Goal: Task Accomplishment & Management: Complete application form

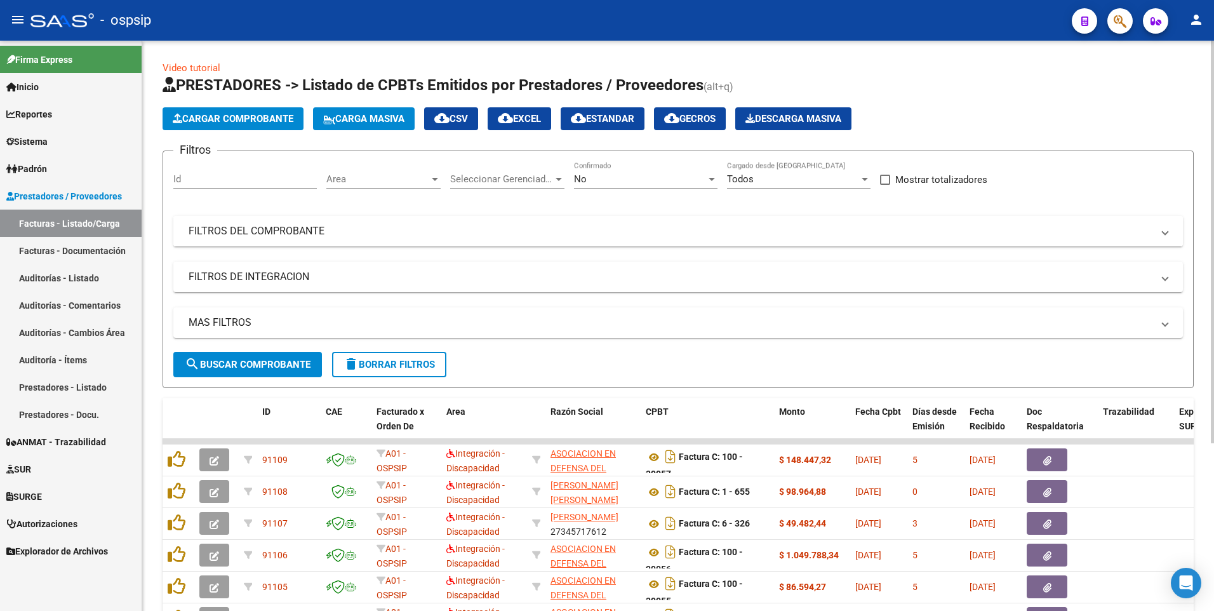
click at [570, 220] on mat-expansion-panel-header "FILTROS DEL COMPROBANTE" at bounding box center [678, 231] width 1010 height 30
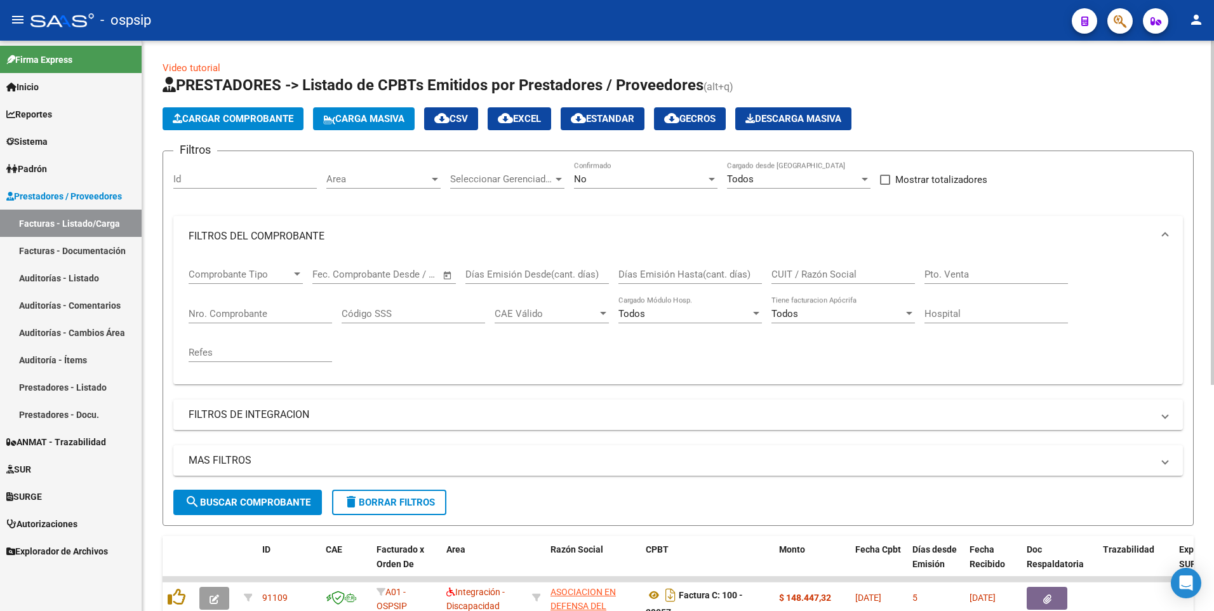
click at [375, 239] on mat-panel-title "FILTROS DEL COMPROBANTE" at bounding box center [671, 236] width 964 height 14
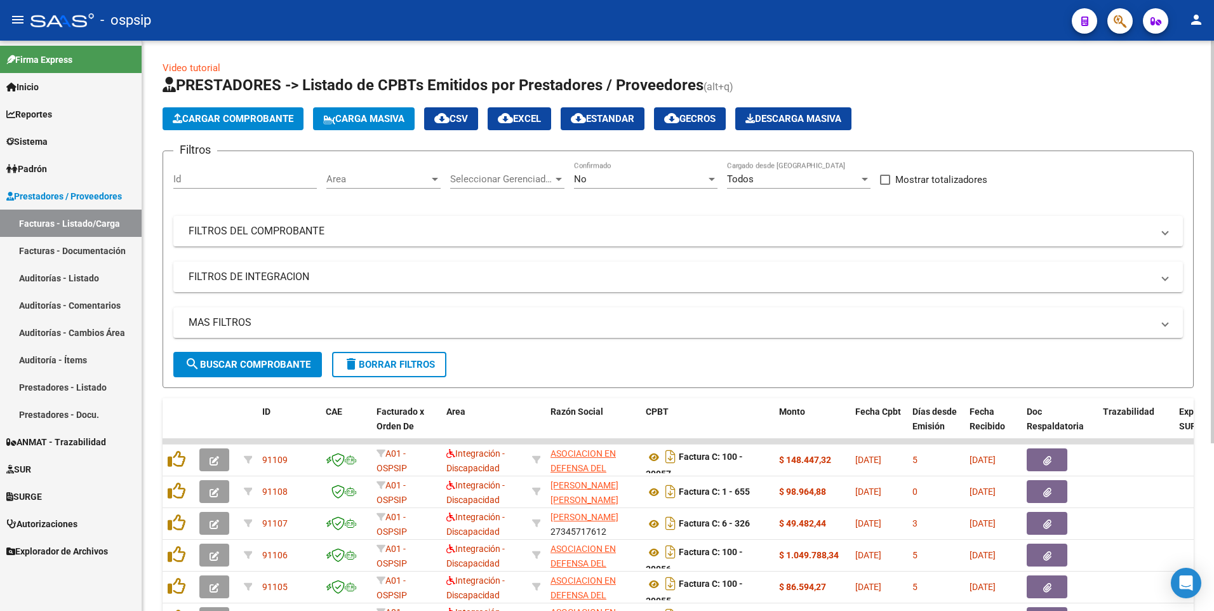
click at [250, 176] on input "Id" at bounding box center [244, 178] width 143 height 11
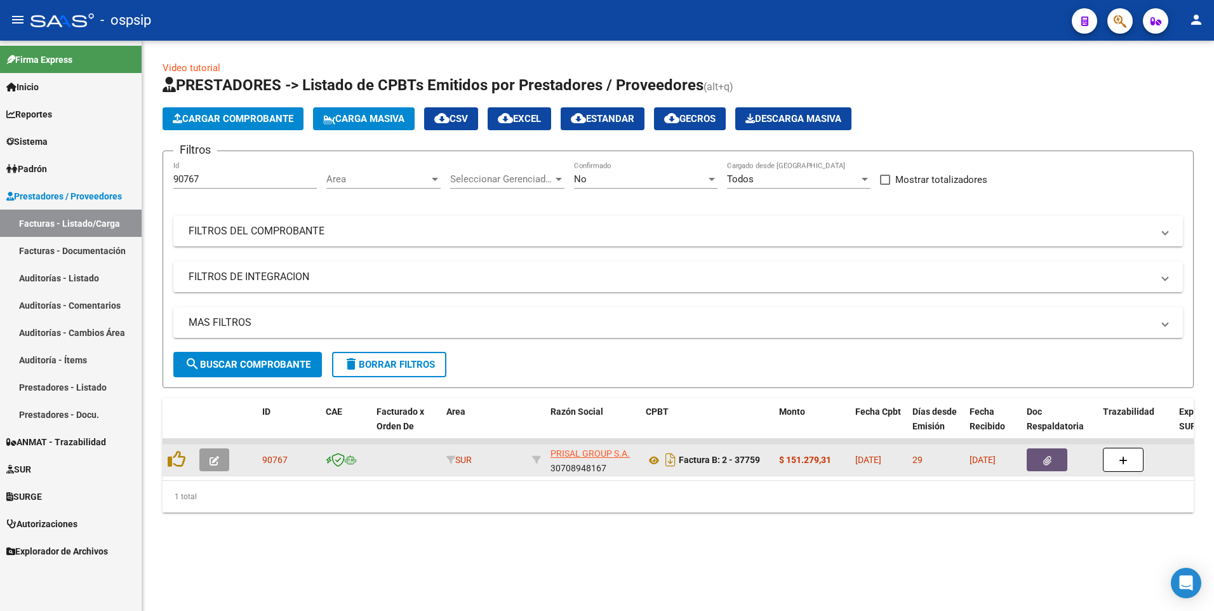
click at [570, 466] on button "button" at bounding box center [1047, 459] width 41 height 23
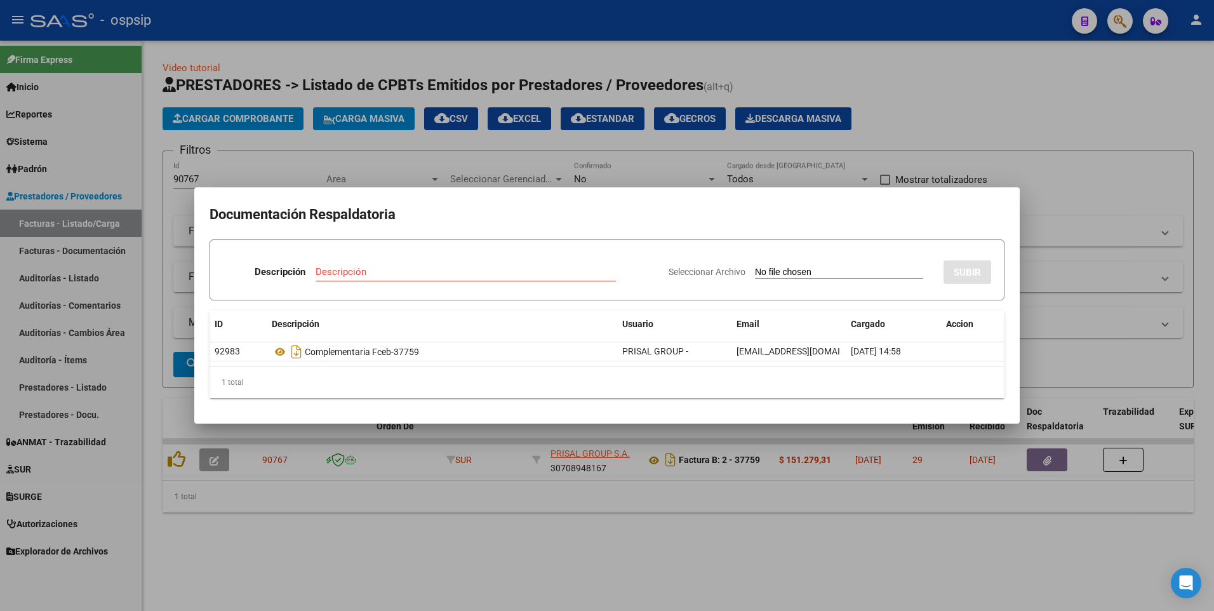
click at [479, 51] on div at bounding box center [607, 305] width 1214 height 611
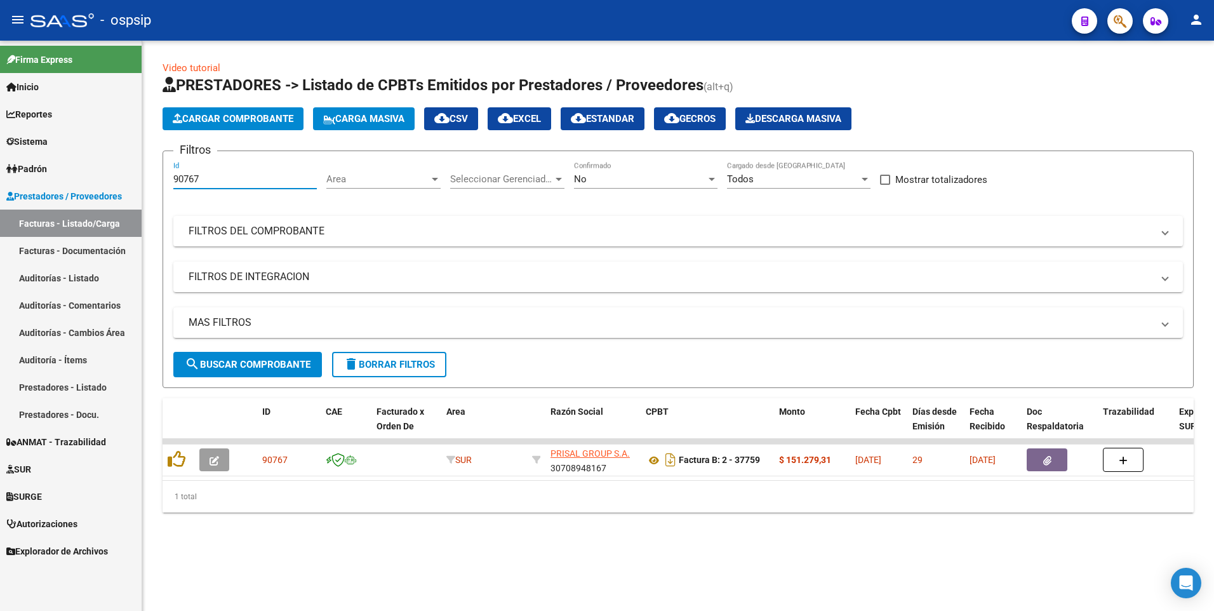
click at [250, 178] on input "90767" at bounding box center [244, 178] width 143 height 11
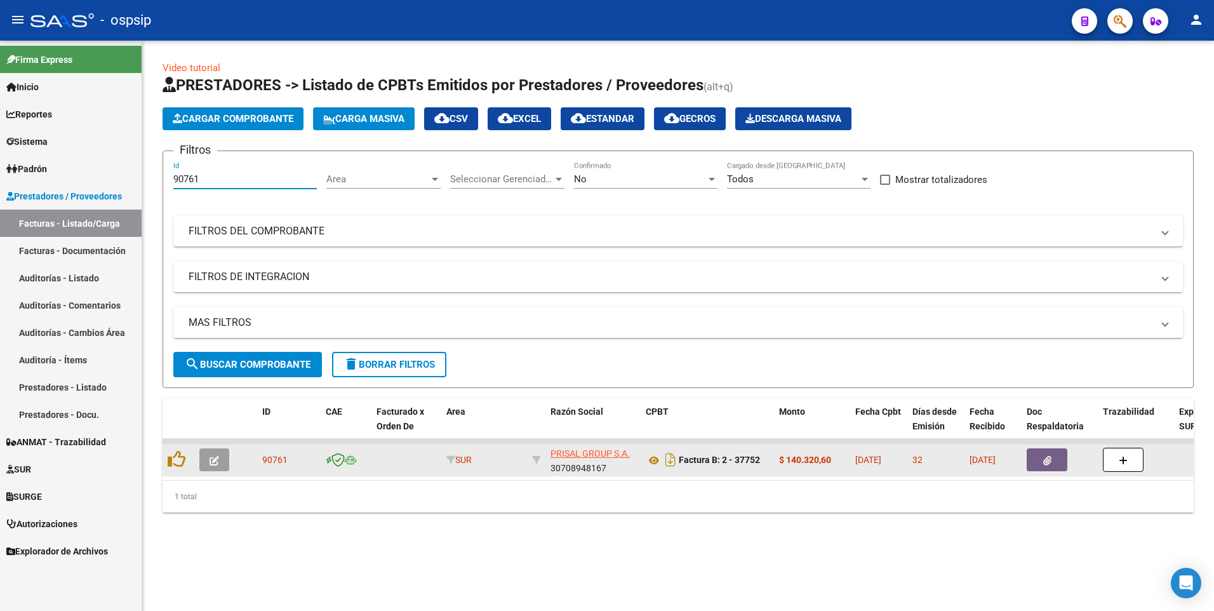
click at [570, 458] on button "button" at bounding box center [1047, 459] width 41 height 23
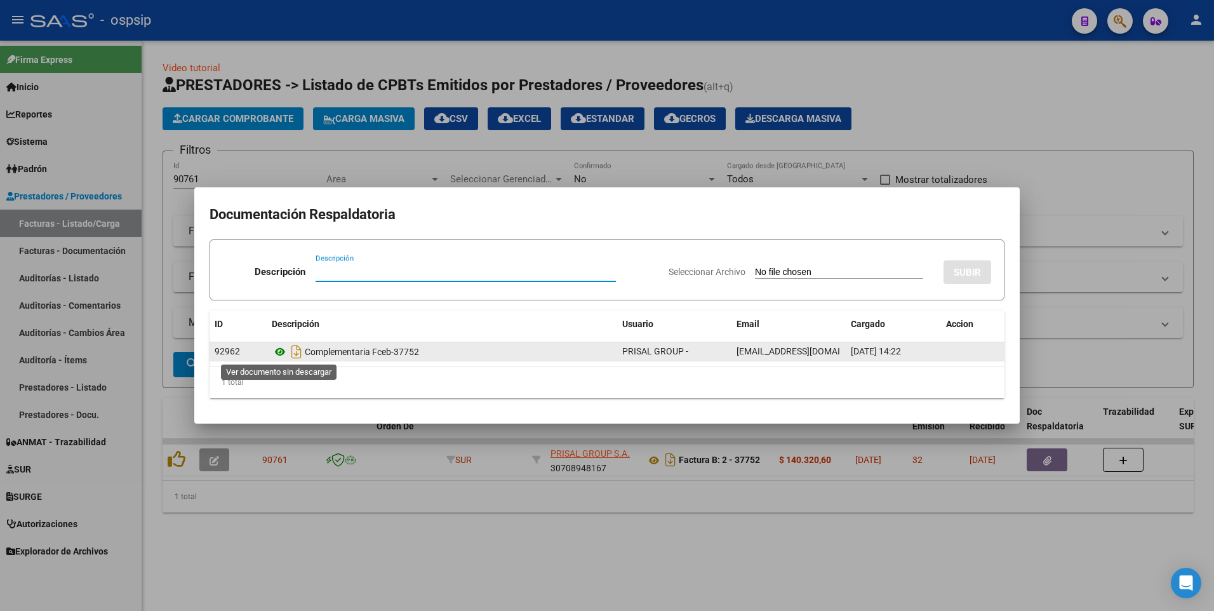
click at [281, 354] on icon at bounding box center [280, 351] width 17 height 15
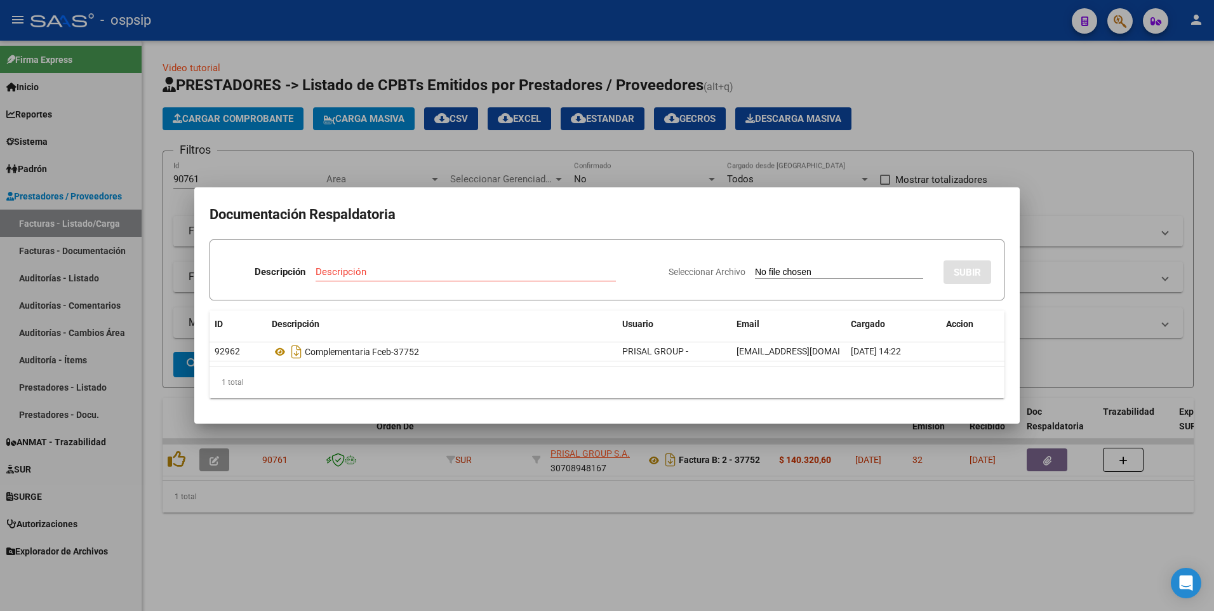
click at [533, 150] on div at bounding box center [607, 305] width 1214 height 611
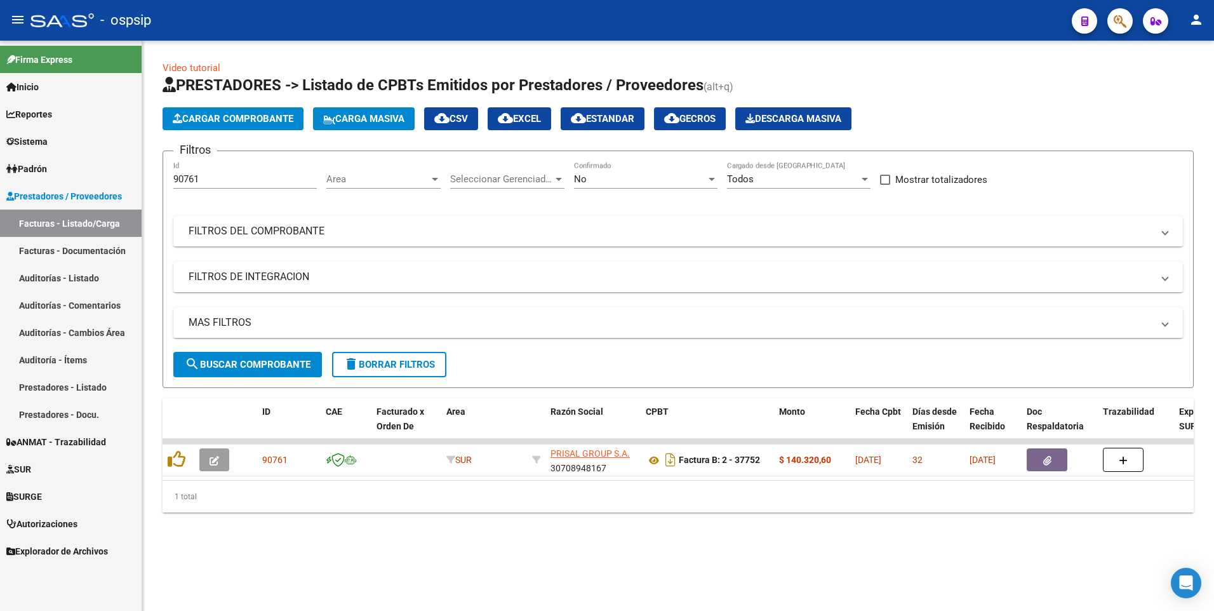
click at [234, 180] on input "90761" at bounding box center [244, 178] width 143 height 11
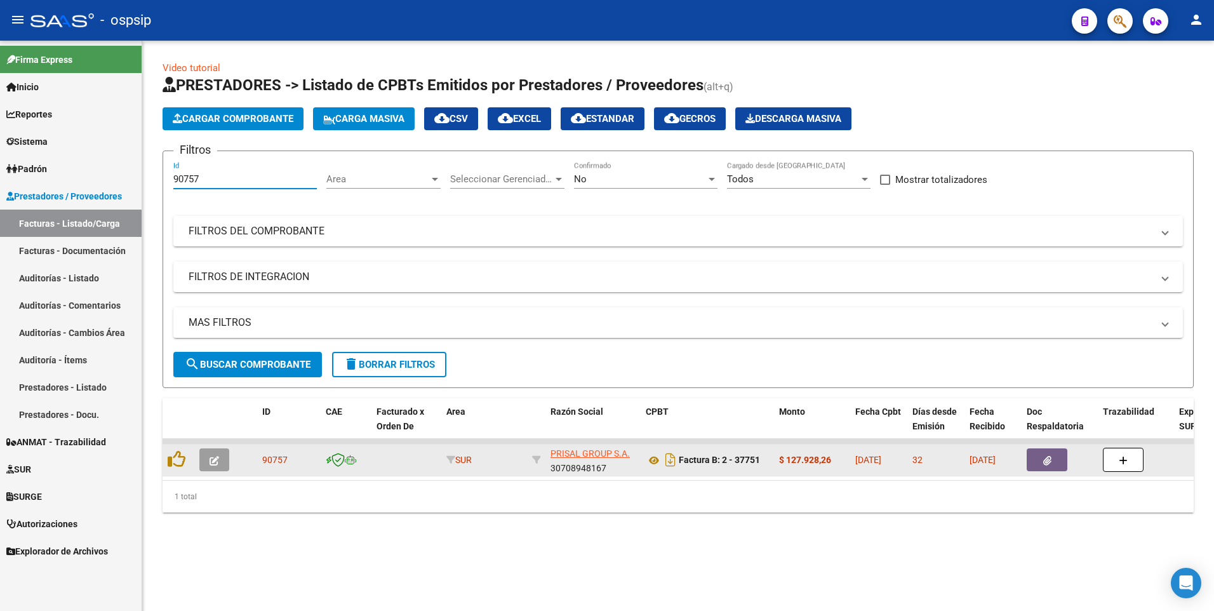
click at [570, 454] on span "button" at bounding box center [1047, 459] width 8 height 11
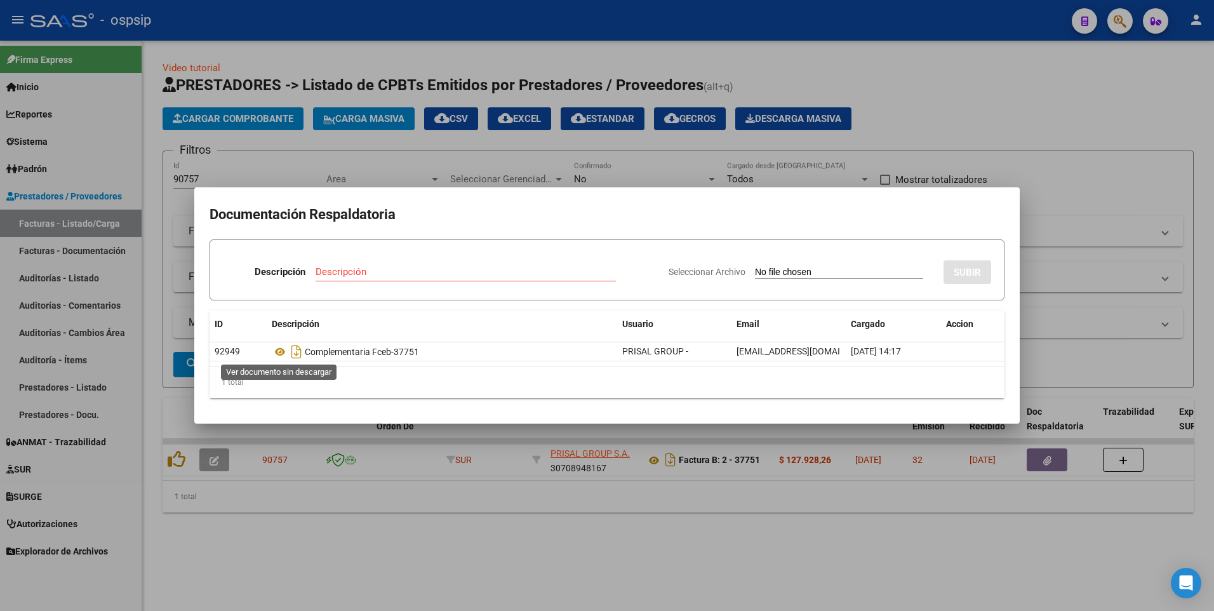
drag, startPoint x: 277, startPoint y: 355, endPoint x: 281, endPoint y: 341, distance: 14.3
click at [570, 121] on div at bounding box center [607, 305] width 1214 height 611
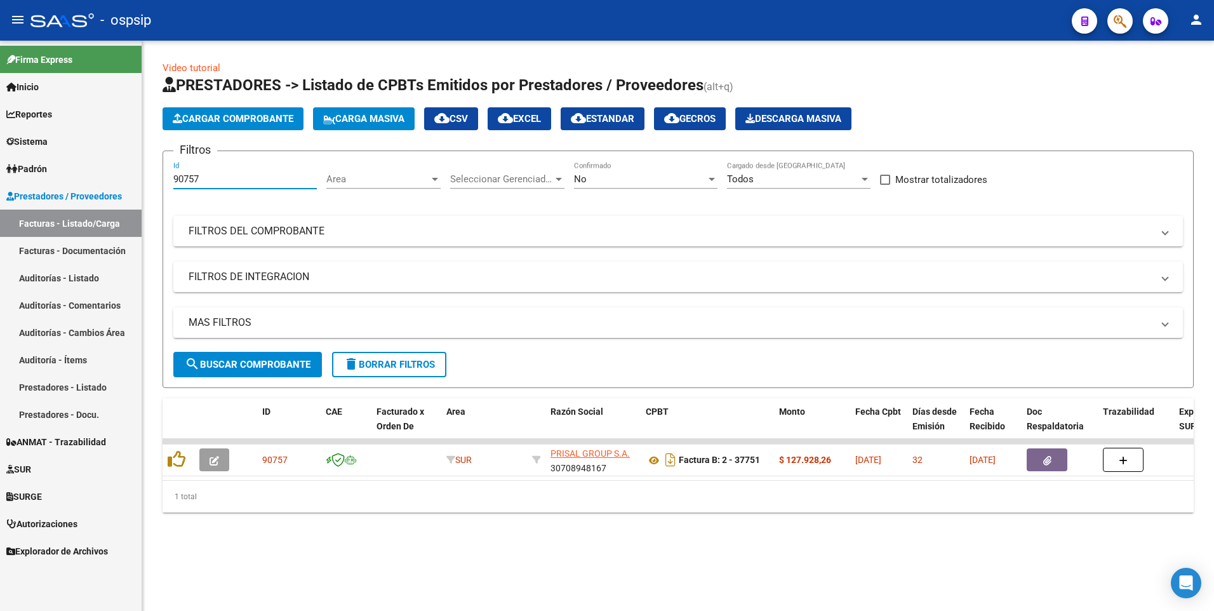
click at [243, 177] on input "90757" at bounding box center [244, 178] width 143 height 11
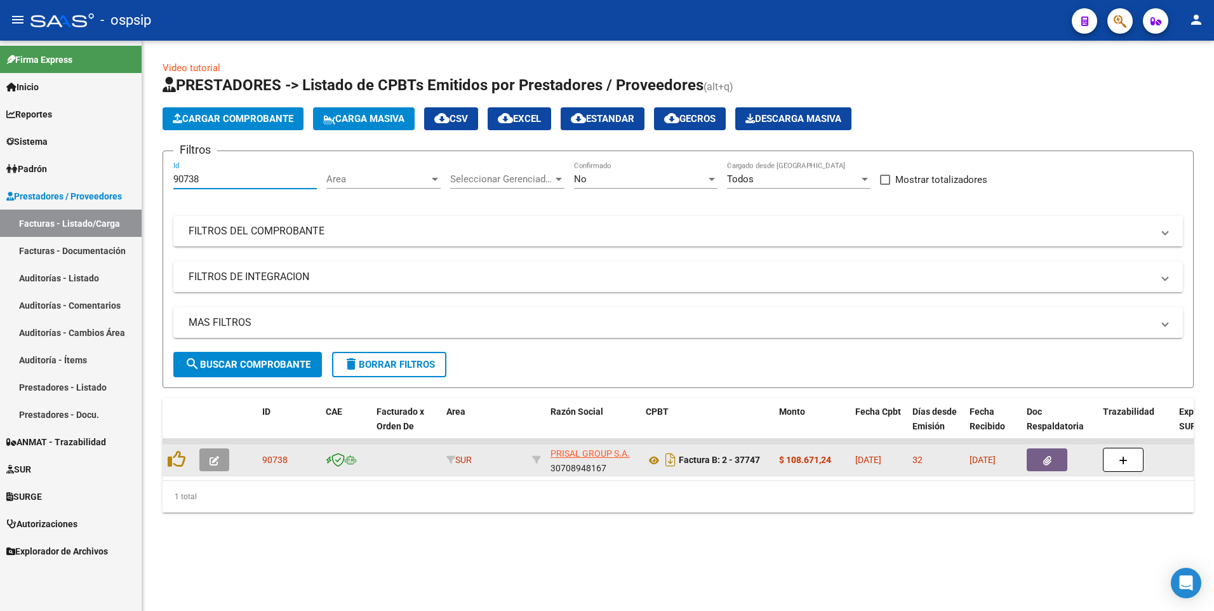
type input "90738"
click at [570, 471] on button "button" at bounding box center [1047, 459] width 41 height 23
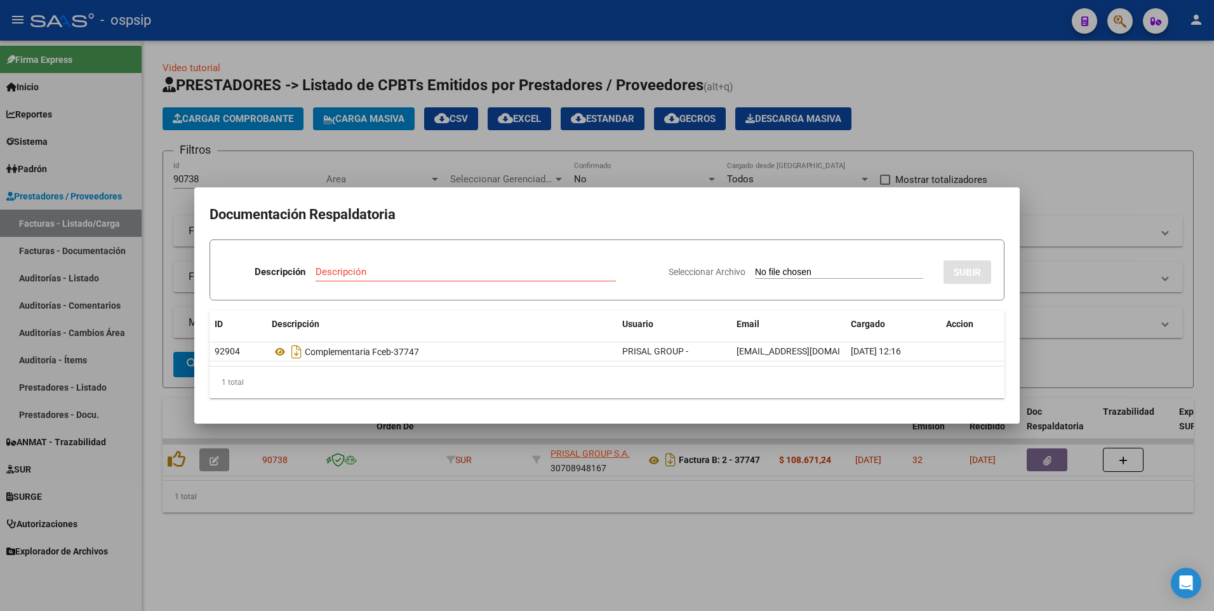
click at [299, 29] on div at bounding box center [607, 305] width 1214 height 611
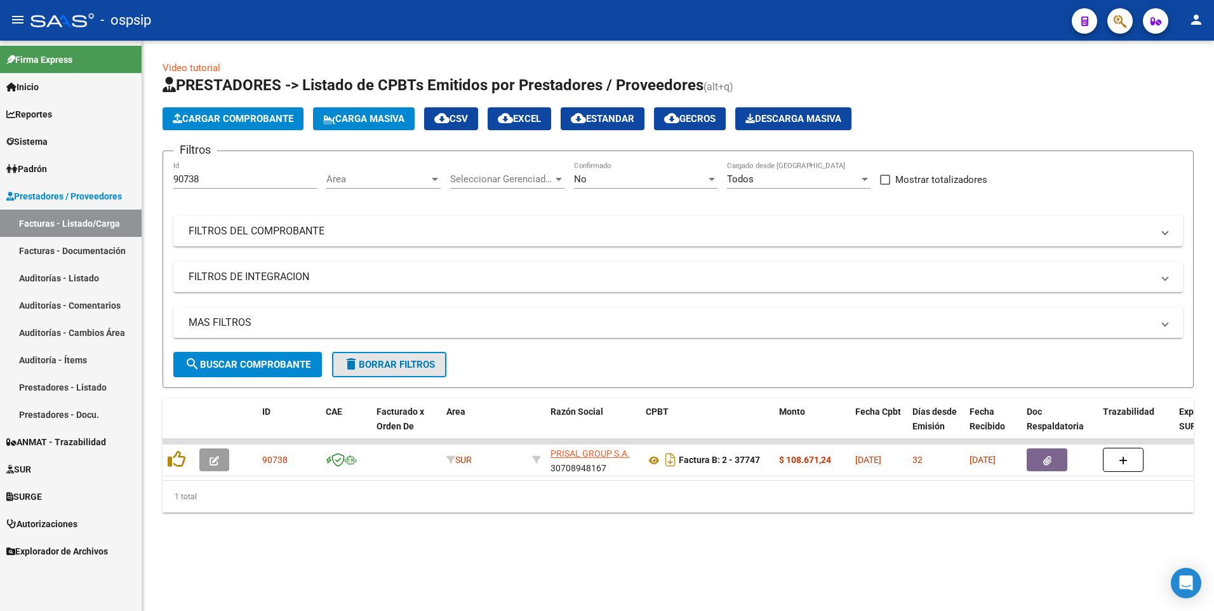
click at [394, 374] on button "delete Borrar Filtros" at bounding box center [389, 364] width 114 height 25
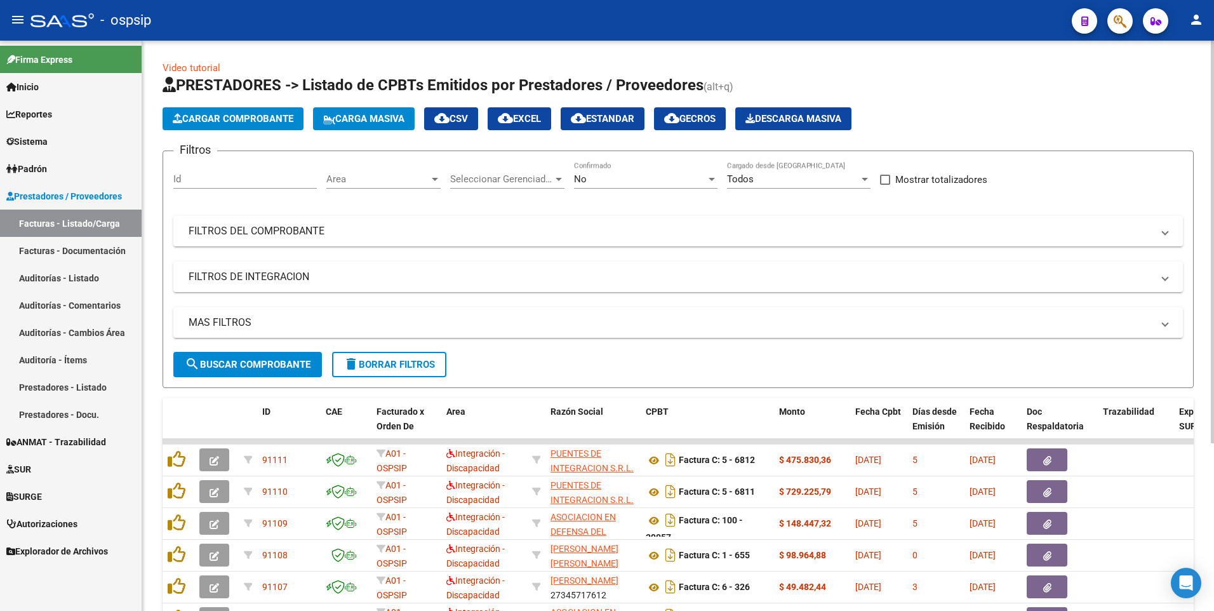
click at [212, 114] on span "Cargar Comprobante" at bounding box center [233, 118] width 121 height 11
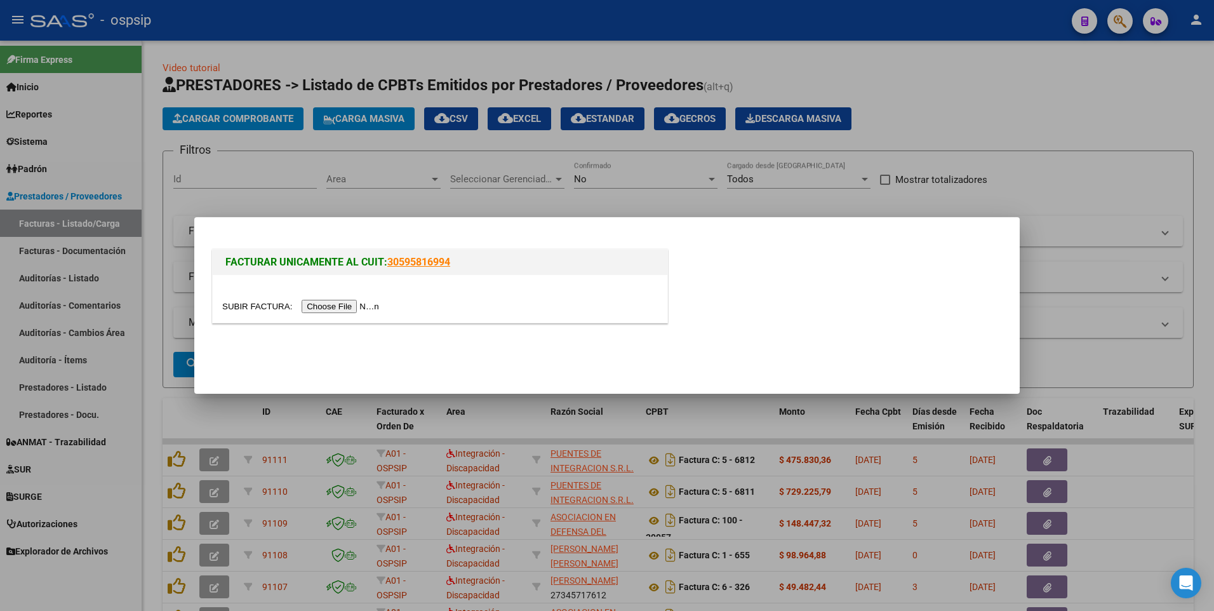
click at [316, 306] on input "file" at bounding box center [302, 306] width 161 height 13
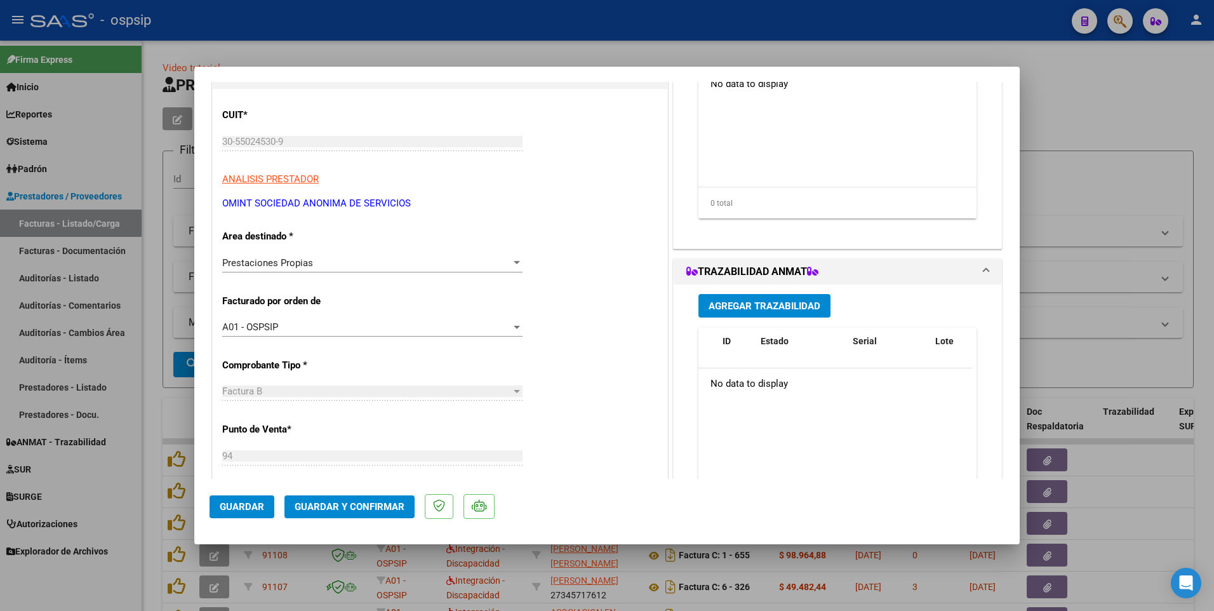
scroll to position [317, 0]
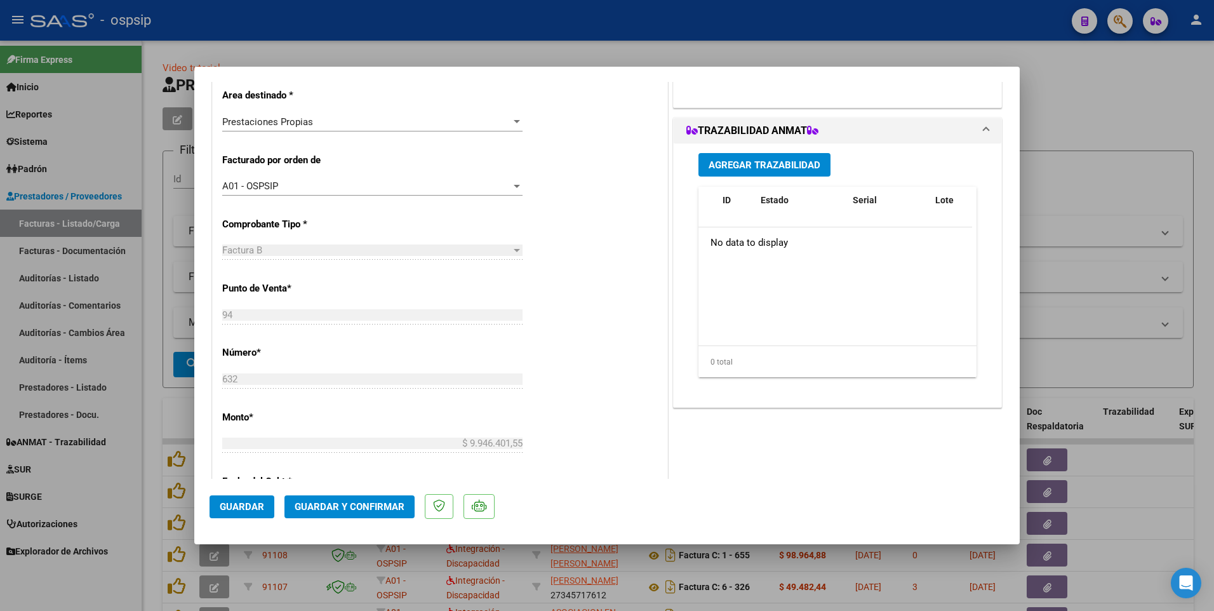
click at [238, 509] on span "Guardar" at bounding box center [242, 506] width 44 height 11
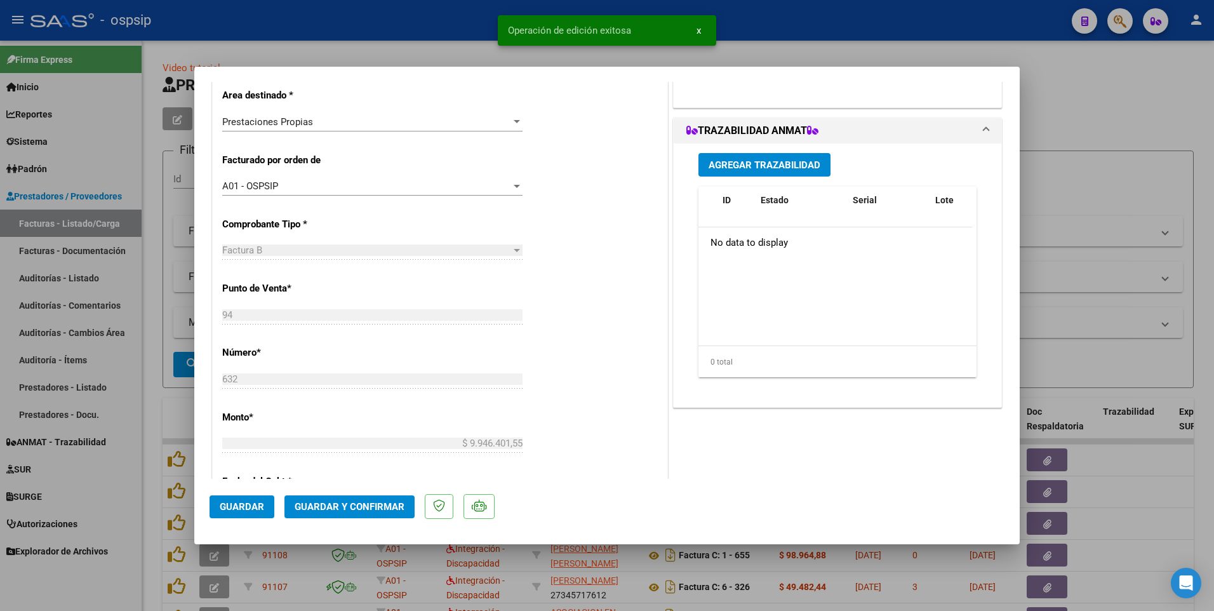
click at [427, 31] on div at bounding box center [607, 305] width 1214 height 611
type input "$ 0,00"
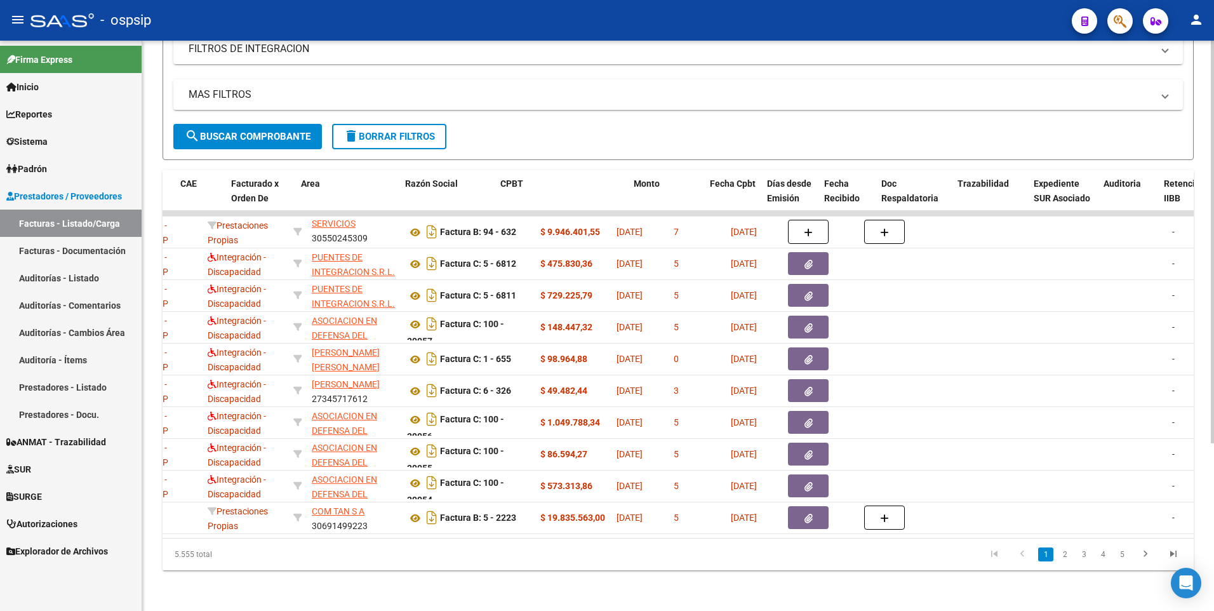
scroll to position [0, 112]
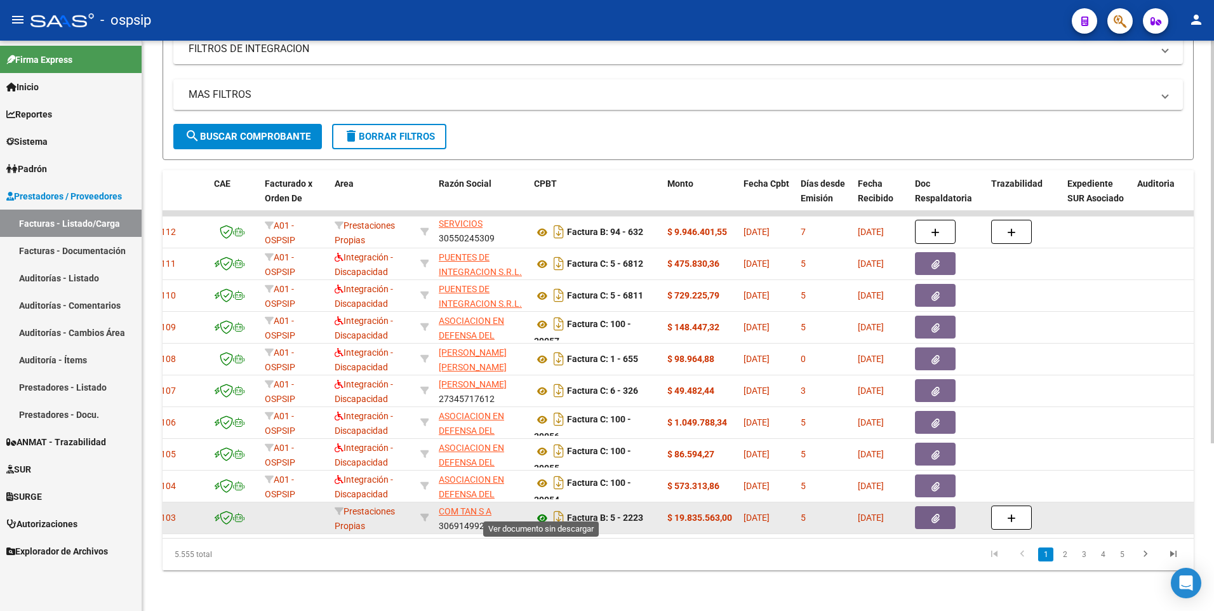
click at [539, 510] on icon at bounding box center [542, 517] width 17 height 15
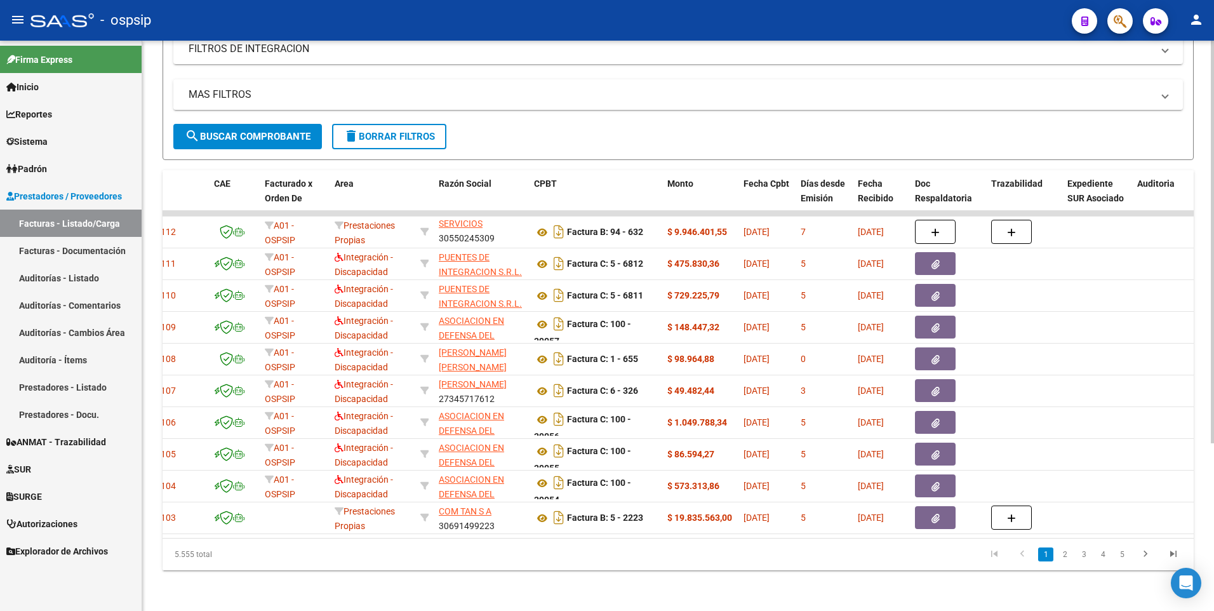
scroll to position [0, 0]
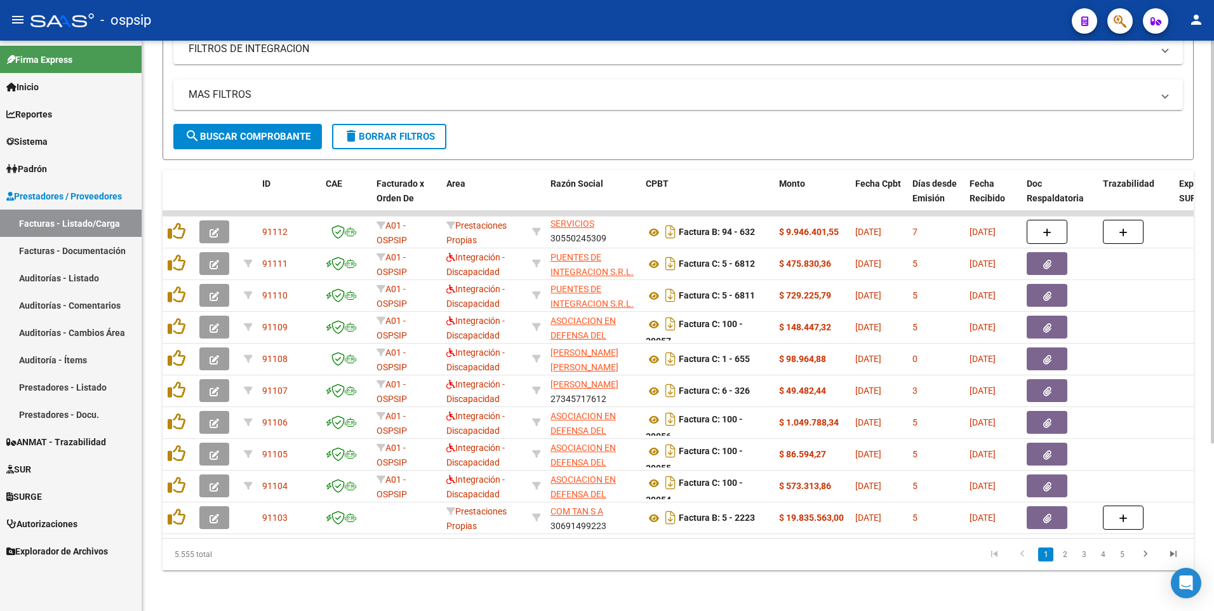
click at [377, 131] on span "delete Borrar Filtros" at bounding box center [389, 136] width 91 height 11
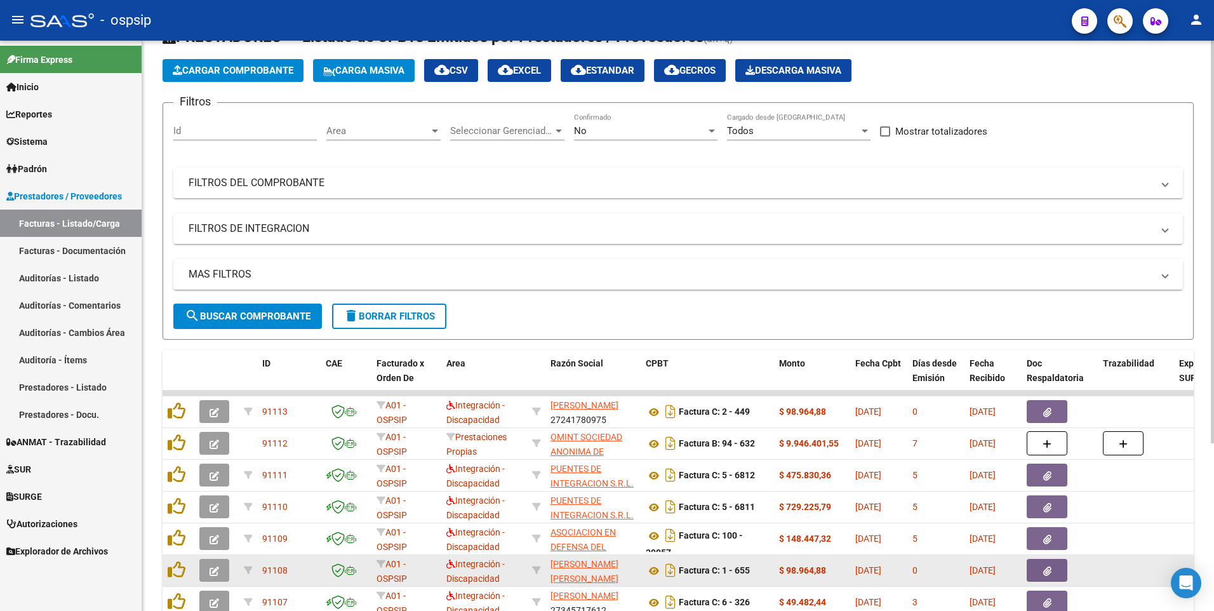
scroll to position [237, 0]
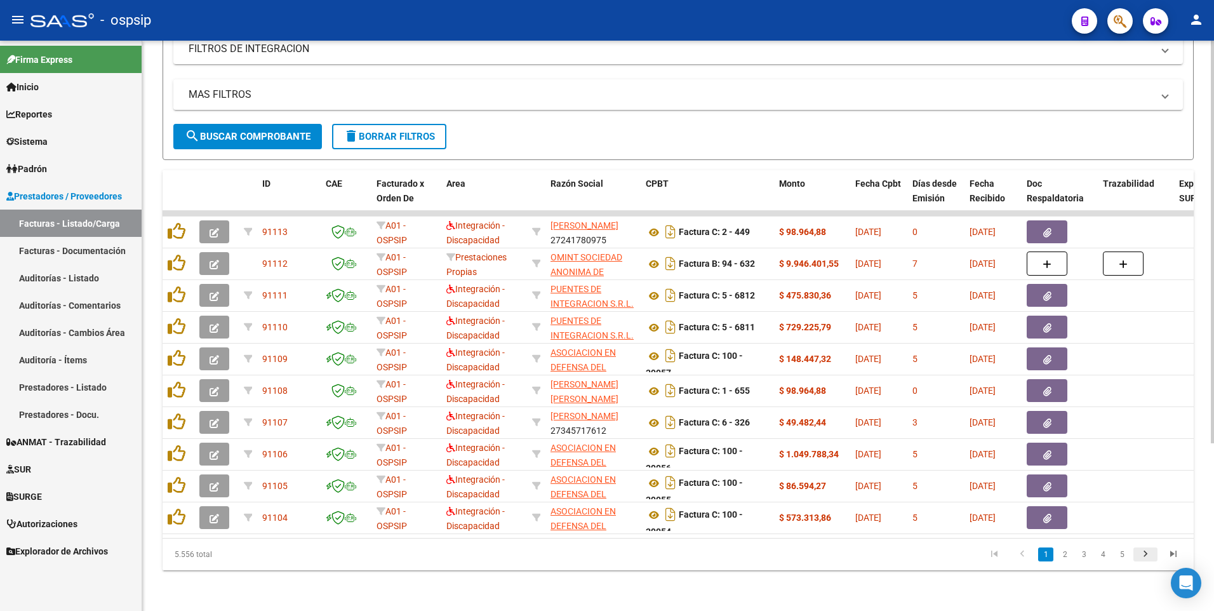
click at [570, 557] on icon "go to next page" at bounding box center [1145, 555] width 17 height 15
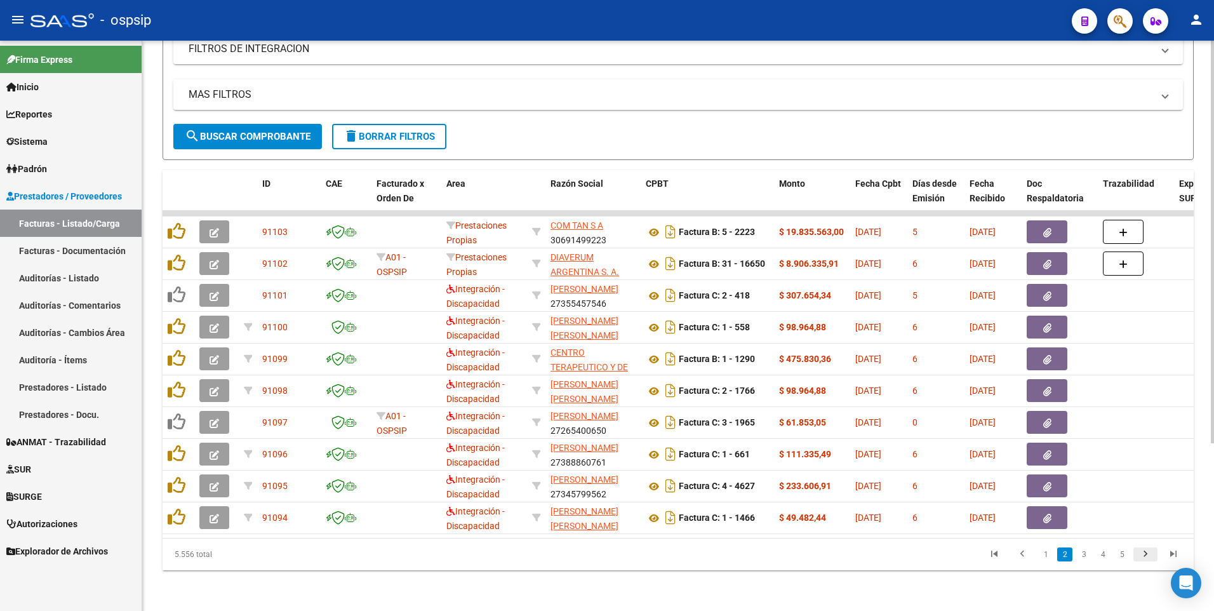
click at [570, 552] on icon "go to next page" at bounding box center [1145, 555] width 17 height 15
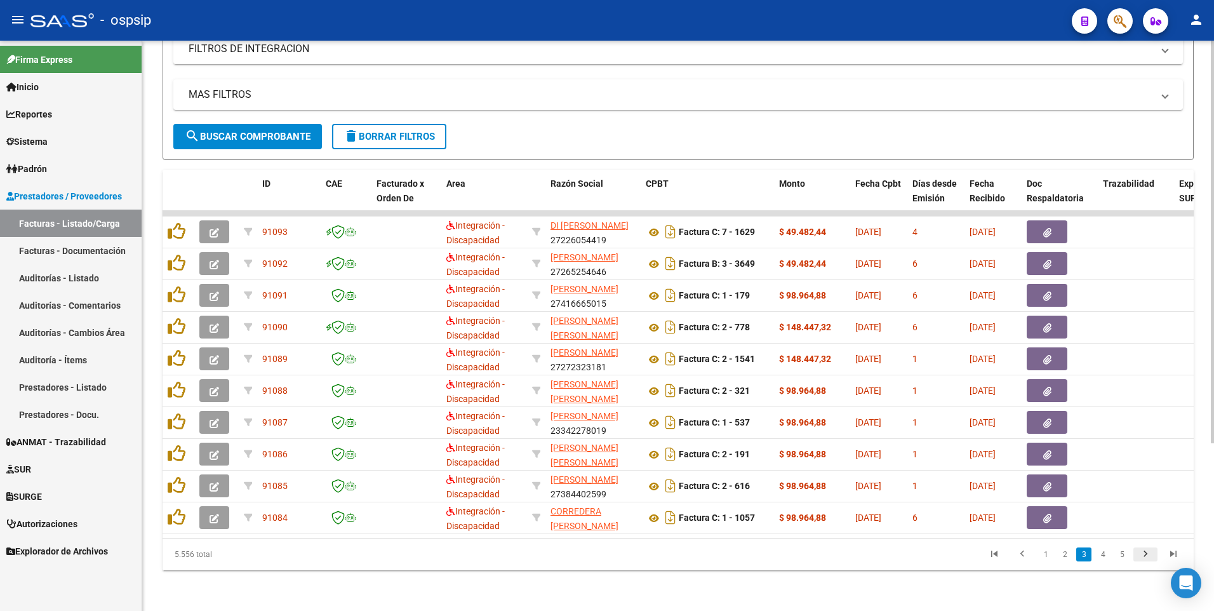
click at [570, 552] on icon "go to next page" at bounding box center [1145, 555] width 17 height 15
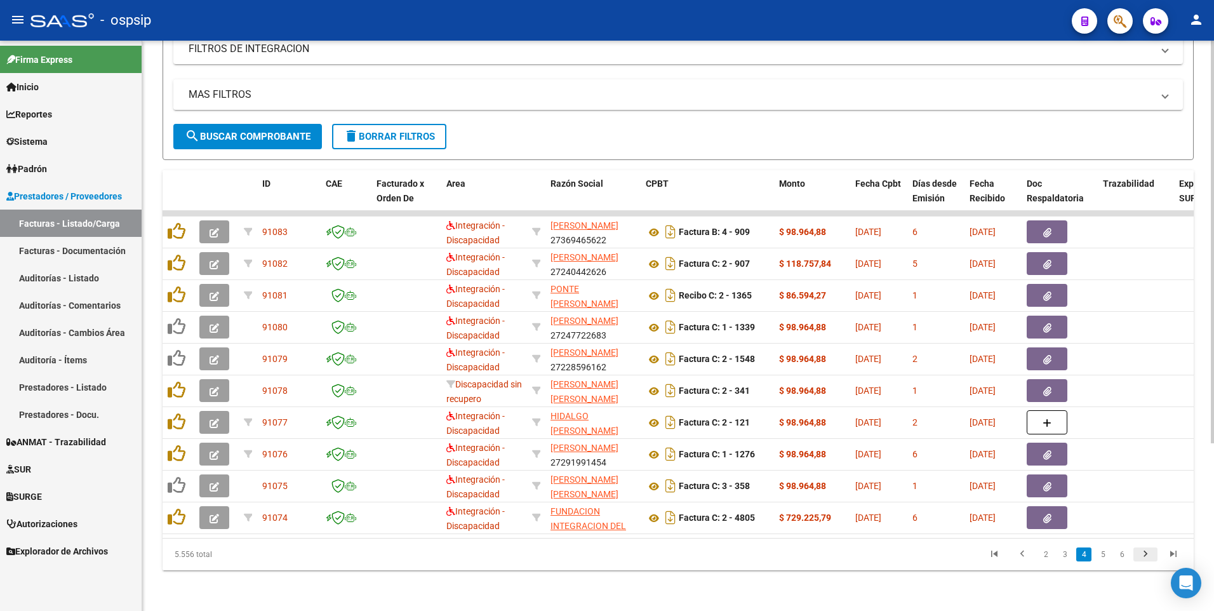
click at [570, 557] on icon "go to next page" at bounding box center [1145, 555] width 17 height 15
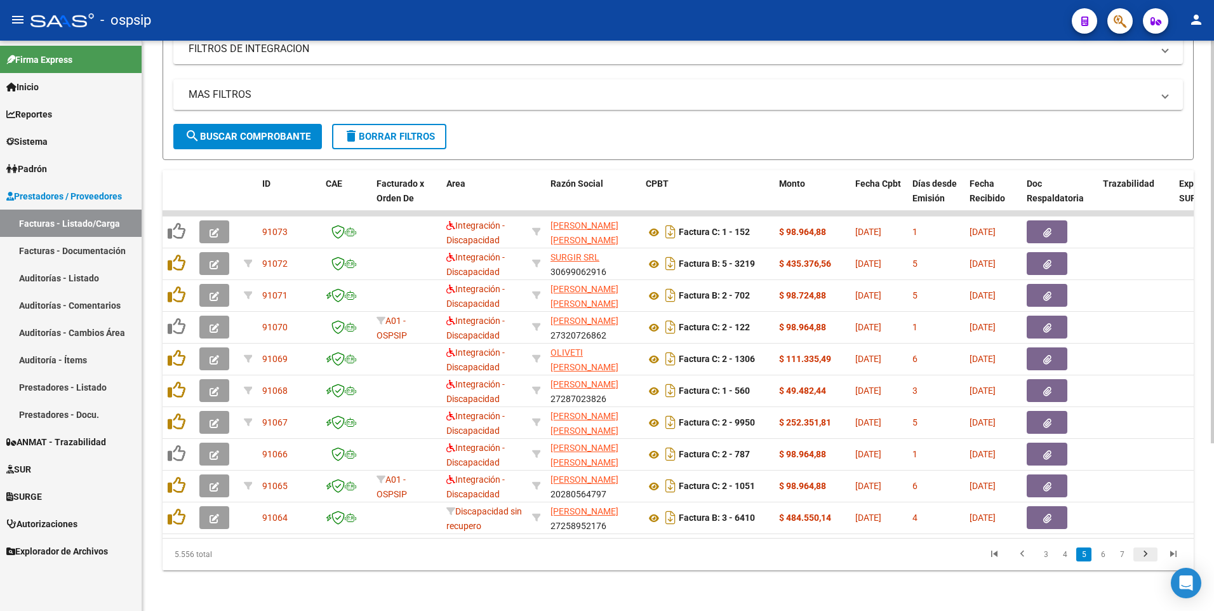
click at [570, 556] on icon "go to next page" at bounding box center [1145, 555] width 17 height 15
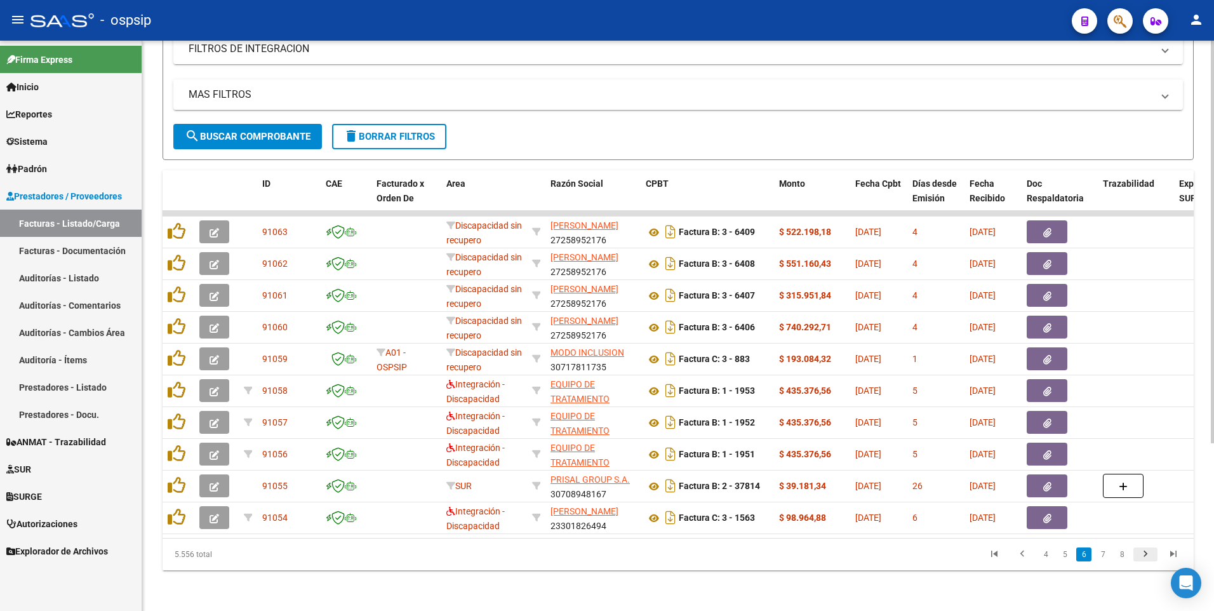
click at [570, 557] on icon "go to next page" at bounding box center [1145, 555] width 17 height 15
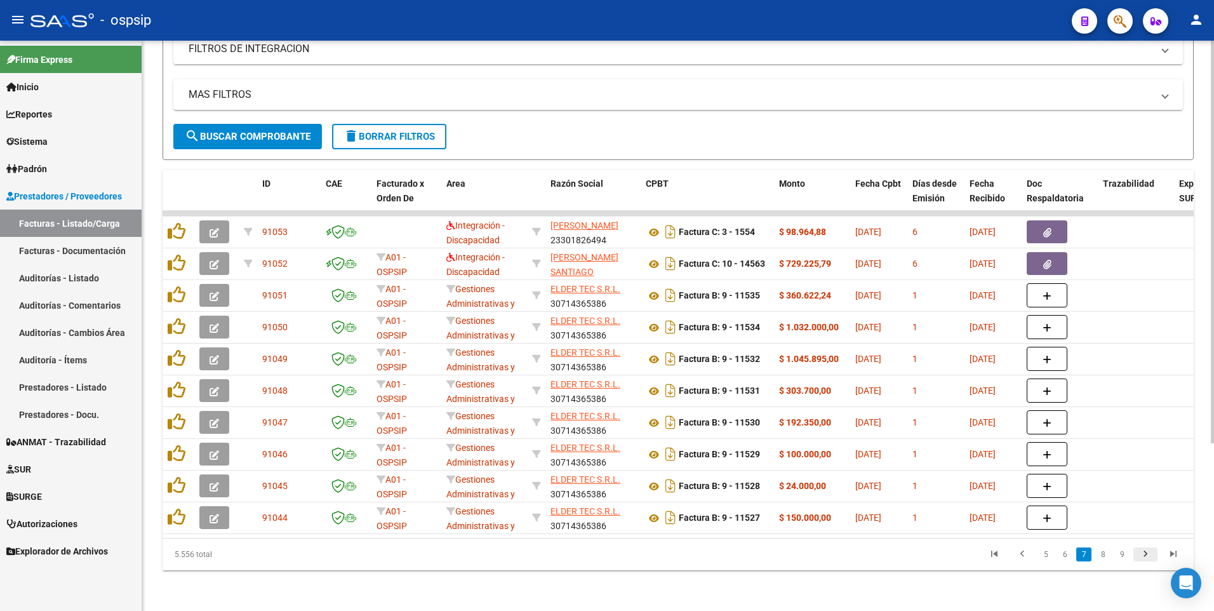
click at [570, 554] on icon "go to next page" at bounding box center [1145, 555] width 17 height 15
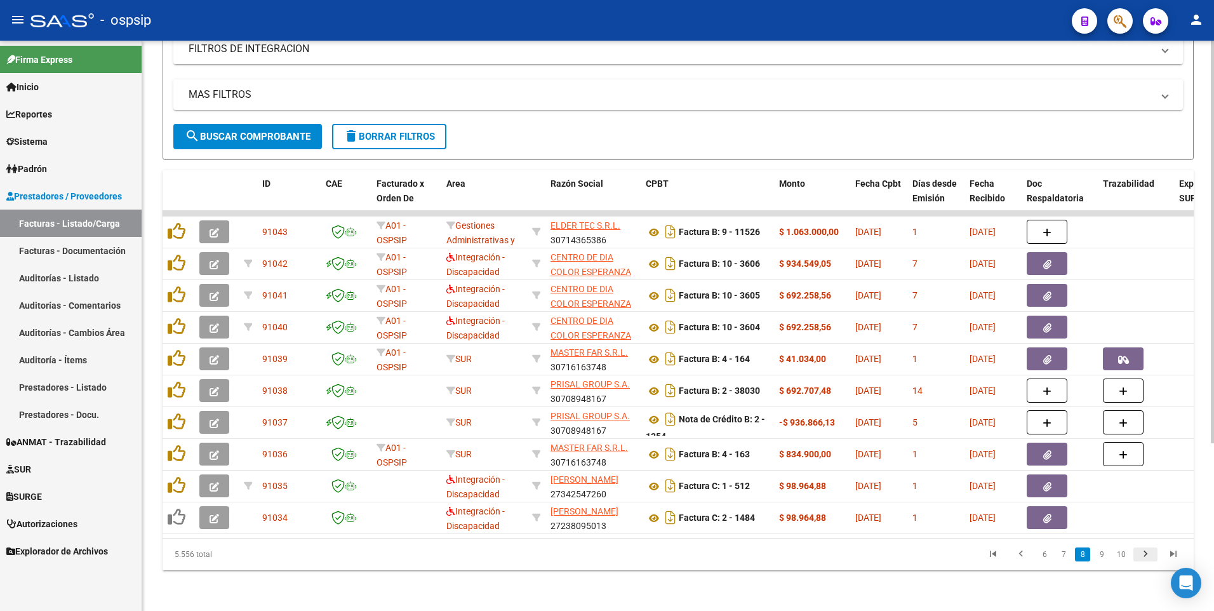
click at [570, 561] on icon "go to next page" at bounding box center [1145, 555] width 17 height 15
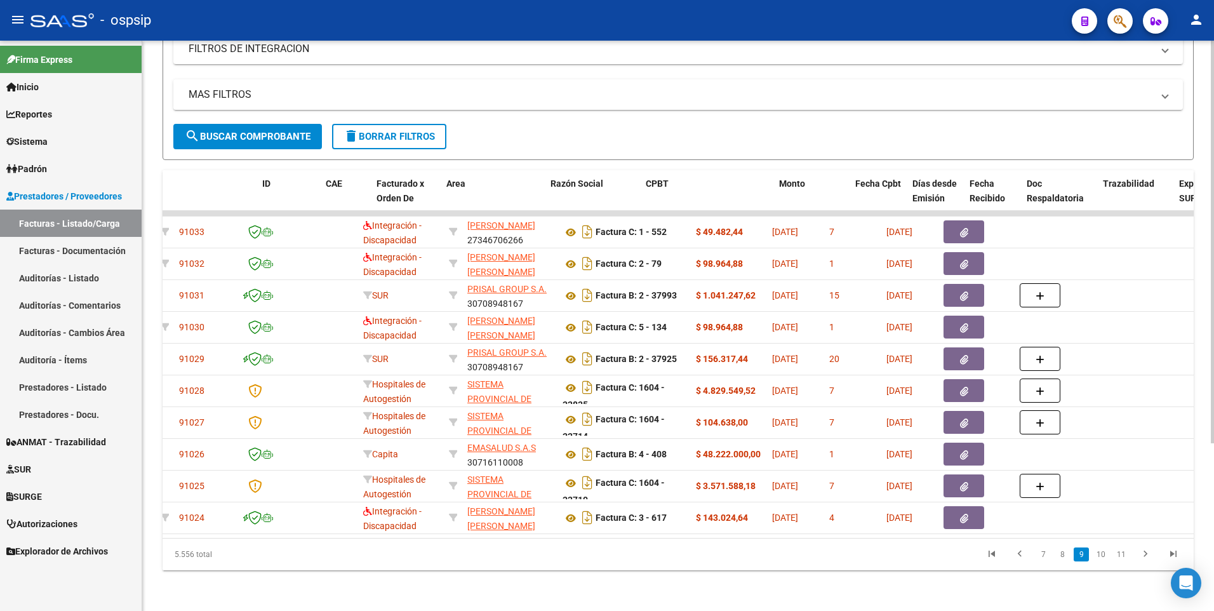
scroll to position [0, 0]
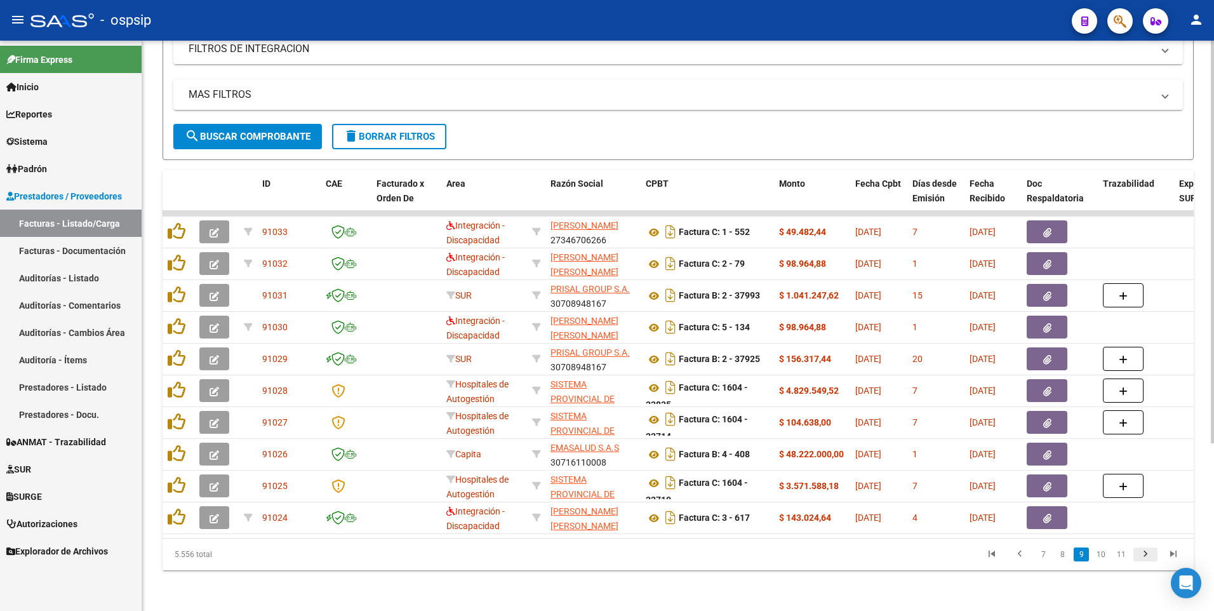
click at [570, 554] on icon "go to next page" at bounding box center [1145, 555] width 17 height 15
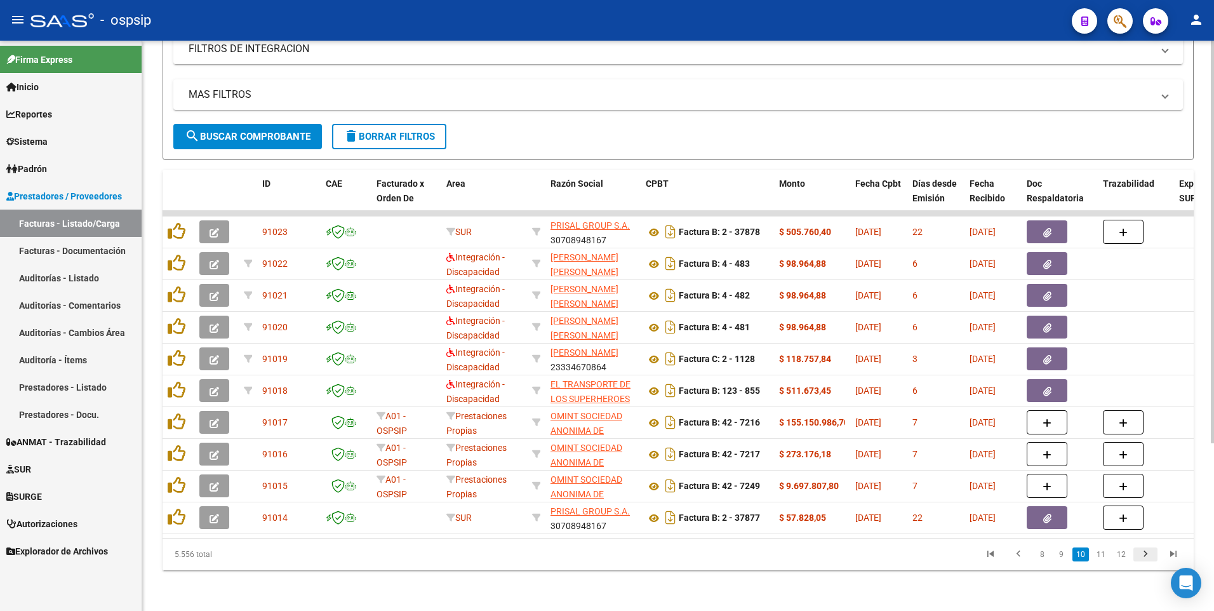
click at [570, 554] on icon "go to next page" at bounding box center [1145, 555] width 17 height 15
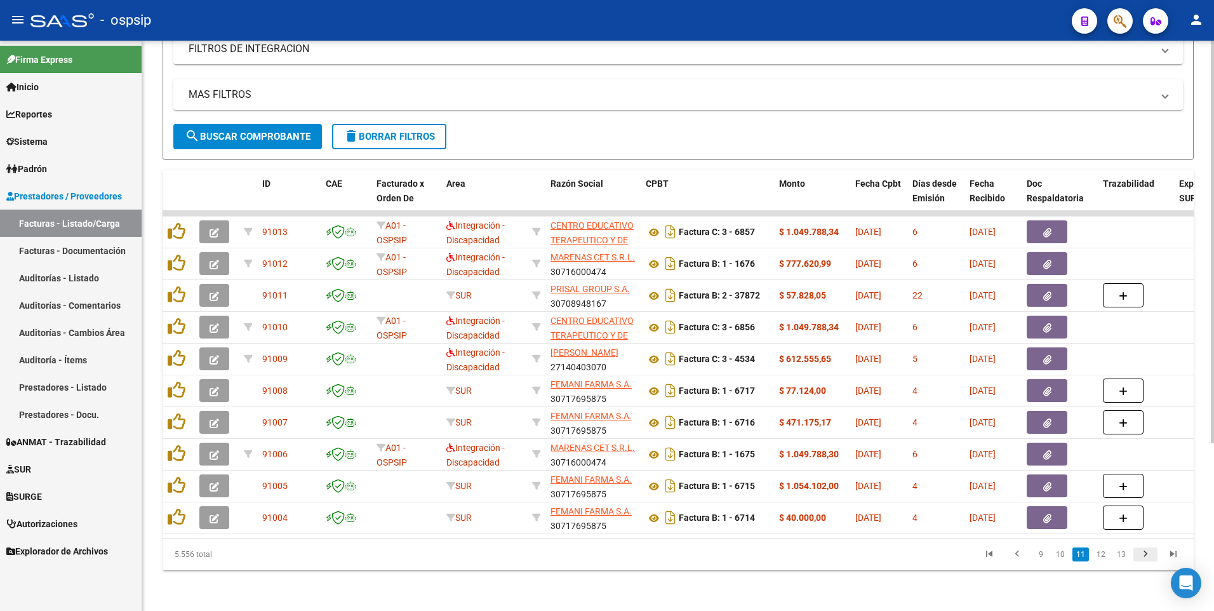
click at [570, 560] on icon "go to next page" at bounding box center [1145, 555] width 17 height 15
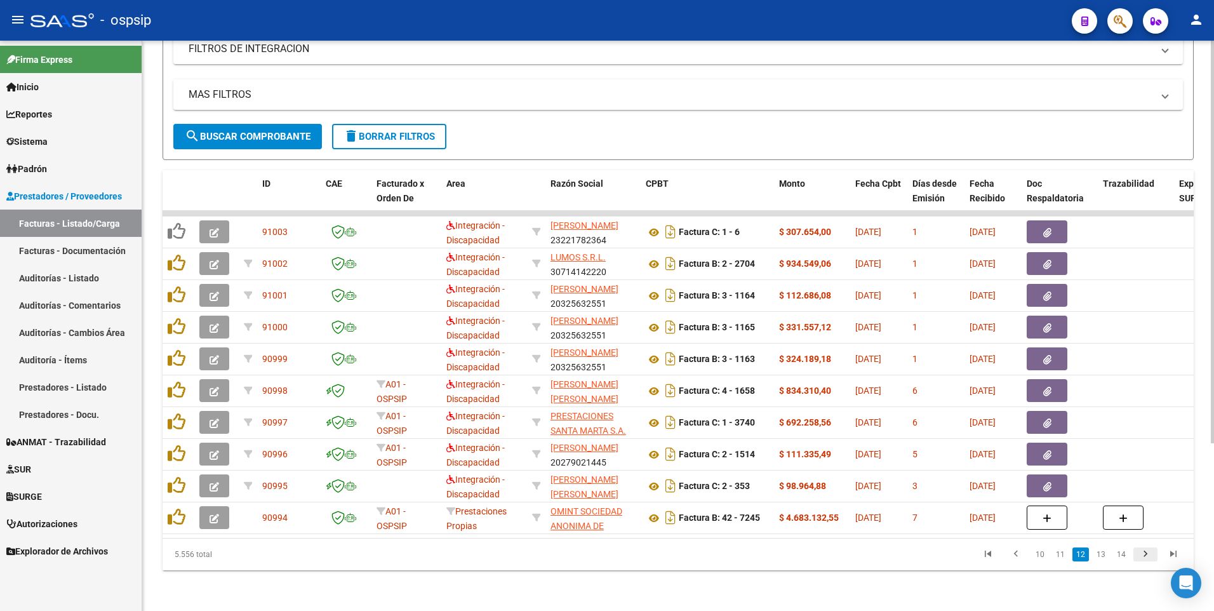
click at [570, 554] on icon "go to next page" at bounding box center [1145, 555] width 17 height 15
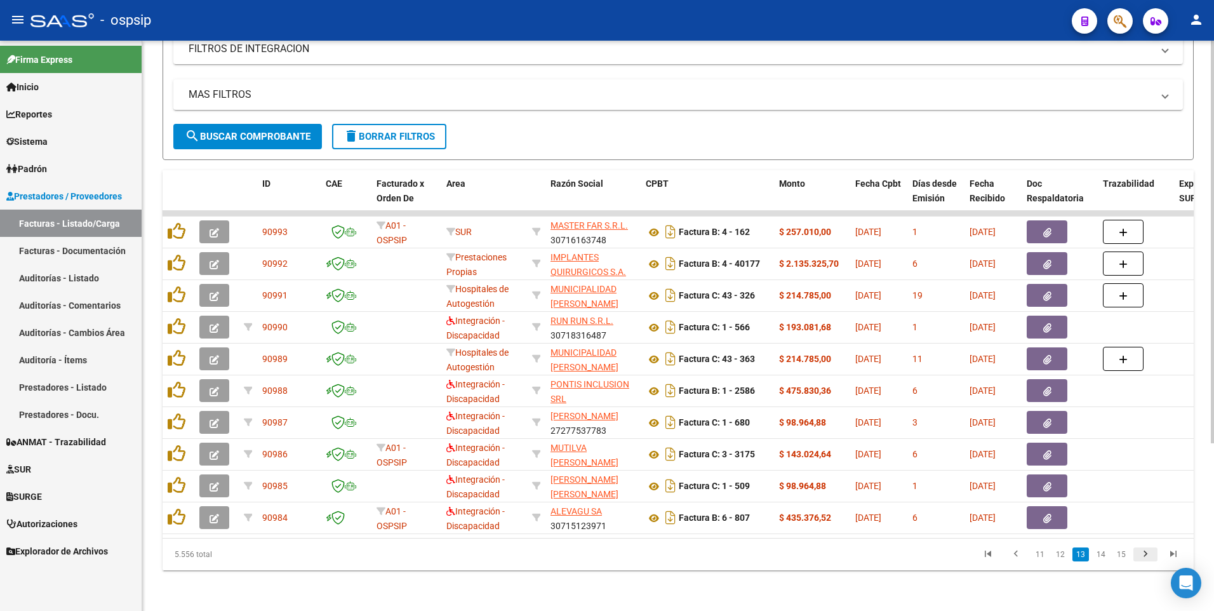
click at [570, 559] on icon "go to next page" at bounding box center [1145, 555] width 17 height 15
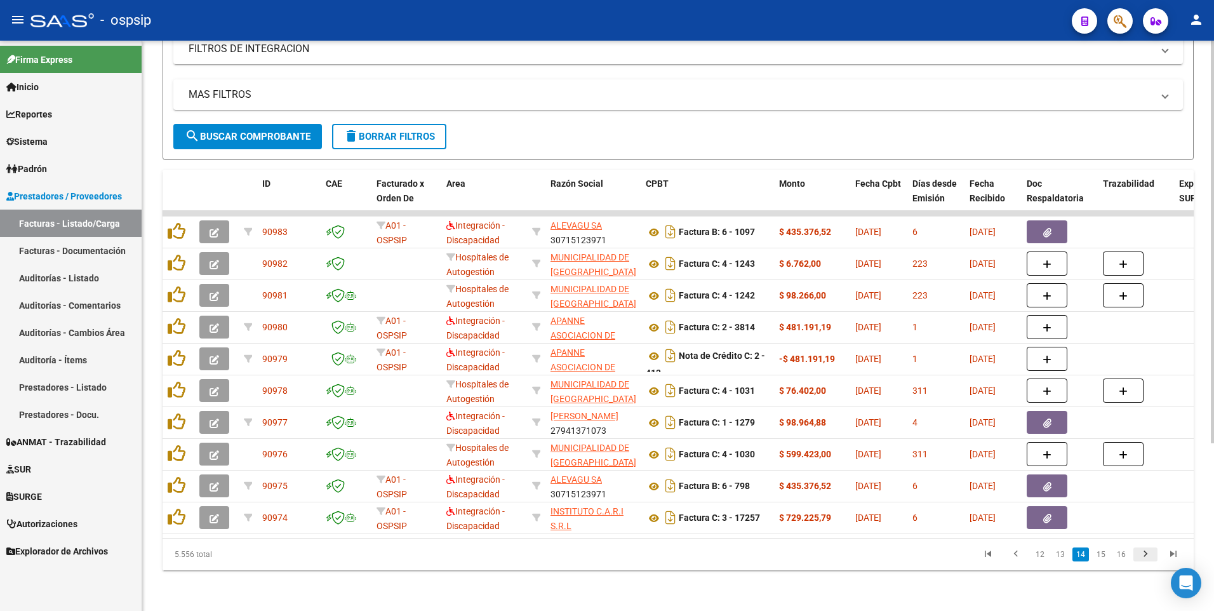
click at [570, 560] on icon "go to next page" at bounding box center [1145, 555] width 17 height 15
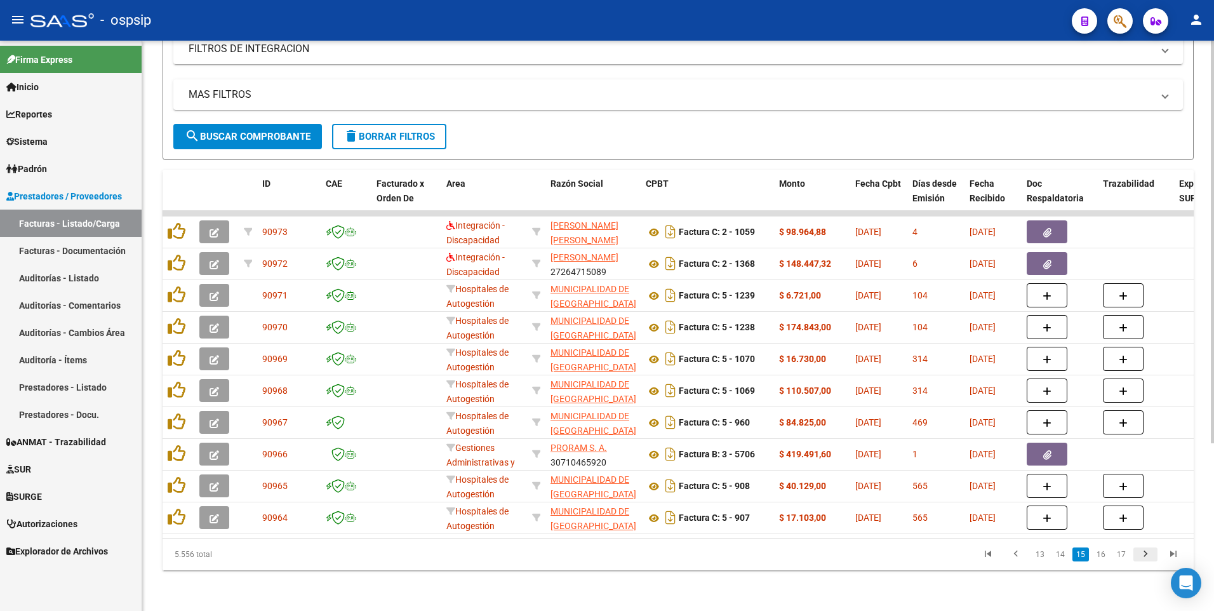
click at [570, 558] on icon "go to next page" at bounding box center [1145, 555] width 17 height 15
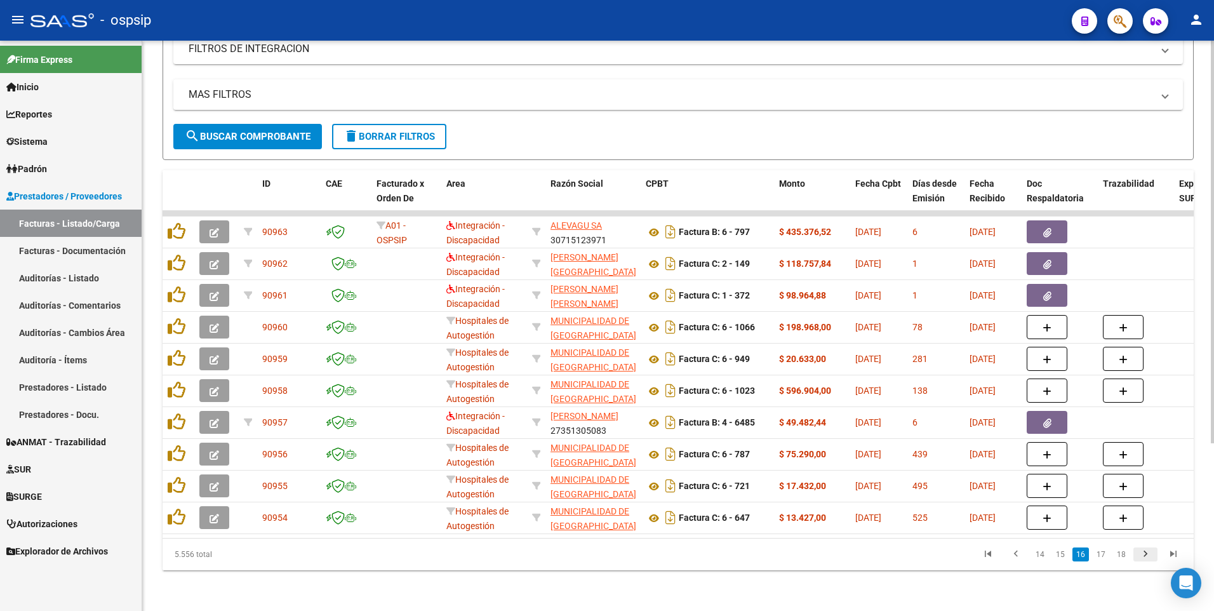
click at [570, 554] on icon "go to next page" at bounding box center [1145, 555] width 17 height 15
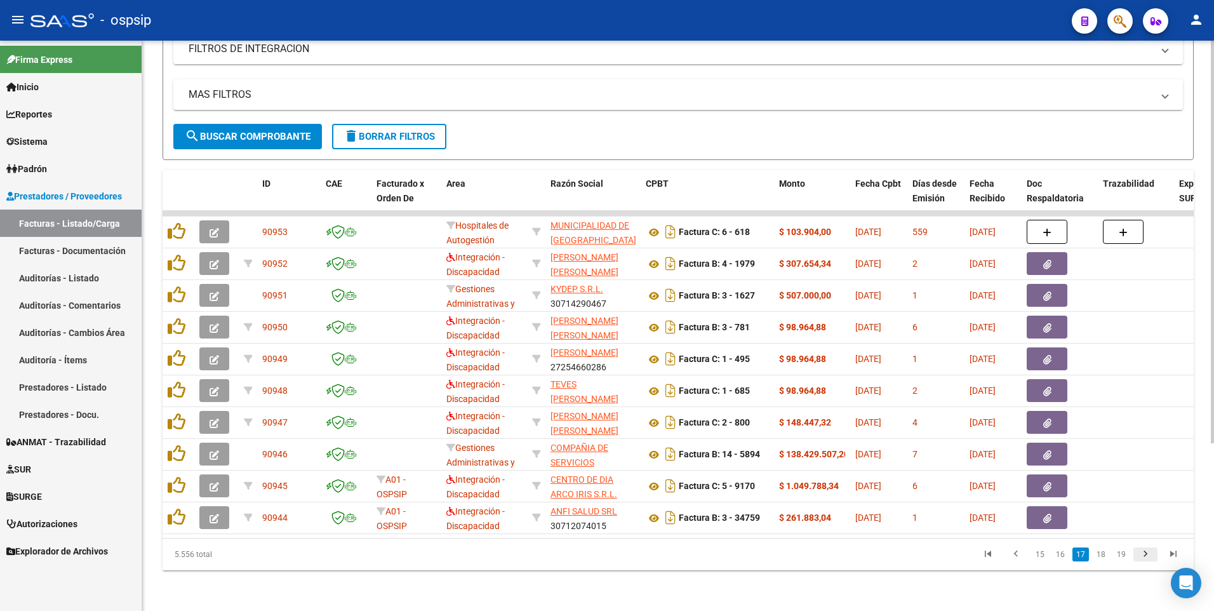
click at [570, 556] on icon "go to next page" at bounding box center [1145, 555] width 17 height 15
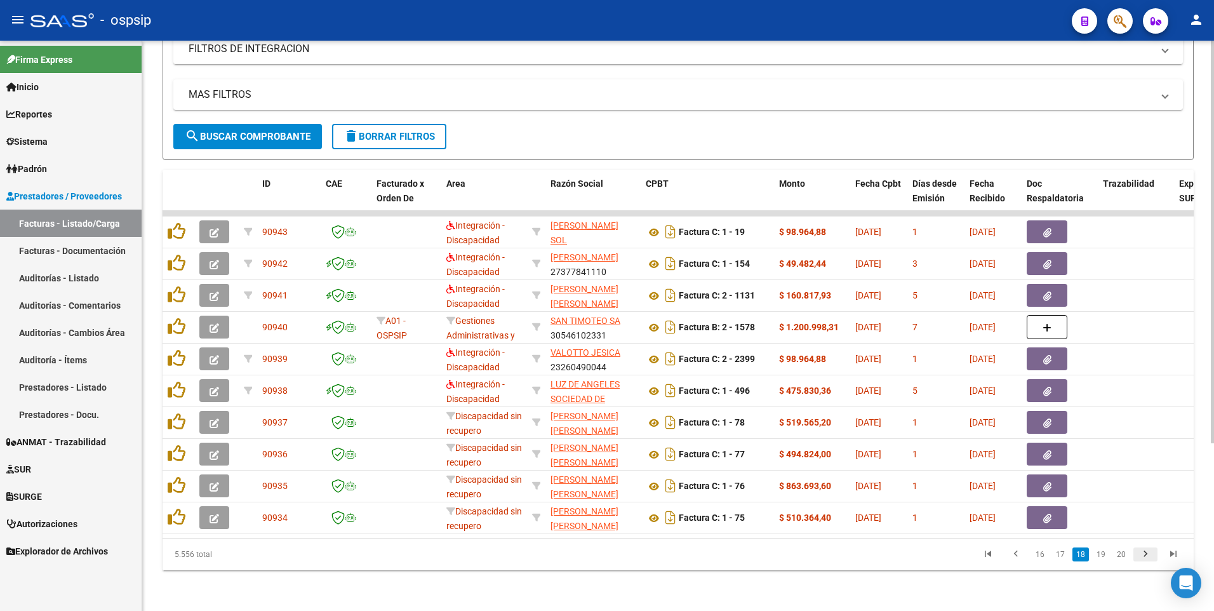
click at [570, 554] on icon "go to next page" at bounding box center [1145, 555] width 17 height 15
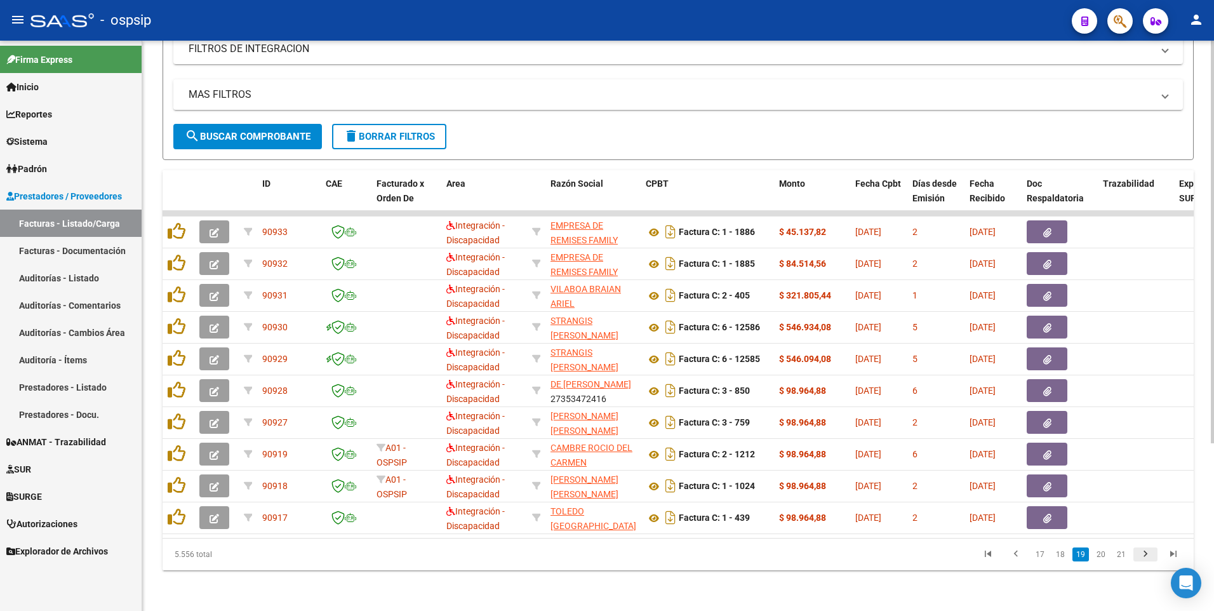
click at [570, 557] on icon "go to next page" at bounding box center [1145, 555] width 17 height 15
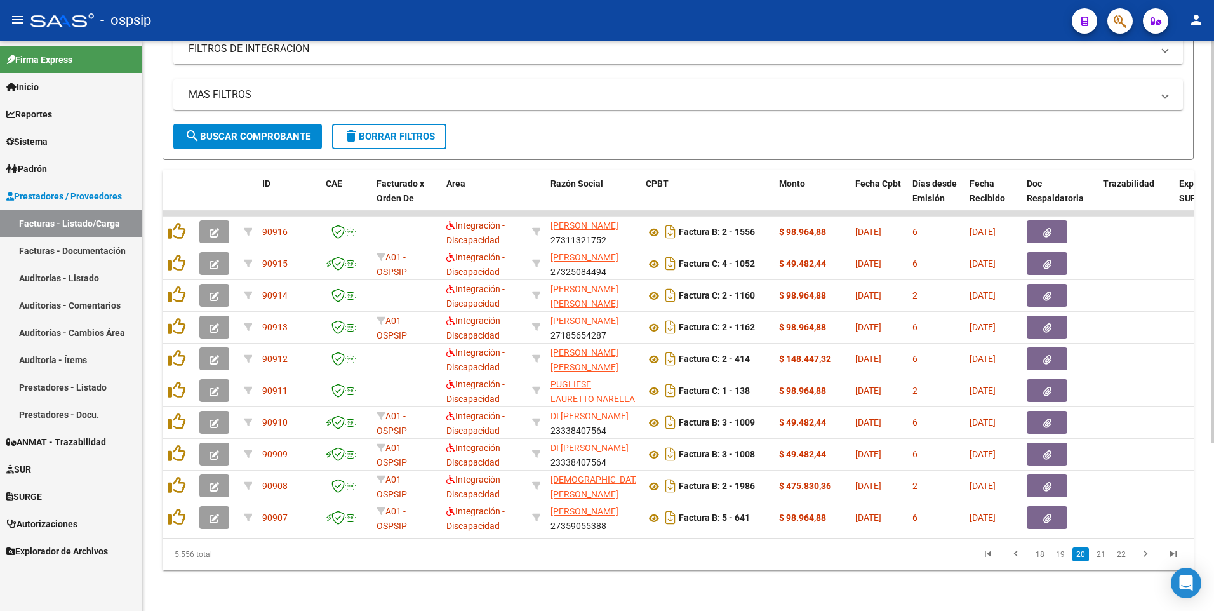
click at [419, 131] on span "delete Borrar Filtros" at bounding box center [389, 136] width 91 height 11
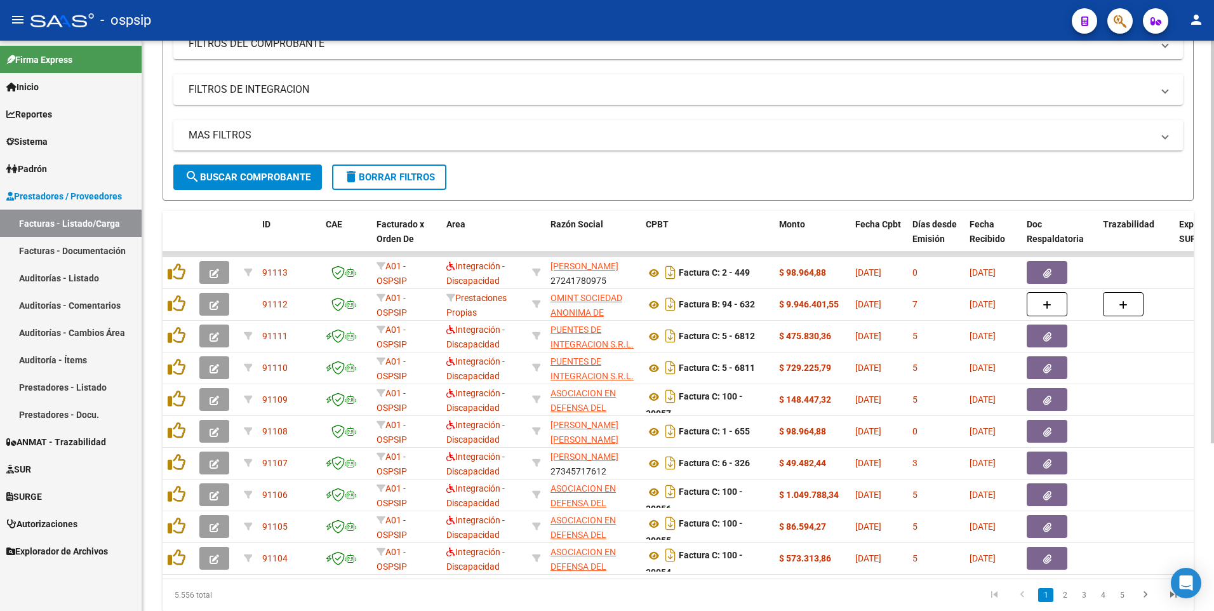
scroll to position [190, 0]
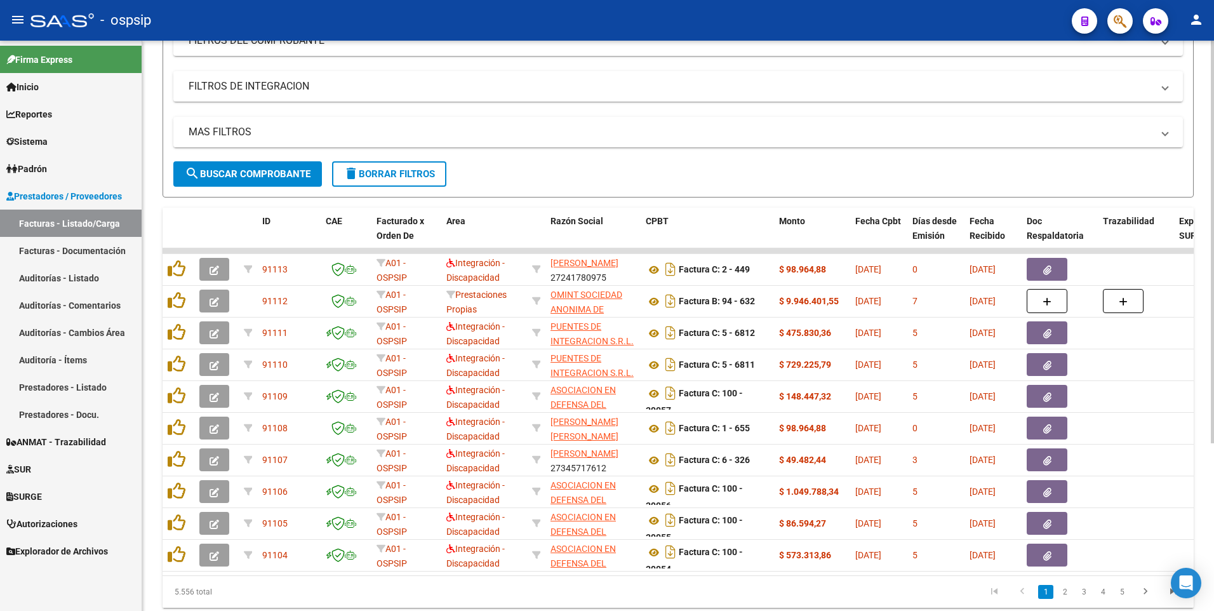
click at [388, 171] on span "delete Borrar Filtros" at bounding box center [389, 173] width 91 height 11
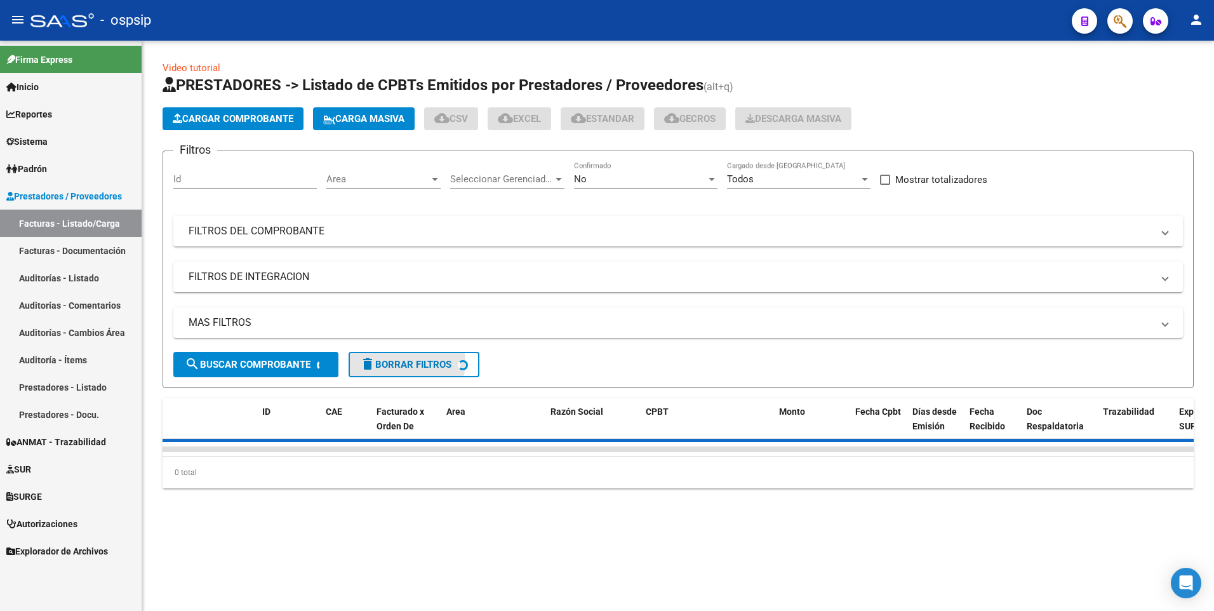
scroll to position [0, 0]
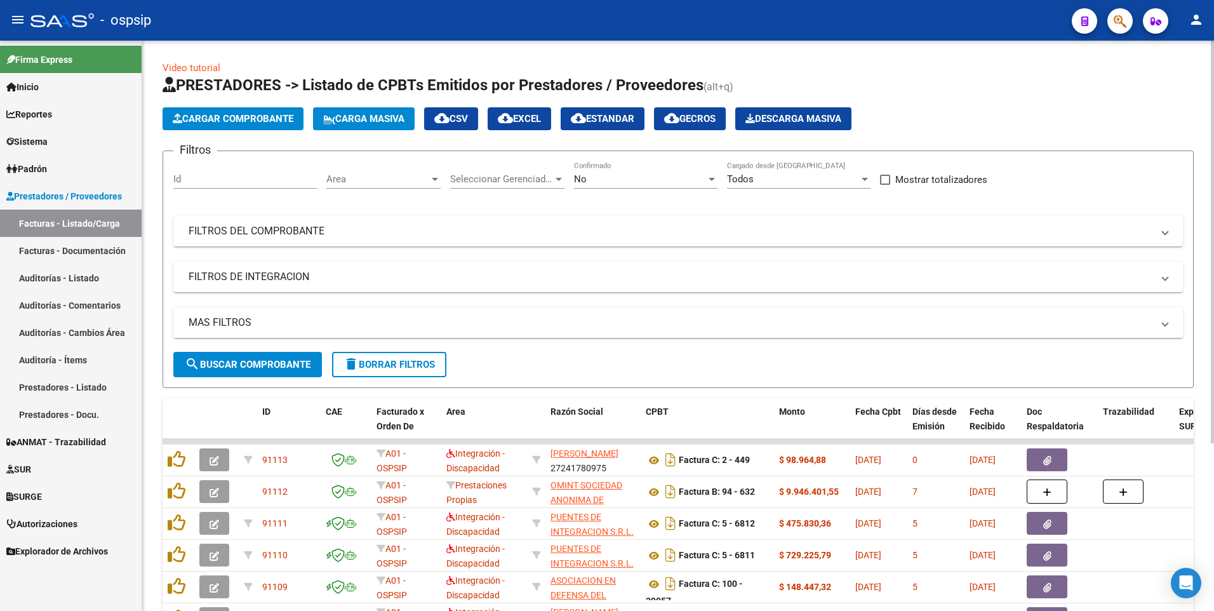
click at [570, 182] on div "No" at bounding box center [640, 178] width 132 height 11
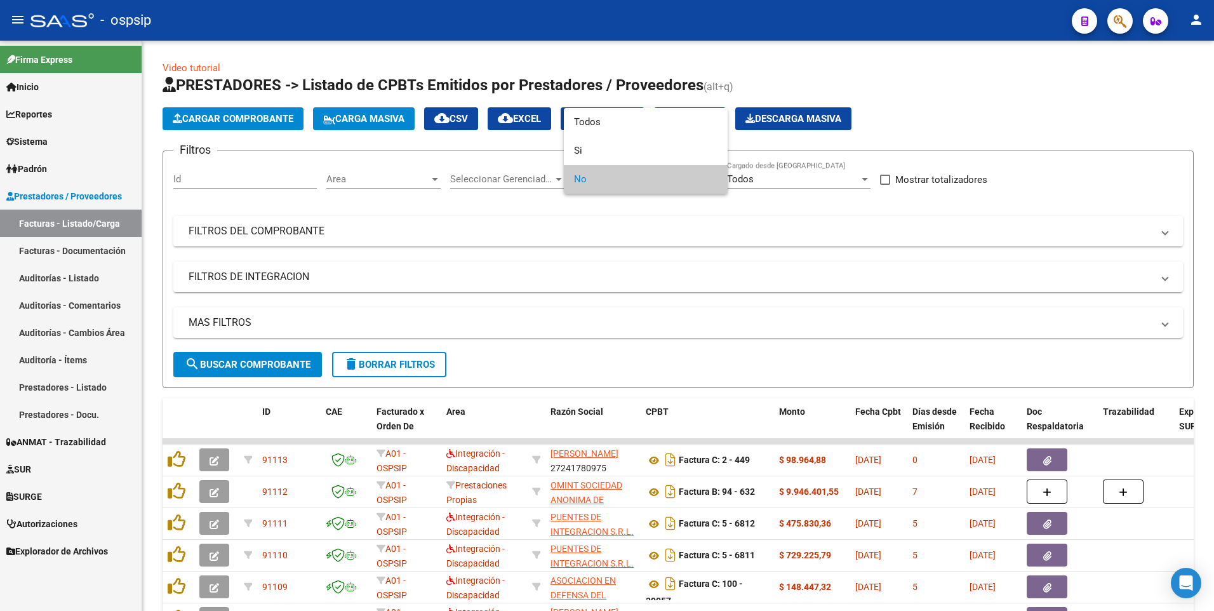
click at [403, 45] on div at bounding box center [607, 305] width 1214 height 611
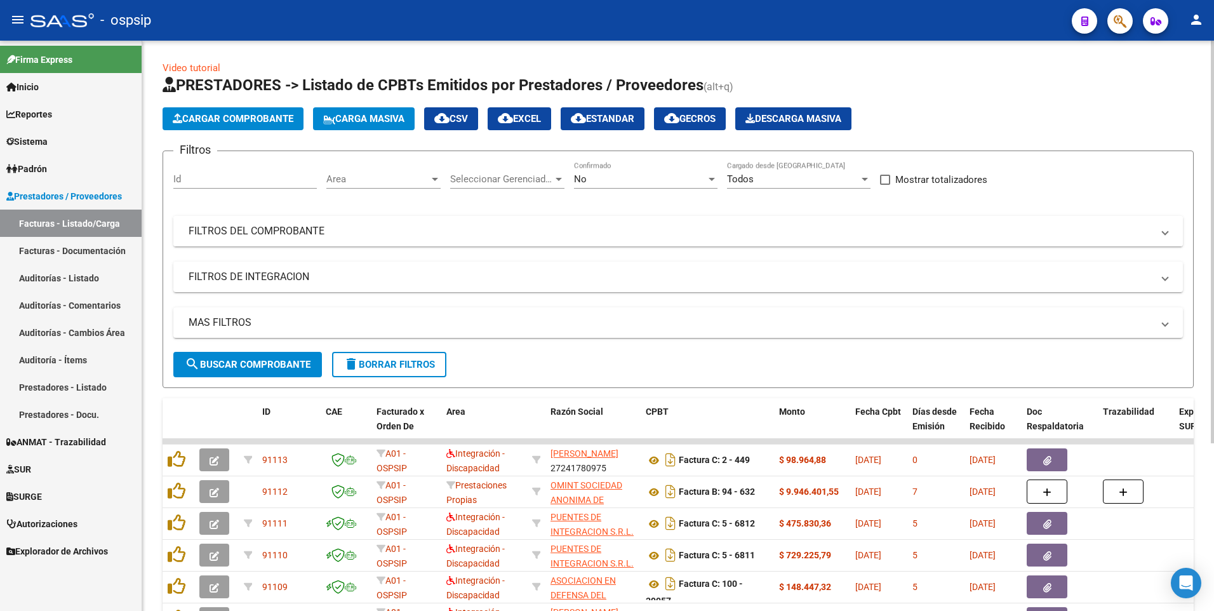
click at [243, 236] on mat-panel-title "FILTROS DEL COMPROBANTE" at bounding box center [671, 231] width 964 height 14
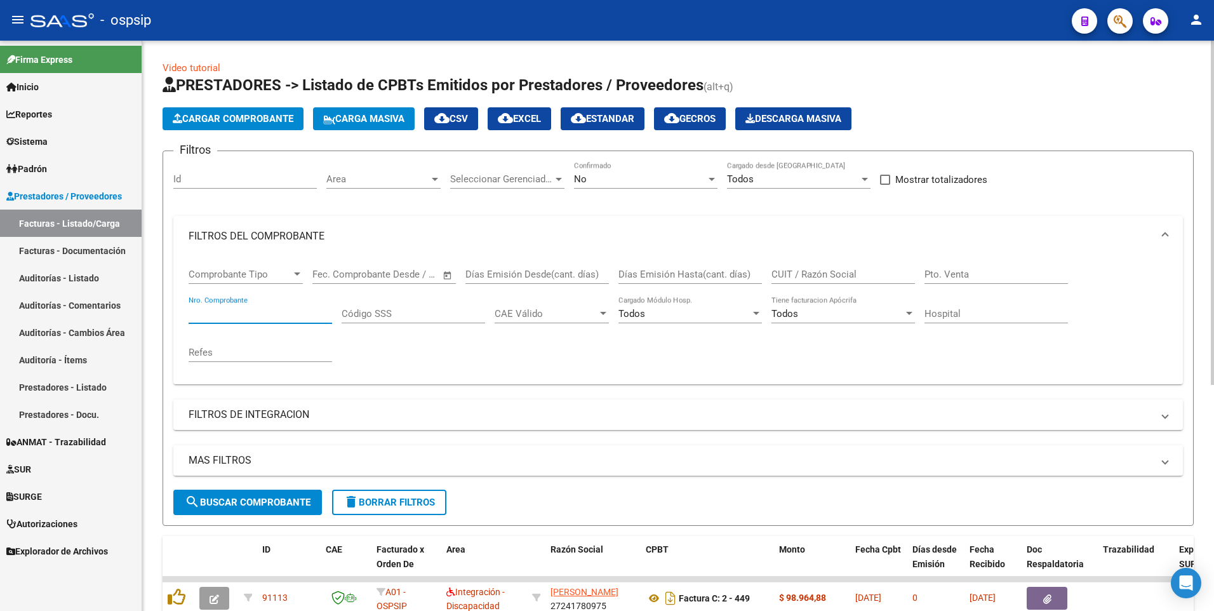
click at [248, 312] on input "Nro. Comprobante" at bounding box center [260, 313] width 143 height 11
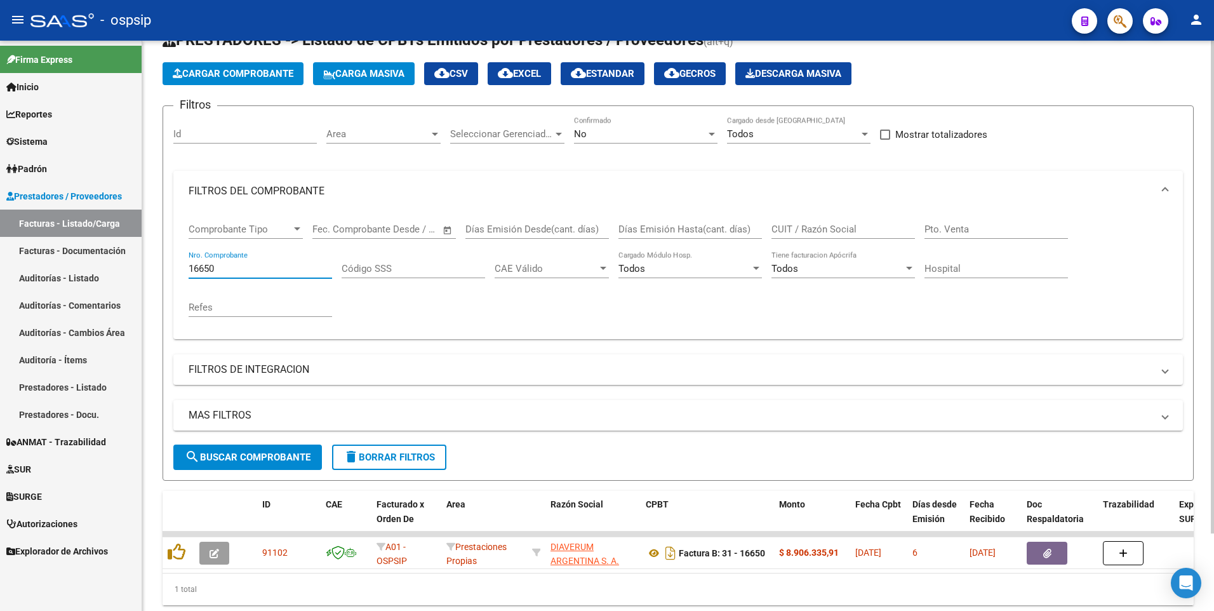
scroll to position [90, 0]
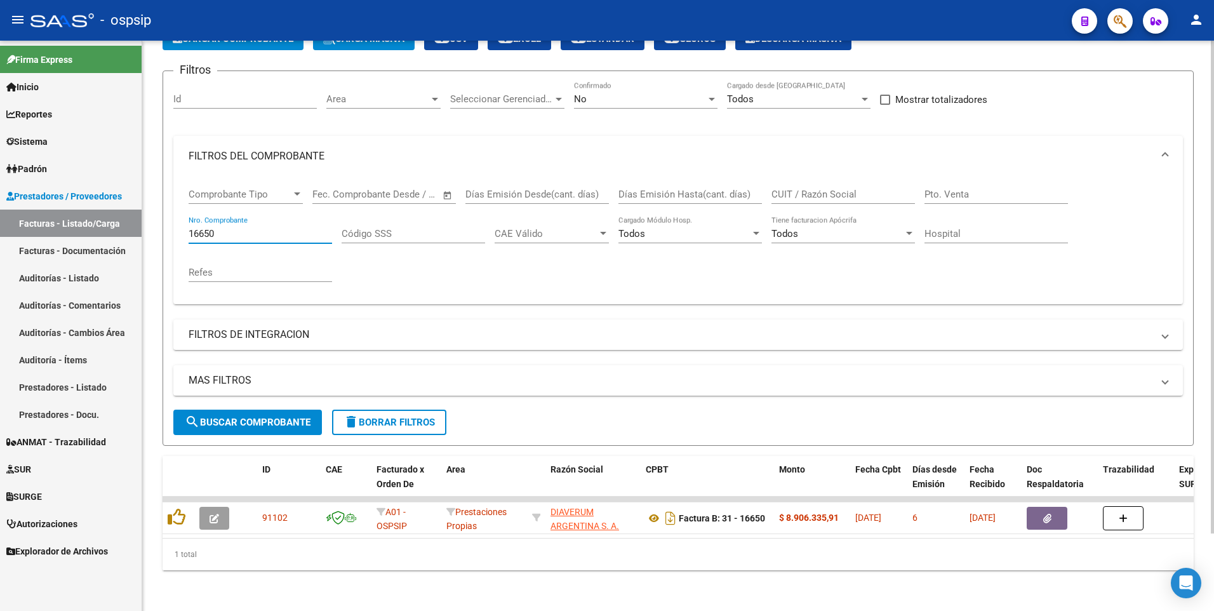
click at [307, 228] on input "16650" at bounding box center [260, 233] width 143 height 11
type input "2223"
click at [419, 418] on span "delete Borrar Filtros" at bounding box center [389, 422] width 91 height 11
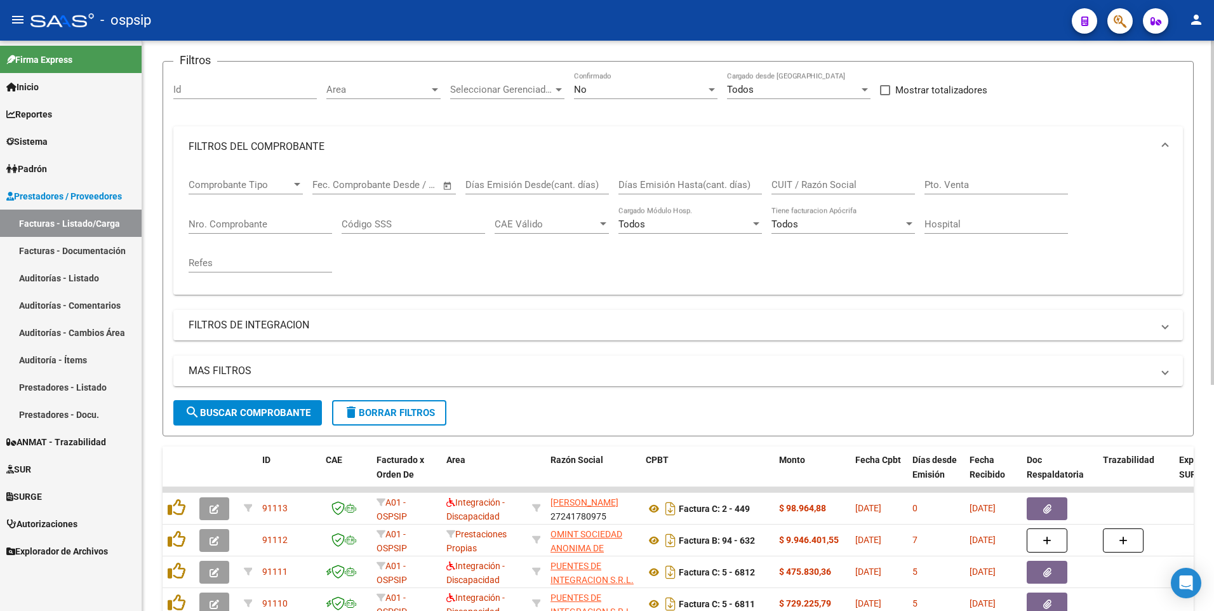
click at [570, 190] on div "CUIT / Razón Social" at bounding box center [842, 180] width 143 height 27
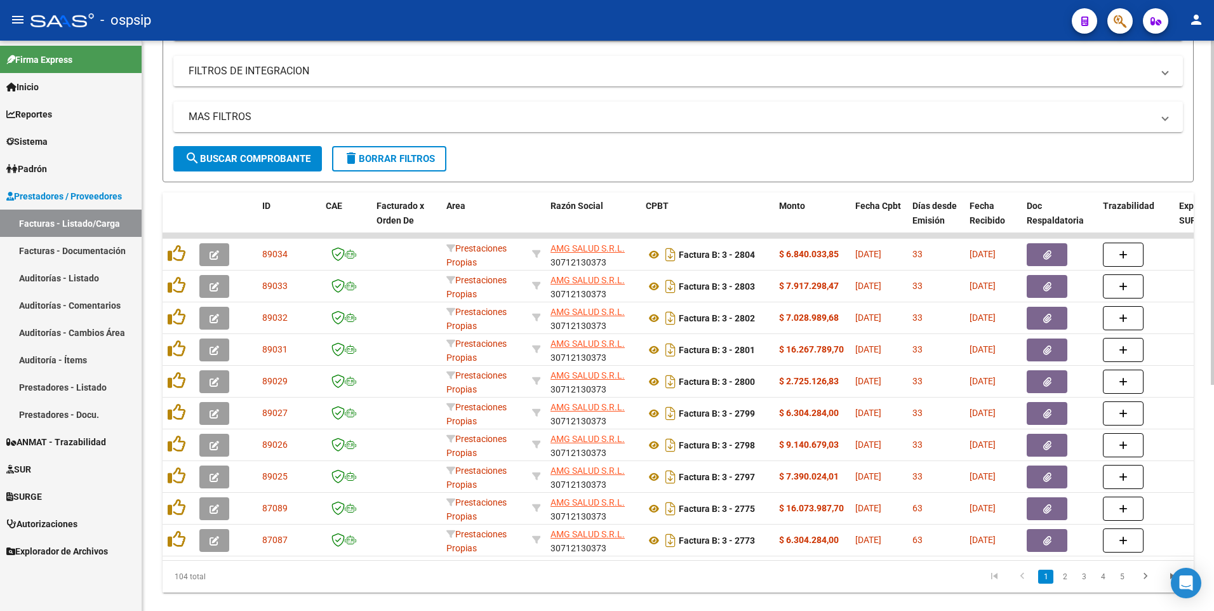
scroll to position [153, 0]
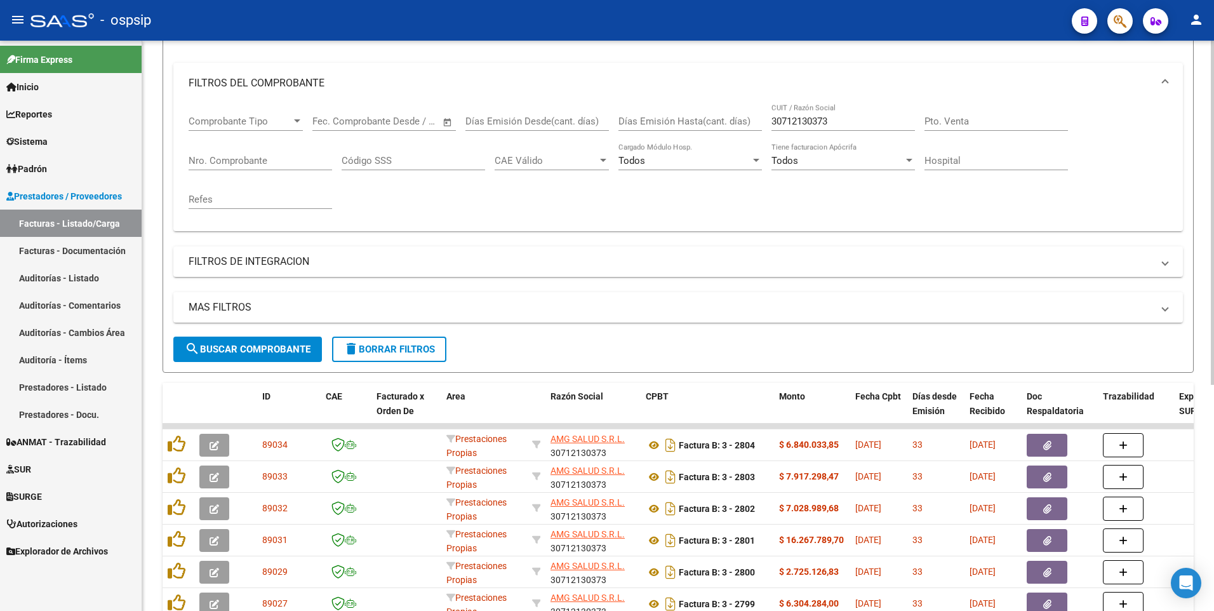
click at [570, 120] on input "30712130373" at bounding box center [842, 121] width 143 height 11
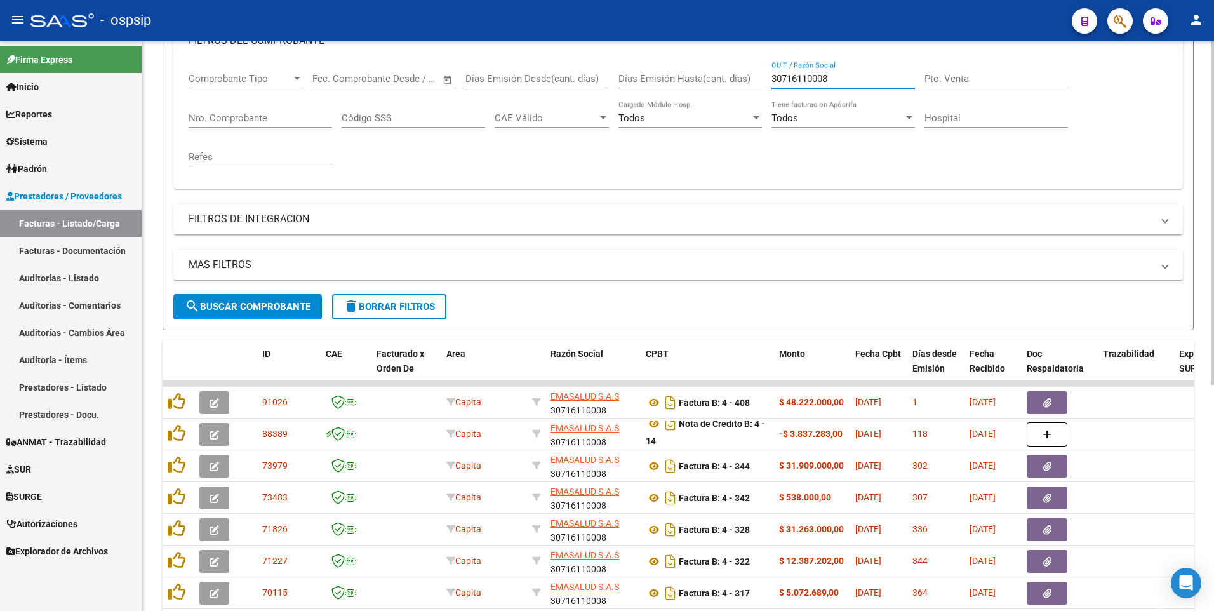
scroll to position [58, 0]
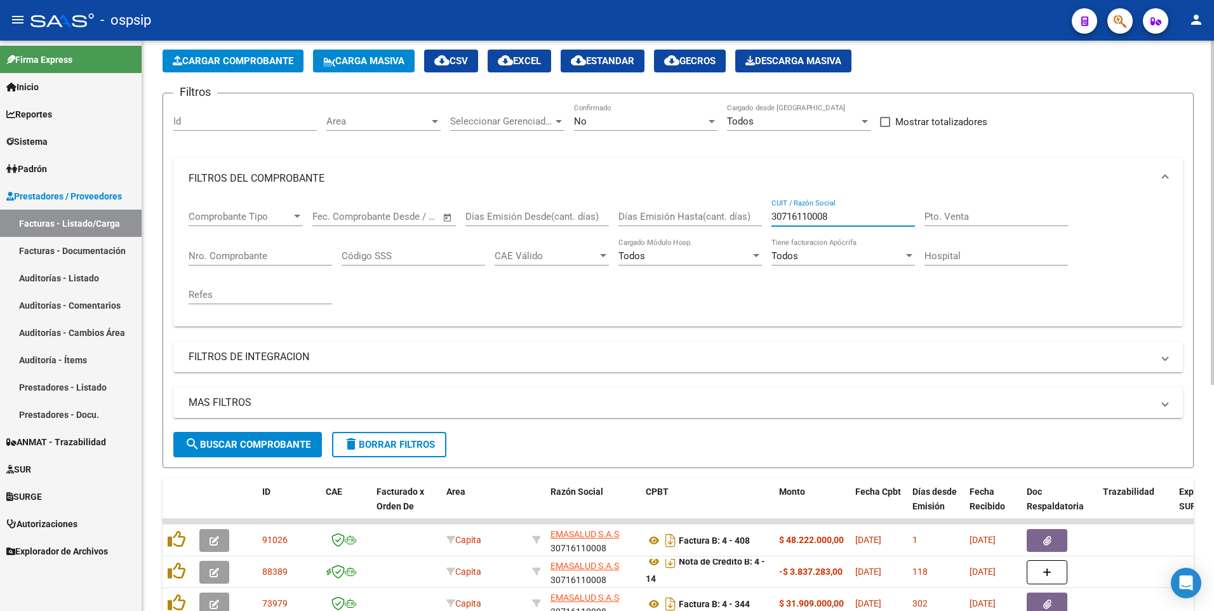
click at [570, 222] on div "30716110008 CUIT / Razón Social" at bounding box center [842, 212] width 143 height 27
click at [570, 218] on input "30716110008" at bounding box center [842, 216] width 143 height 11
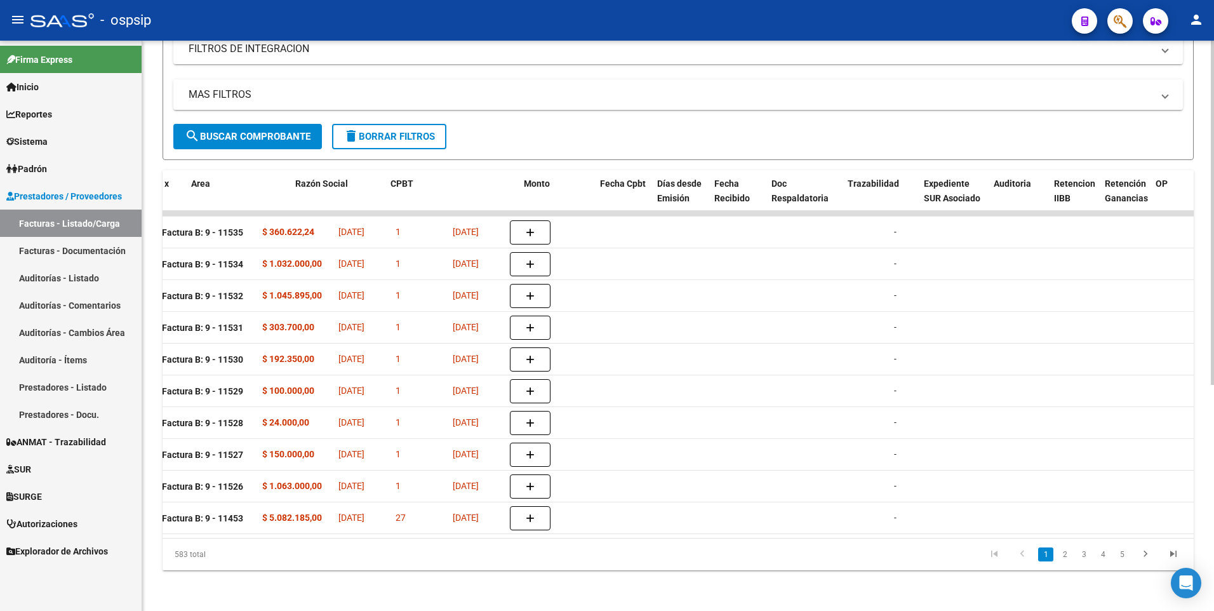
scroll to position [0, 25]
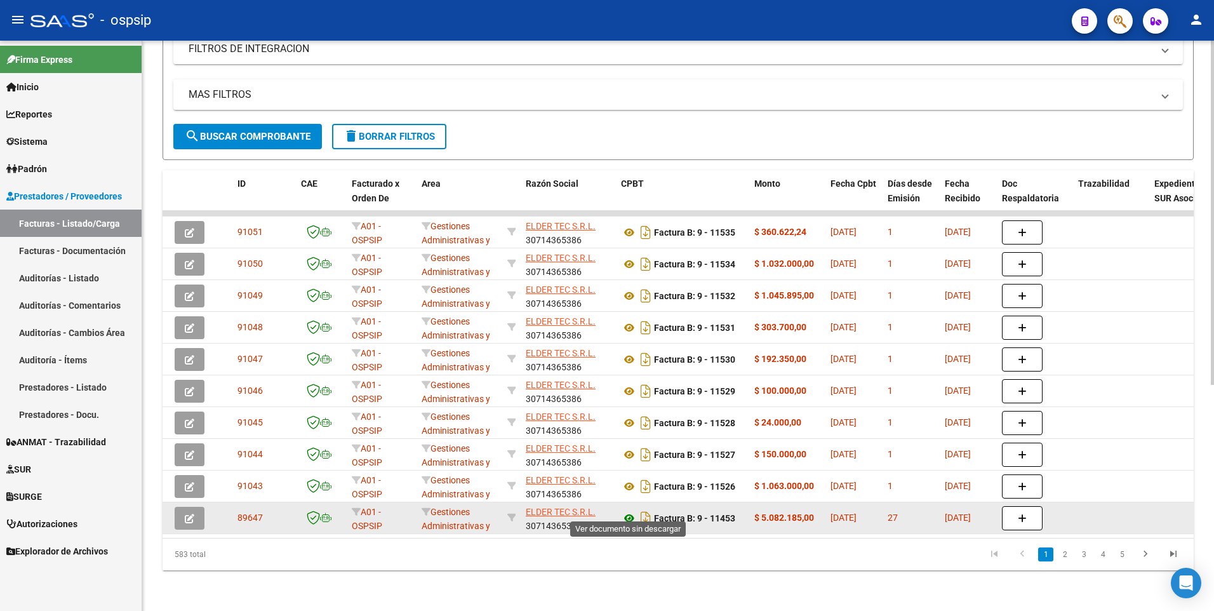
type input "30714365386"
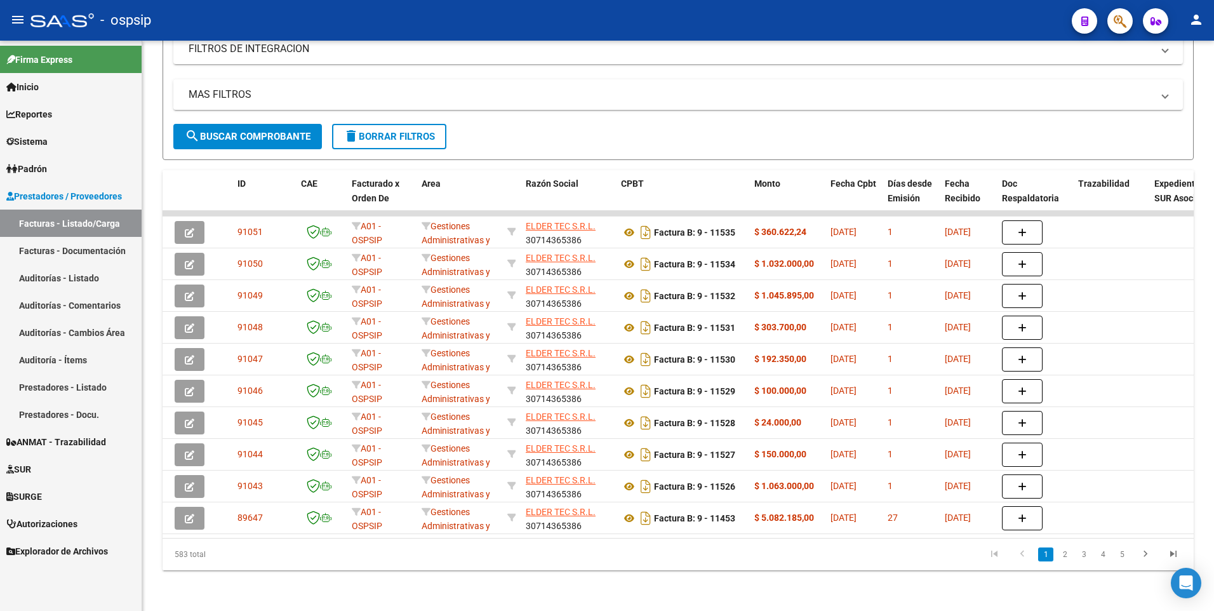
click at [369, 25] on div "- ospsip" at bounding box center [545, 20] width 1031 height 28
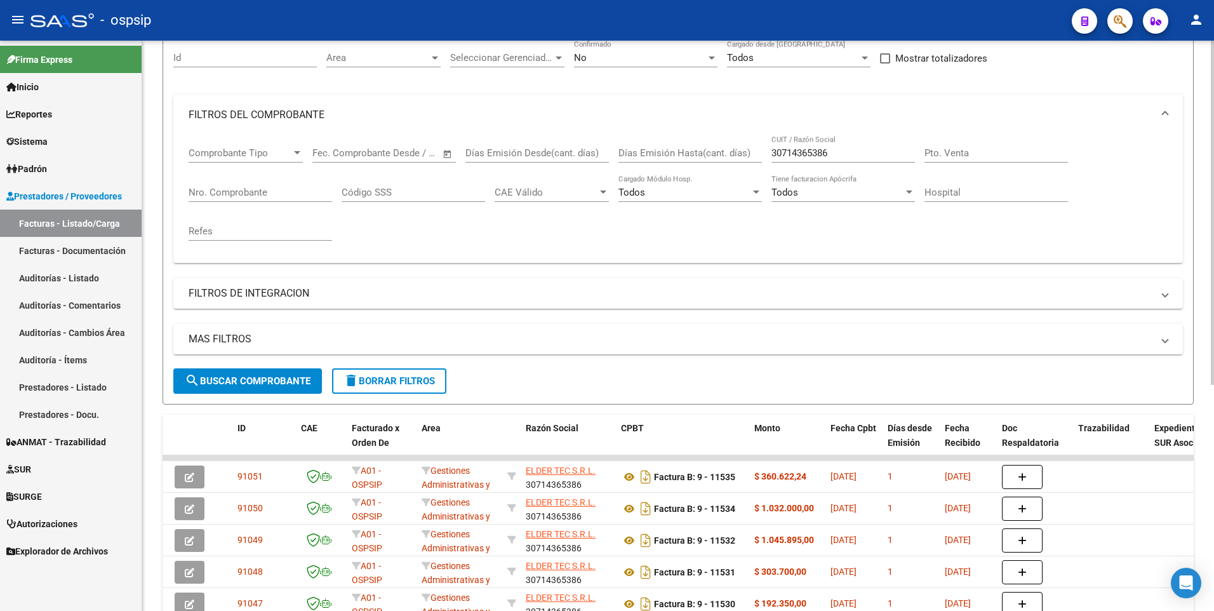
scroll to position [0, 0]
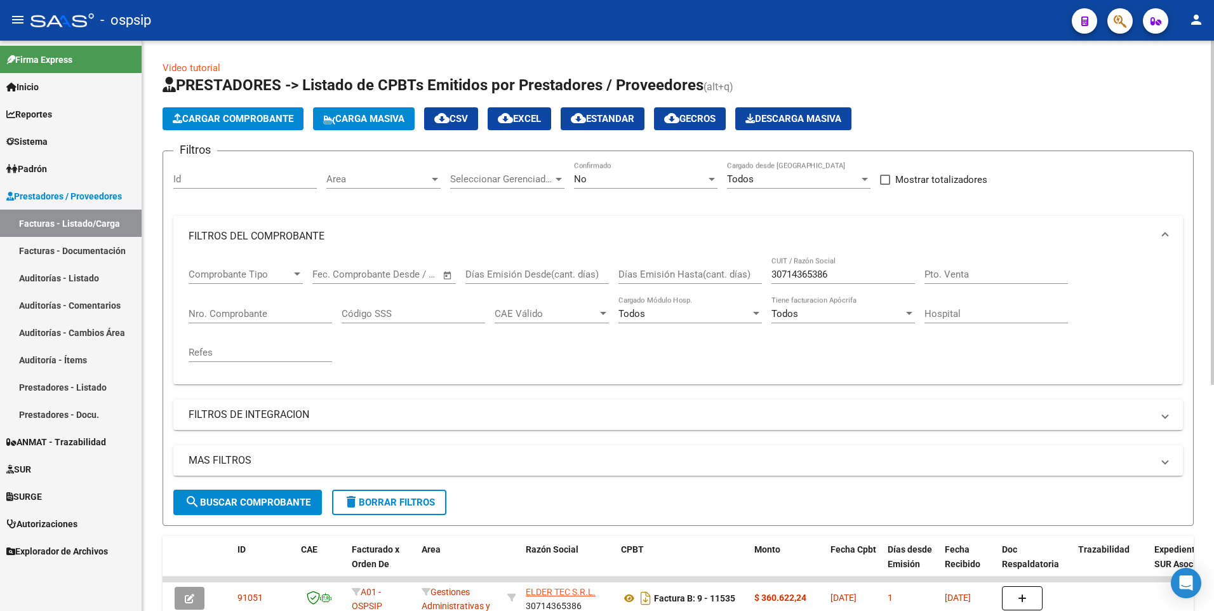
click at [258, 117] on span "Cargar Comprobante" at bounding box center [233, 118] width 121 height 11
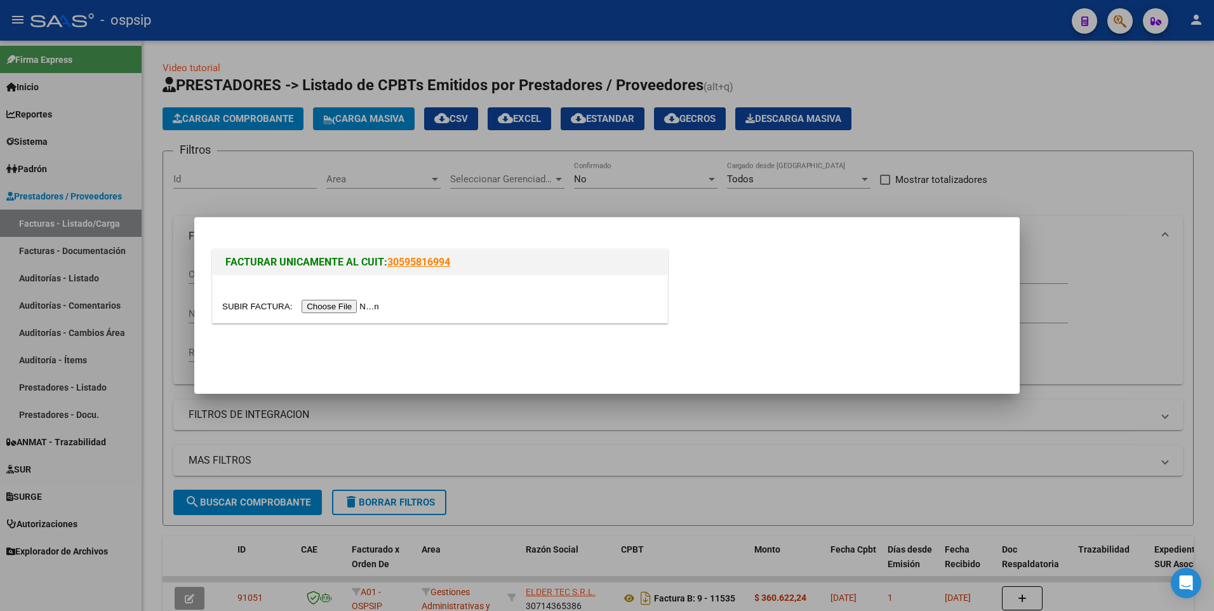
click at [343, 310] on input "file" at bounding box center [302, 306] width 161 height 13
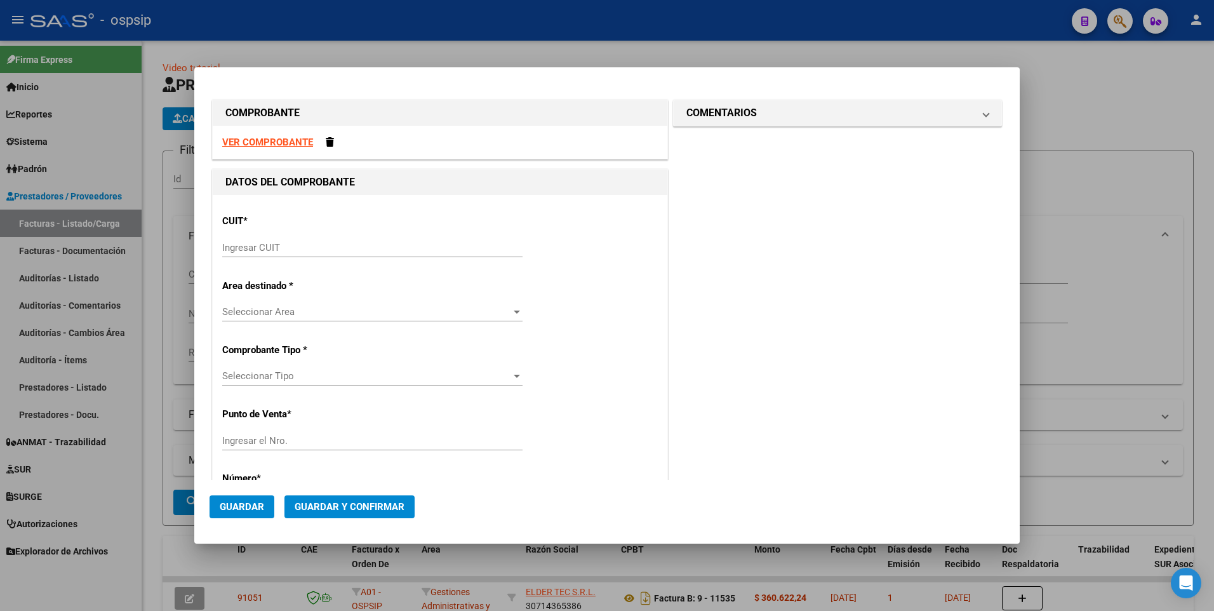
click at [284, 146] on strong "VER COMPROBANTE" at bounding box center [267, 142] width 91 height 11
click at [279, 246] on input "Ingresar CUIT" at bounding box center [372, 247] width 300 height 11
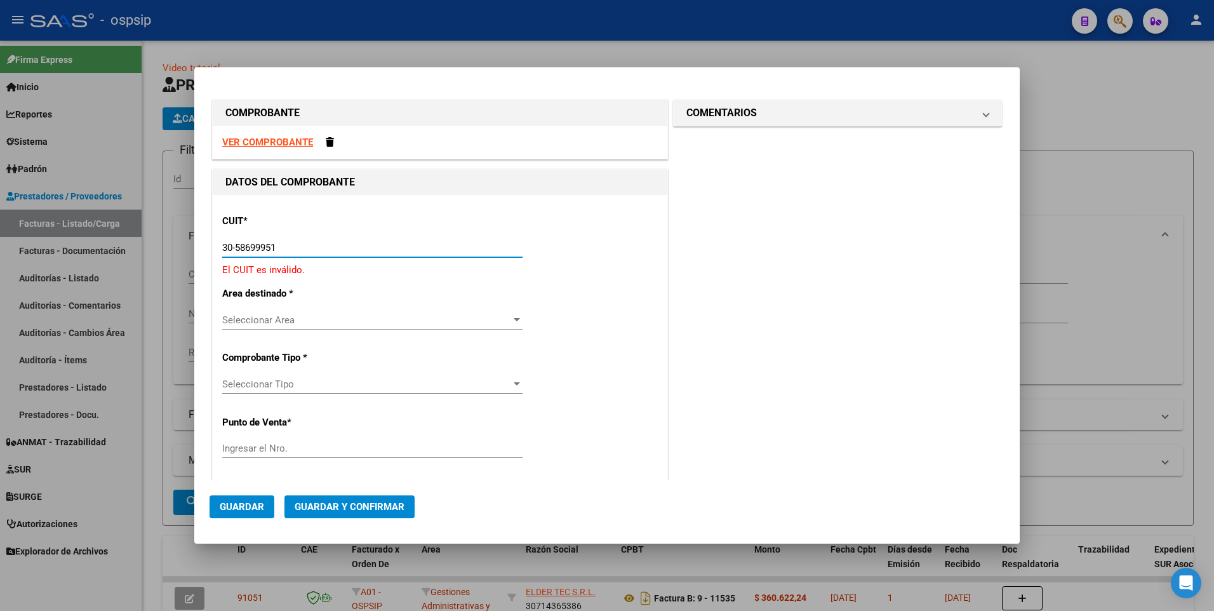
type input "30-58699951-2"
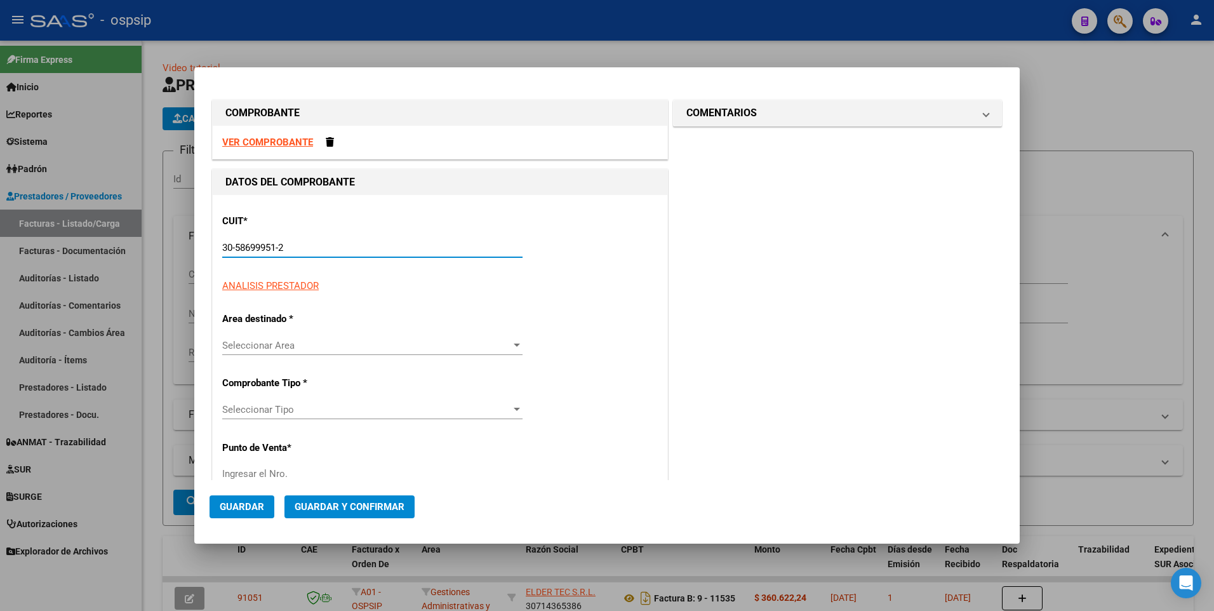
type input "122"
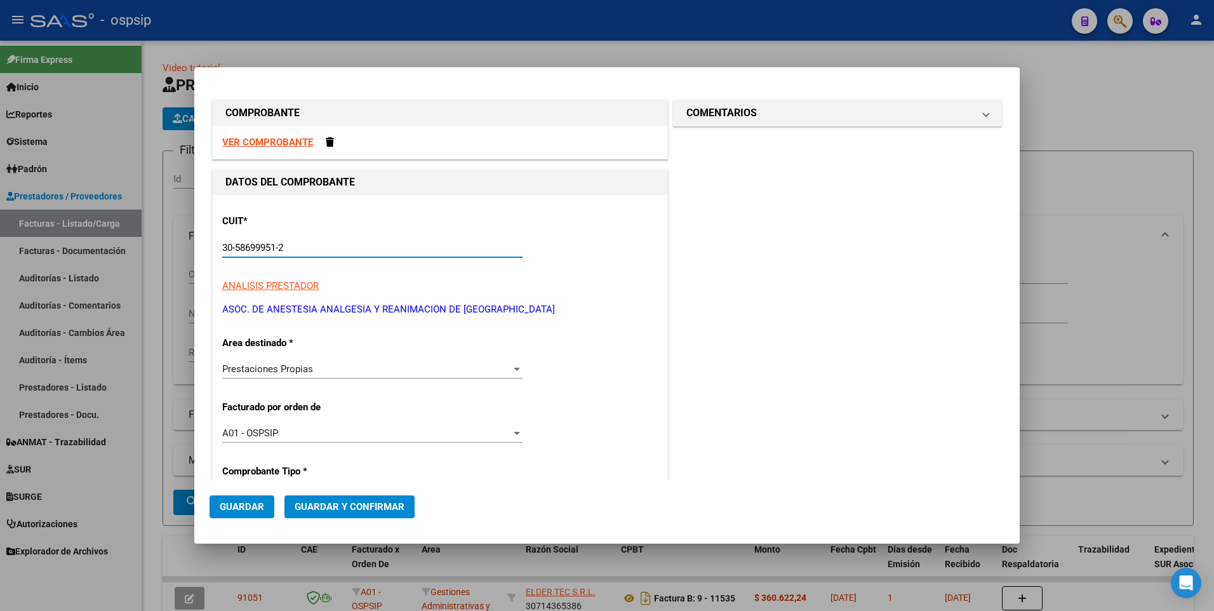
type input "30-58699951-2"
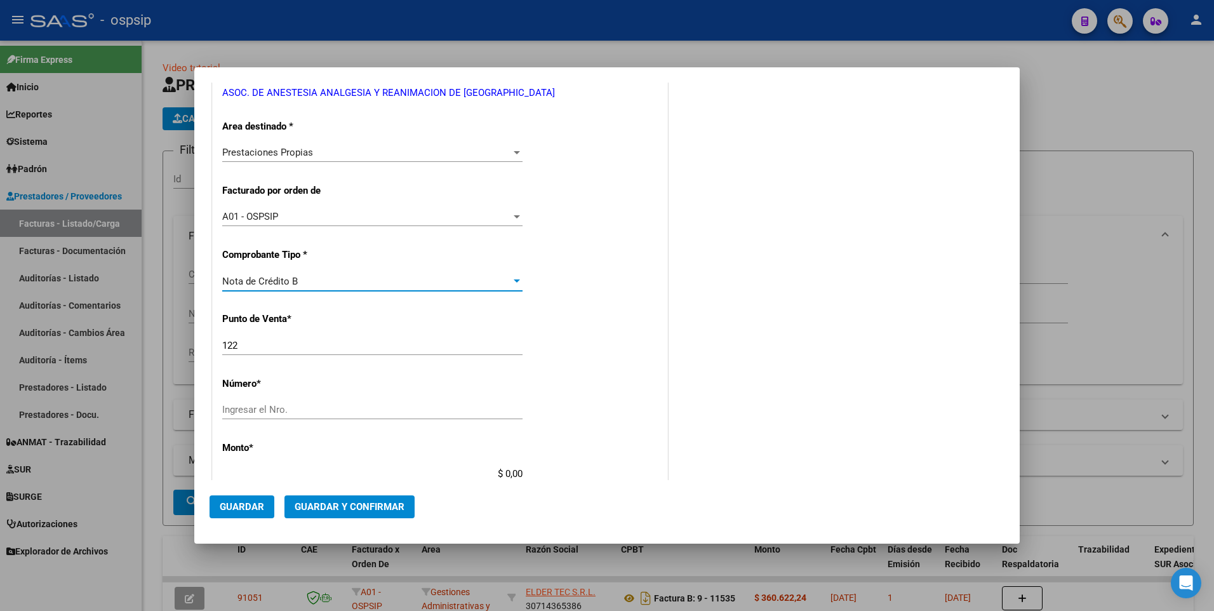
click at [286, 278] on span "Nota de Crédito B" at bounding box center [260, 281] width 76 height 11
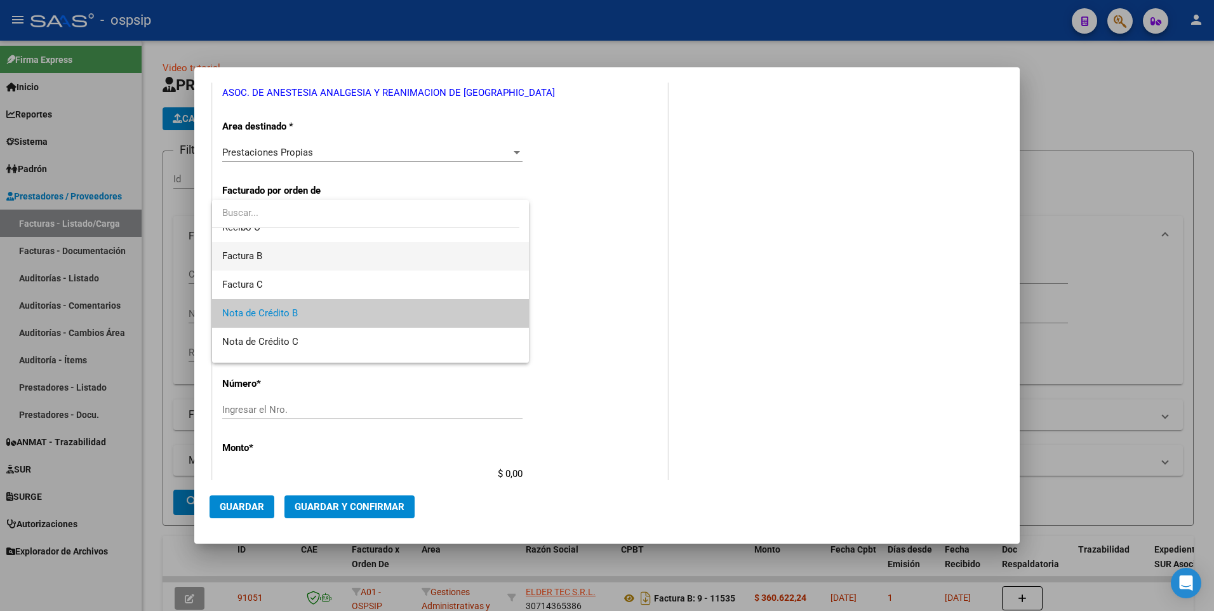
scroll to position [0, 0]
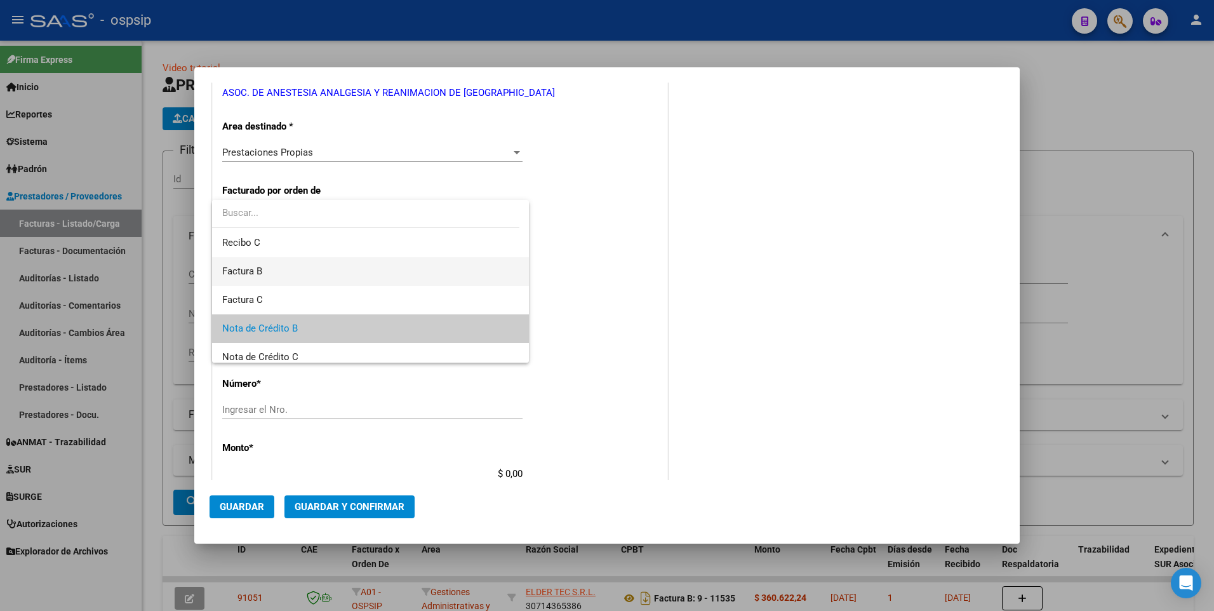
click at [290, 269] on span "Factura B" at bounding box center [370, 271] width 297 height 29
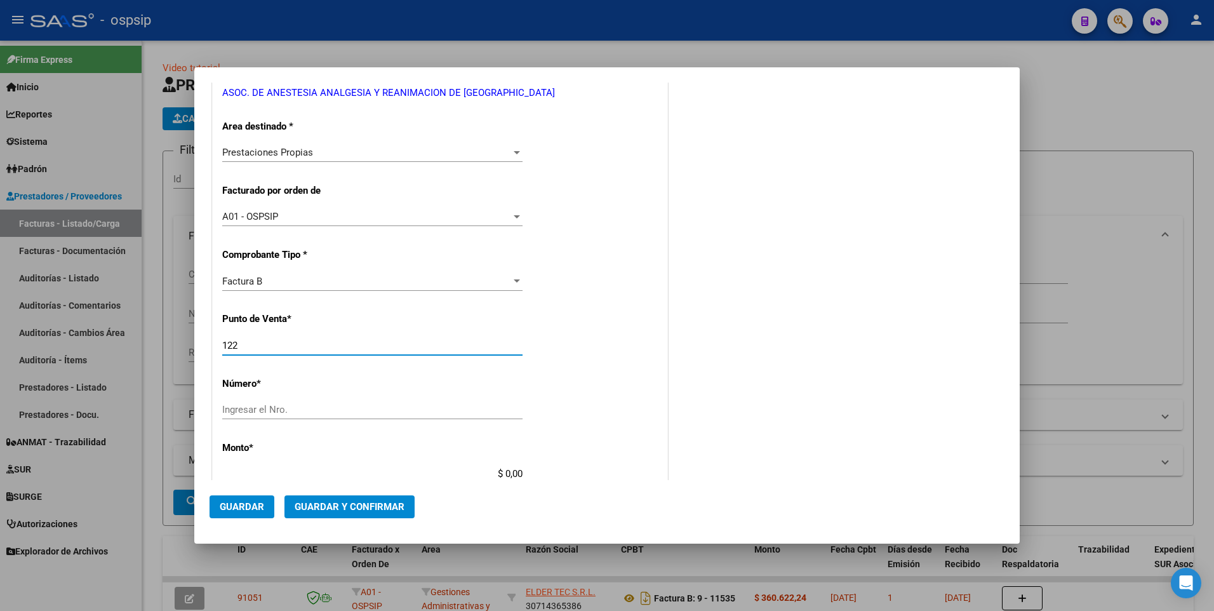
click at [274, 348] on input "122" at bounding box center [372, 345] width 300 height 11
type input "119"
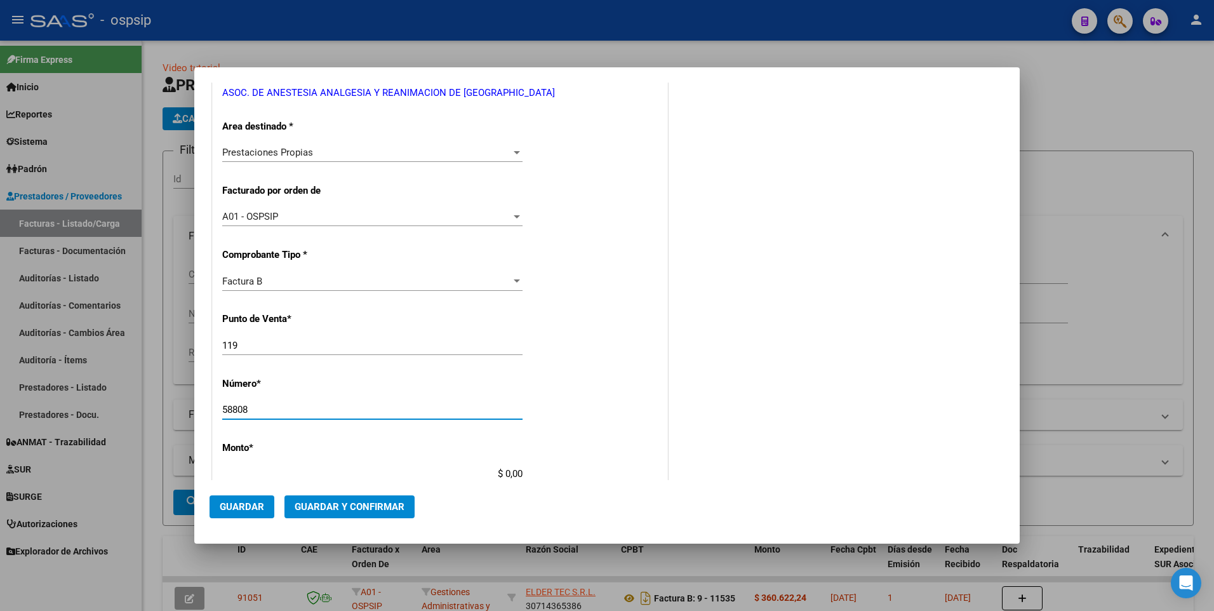
type input "58808"
type input "$ 44.987.308,01"
type input "[DATE]"
type input "75402840194059"
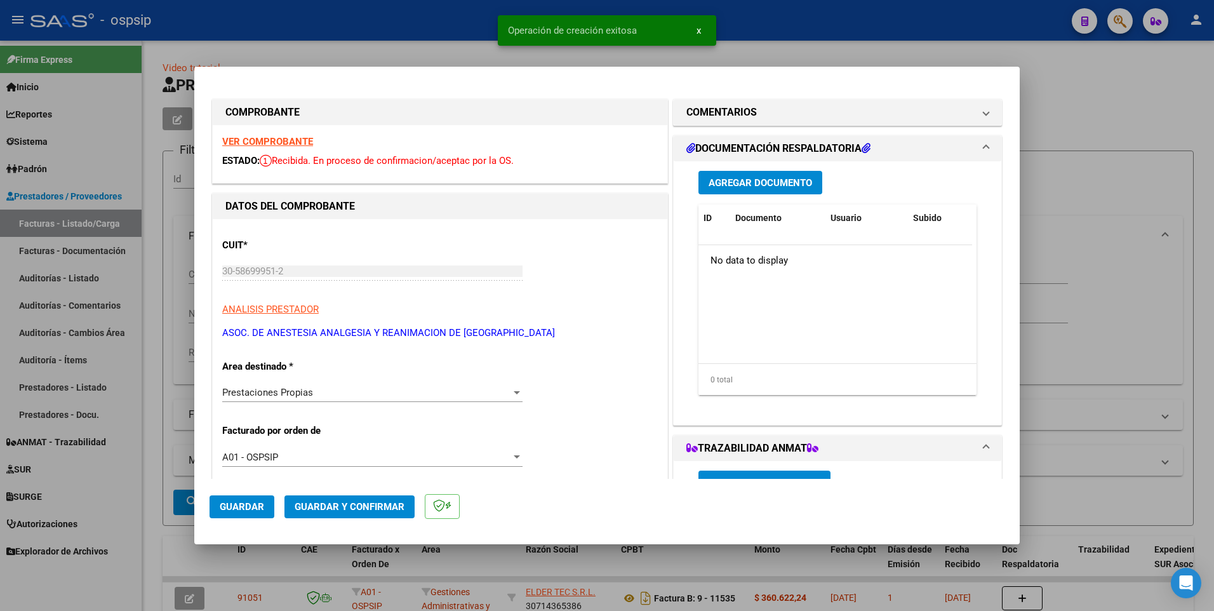
click at [244, 506] on span "Guardar" at bounding box center [242, 506] width 44 height 11
click at [348, 33] on div at bounding box center [607, 305] width 1214 height 611
type input "$ 0,00"
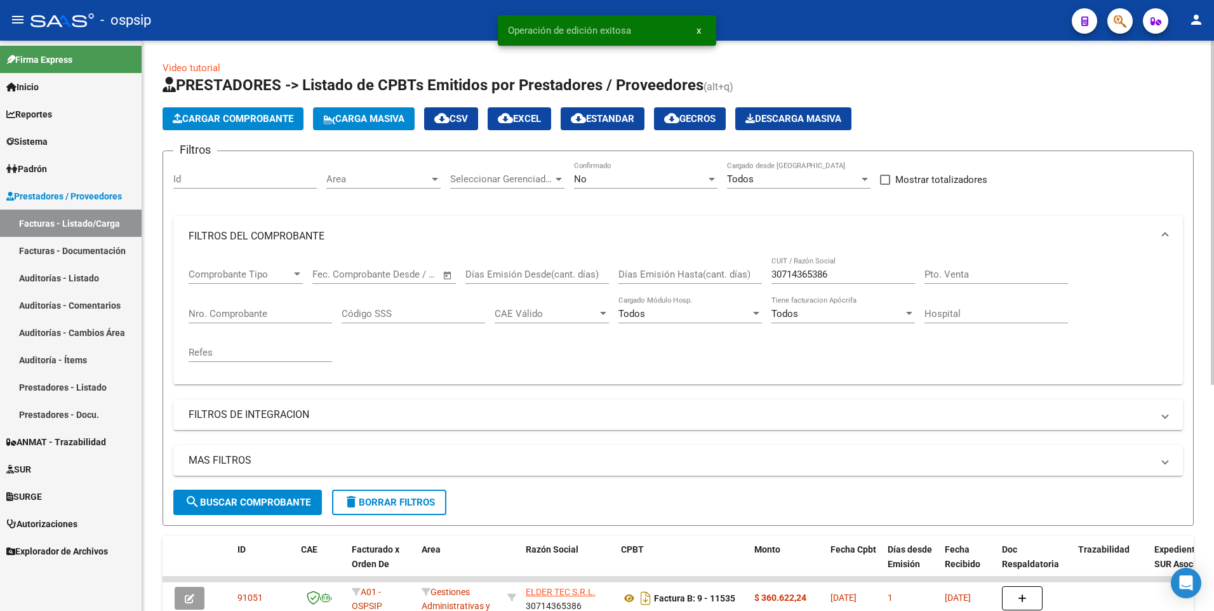
click at [415, 503] on span "delete Borrar Filtros" at bounding box center [389, 502] width 91 height 11
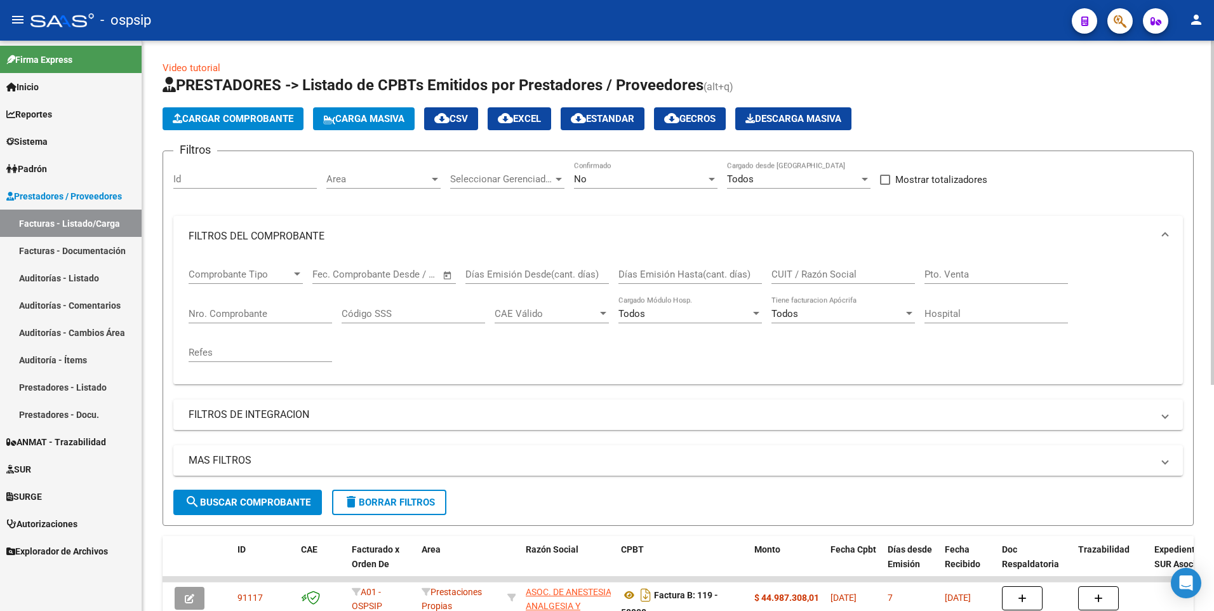
scroll to position [63, 0]
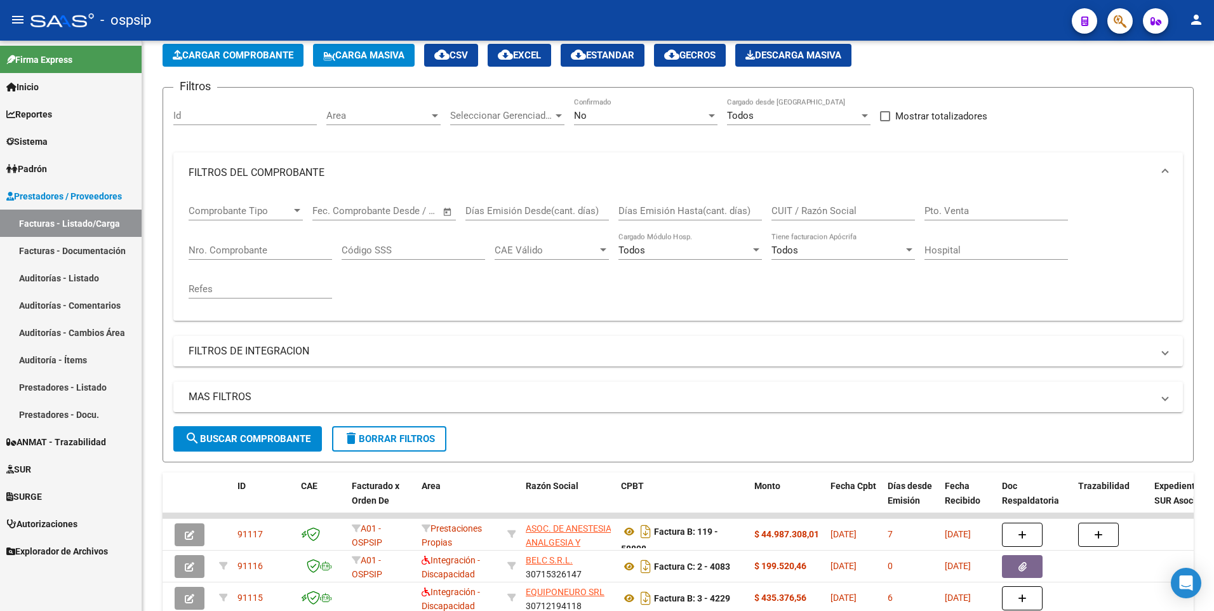
click at [452, 30] on div "- ospsip" at bounding box center [545, 20] width 1031 height 28
click at [389, 451] on button "delete Borrar Filtros" at bounding box center [389, 438] width 114 height 25
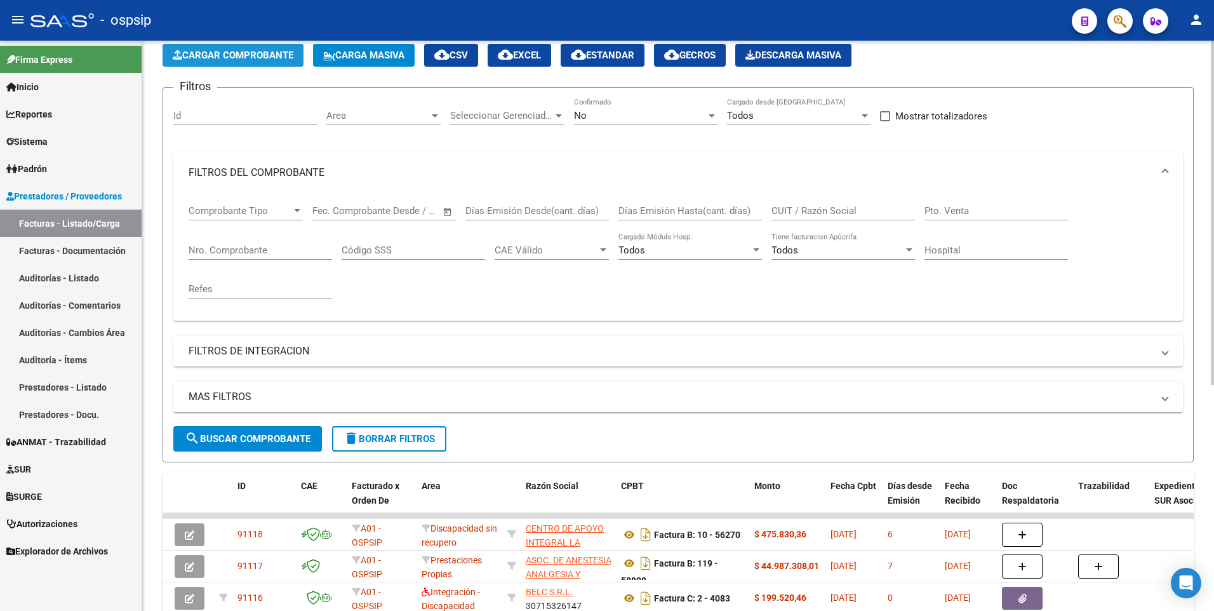
click at [241, 65] on button "Cargar Comprobante" at bounding box center [233, 55] width 141 height 23
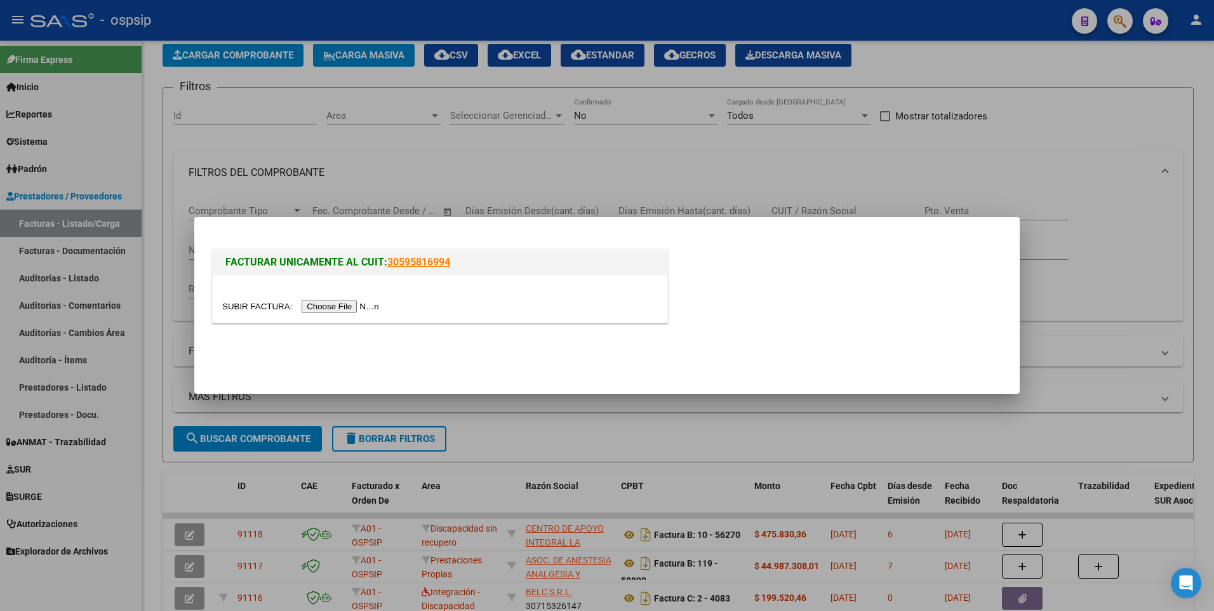
click at [338, 300] on input "file" at bounding box center [302, 306] width 161 height 13
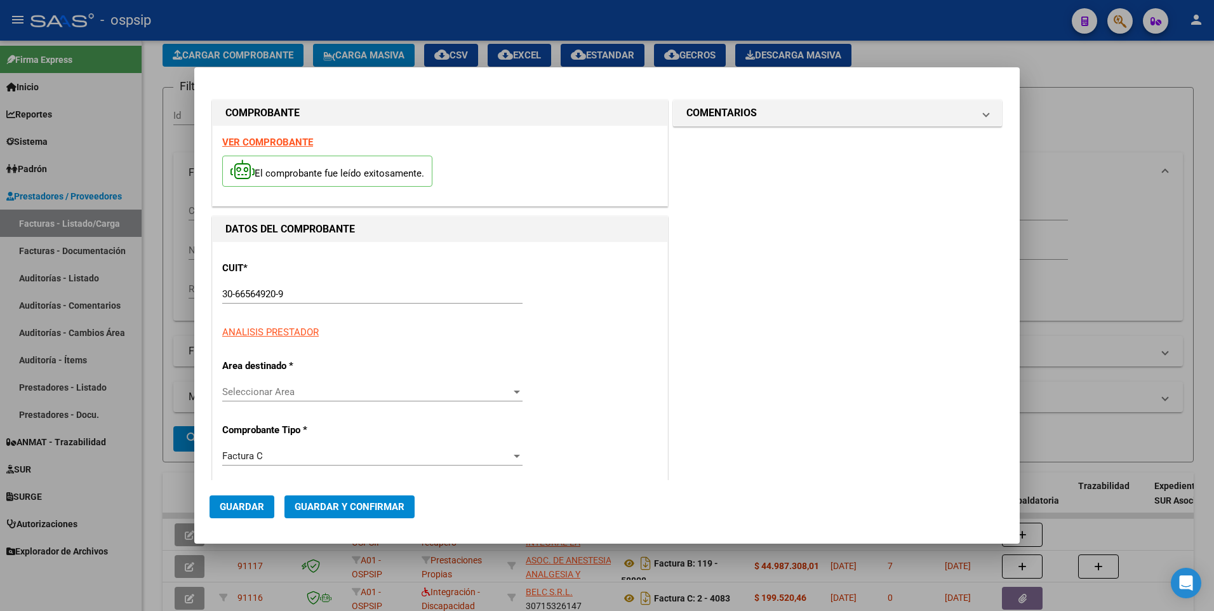
type input "4685"
type input "$ 47.556,00"
type input "[DATE]"
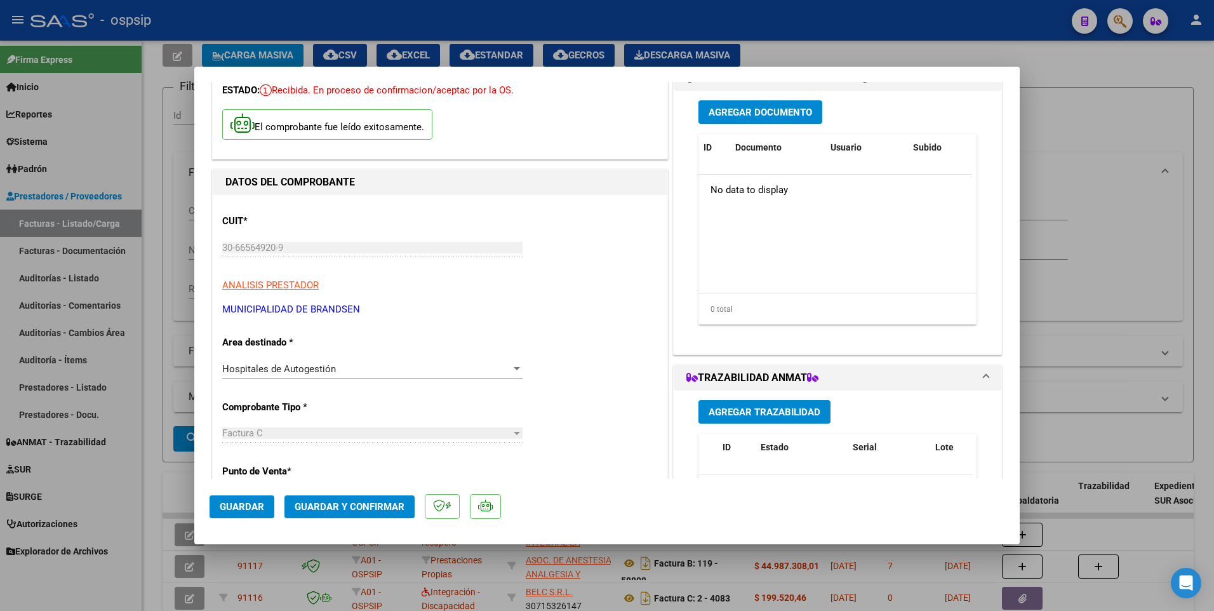
scroll to position [127, 0]
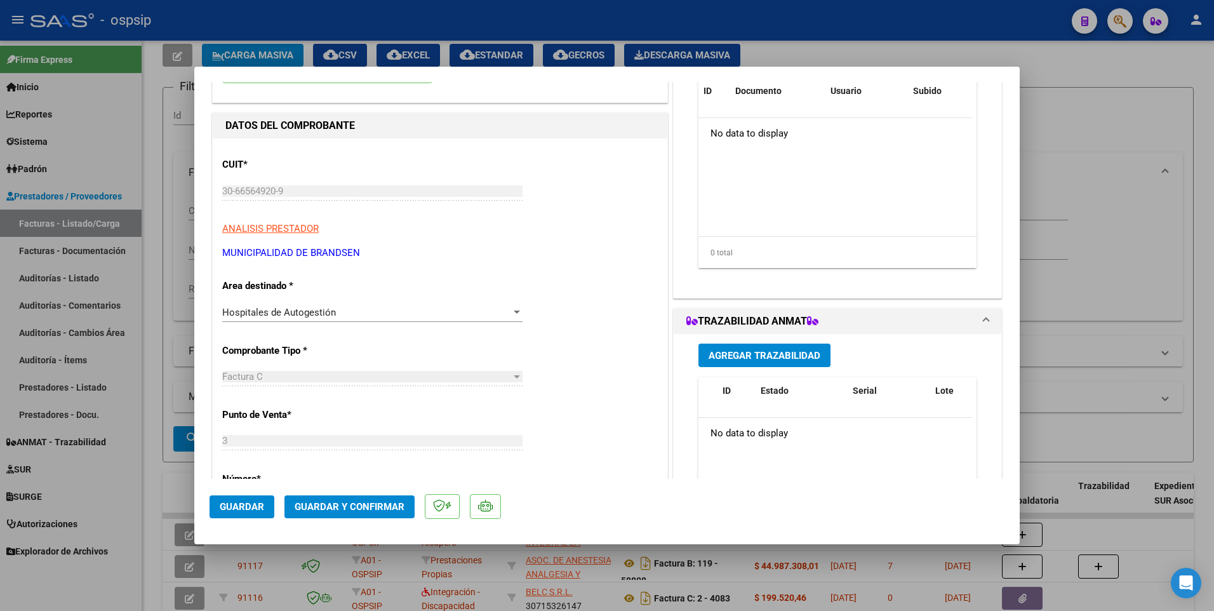
click at [240, 504] on span "Guardar" at bounding box center [242, 506] width 44 height 11
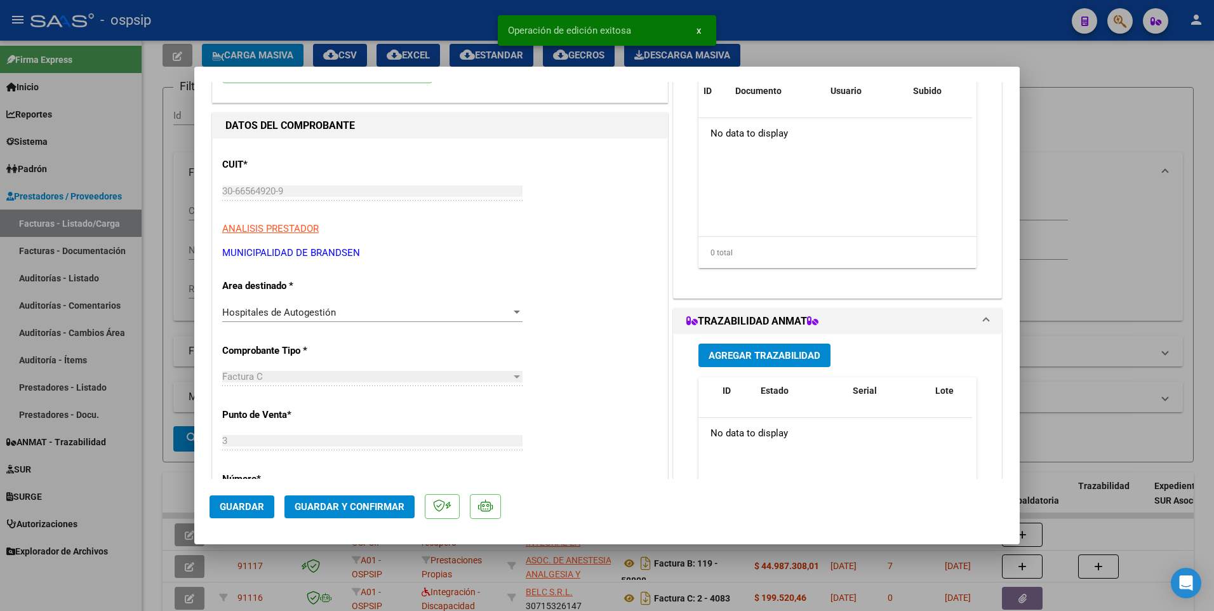
click at [385, 15] on div at bounding box center [607, 305] width 1214 height 611
type input "$ 0,00"
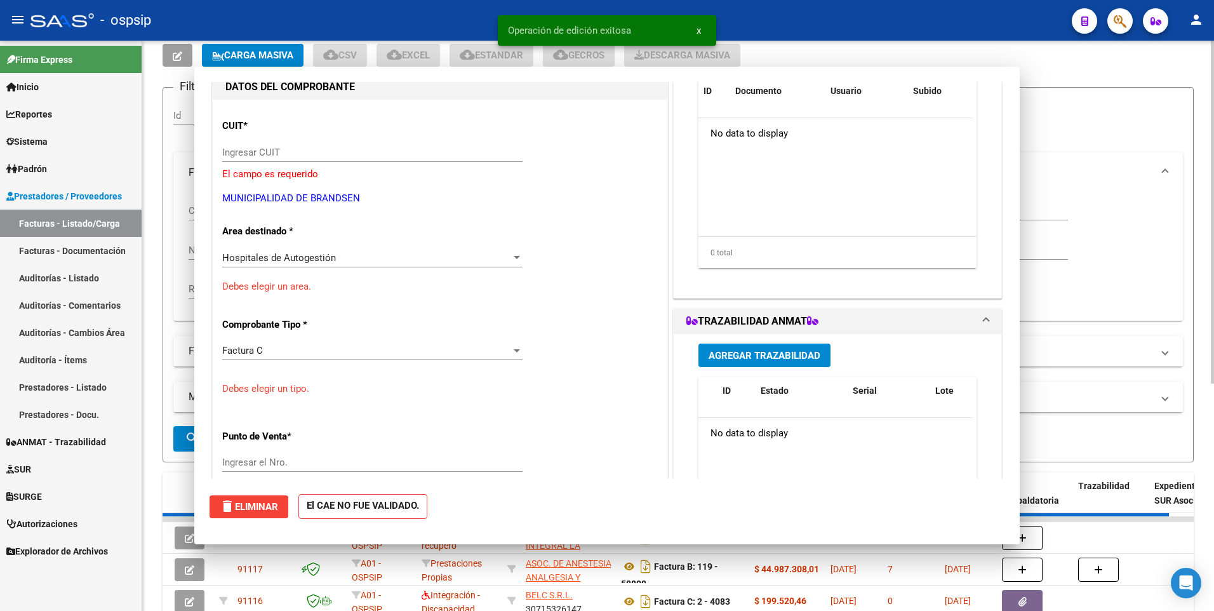
scroll to position [135, 0]
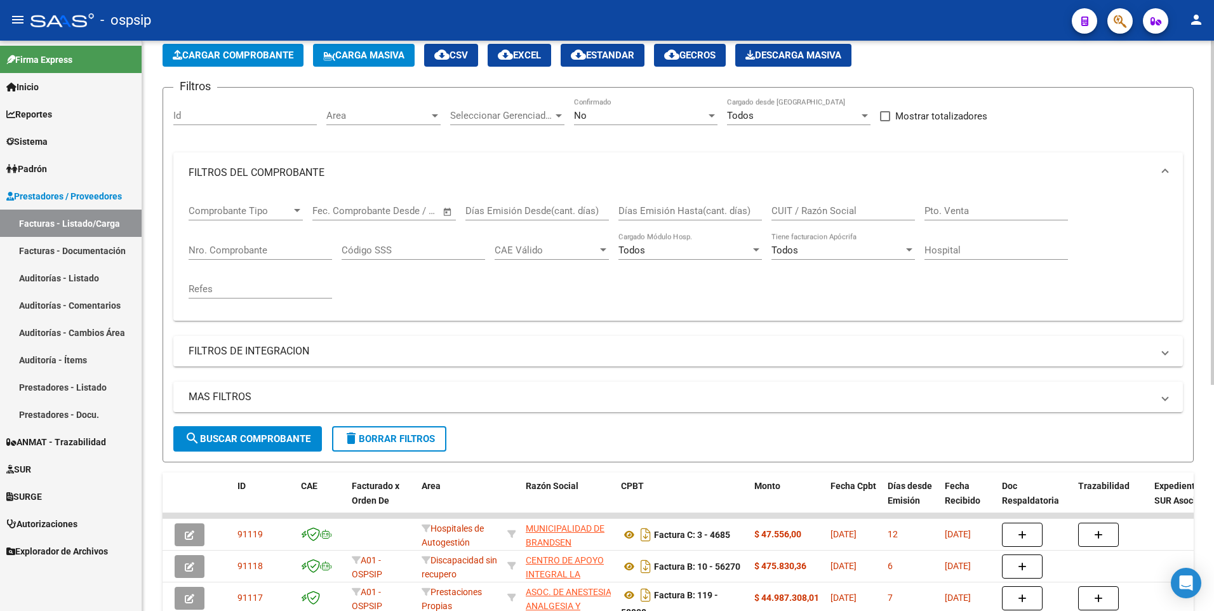
click at [274, 58] on span "Cargar Comprobante" at bounding box center [233, 55] width 121 height 11
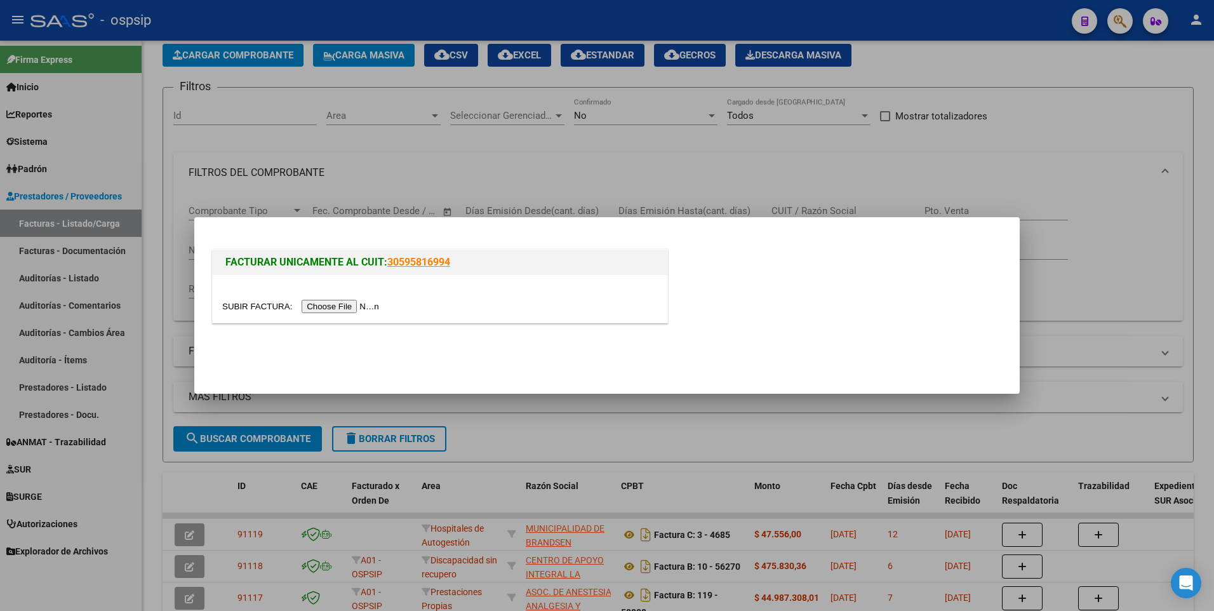
click at [326, 302] on input "file" at bounding box center [302, 306] width 161 height 13
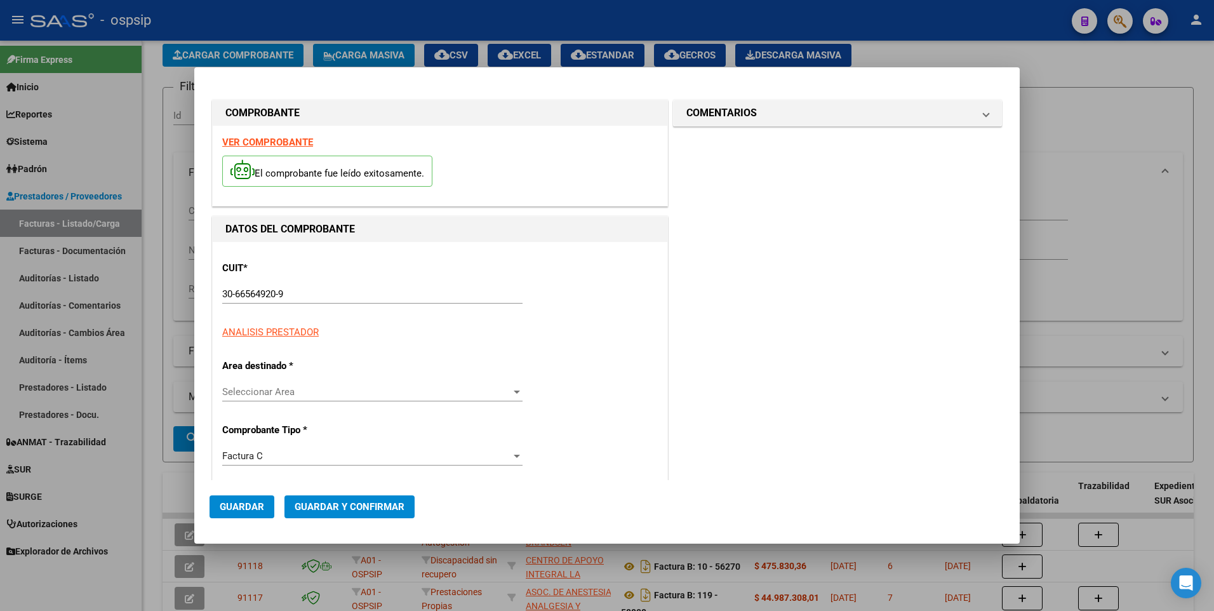
type input "4686"
type input "$ 38.744,00"
type input "[DATE]"
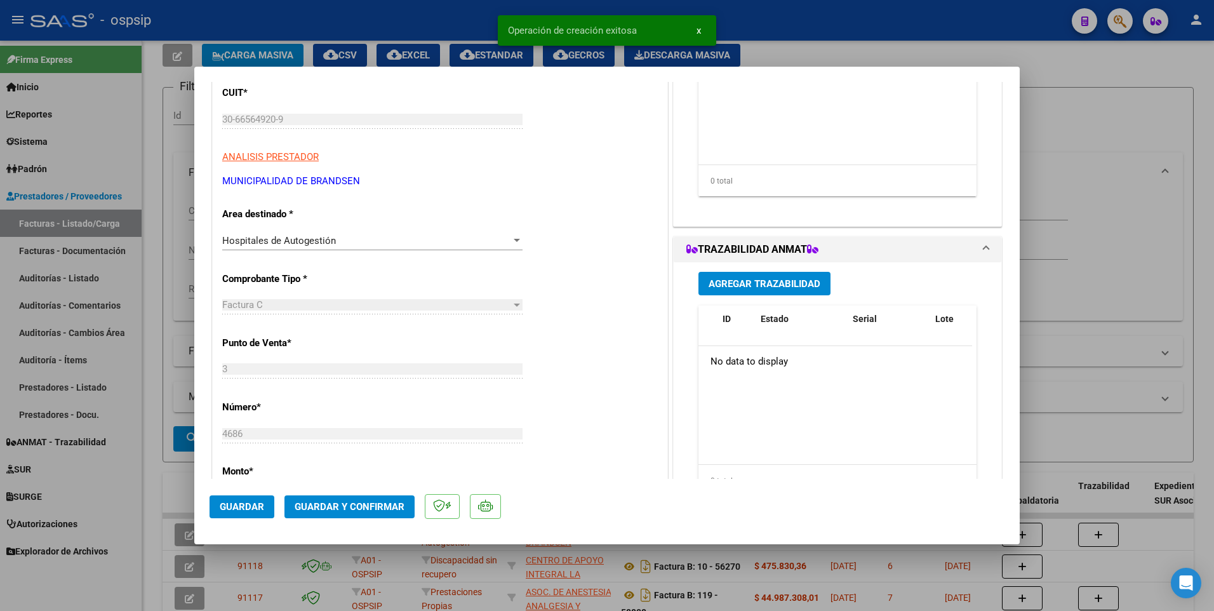
scroll to position [254, 0]
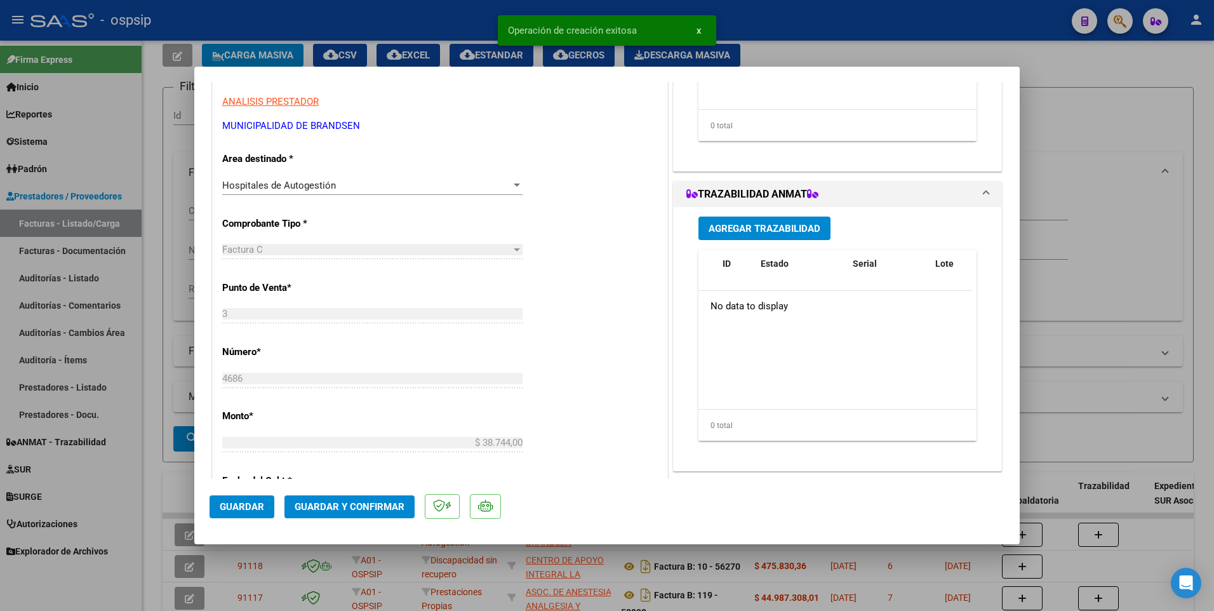
click at [249, 510] on span "Guardar" at bounding box center [242, 506] width 44 height 11
click at [410, 23] on div at bounding box center [607, 305] width 1214 height 611
type input "$ 0,00"
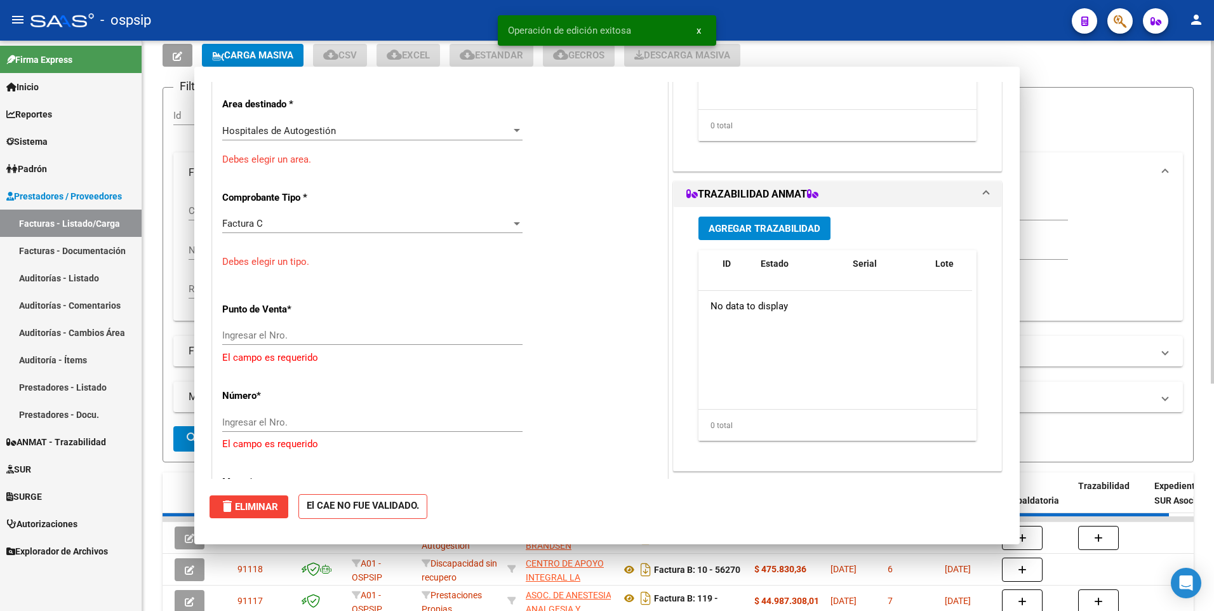
scroll to position [215, 0]
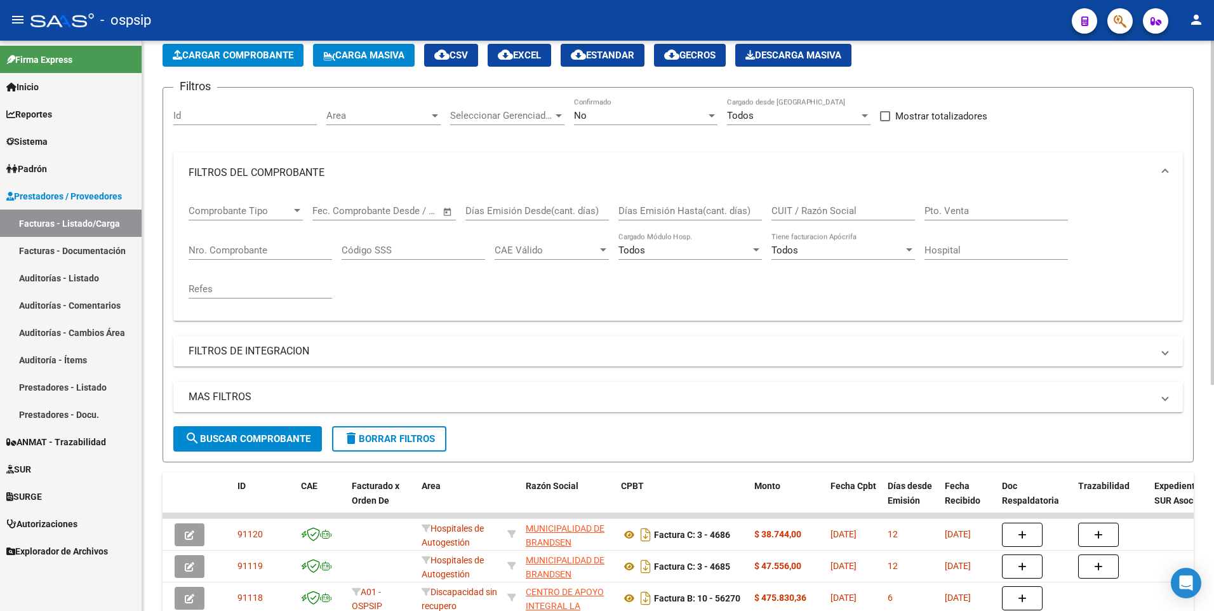
click at [284, 60] on span "Cargar Comprobante" at bounding box center [233, 55] width 121 height 11
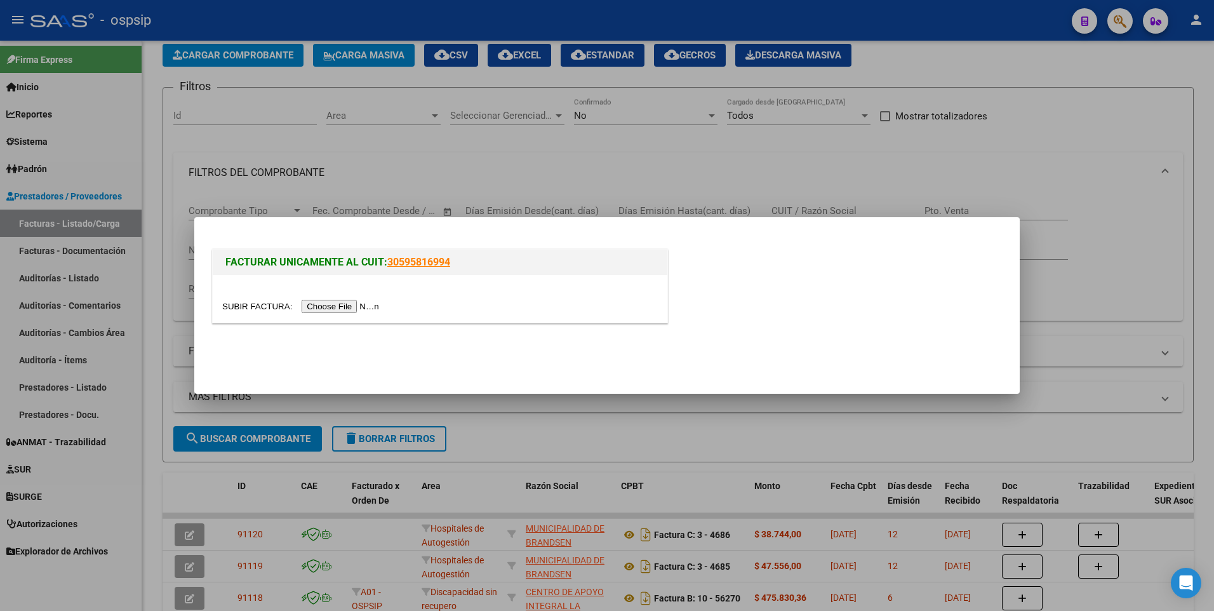
click at [357, 306] on input "file" at bounding box center [302, 306] width 161 height 13
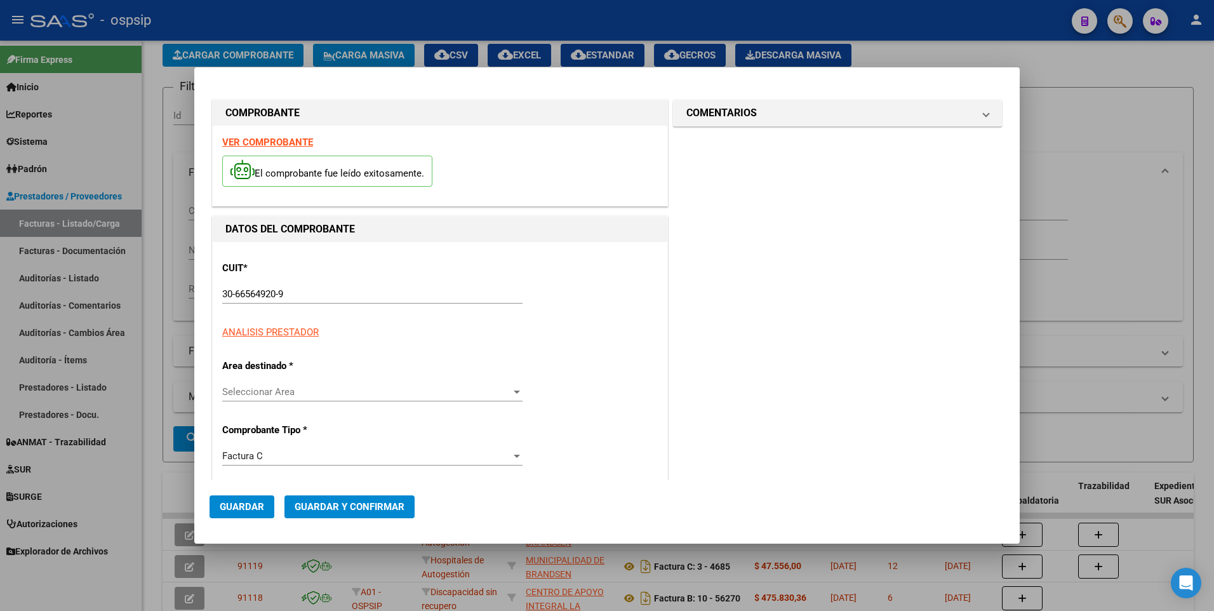
type input "4687"
type input "$ 21.104,00"
type input "[DATE]"
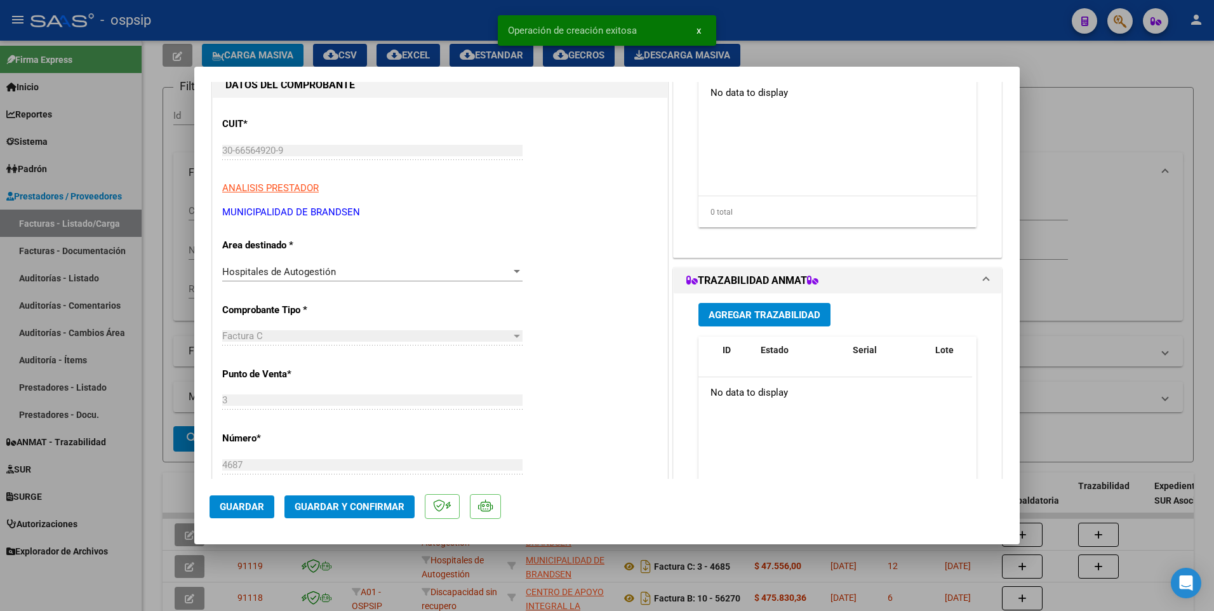
scroll to position [254, 0]
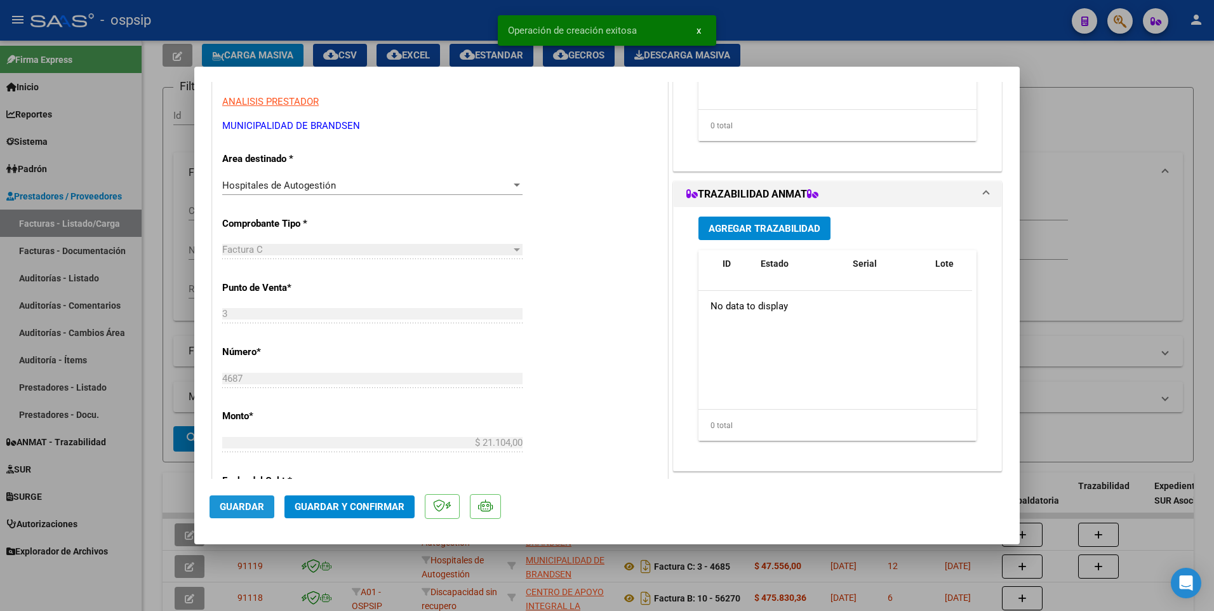
click at [243, 510] on span "Guardar" at bounding box center [242, 506] width 44 height 11
click at [404, 25] on div at bounding box center [607, 305] width 1214 height 611
type input "$ 0,00"
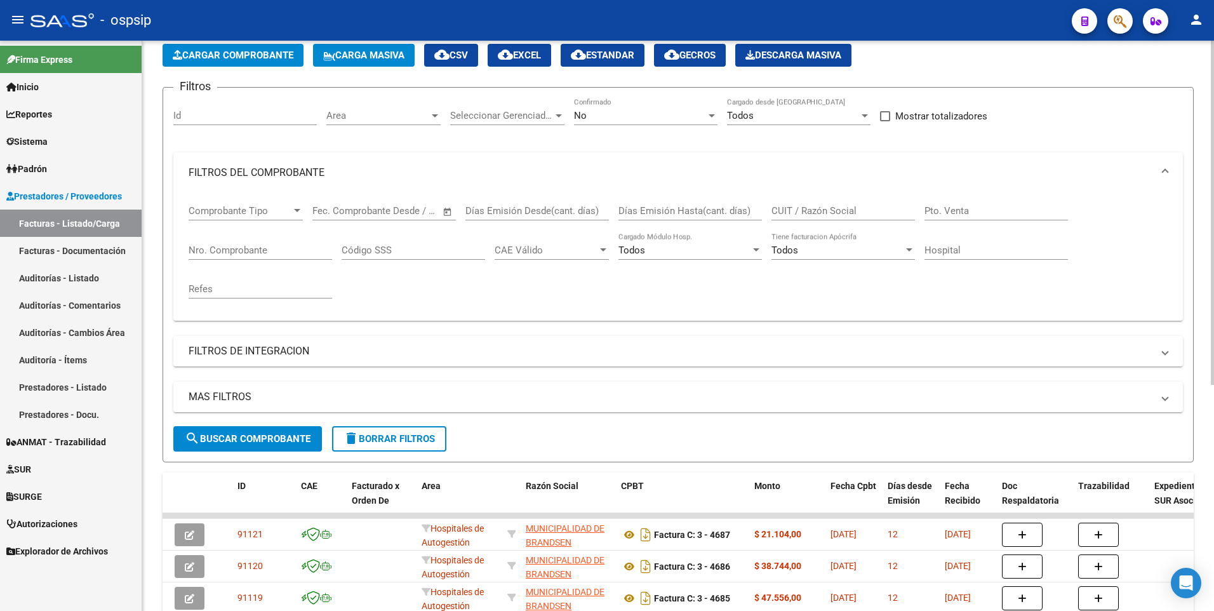
click at [273, 46] on button "Cargar Comprobante" at bounding box center [233, 55] width 141 height 23
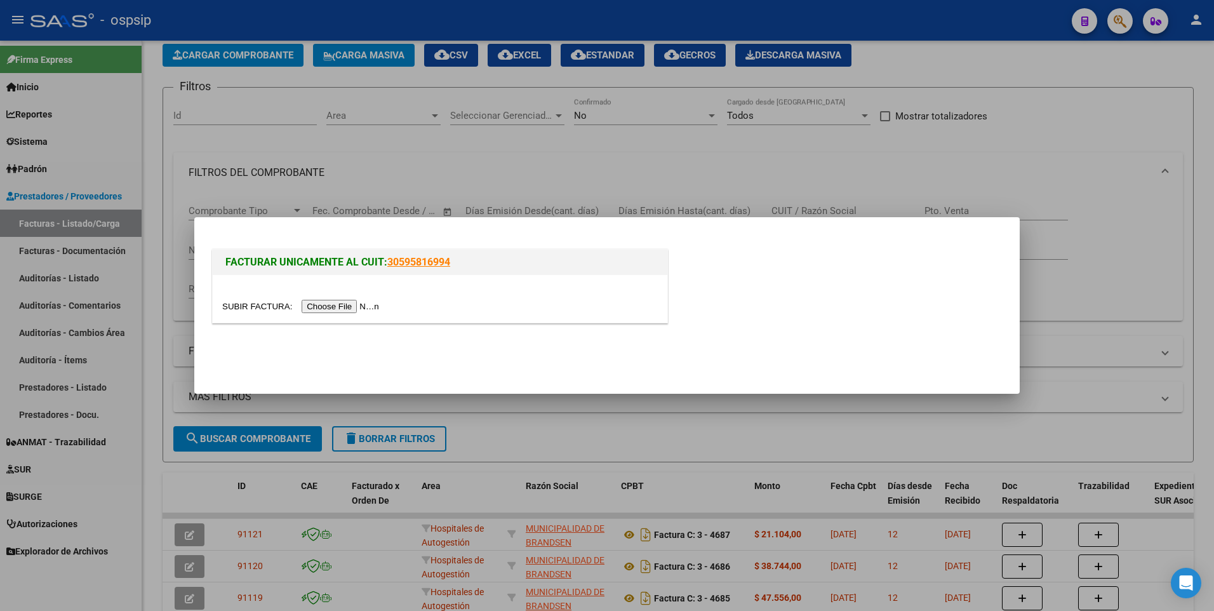
click at [347, 308] on input "file" at bounding box center [302, 306] width 161 height 13
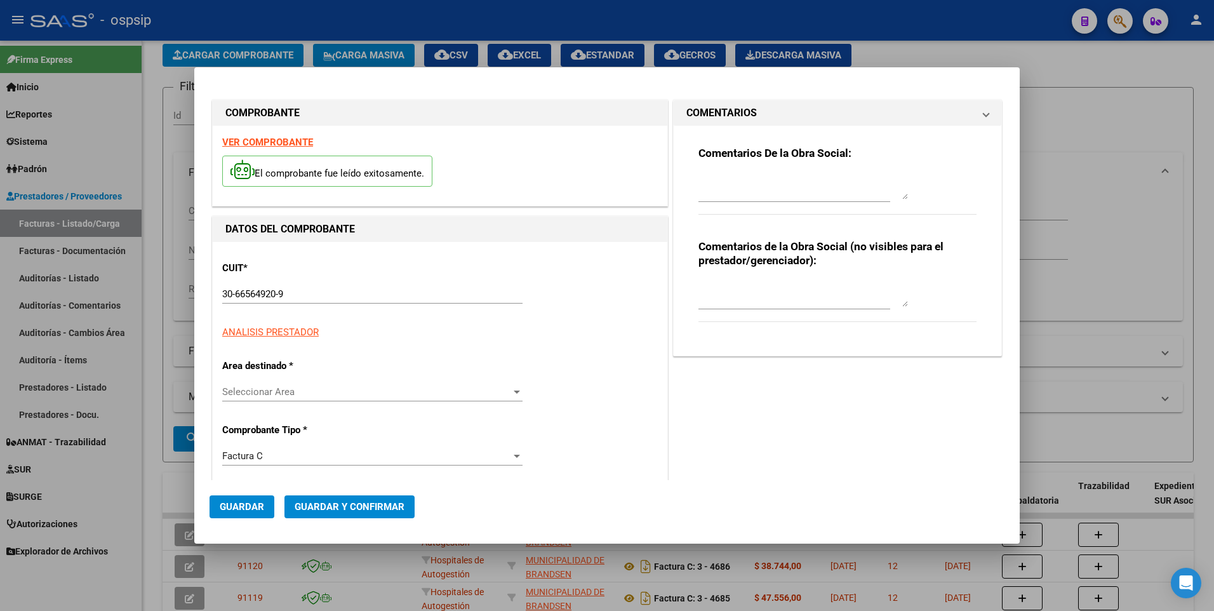
type input "4688"
type input "$ 2.799,00"
type input "[DATE]"
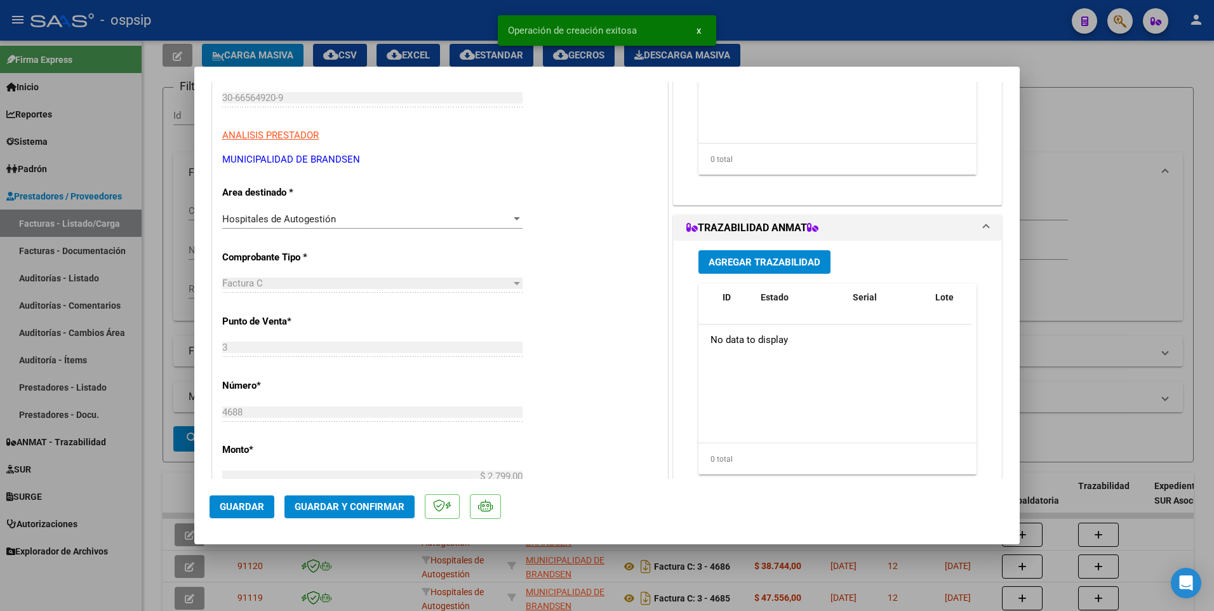
scroll to position [317, 0]
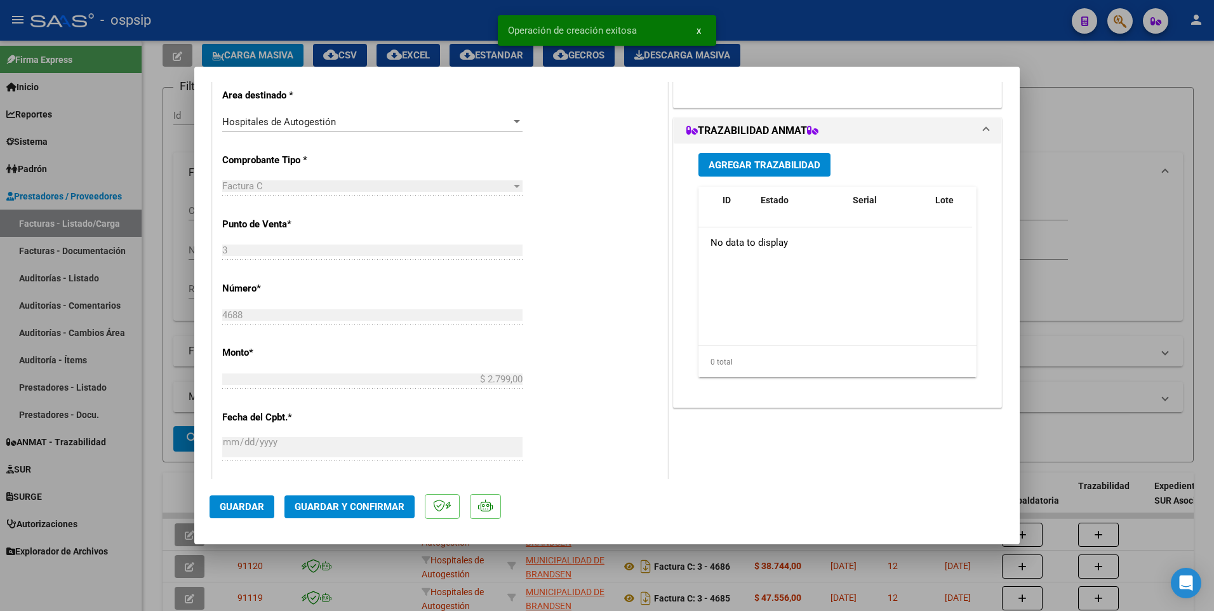
click at [241, 507] on span "Guardar" at bounding box center [242, 506] width 44 height 11
drag, startPoint x: 704, startPoint y: 15, endPoint x: 681, endPoint y: 48, distance: 39.6
click at [570, 29] on snack-bar-container "Operación de edición exitosa x" at bounding box center [607, 30] width 218 height 30
click at [570, 12] on div at bounding box center [607, 305] width 1214 height 611
type input "$ 0,00"
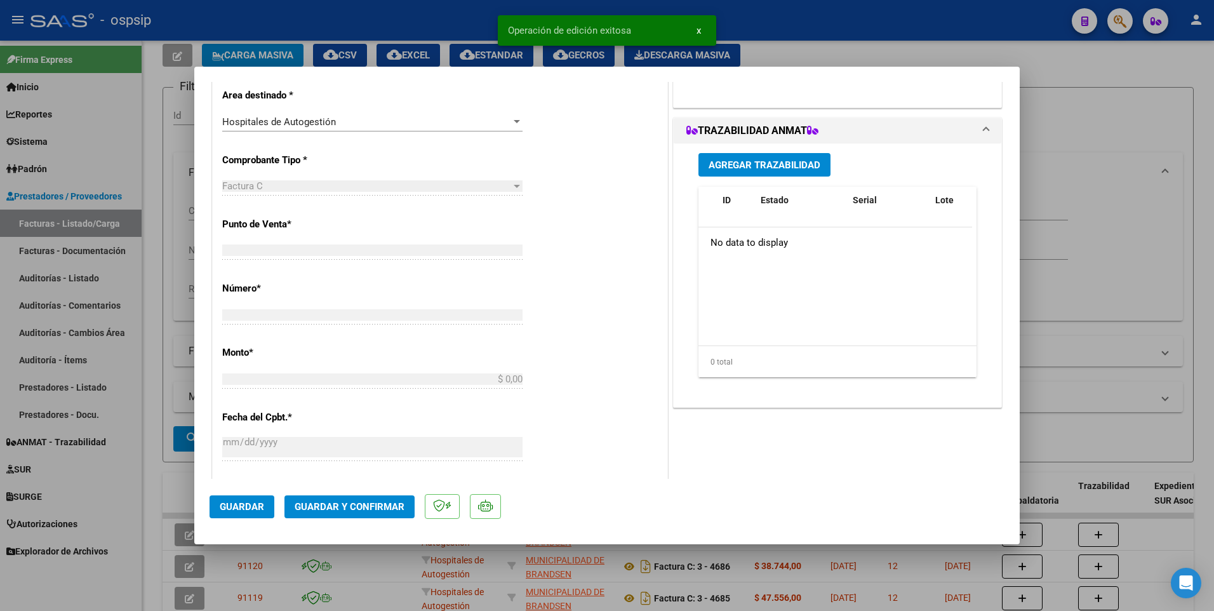
scroll to position [279, 0]
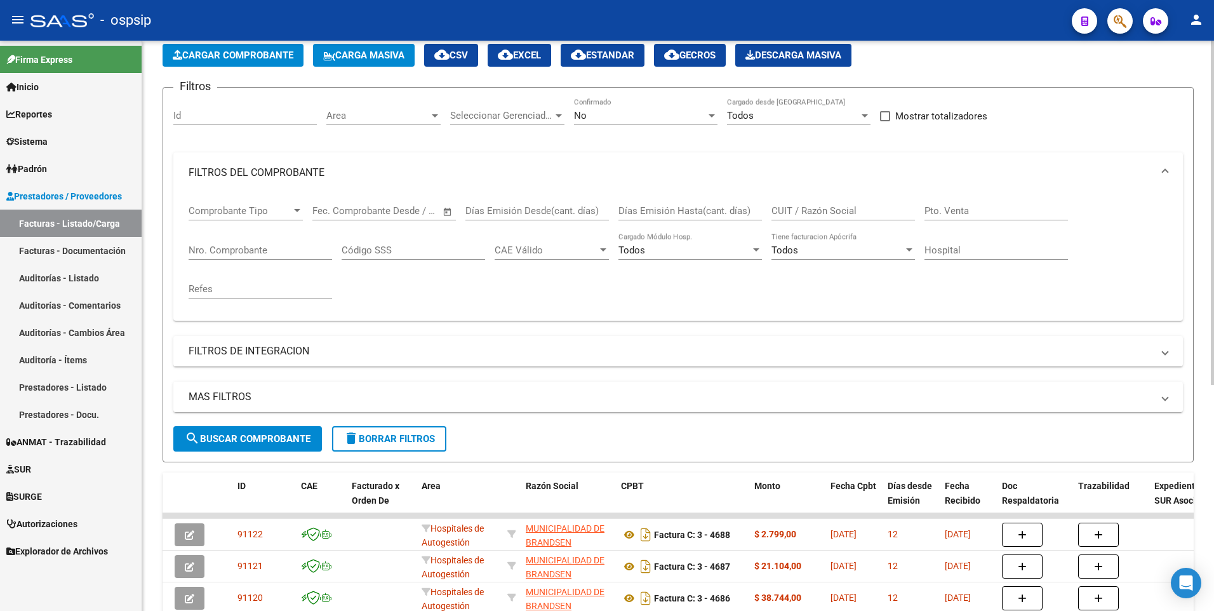
click at [246, 52] on span "Cargar Comprobante" at bounding box center [233, 55] width 121 height 11
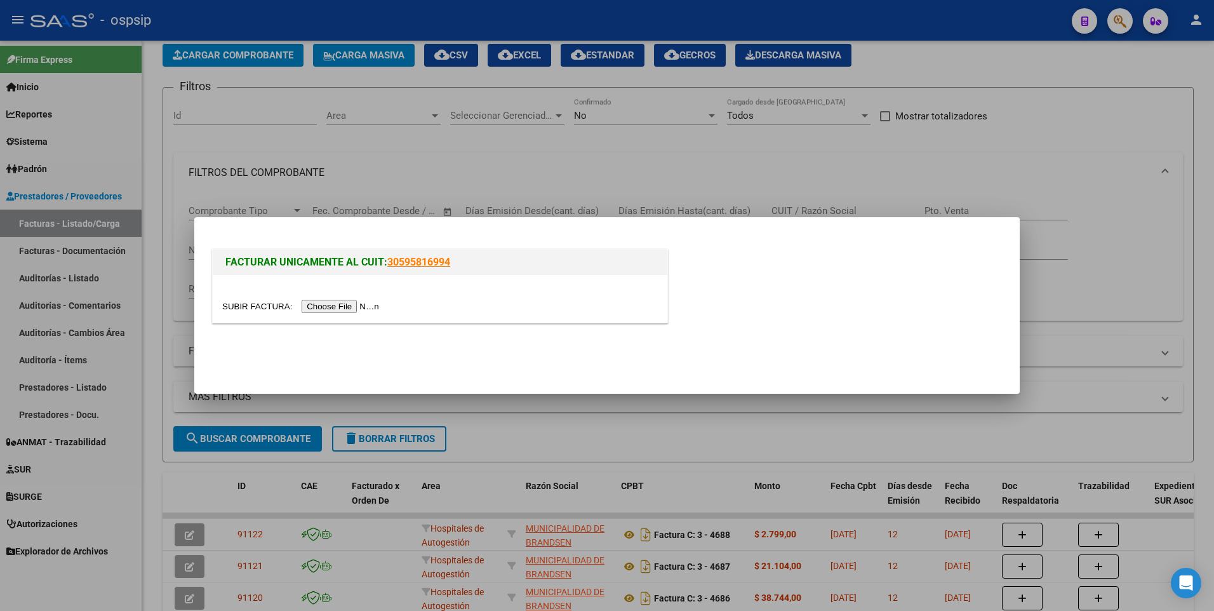
click at [320, 311] on input "file" at bounding box center [302, 306] width 161 height 13
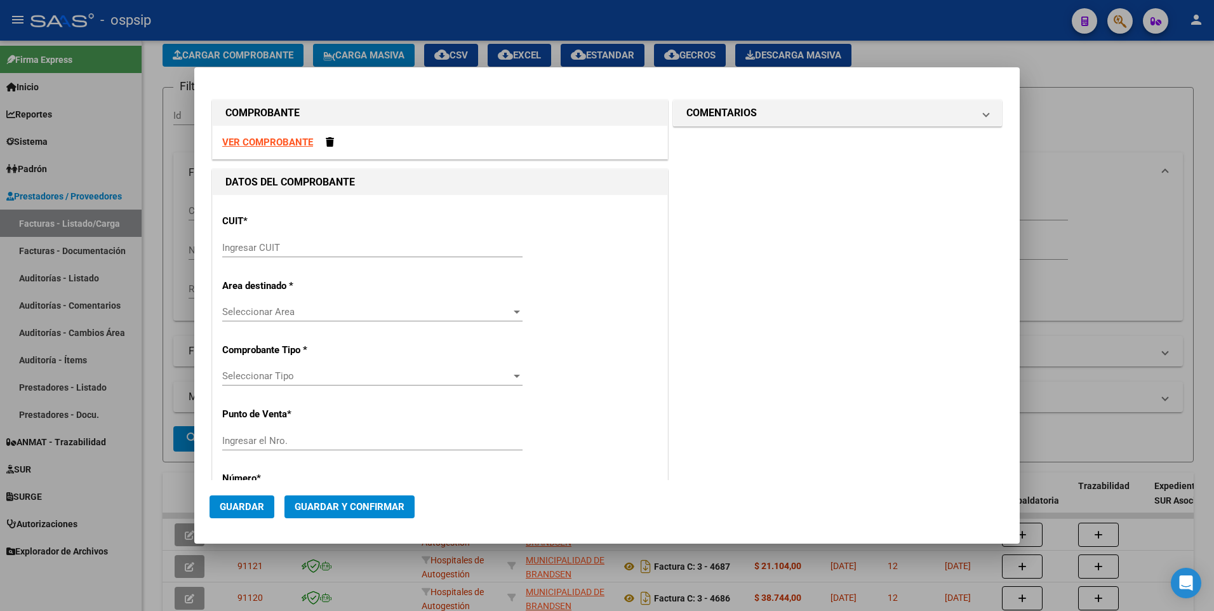
click at [292, 147] on strong "VER COMPROBANTE" at bounding box center [267, 142] width 91 height 11
click at [283, 246] on input "Ingresar CUIT" at bounding box center [372, 247] width 300 height 11
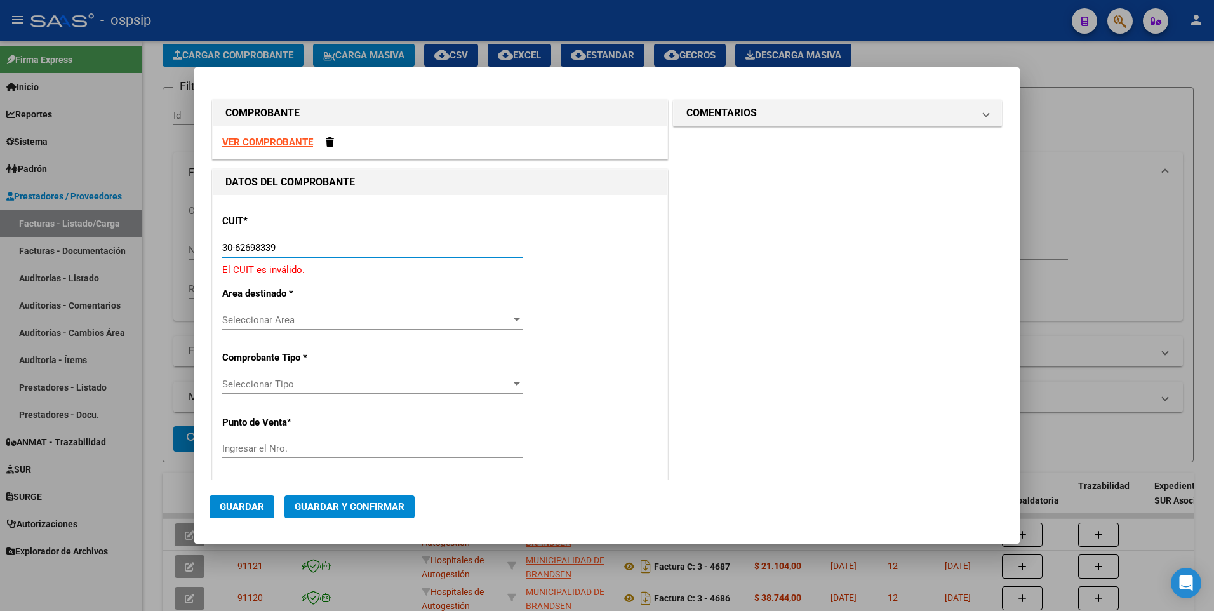
type input "30-62698339-8"
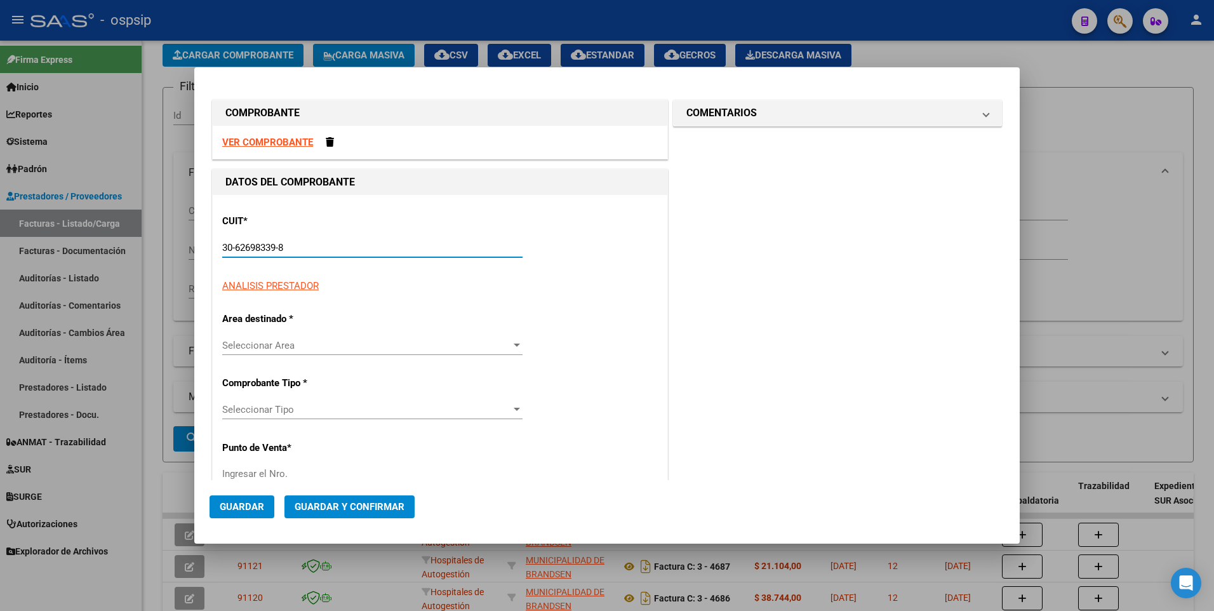
type input "103"
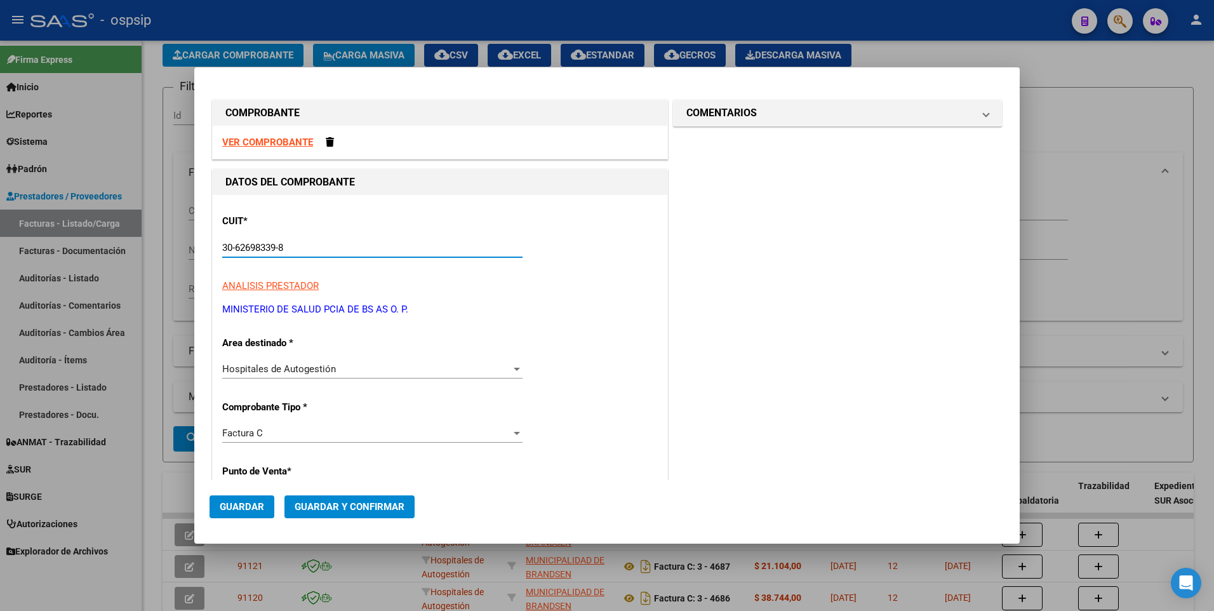
type input "30-62698339-8"
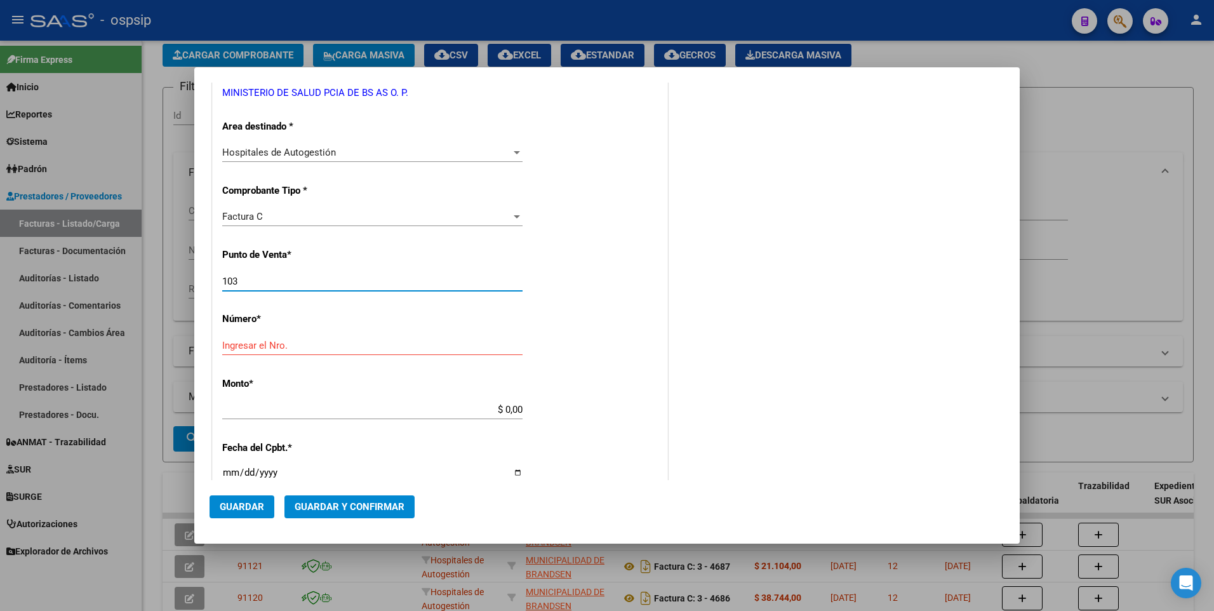
click at [267, 286] on input "103" at bounding box center [372, 281] width 300 height 11
type input "100"
type input "11620"
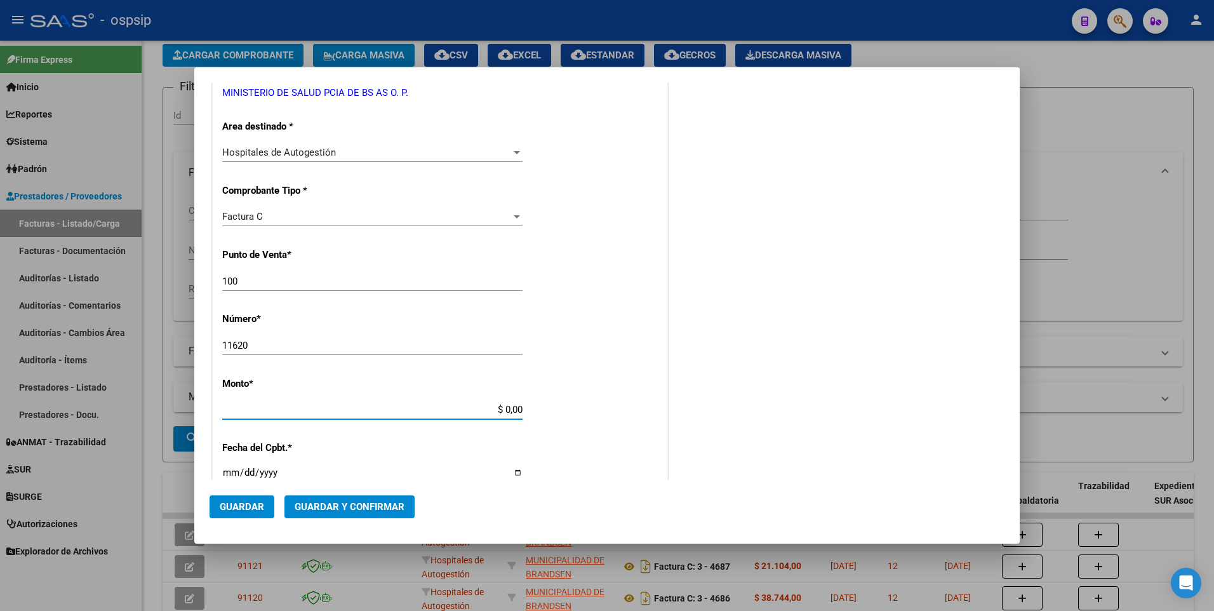
type input "$ 129.877,00"
type input "[DATE]"
type input "75398560513906"
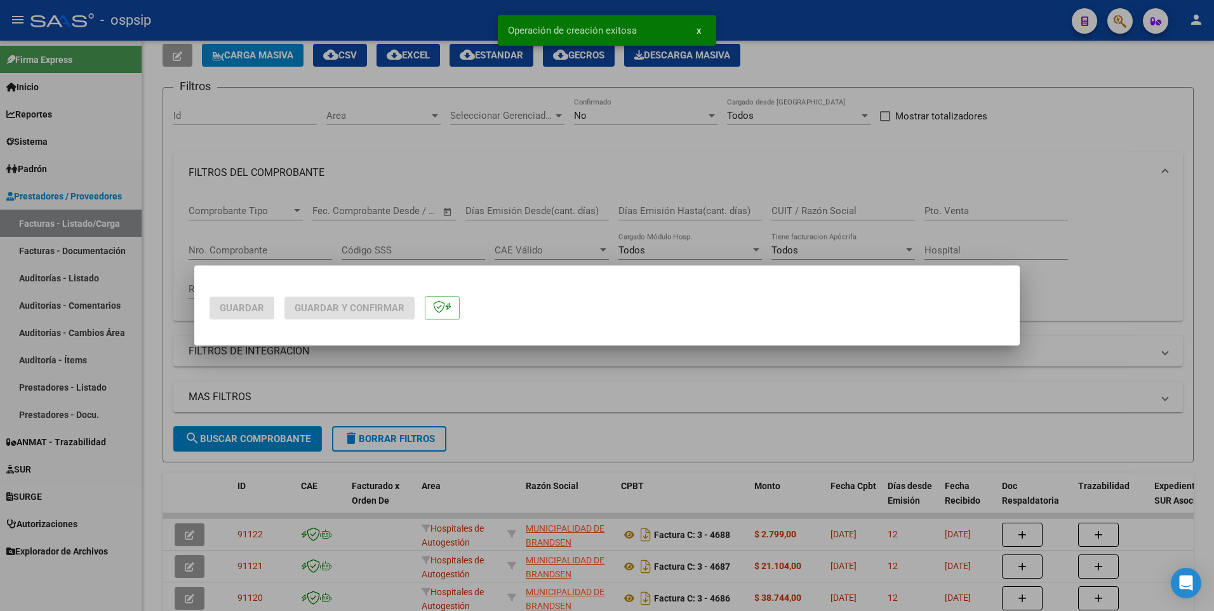
scroll to position [0, 0]
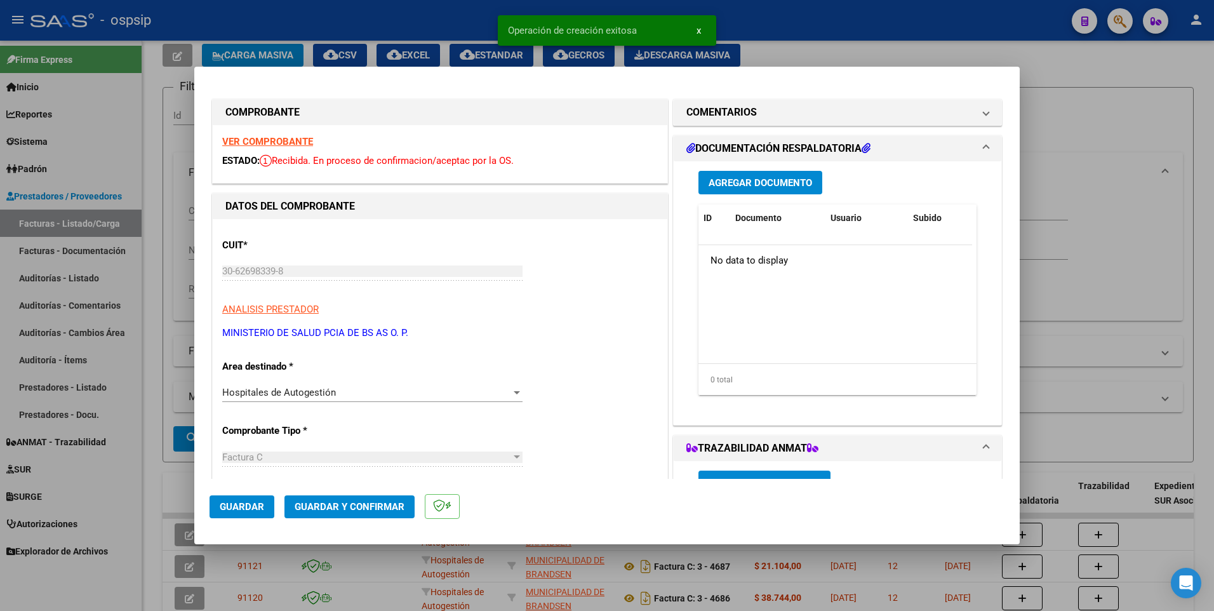
click at [261, 514] on button "Guardar" at bounding box center [242, 506] width 65 height 23
click at [394, 8] on div at bounding box center [607, 305] width 1214 height 611
type input "$ 0,00"
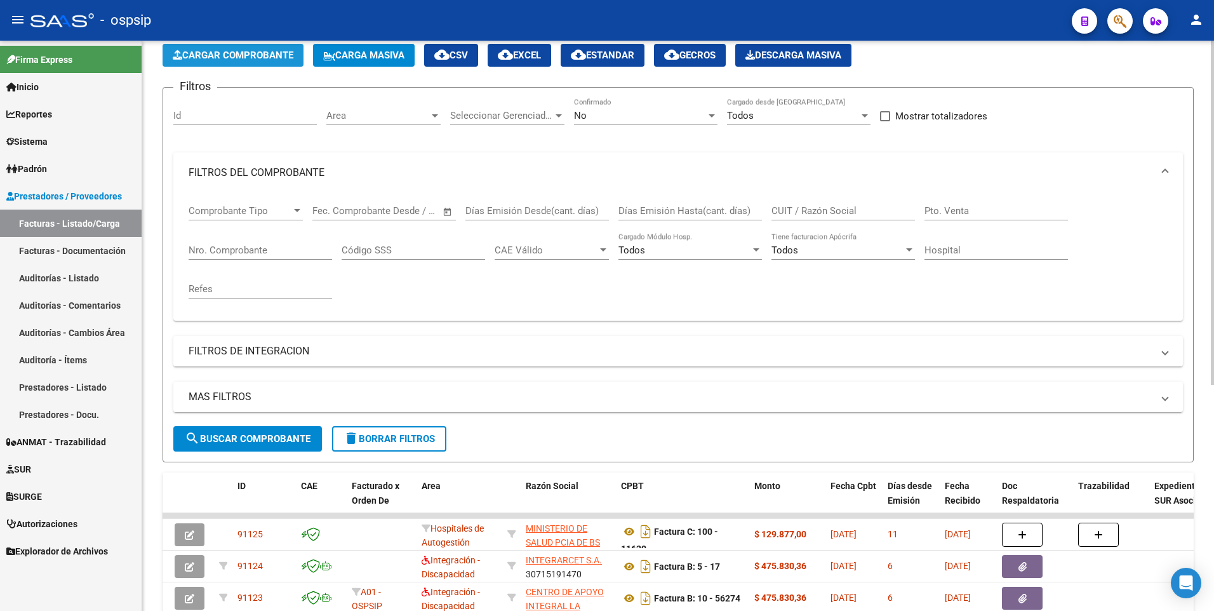
click at [255, 46] on button "Cargar Comprobante" at bounding box center [233, 55] width 141 height 23
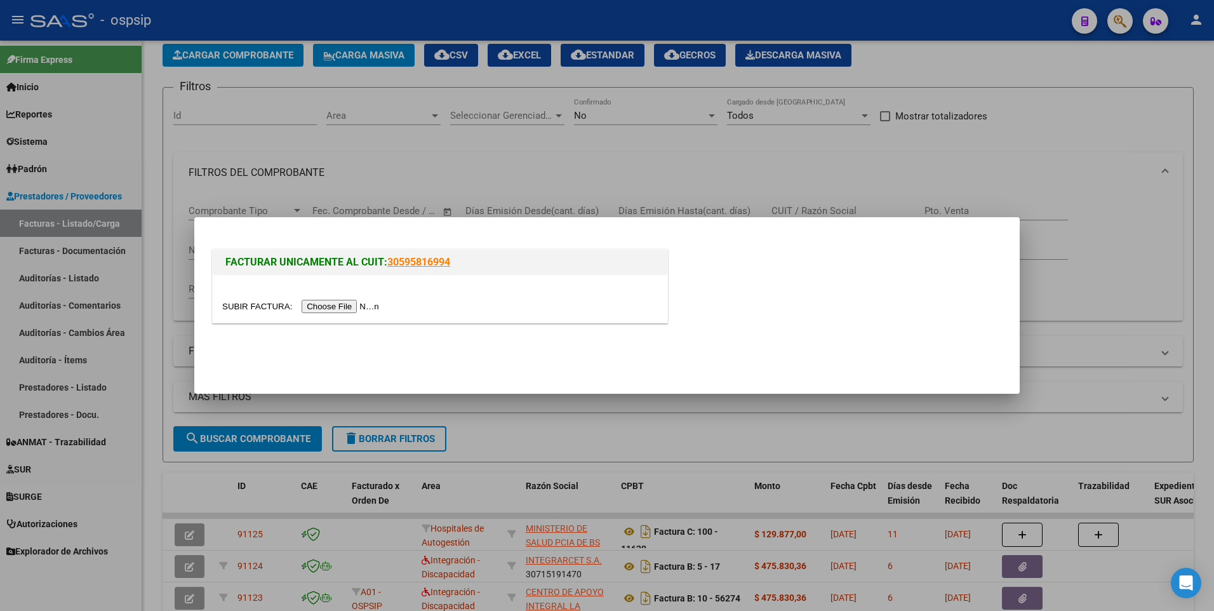
click at [350, 310] on input "file" at bounding box center [302, 306] width 161 height 13
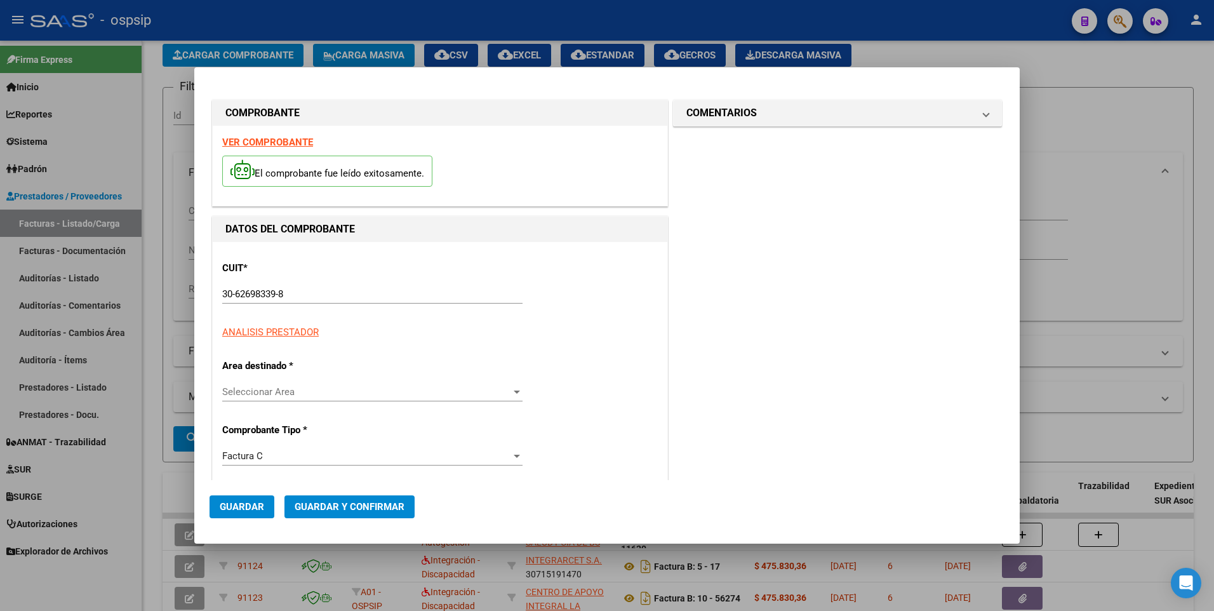
type input "11708"
type input "$ 48.505,00"
type input "[DATE]"
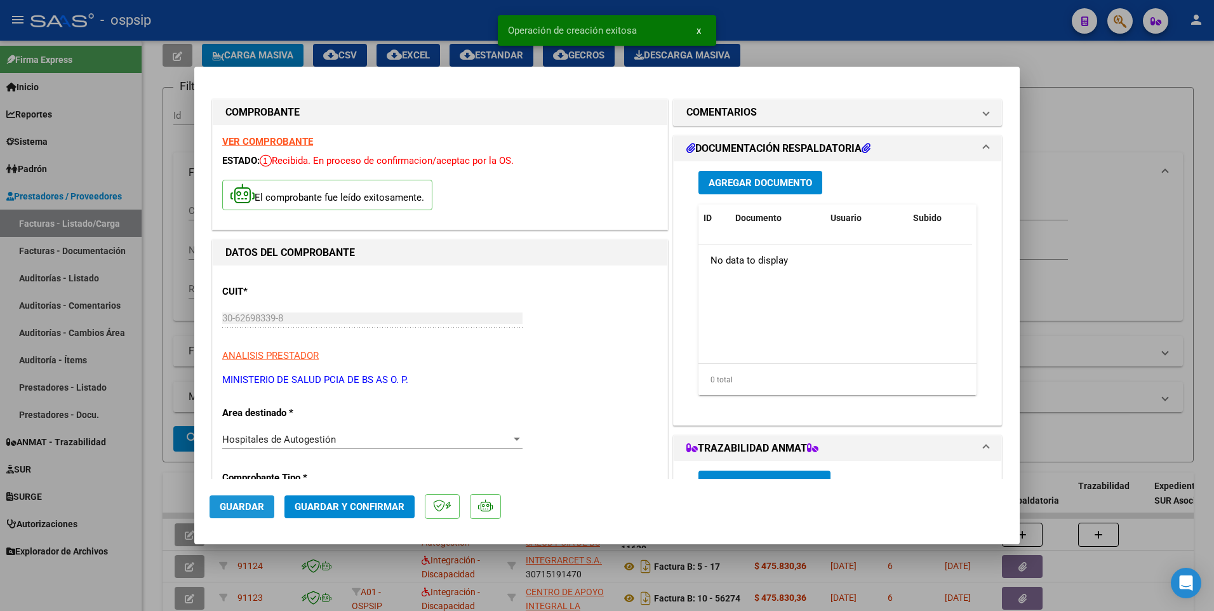
click at [246, 514] on button "Guardar" at bounding box center [242, 506] width 65 height 23
click at [160, 347] on div at bounding box center [607, 305] width 1214 height 611
type input "$ 0,00"
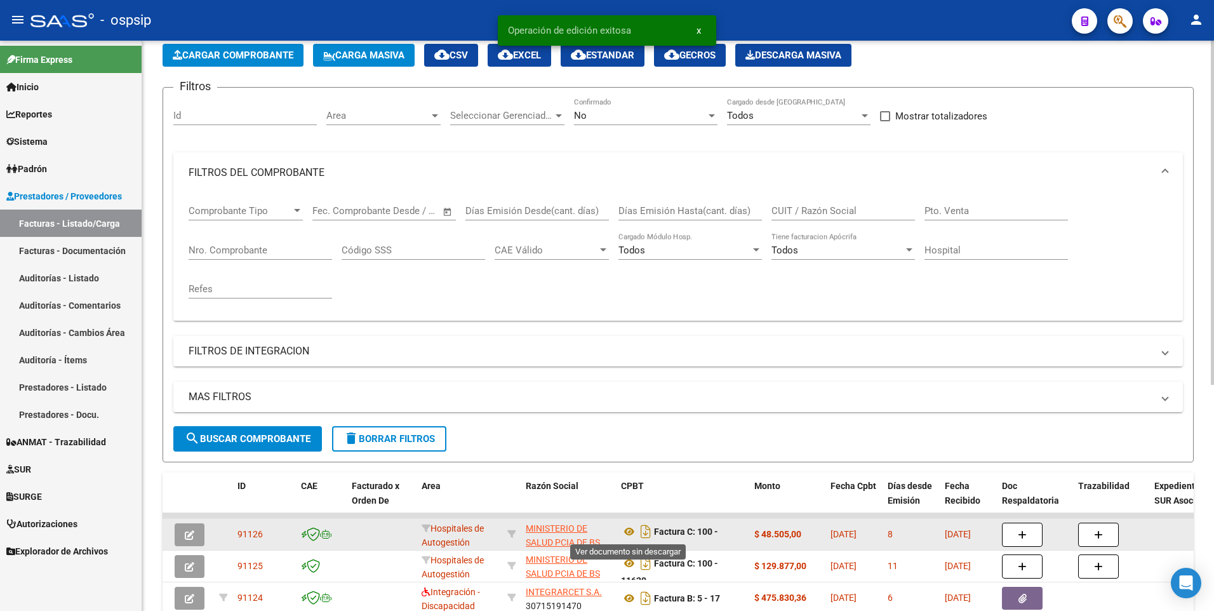
scroll to position [8, 0]
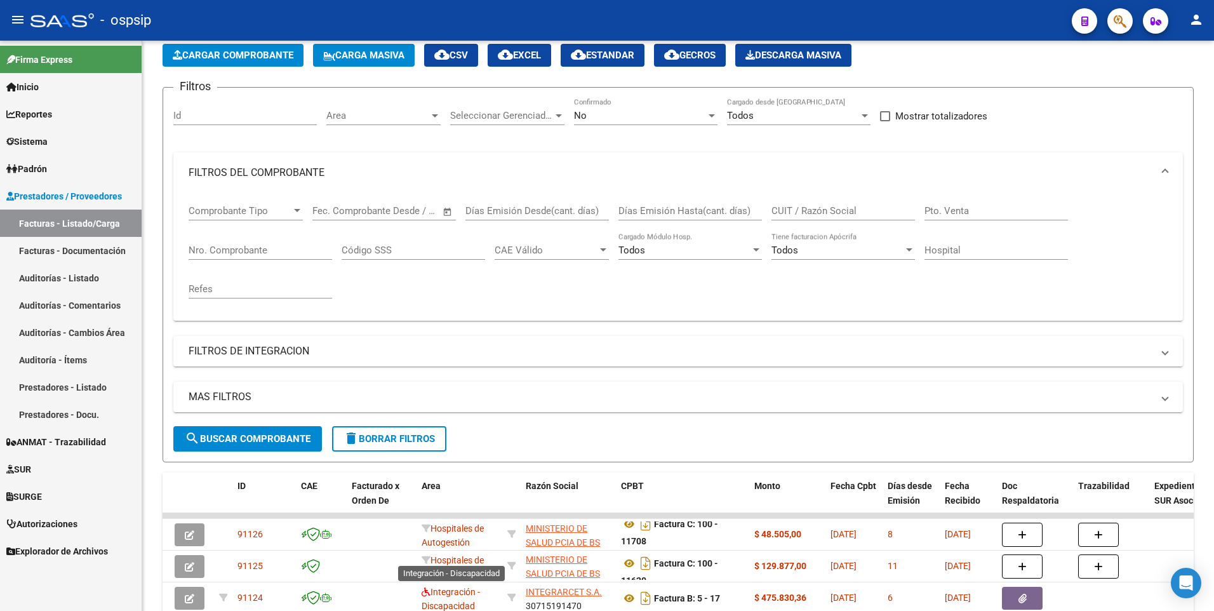
click at [426, 591] on html "menu - ospsip person Firma Express Inicio Calendario SSS Instructivos Contacto …" at bounding box center [607, 305] width 1214 height 611
drag, startPoint x: 337, startPoint y: 15, endPoint x: 225, endPoint y: 103, distance: 142.4
click at [338, 15] on div "- ospsip" at bounding box center [545, 20] width 1031 height 28
click at [228, 58] on span "Cargar Comprobante" at bounding box center [233, 55] width 121 height 11
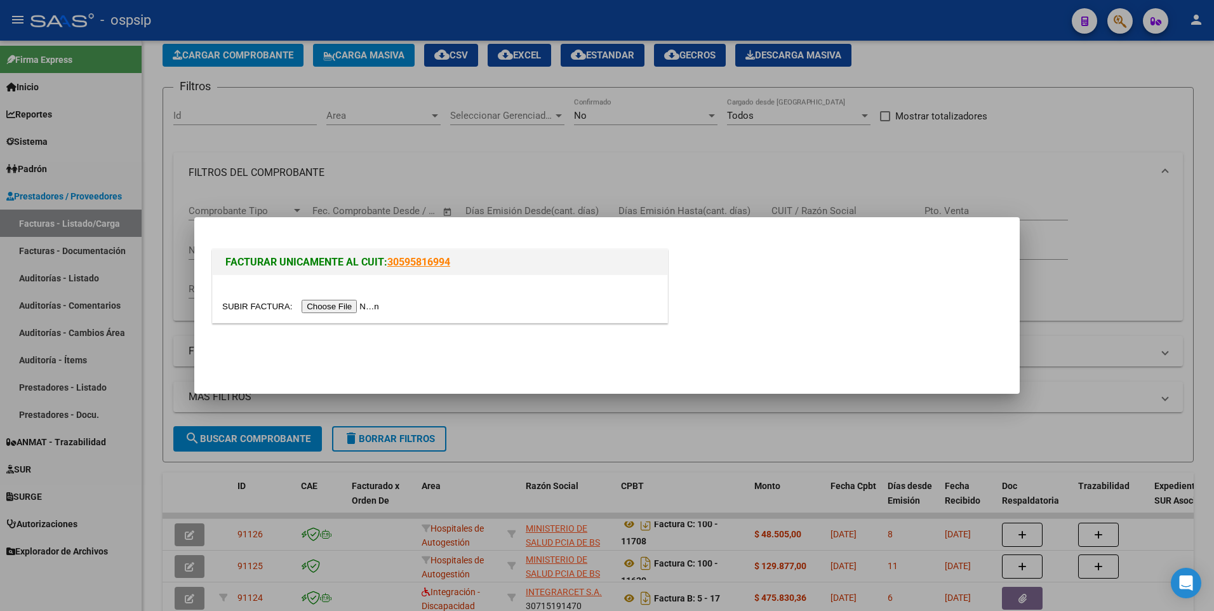
click at [309, 309] on input "file" at bounding box center [302, 306] width 161 height 13
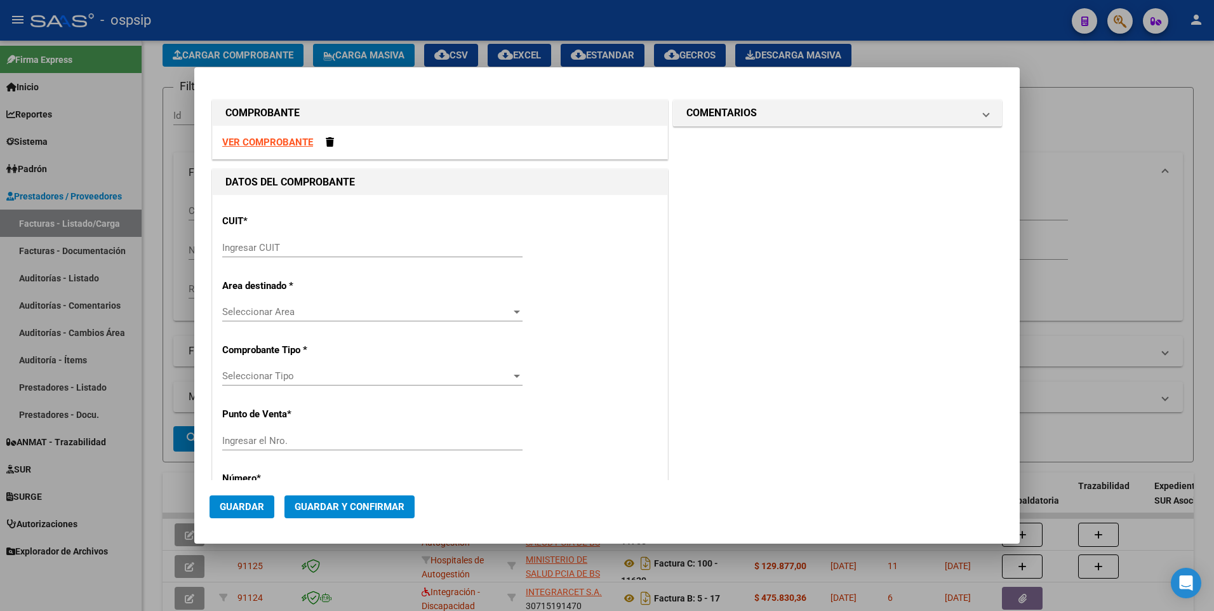
click at [285, 143] on strong "VER COMPROBANTE" at bounding box center [267, 142] width 91 height 11
click at [345, 250] on input "Ingresar CUIT" at bounding box center [372, 247] width 300 height 11
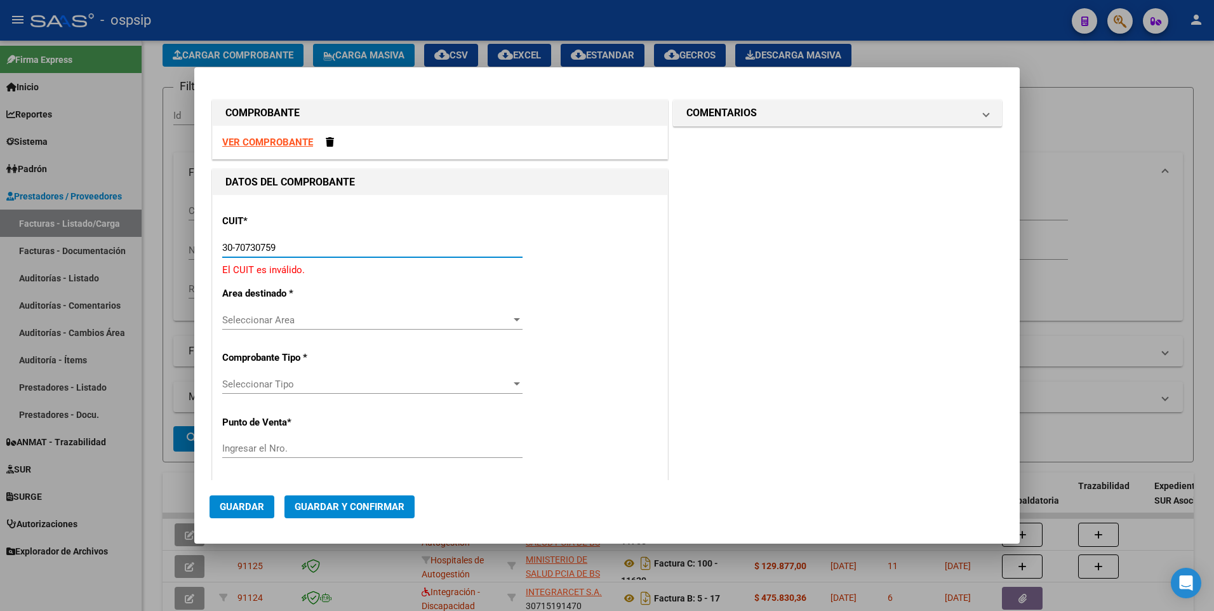
type input "30-70730759-1"
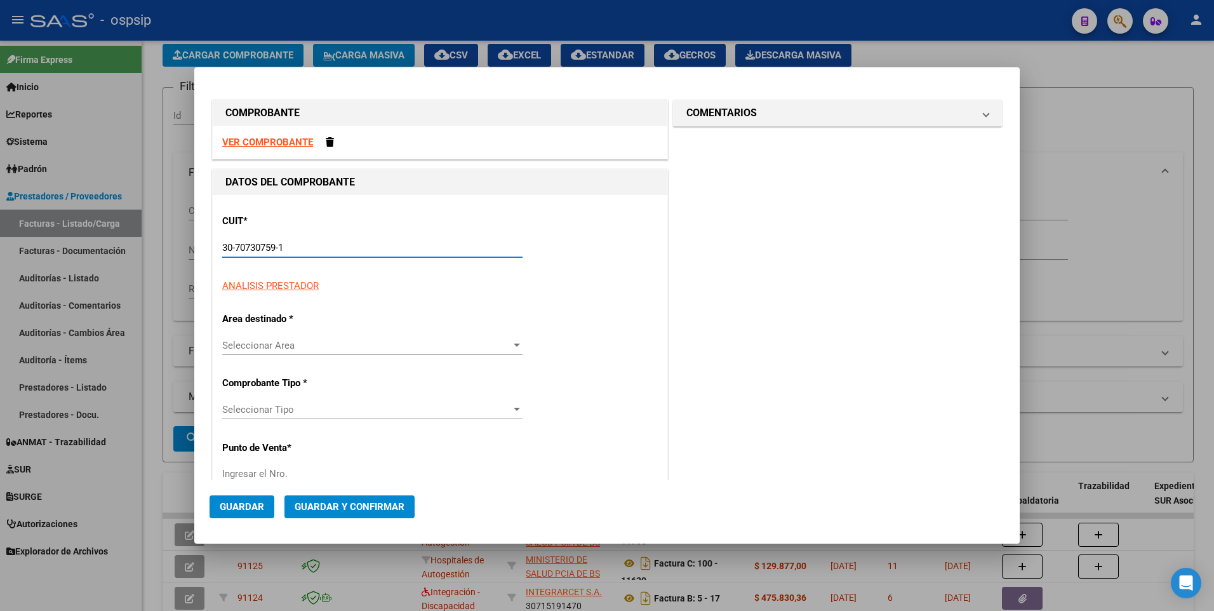
type input "9"
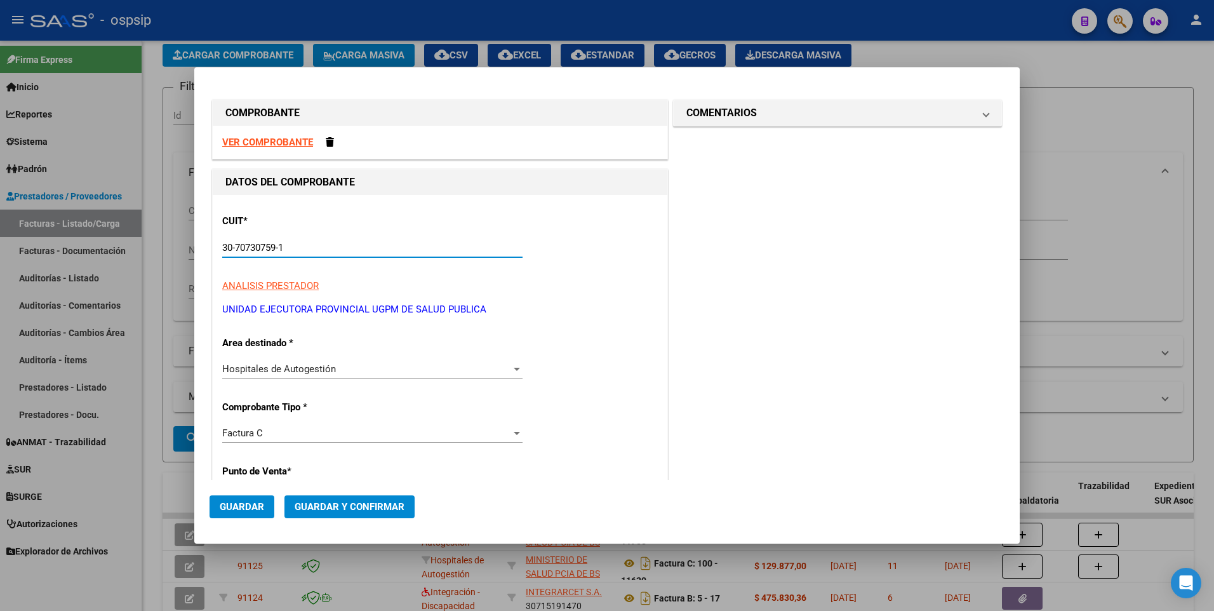
type input "30-70730759-1"
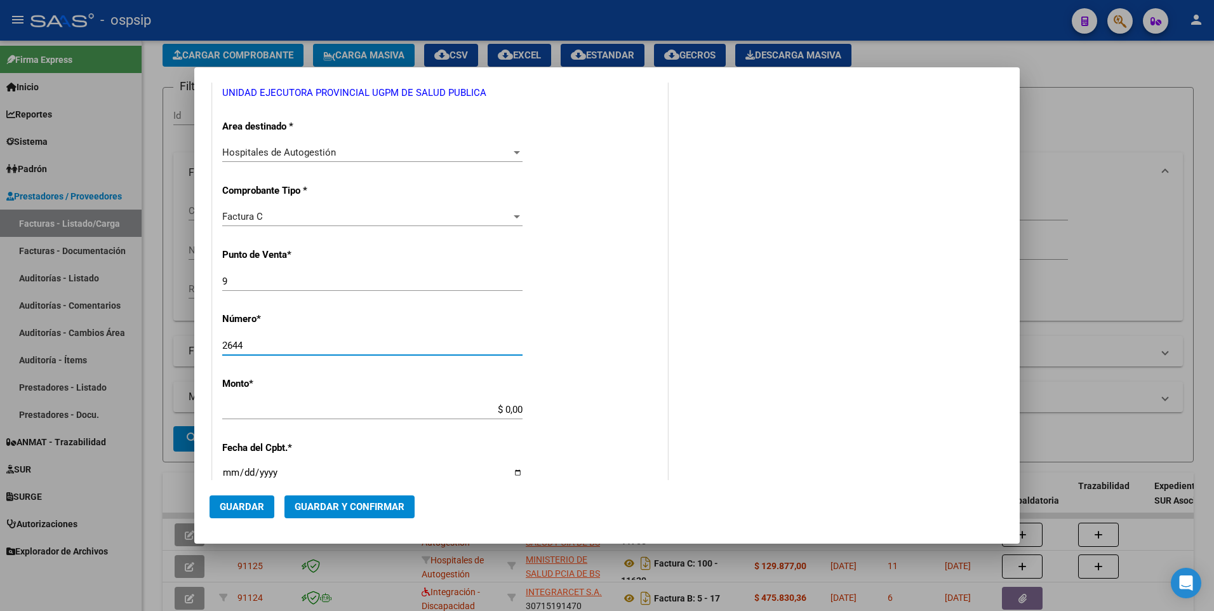
type input "2644"
type input "$ 253.803,79"
type input "[DATE]"
type input "75391562177252"
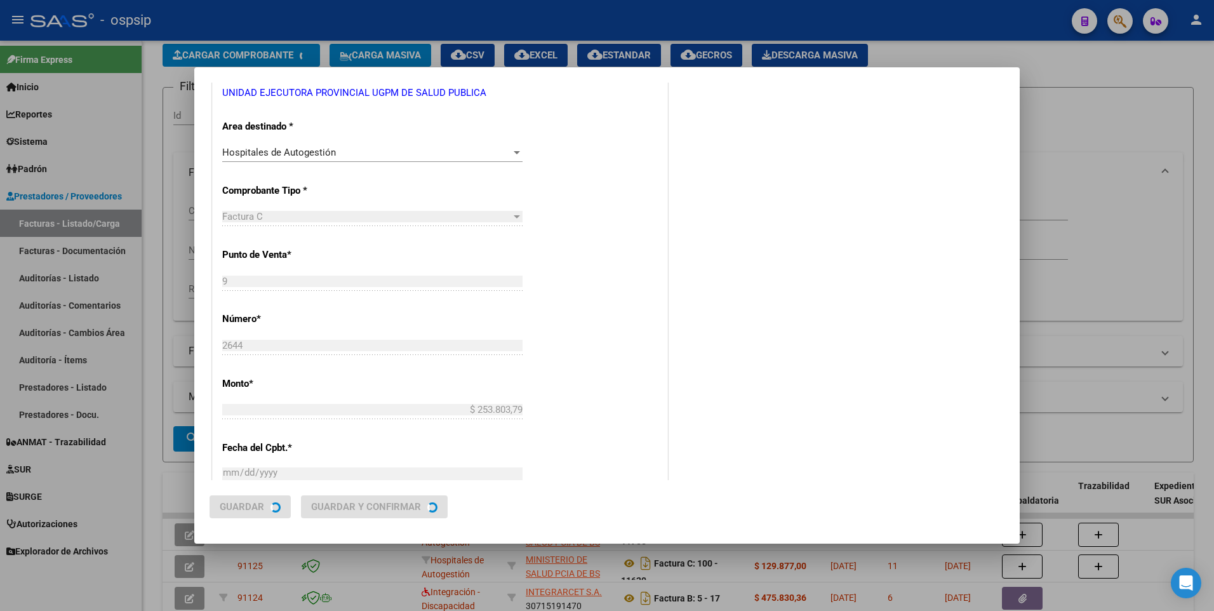
scroll to position [0, 0]
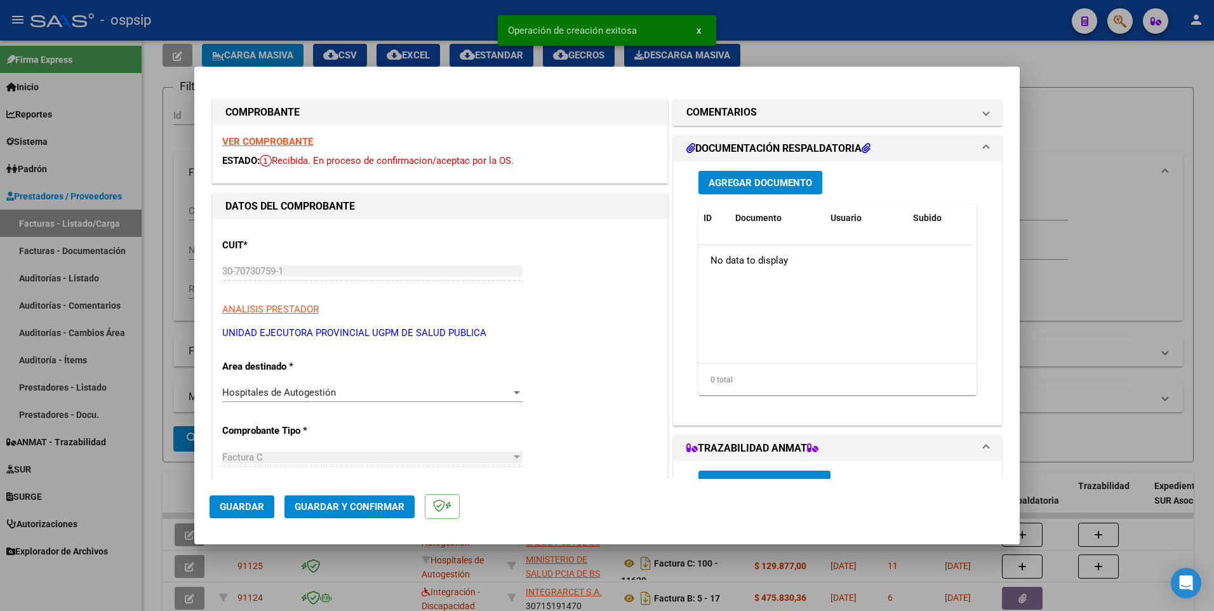
click at [260, 504] on span "Guardar" at bounding box center [242, 506] width 44 height 11
click at [410, 25] on div at bounding box center [607, 305] width 1214 height 611
type input "$ 0,00"
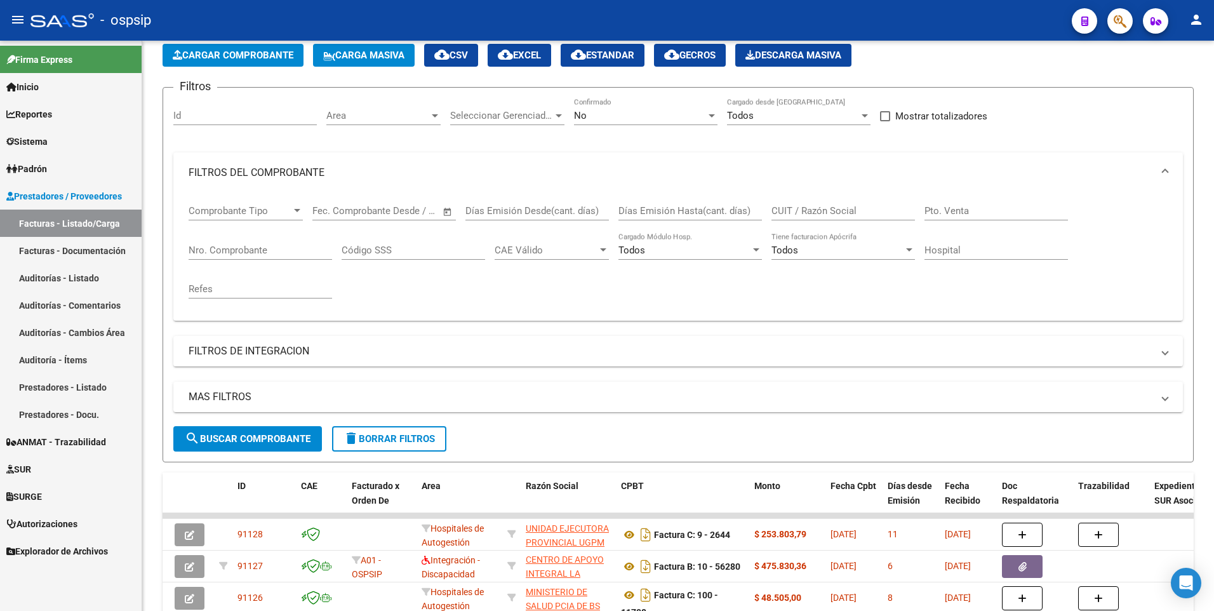
click at [369, 20] on div "- ospsip" at bounding box center [545, 20] width 1031 height 28
click at [248, 55] on span "Cargar Comprobante" at bounding box center [233, 55] width 121 height 11
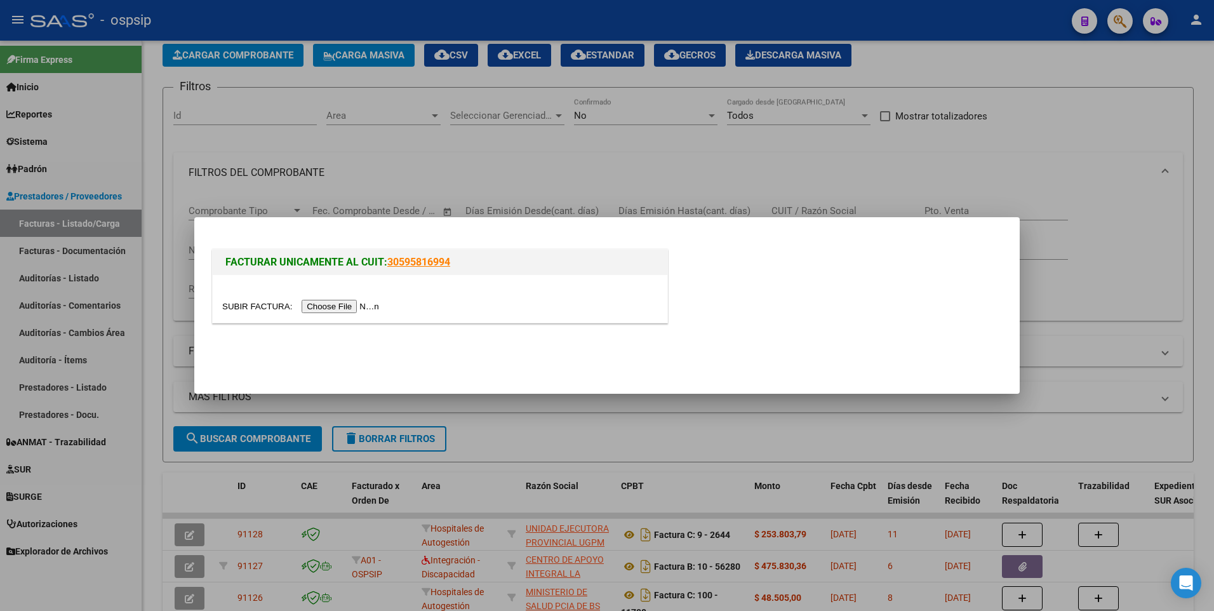
click at [317, 307] on input "file" at bounding box center [302, 306] width 161 height 13
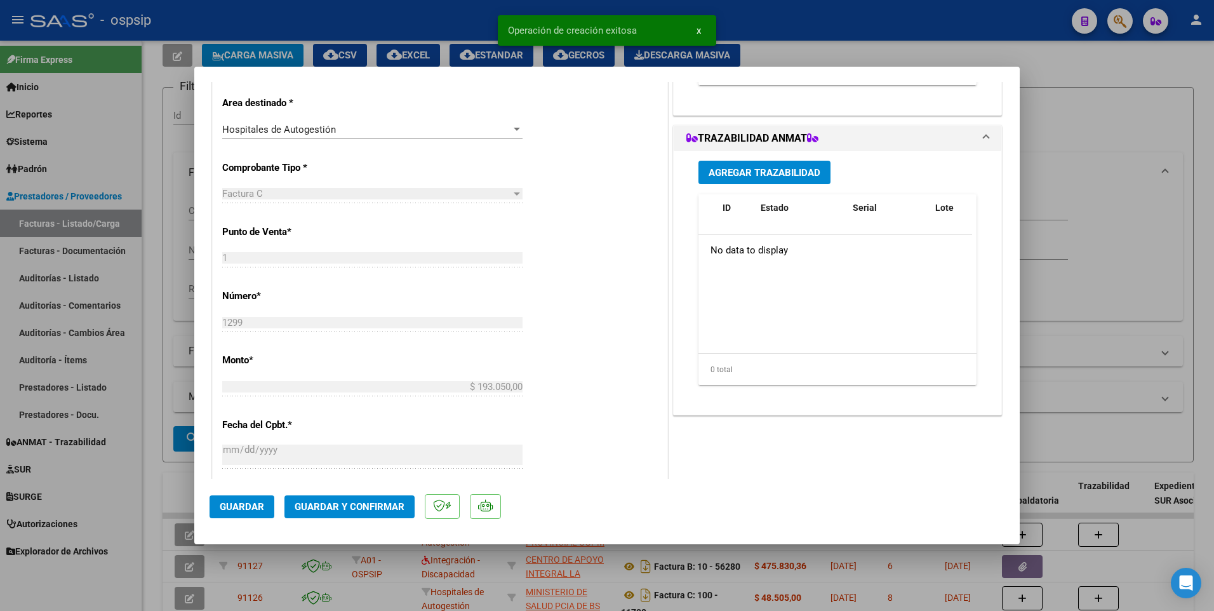
scroll to position [317, 0]
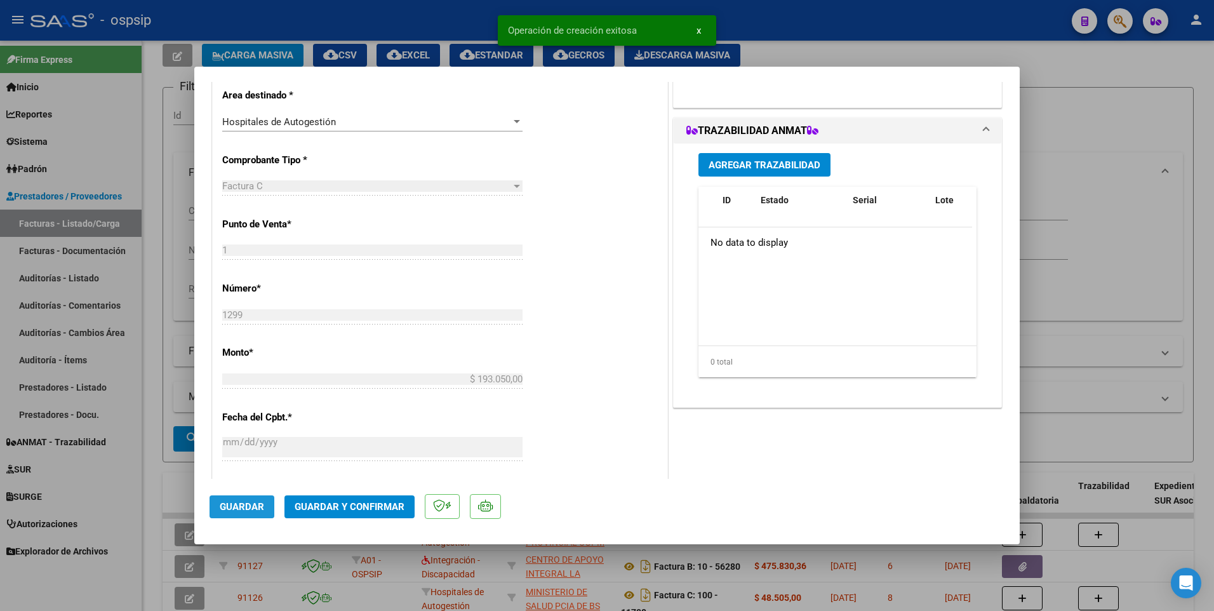
click at [256, 514] on button "Guardar" at bounding box center [242, 506] width 65 height 23
click at [406, 29] on div at bounding box center [607, 305] width 1214 height 611
type input "$ 0,00"
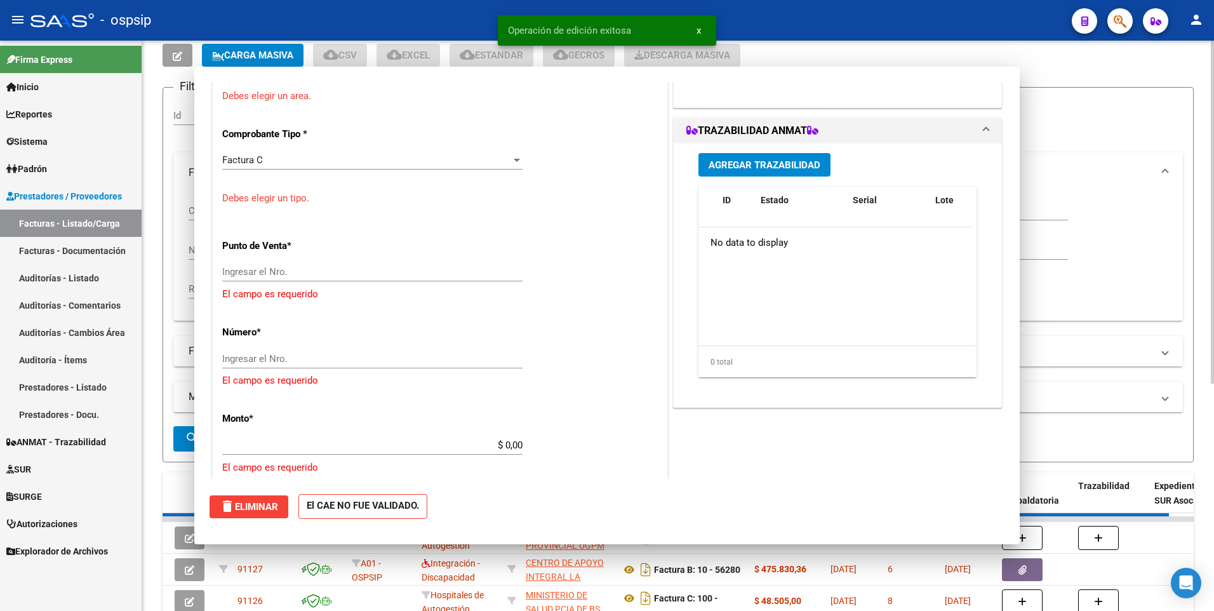
scroll to position [0, 0]
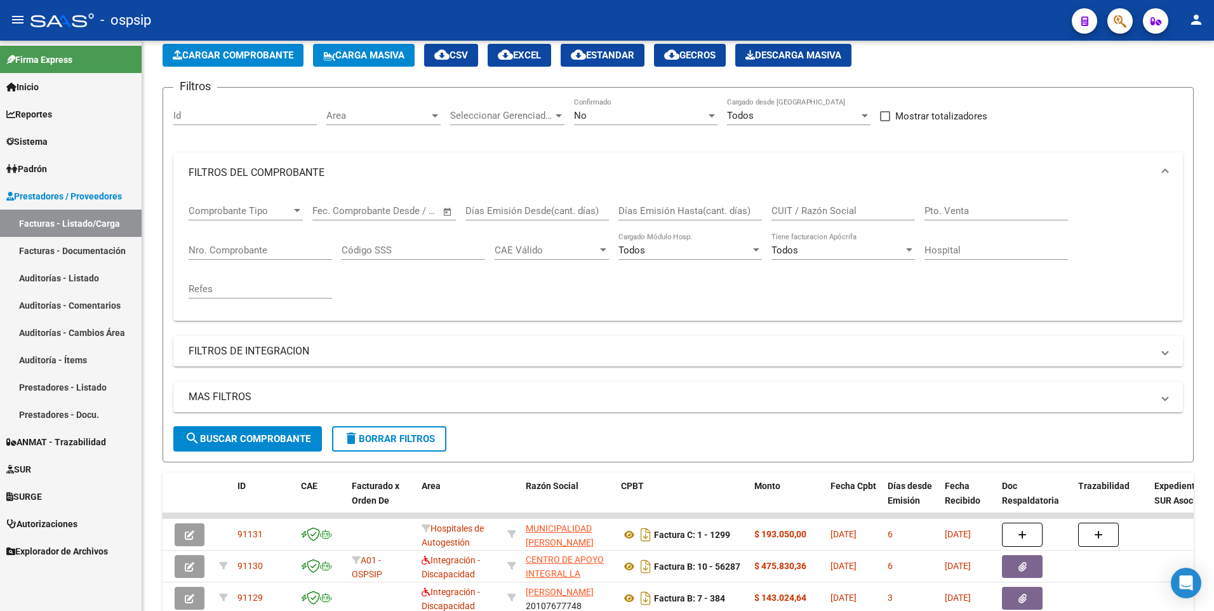
click at [400, 16] on div "- ospsip" at bounding box center [545, 20] width 1031 height 28
click at [258, 46] on button "Cargar Comprobante" at bounding box center [233, 55] width 141 height 23
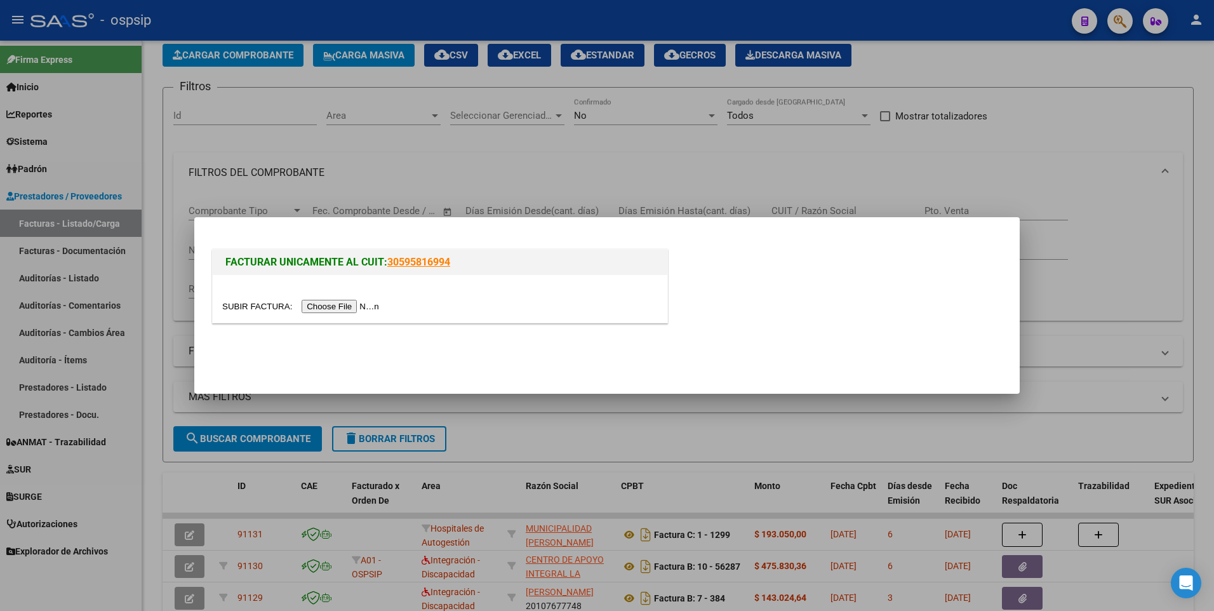
click at [329, 305] on input "file" at bounding box center [302, 306] width 161 height 13
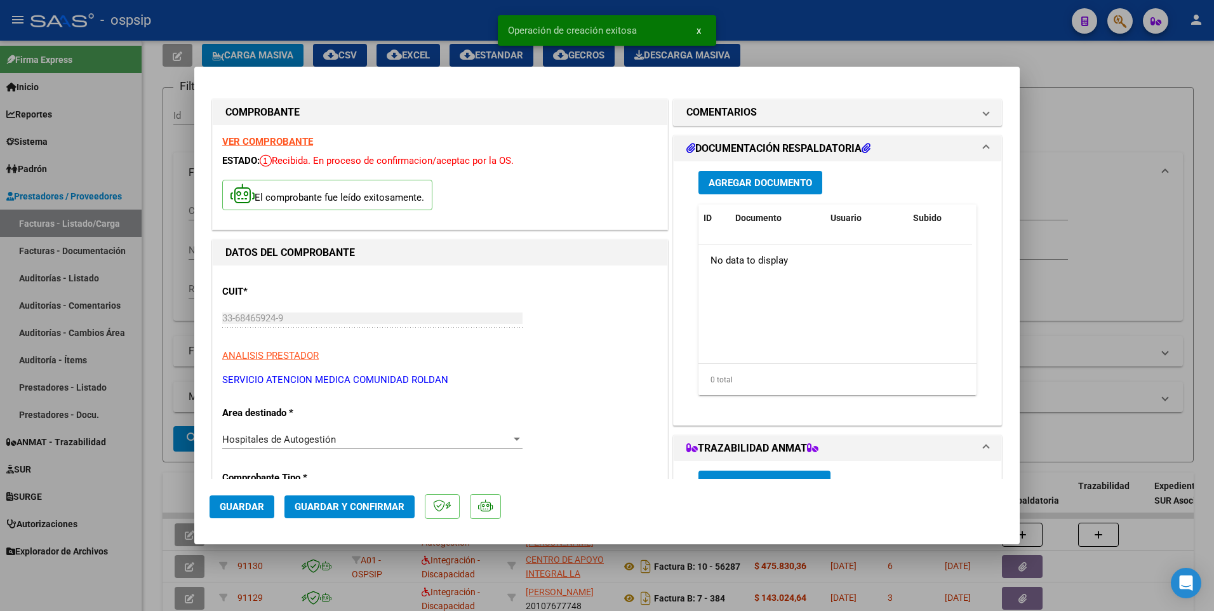
click at [248, 504] on span "Guardar" at bounding box center [242, 506] width 44 height 11
click at [331, 27] on div at bounding box center [607, 305] width 1214 height 611
type input "$ 0,00"
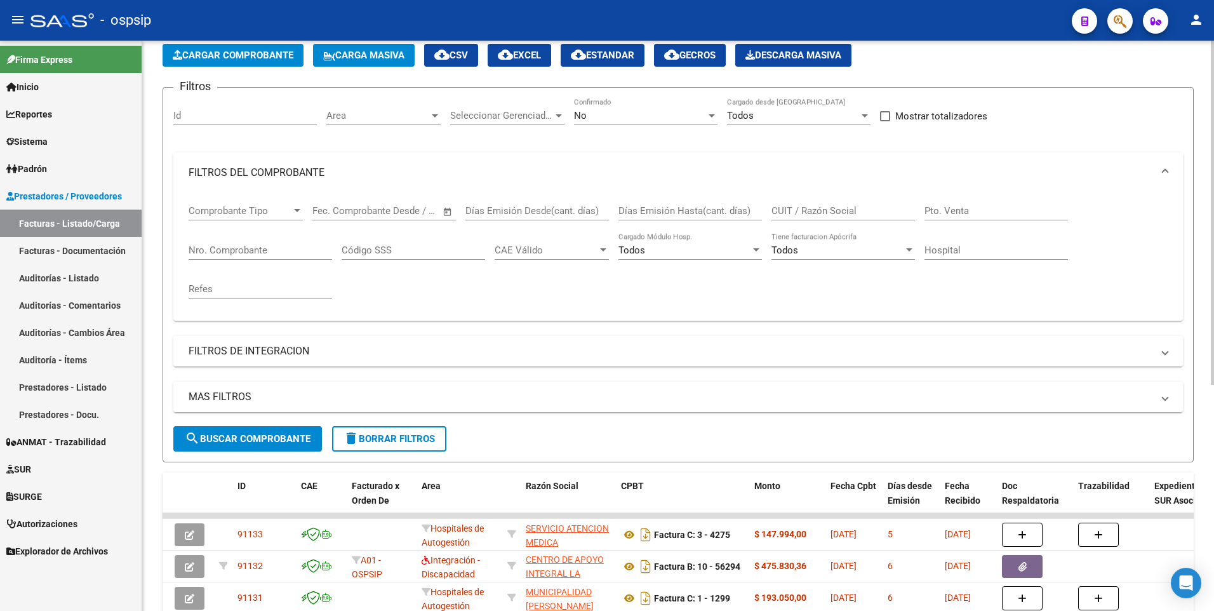
click at [263, 51] on span "Cargar Comprobante" at bounding box center [233, 55] width 121 height 11
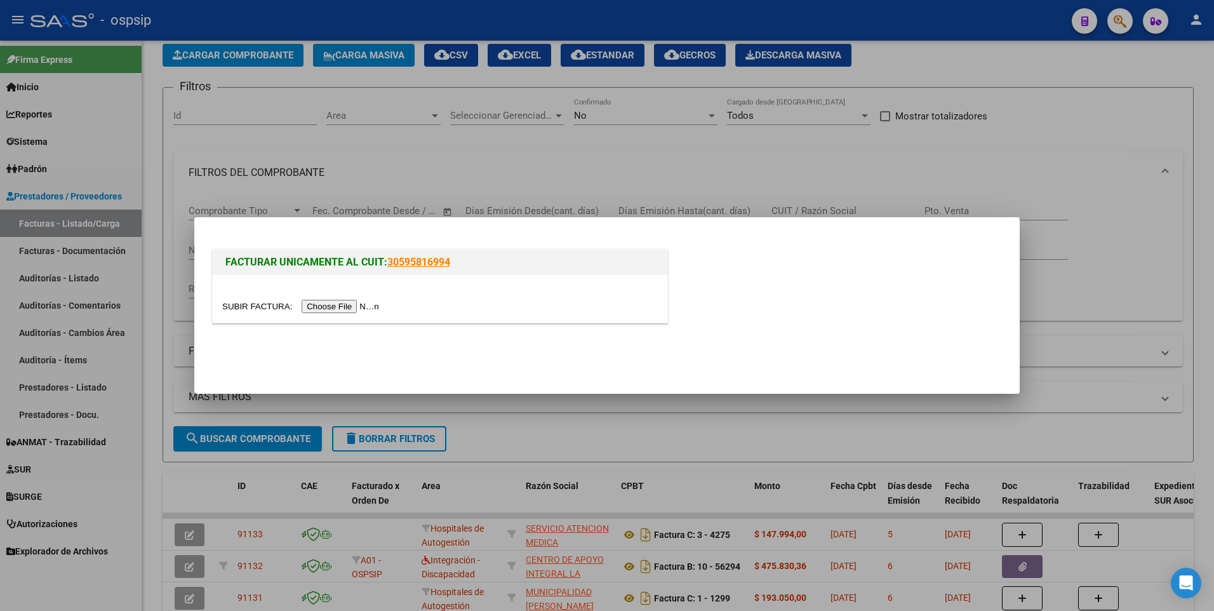
click at [343, 304] on input "file" at bounding box center [302, 306] width 161 height 13
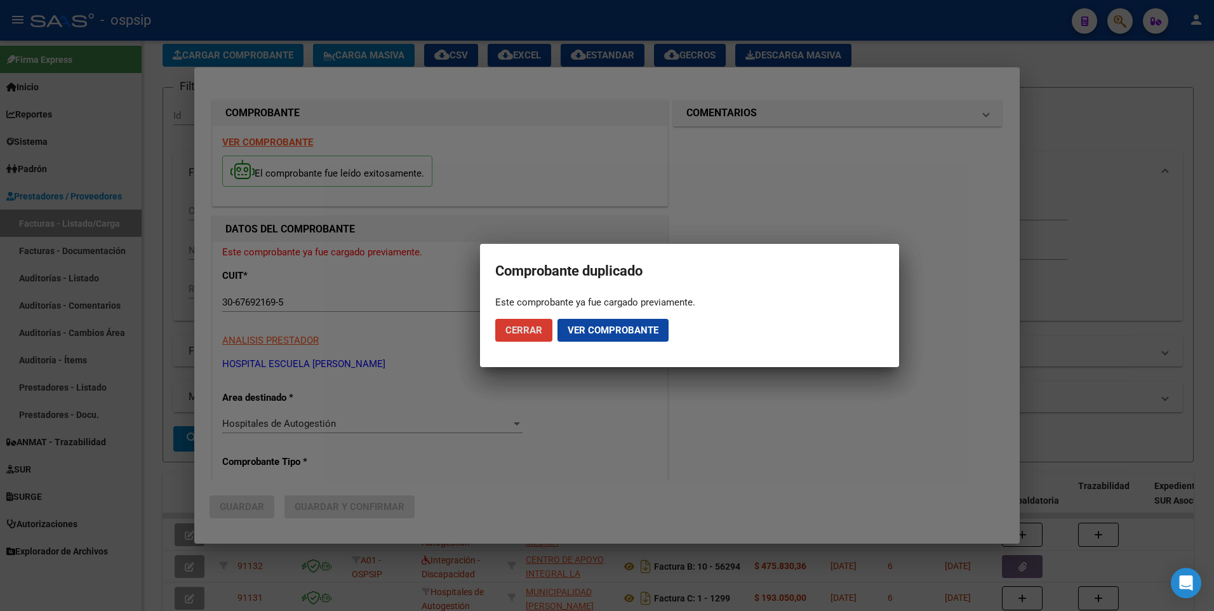
click at [529, 329] on span "Cerrar" at bounding box center [523, 329] width 37 height 11
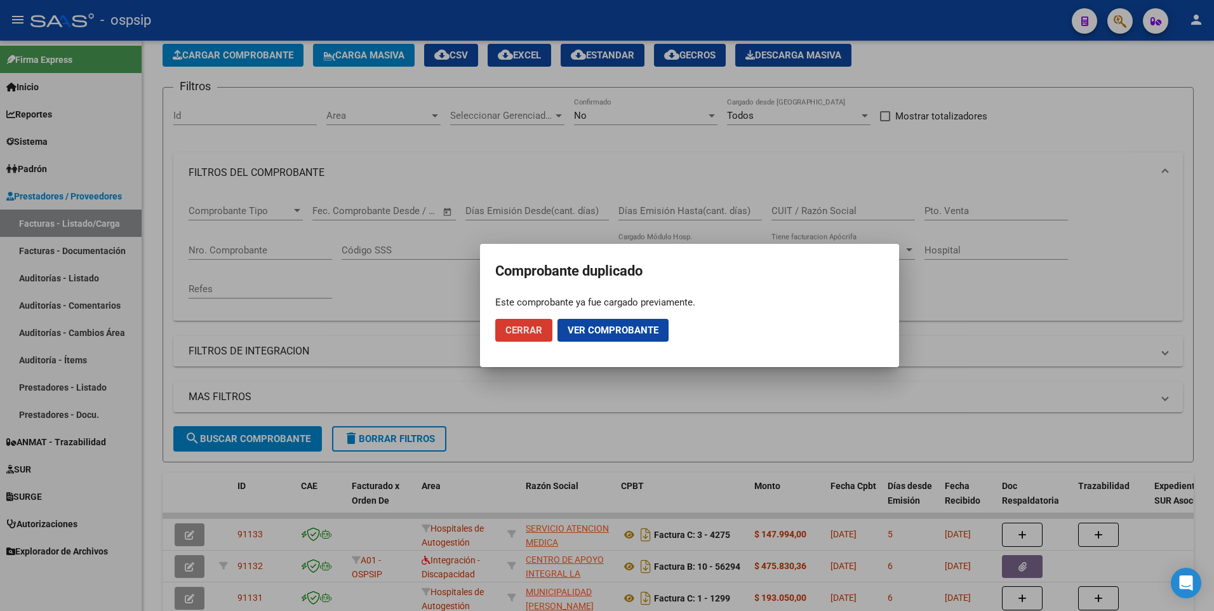
click at [530, 332] on span "Cerrar" at bounding box center [523, 329] width 37 height 11
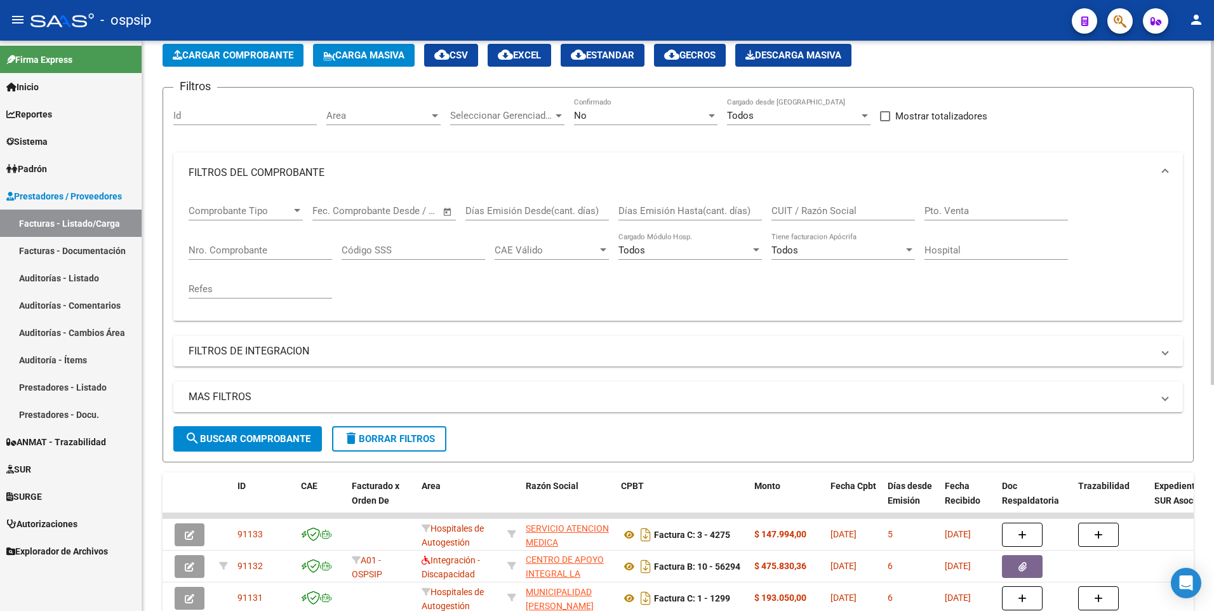
click at [233, 250] on input "Nro. Comprobante" at bounding box center [260, 249] width 143 height 11
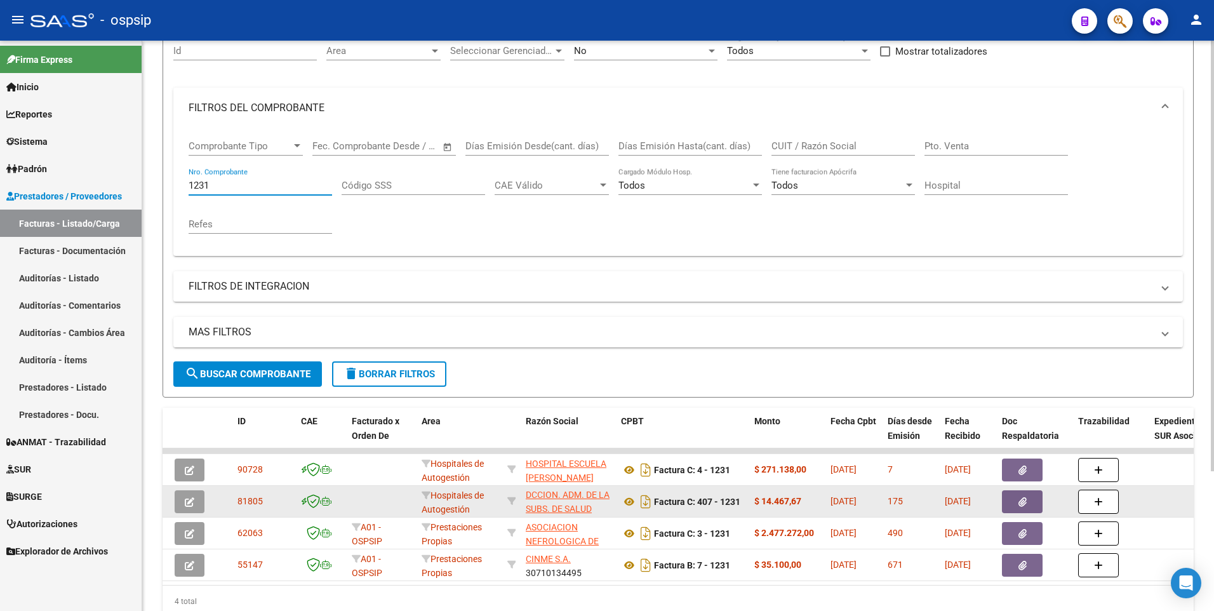
scroll to position [185, 0]
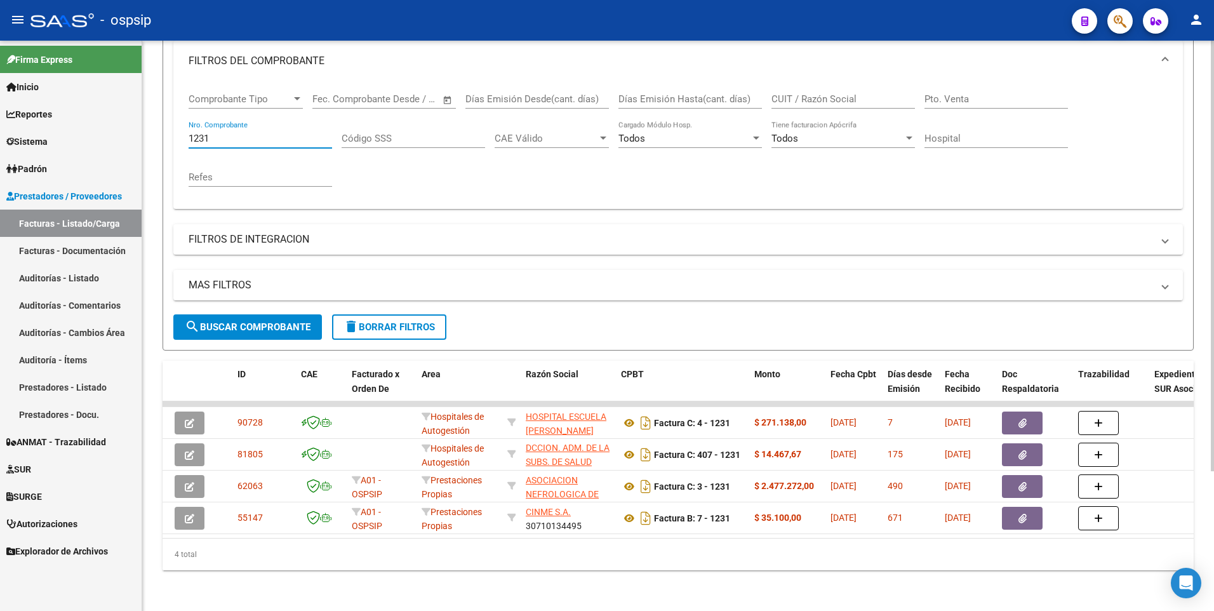
type input "1231"
click at [314, 18] on div "- ospsip" at bounding box center [545, 20] width 1031 height 28
click at [381, 314] on button "delete Borrar Filtros" at bounding box center [389, 326] width 114 height 25
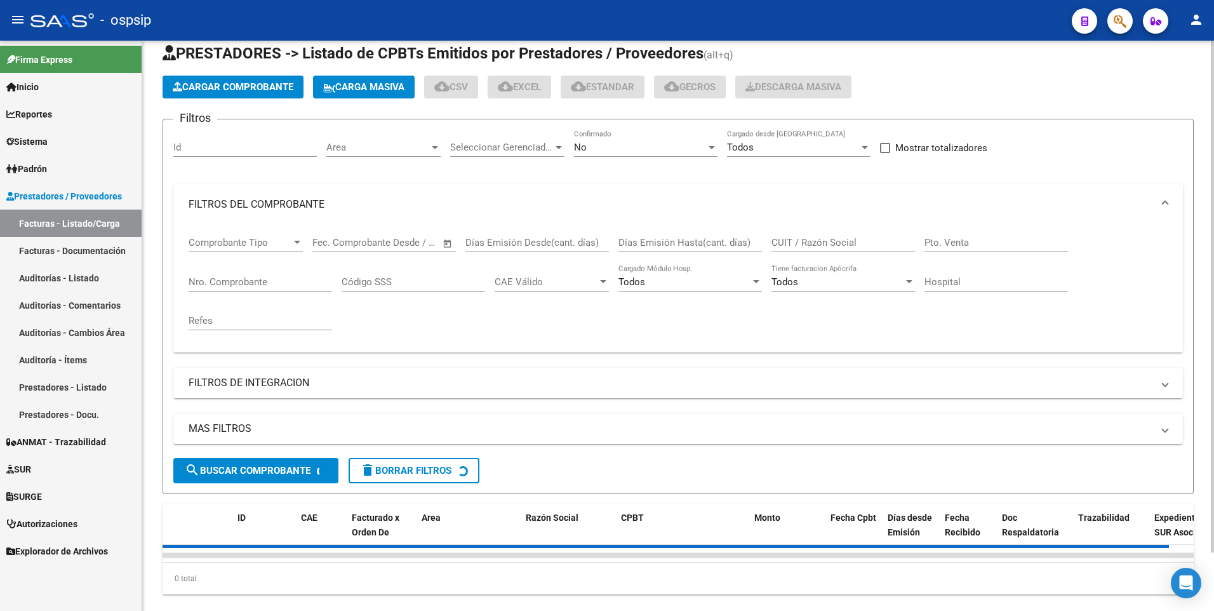
scroll to position [0, 0]
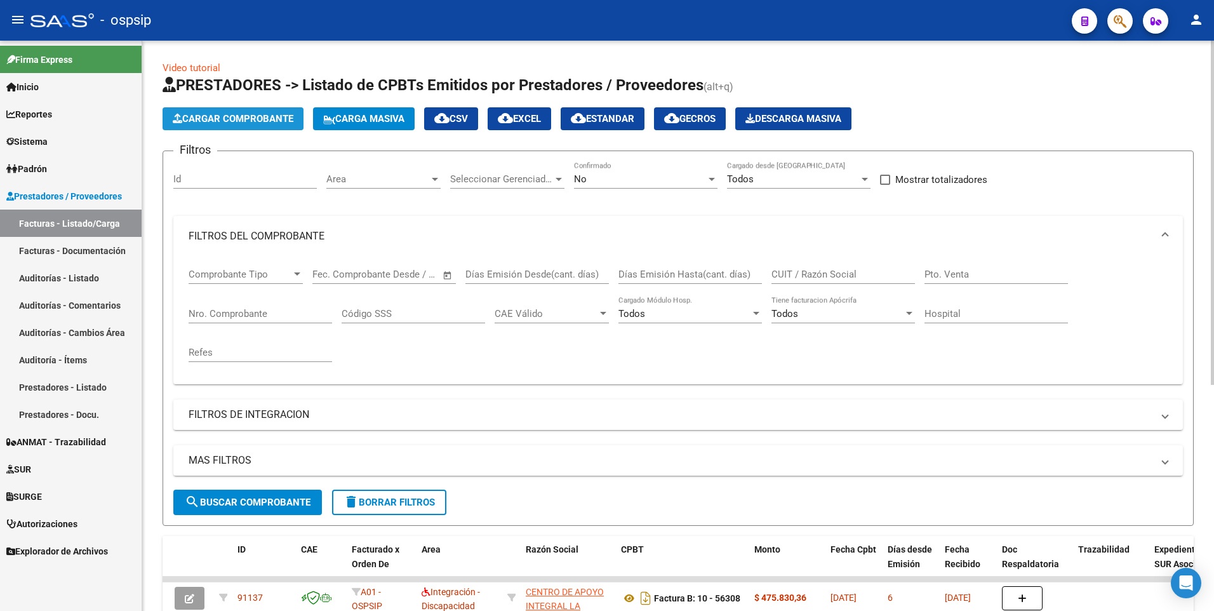
click at [253, 120] on span "Cargar Comprobante" at bounding box center [233, 118] width 121 height 11
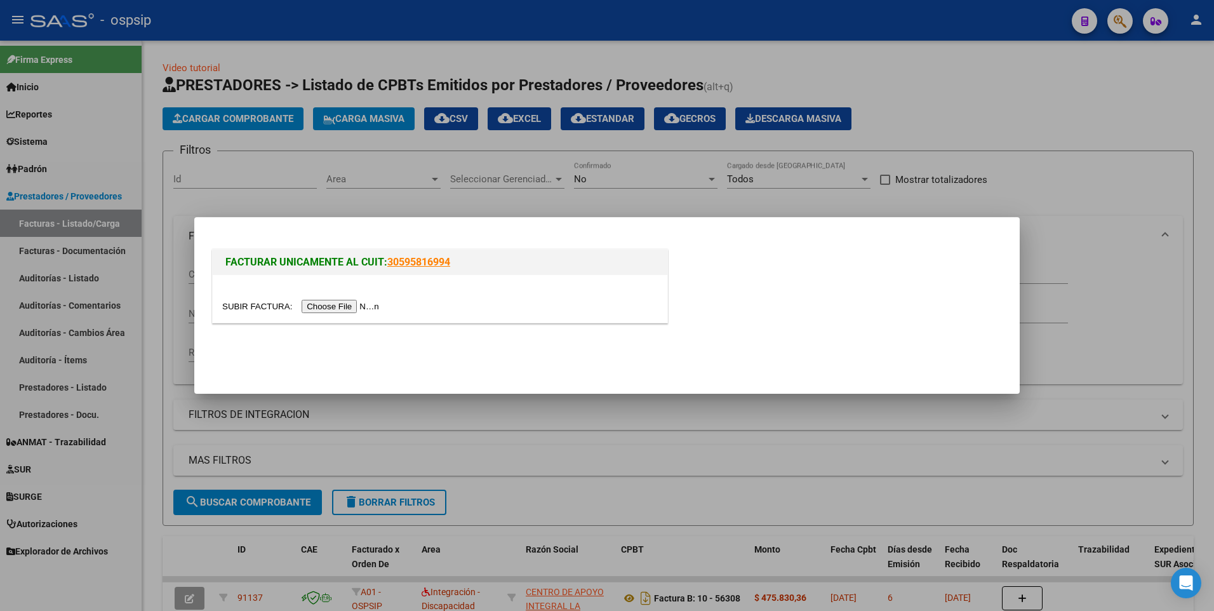
click at [313, 304] on input "file" at bounding box center [302, 306] width 161 height 13
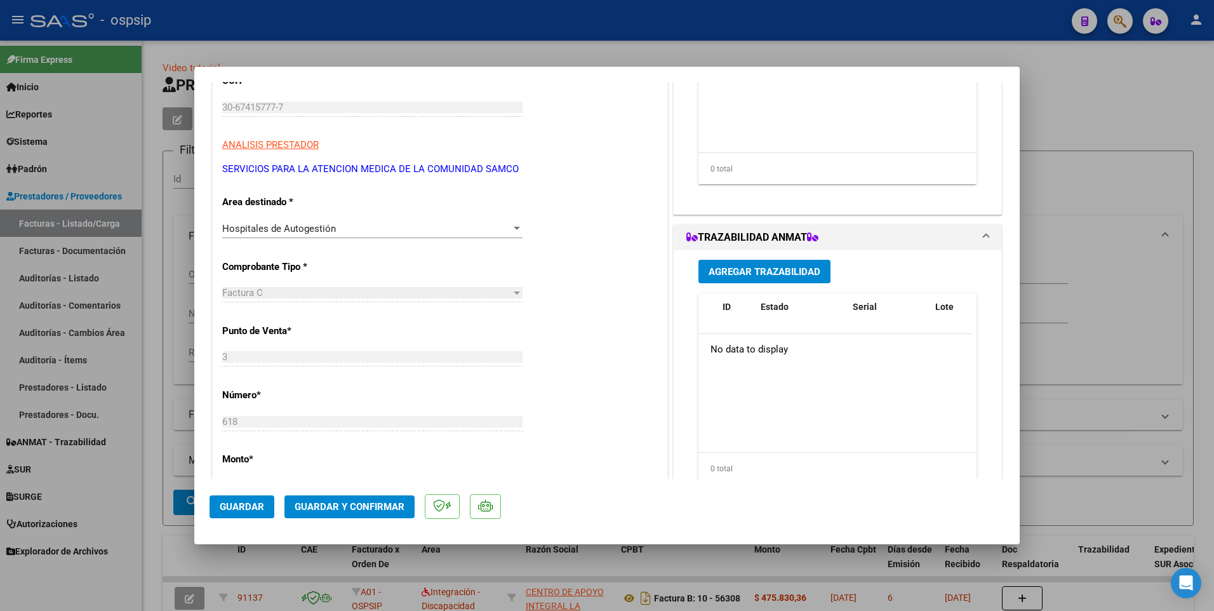
scroll to position [254, 0]
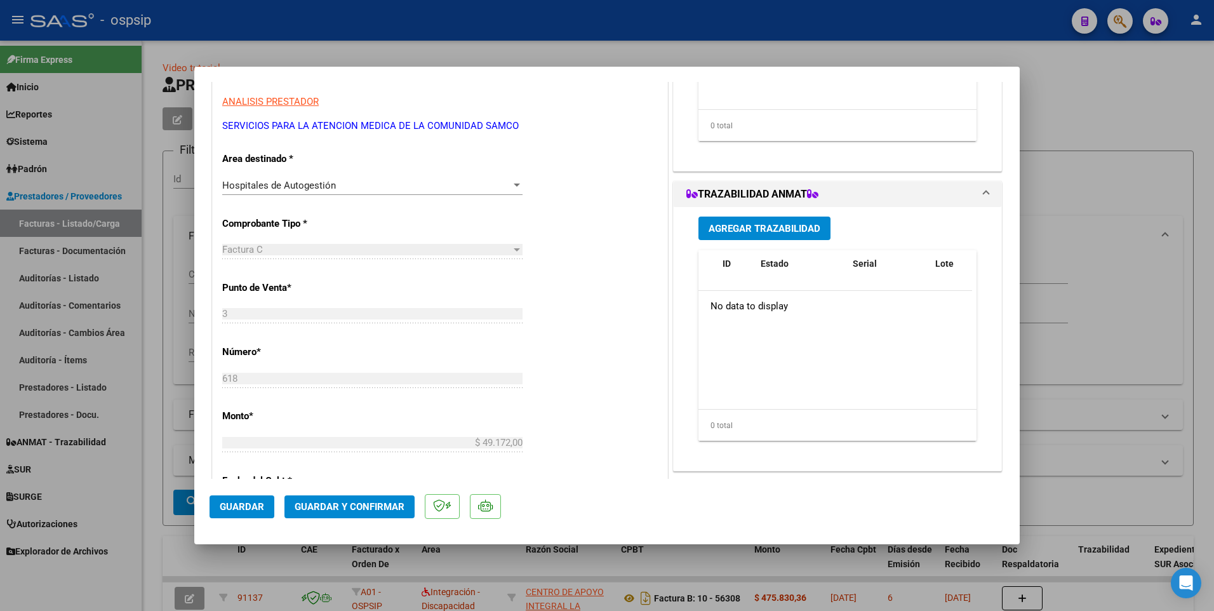
click at [260, 508] on span "Guardar" at bounding box center [242, 506] width 44 height 11
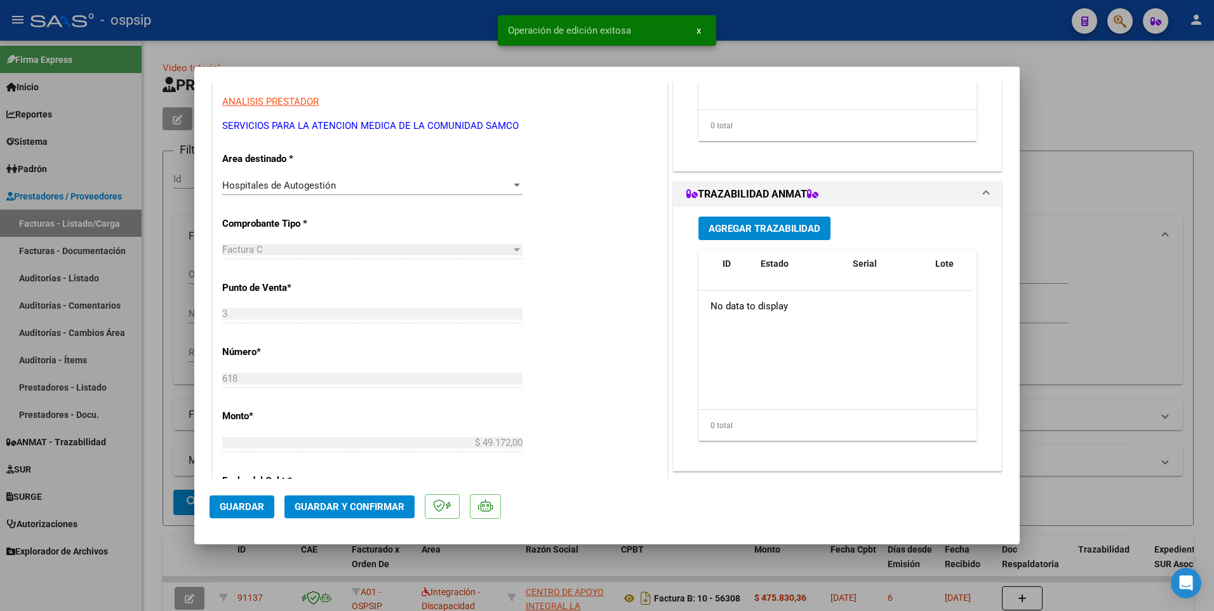
click at [306, 17] on div at bounding box center [607, 305] width 1214 height 611
type input "$ 0,00"
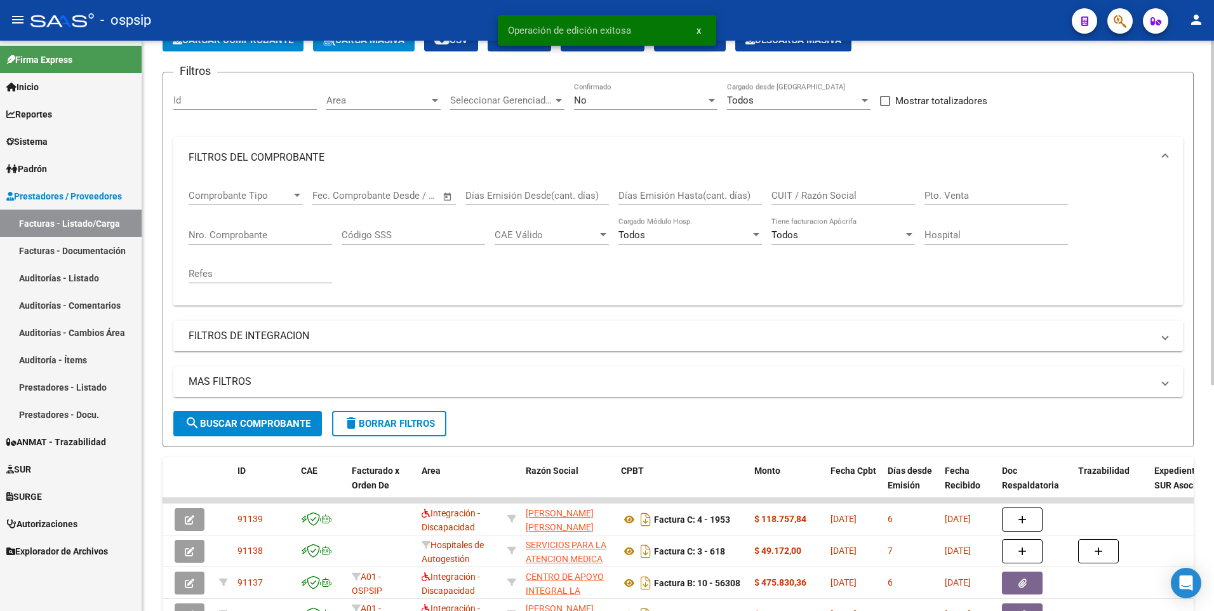
scroll to position [127, 0]
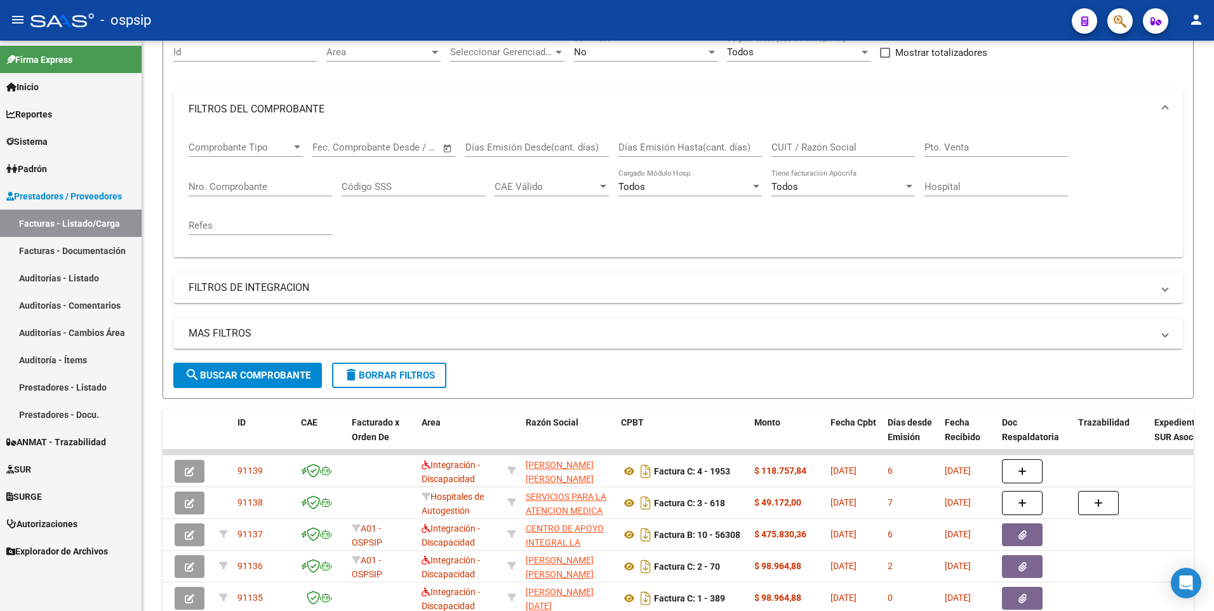
click at [333, 21] on div "- ospsip" at bounding box center [545, 20] width 1031 height 28
click at [361, 382] on button "delete Borrar Filtros" at bounding box center [389, 375] width 114 height 25
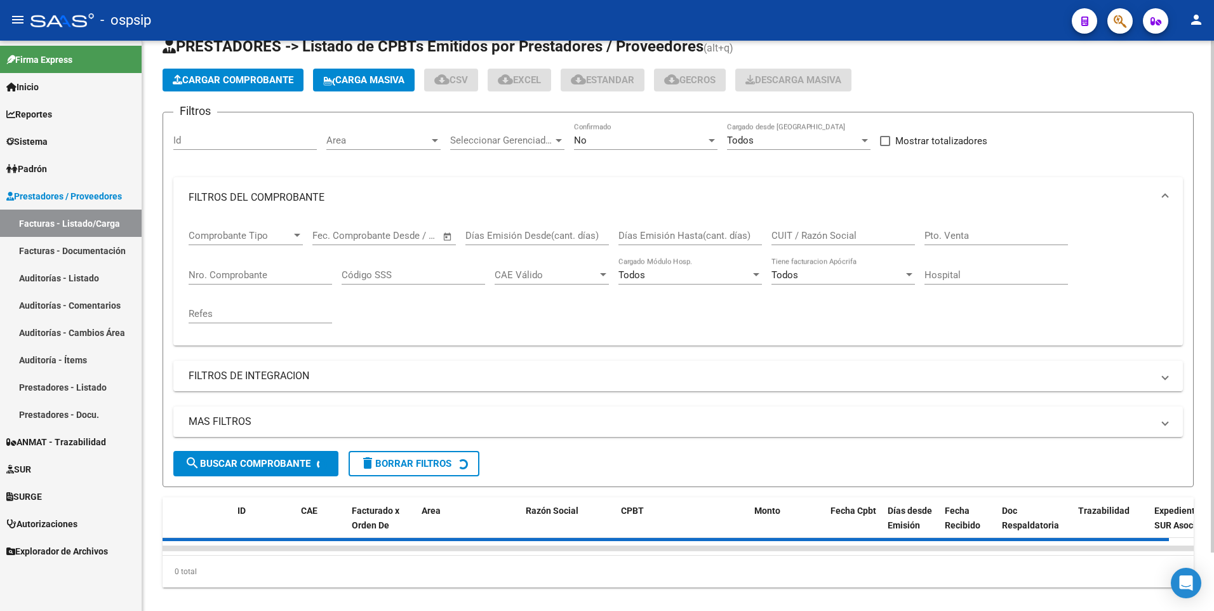
scroll to position [0, 0]
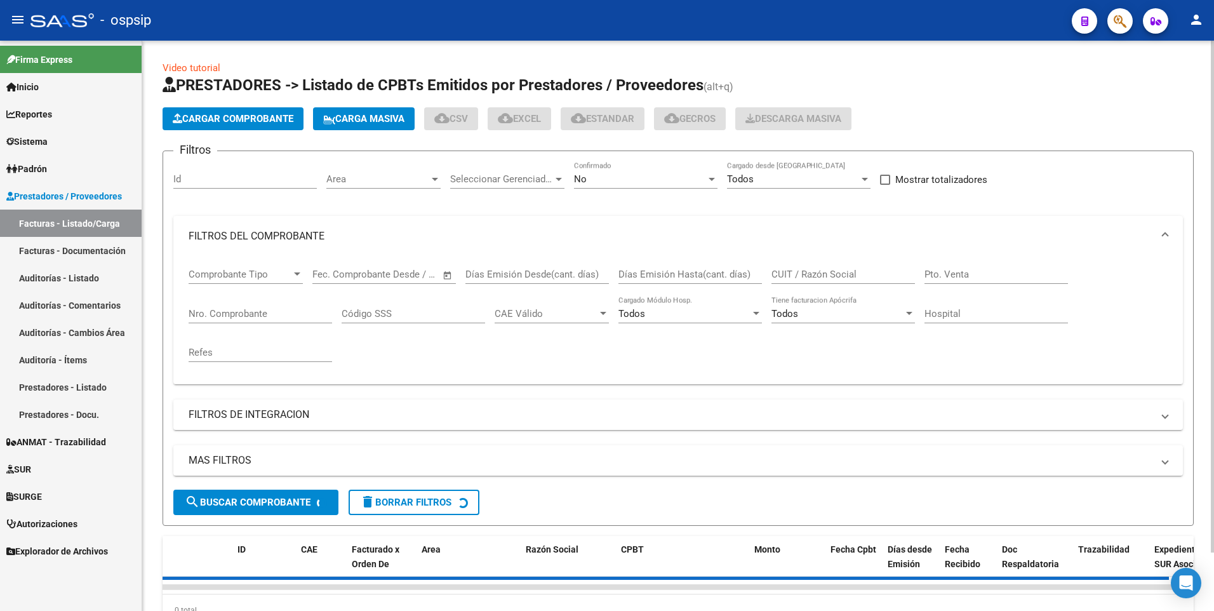
click at [250, 112] on button "Cargar Comprobante" at bounding box center [233, 118] width 141 height 23
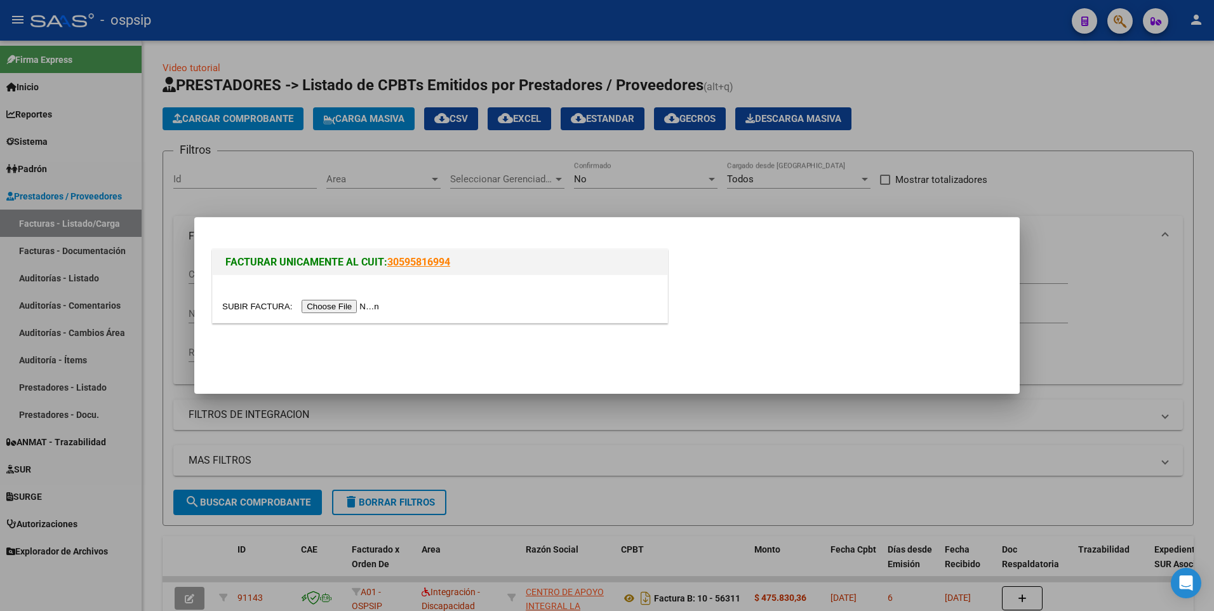
click at [319, 303] on input "file" at bounding box center [302, 306] width 161 height 13
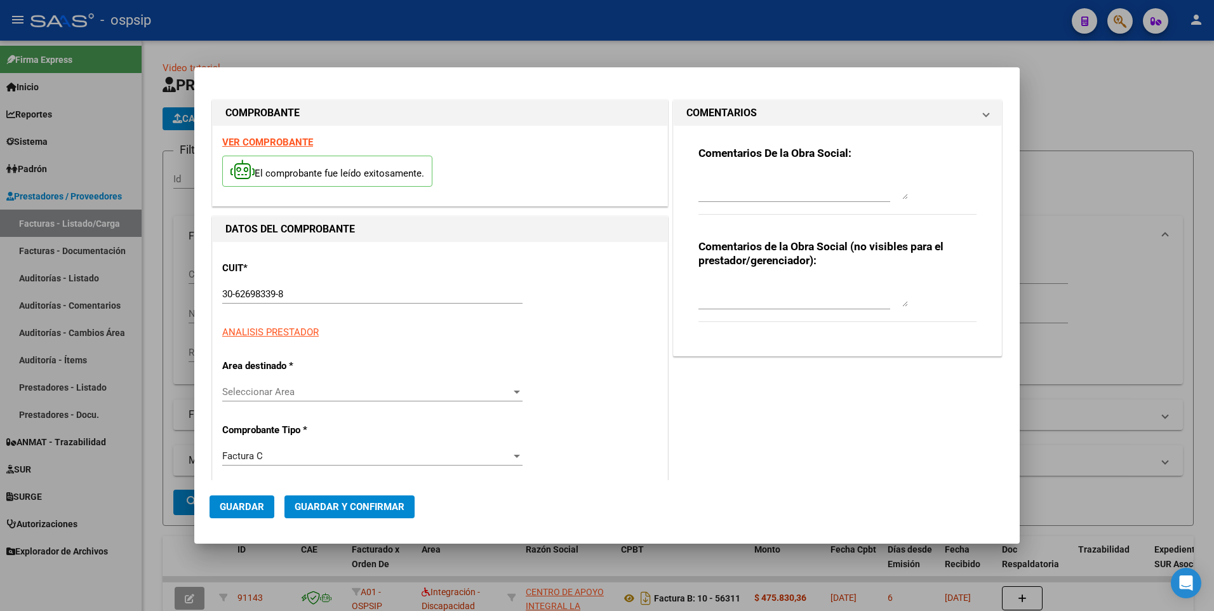
type input "16126"
type input "$ 62.597,00"
type input "[DATE]"
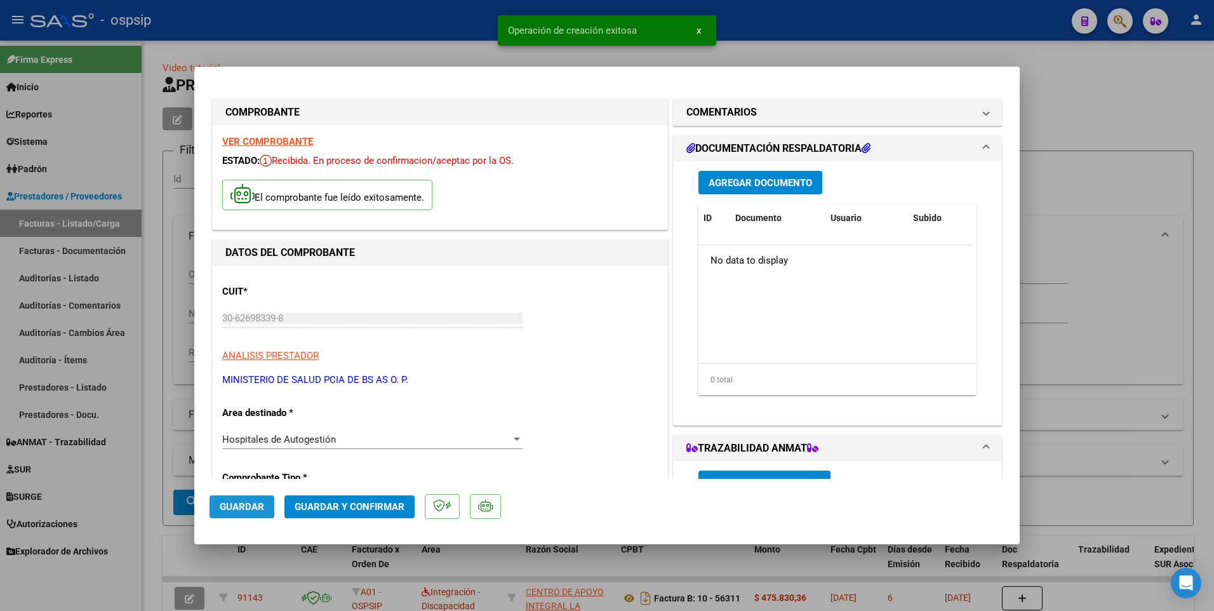
click at [236, 505] on span "Guardar" at bounding box center [242, 506] width 44 height 11
click at [373, 37] on div at bounding box center [607, 305] width 1214 height 611
type input "$ 0,00"
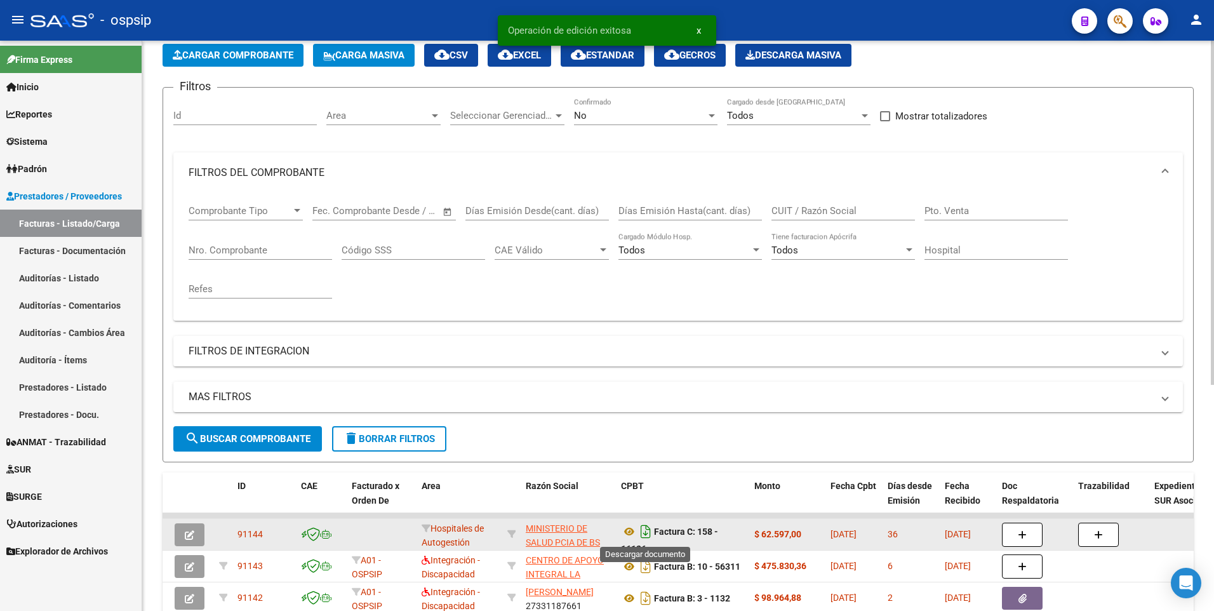
scroll to position [8, 0]
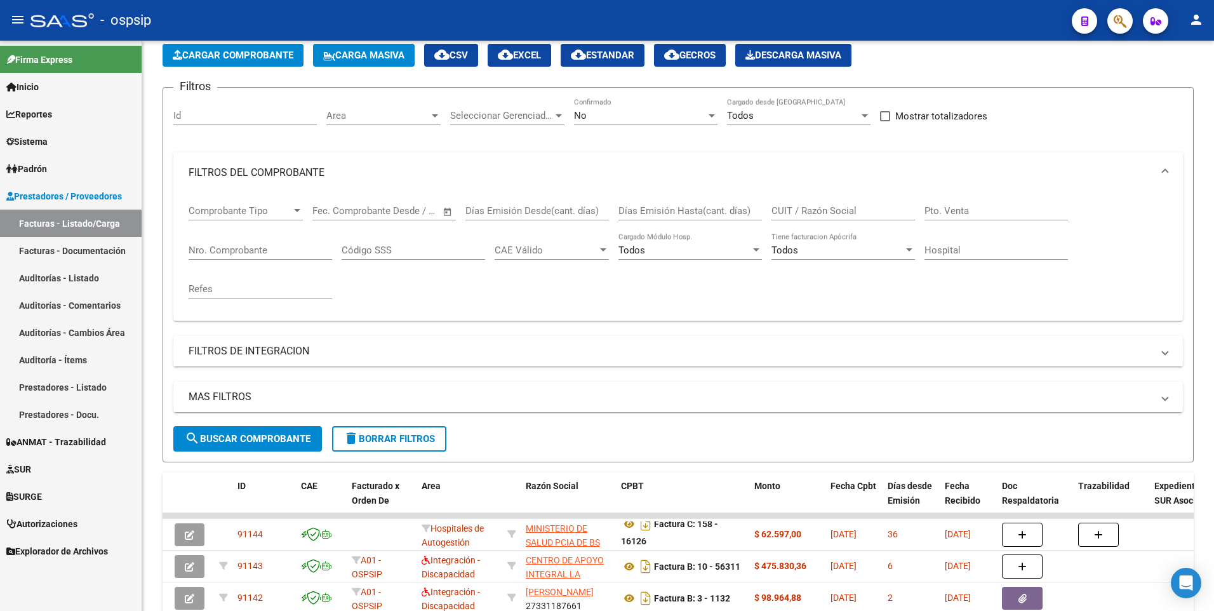
click at [296, 17] on div "- ospsip" at bounding box center [545, 20] width 1031 height 28
click at [241, 63] on button "Cargar Comprobante" at bounding box center [233, 55] width 141 height 23
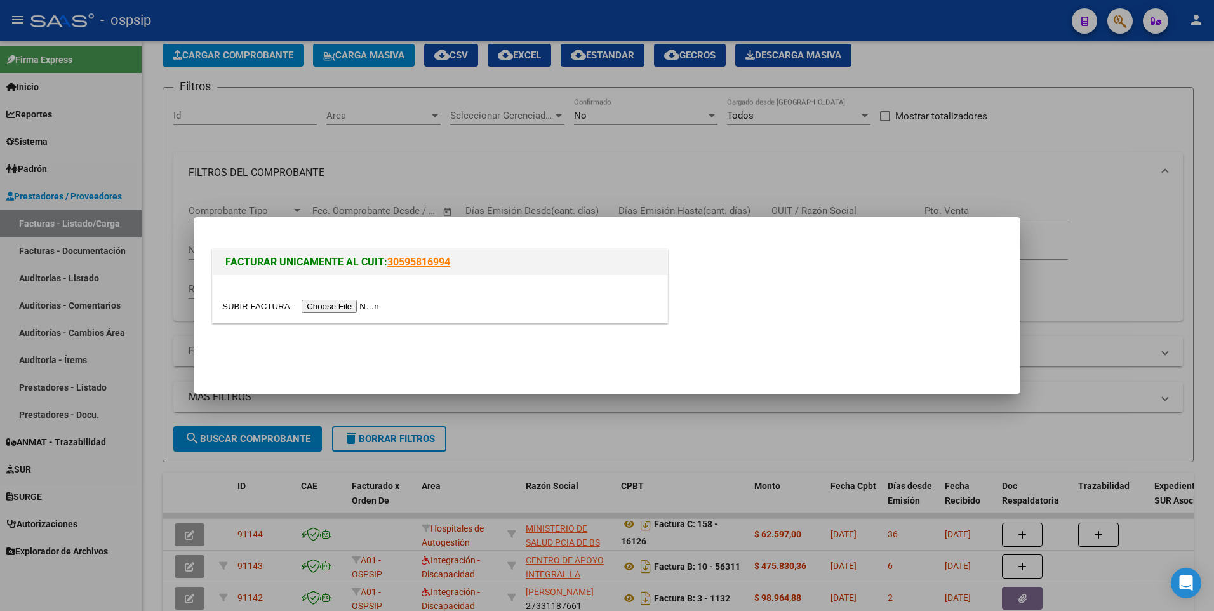
click at [328, 313] on div at bounding box center [440, 306] width 436 height 15
click at [333, 309] on input "file" at bounding box center [302, 306] width 161 height 13
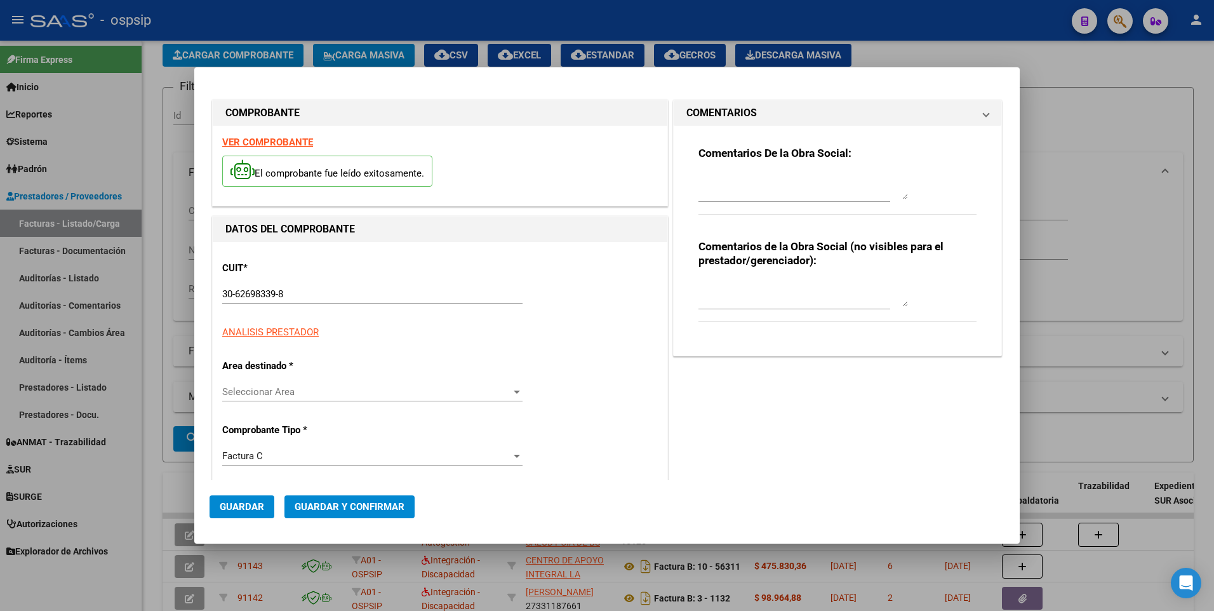
type input "16127"
type input "$ 63.004,00"
type input "[DATE]"
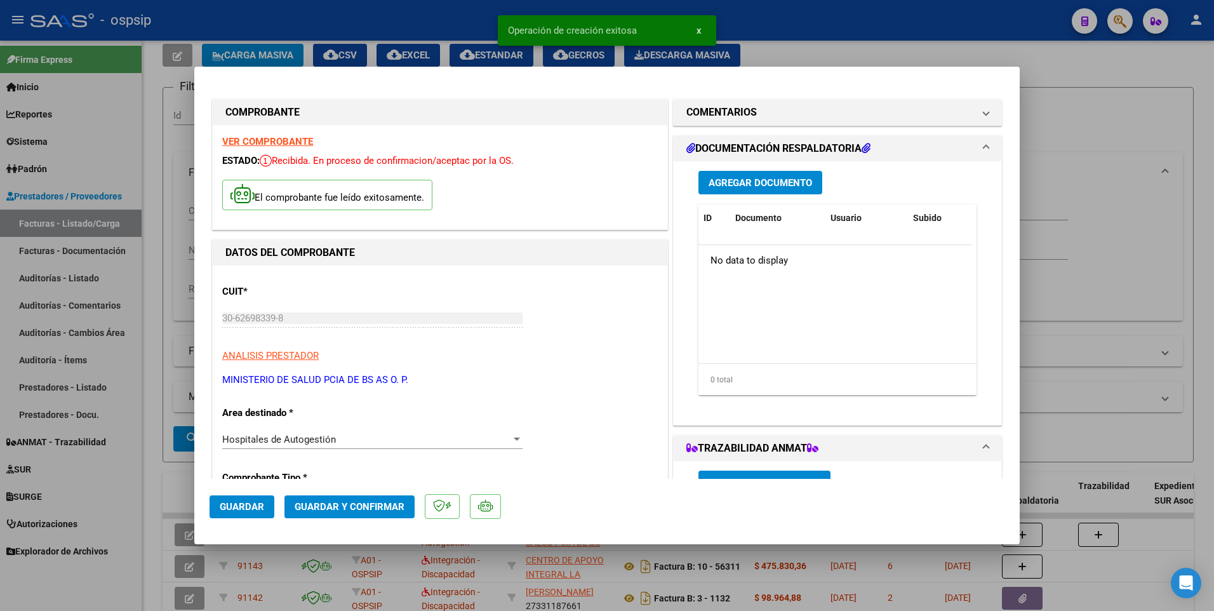
scroll to position [254, 0]
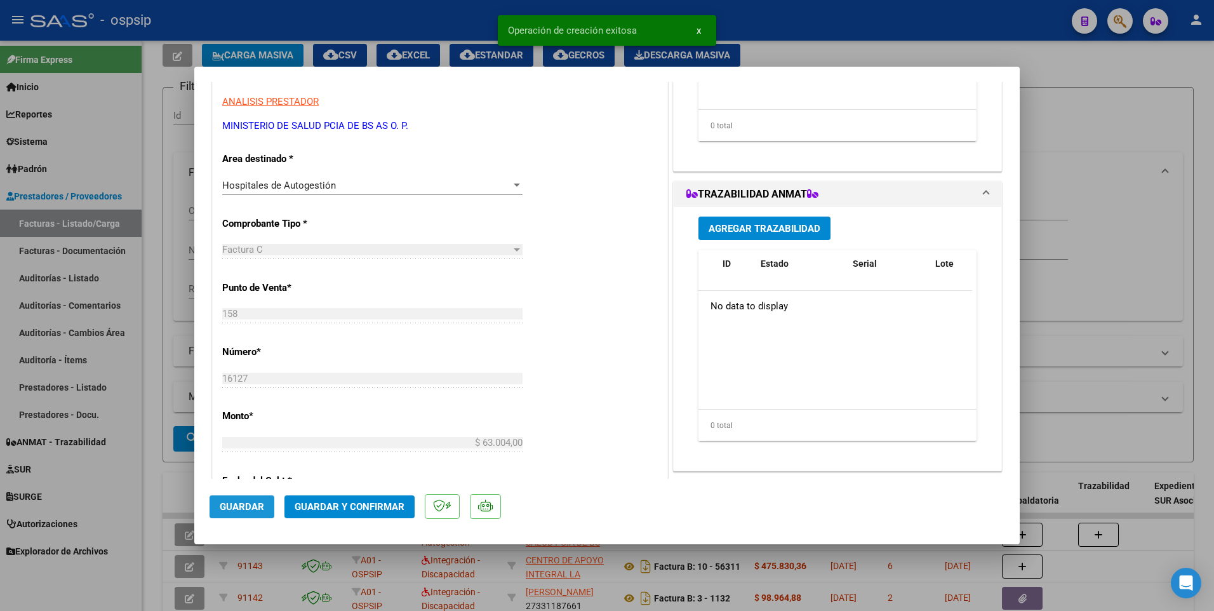
click at [259, 503] on span "Guardar" at bounding box center [242, 506] width 44 height 11
click at [330, 20] on div at bounding box center [607, 305] width 1214 height 611
type input "$ 0,00"
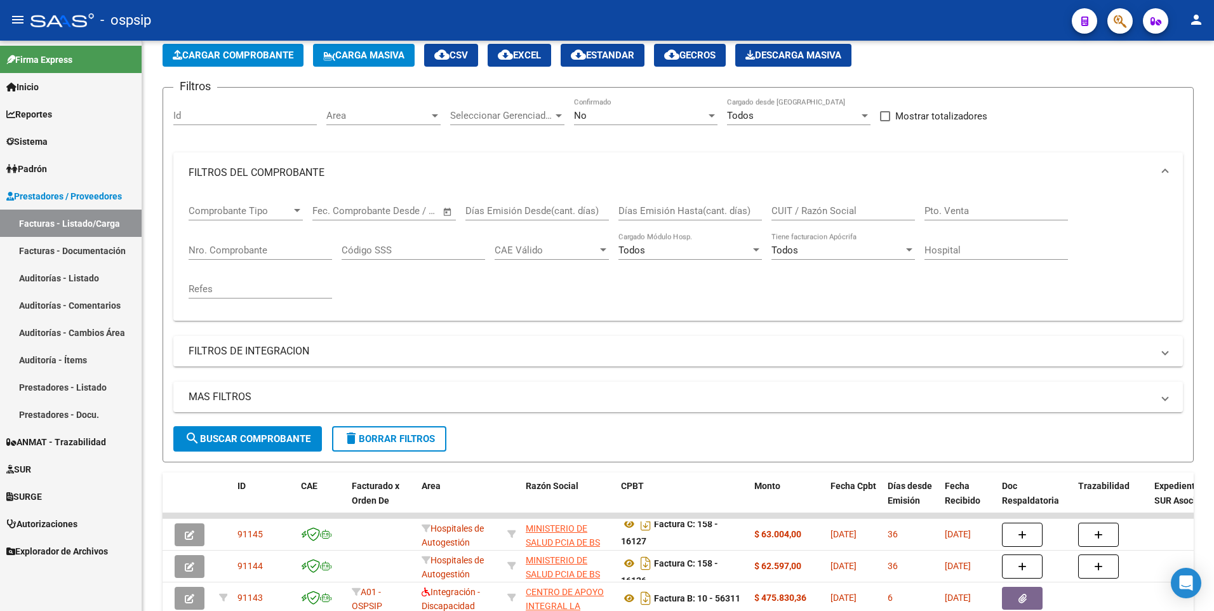
click at [502, 22] on div "- ospsip" at bounding box center [545, 20] width 1031 height 28
click at [497, 19] on div "- ospsip" at bounding box center [545, 20] width 1031 height 28
click at [399, 439] on span "delete Borrar Filtros" at bounding box center [389, 438] width 91 height 11
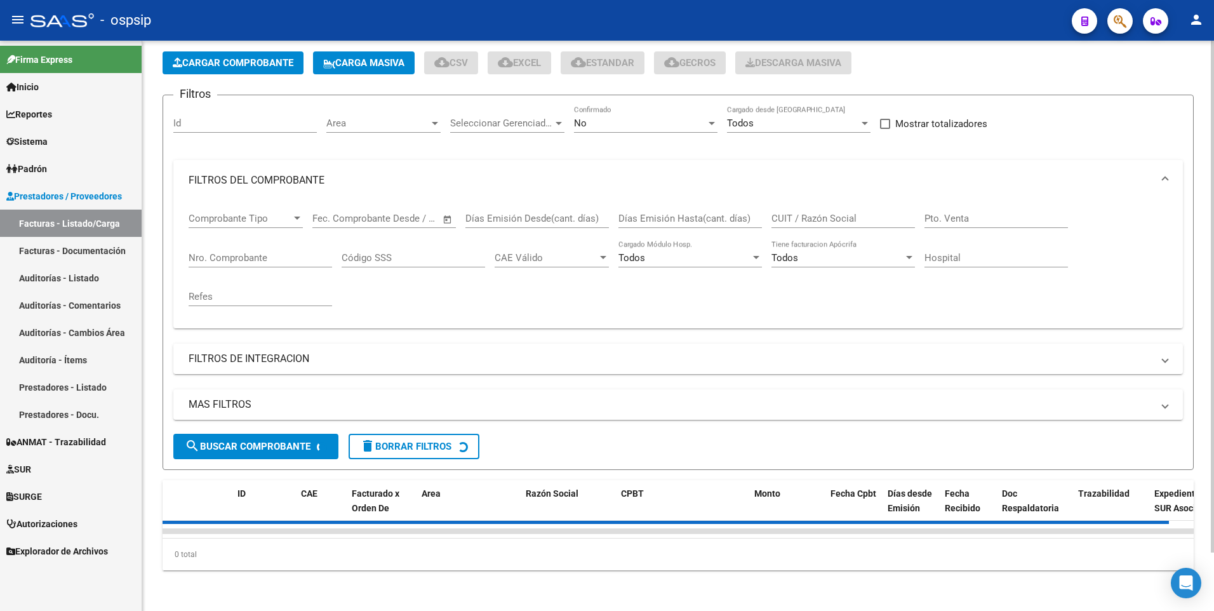
click at [223, 63] on button "Cargar Comprobante" at bounding box center [233, 62] width 141 height 23
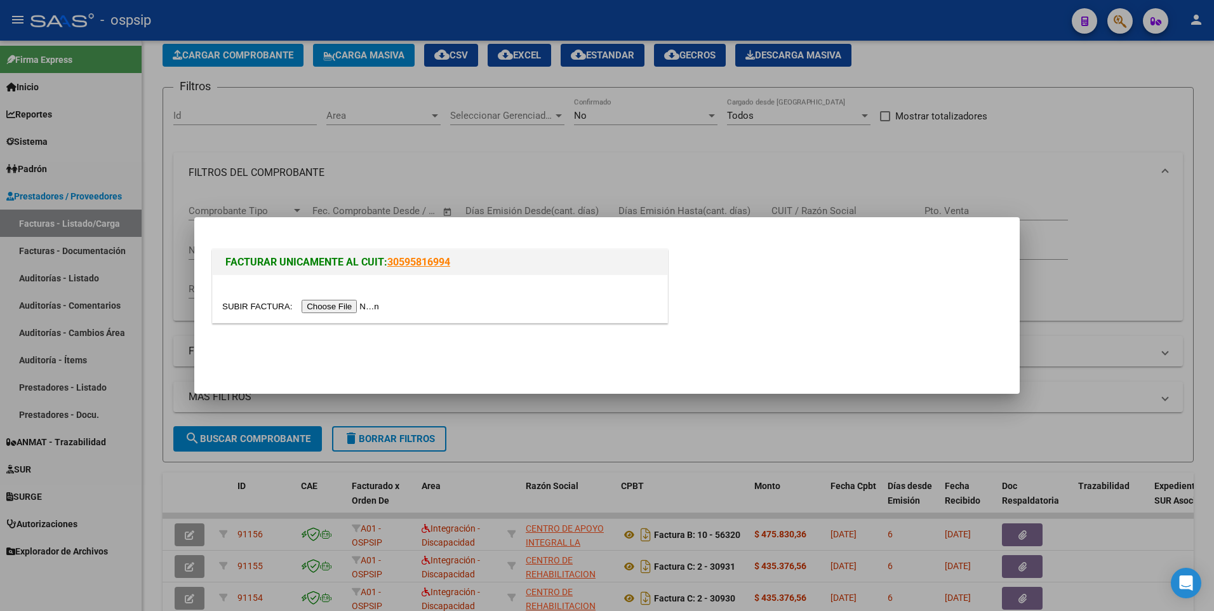
click at [326, 307] on input "file" at bounding box center [302, 306] width 161 height 13
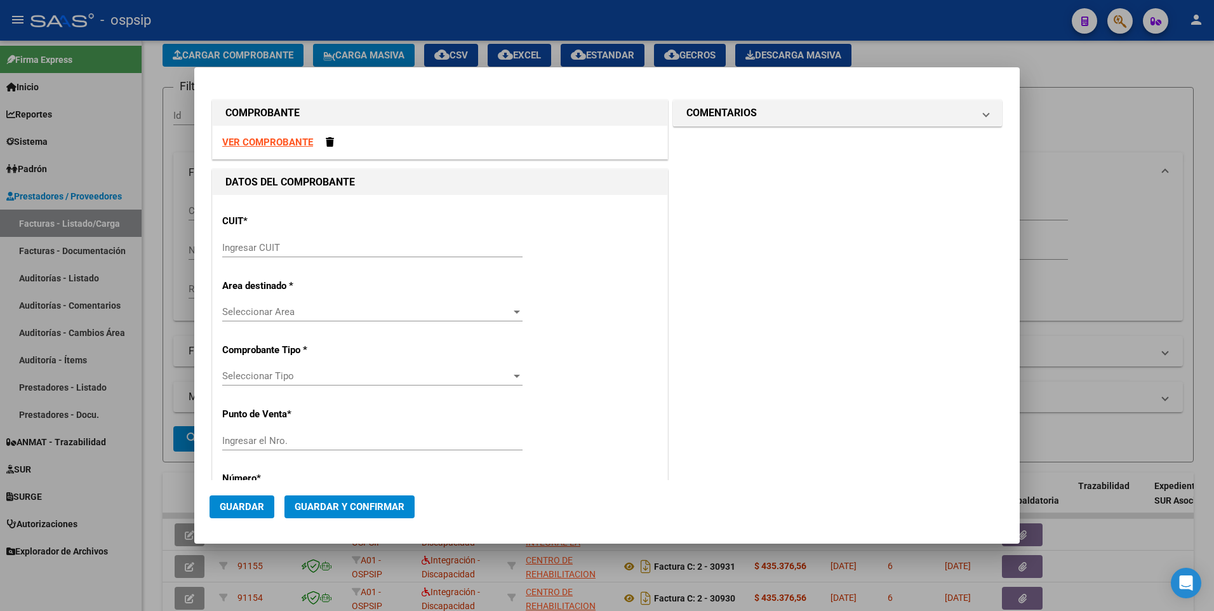
click at [300, 147] on strong "VER COMPROBANTE" at bounding box center [267, 142] width 91 height 11
click at [324, 251] on input "Ingresar CUIT" at bounding box center [372, 247] width 300 height 11
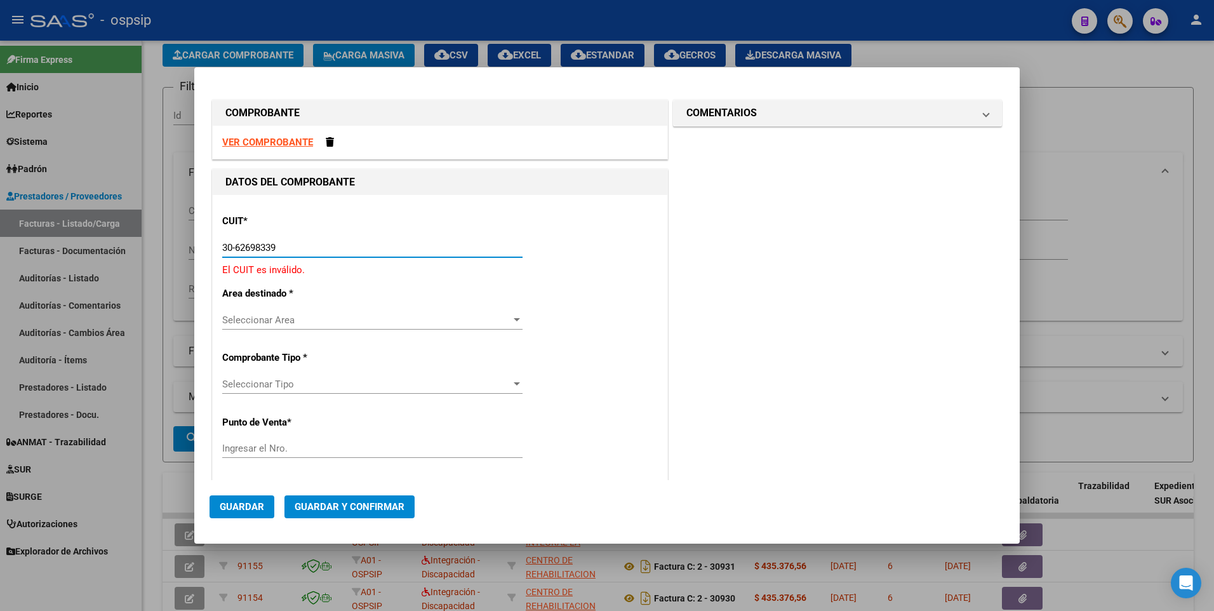
type input "30-62698339-8"
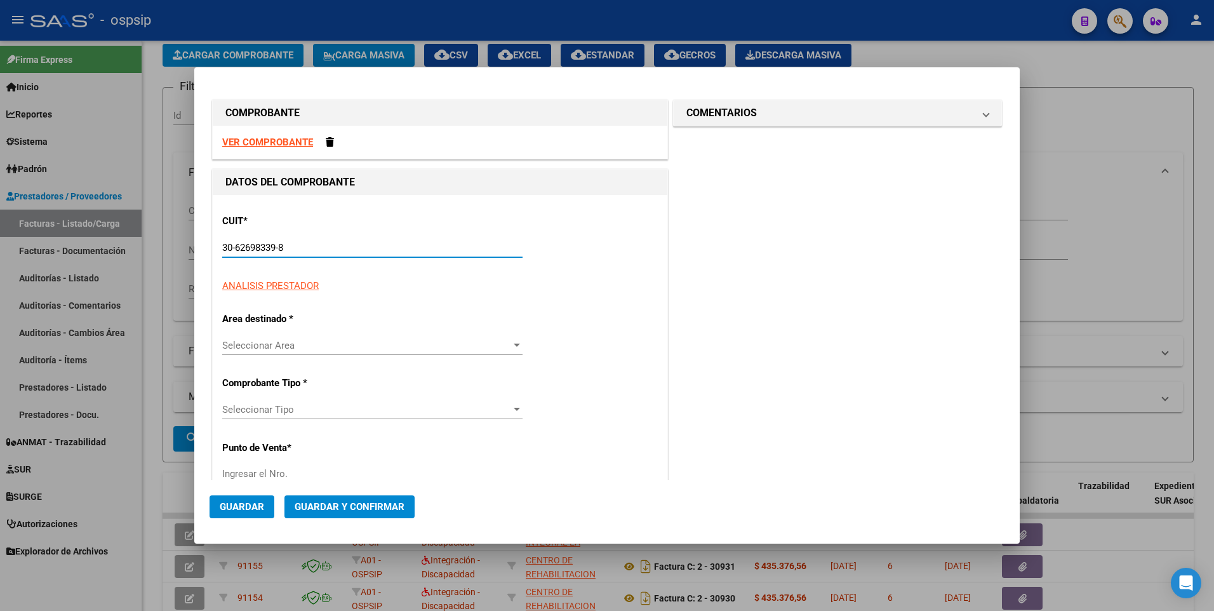
type input "158"
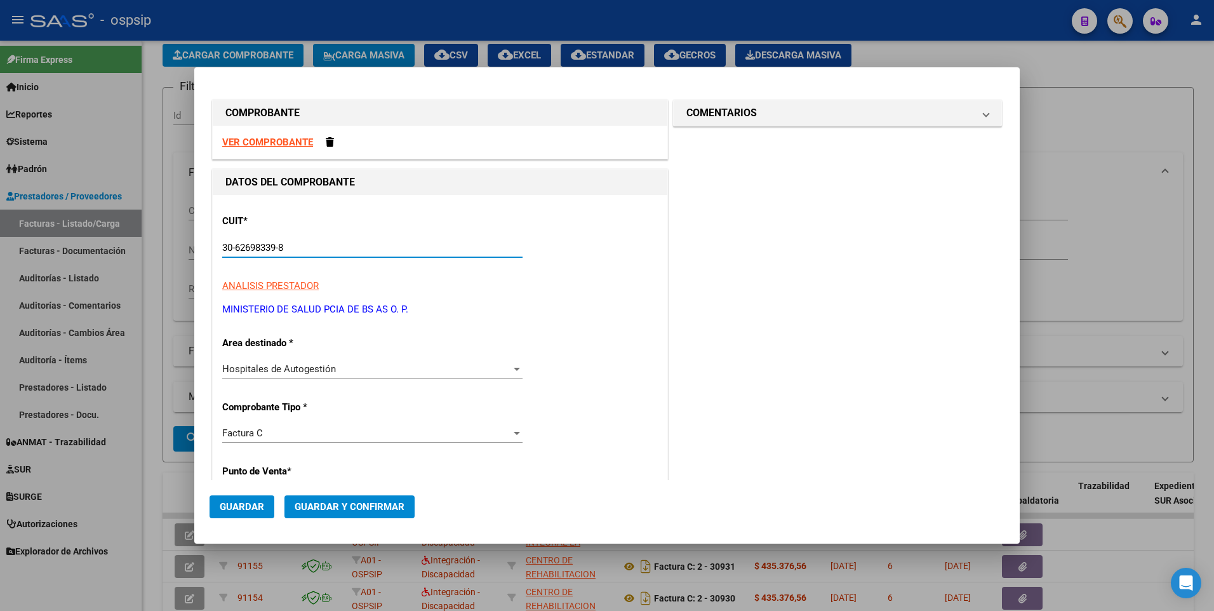
type input "30-62698339-8"
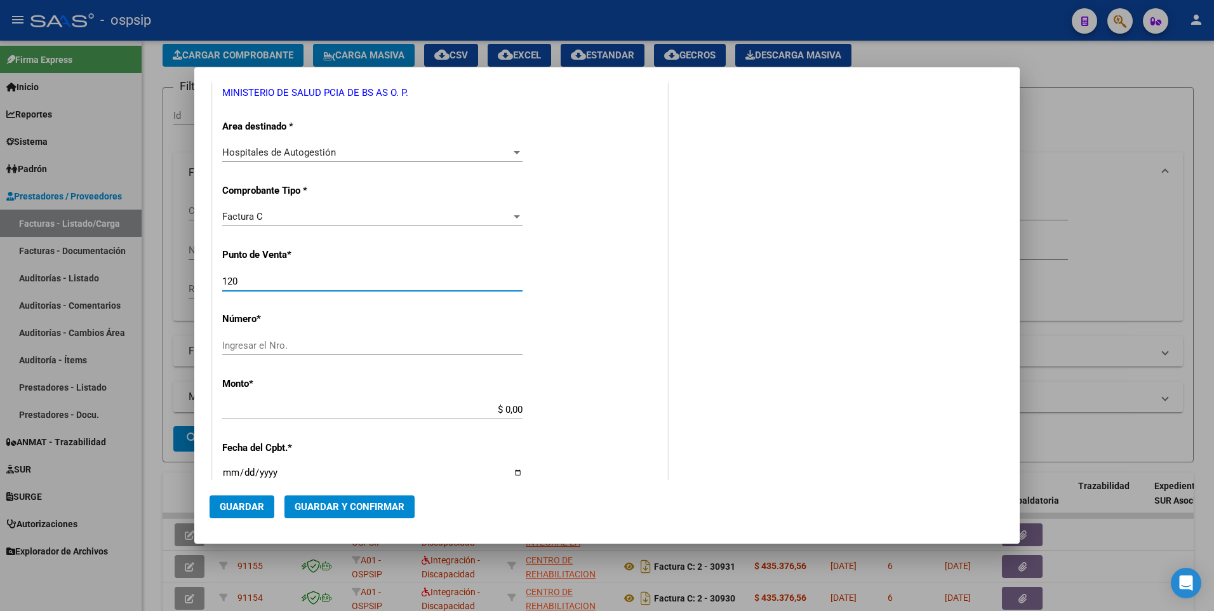
type input "120"
type input "6671"
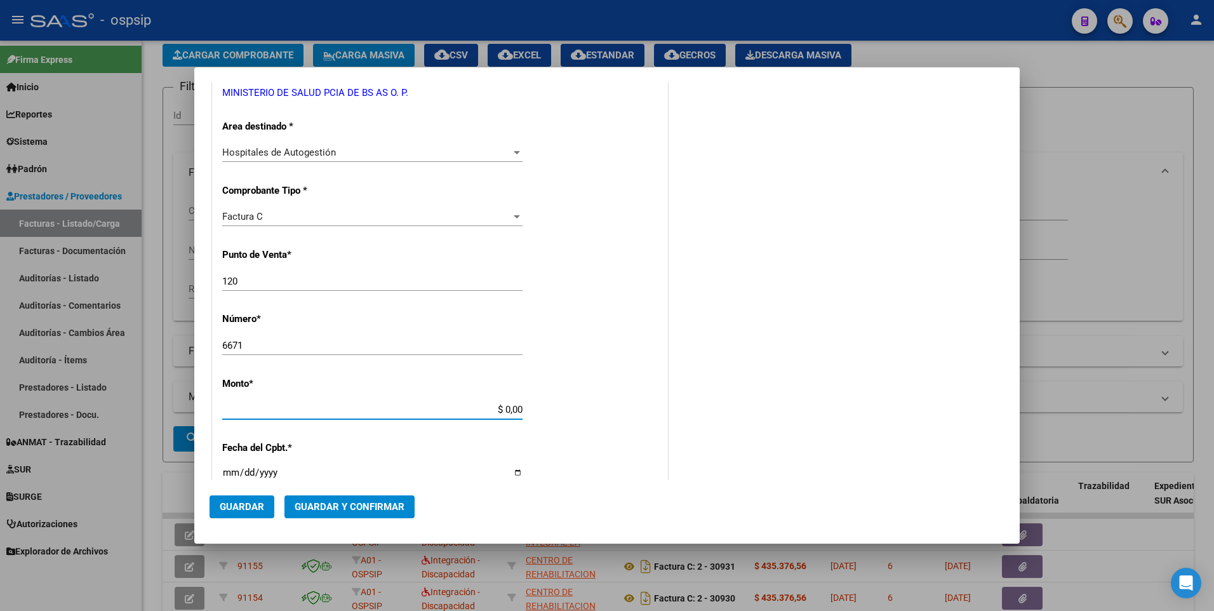
type input "$ 894.128,00"
type input "[DATE]"
type input "75398985417925"
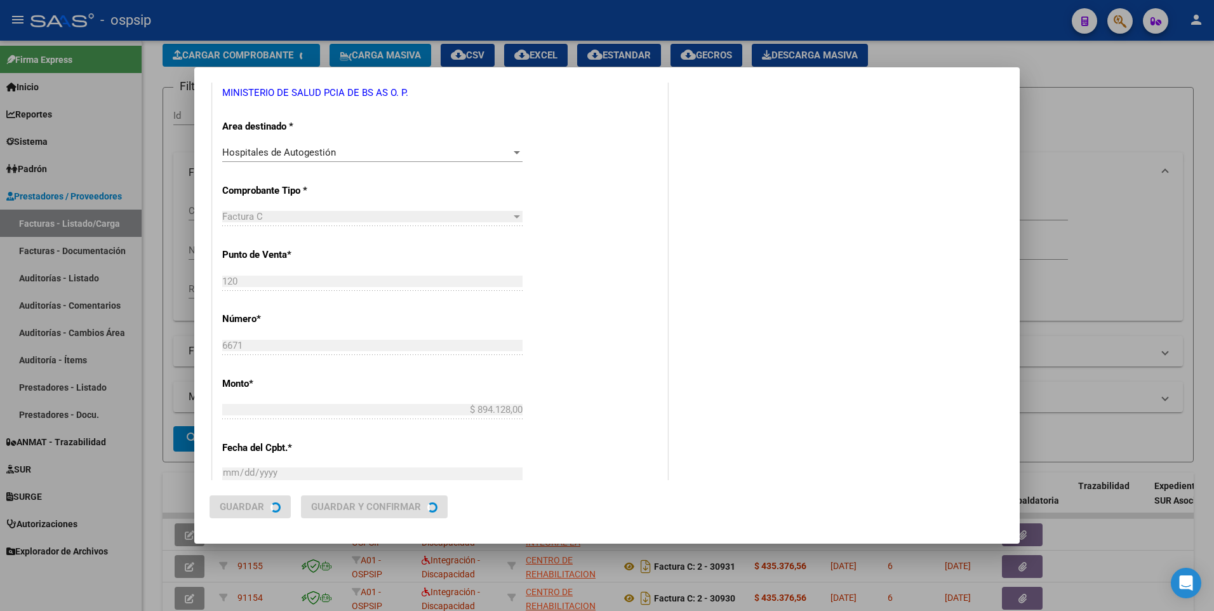
scroll to position [0, 0]
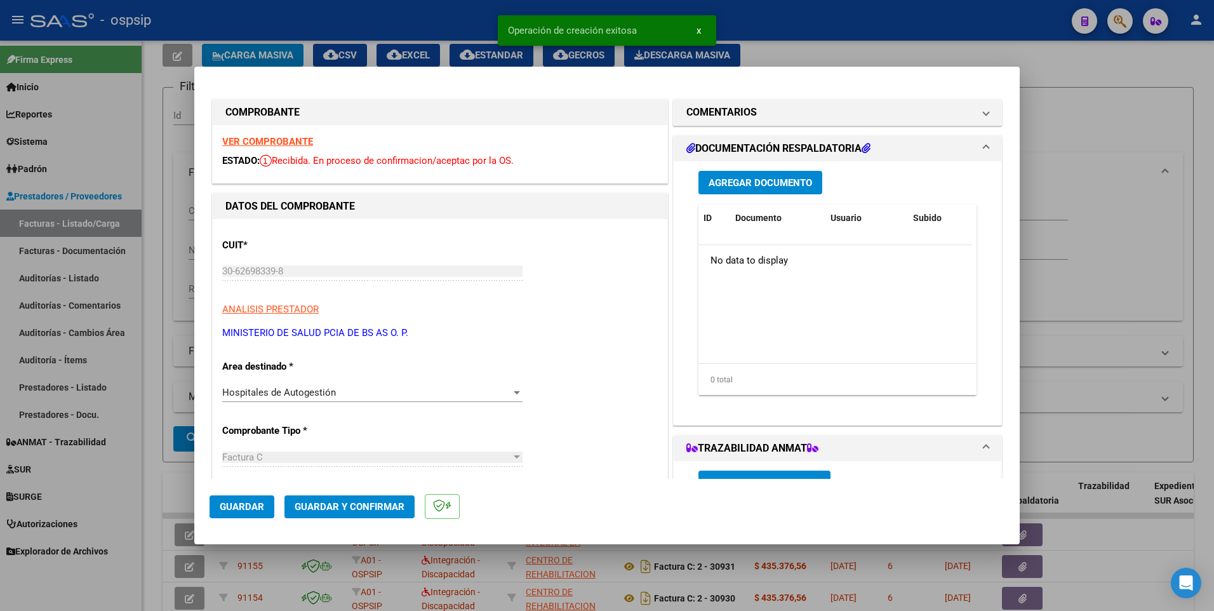
click at [262, 502] on span "Guardar" at bounding box center [242, 506] width 44 height 11
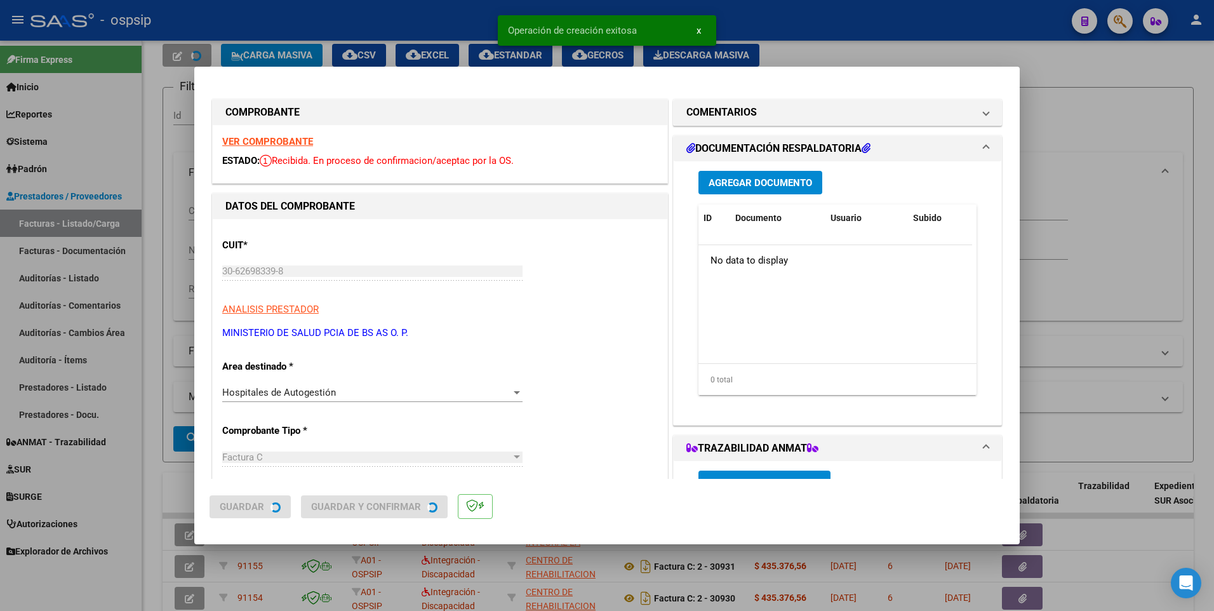
click at [156, 345] on div at bounding box center [607, 305] width 1214 height 611
type input "$ 0,00"
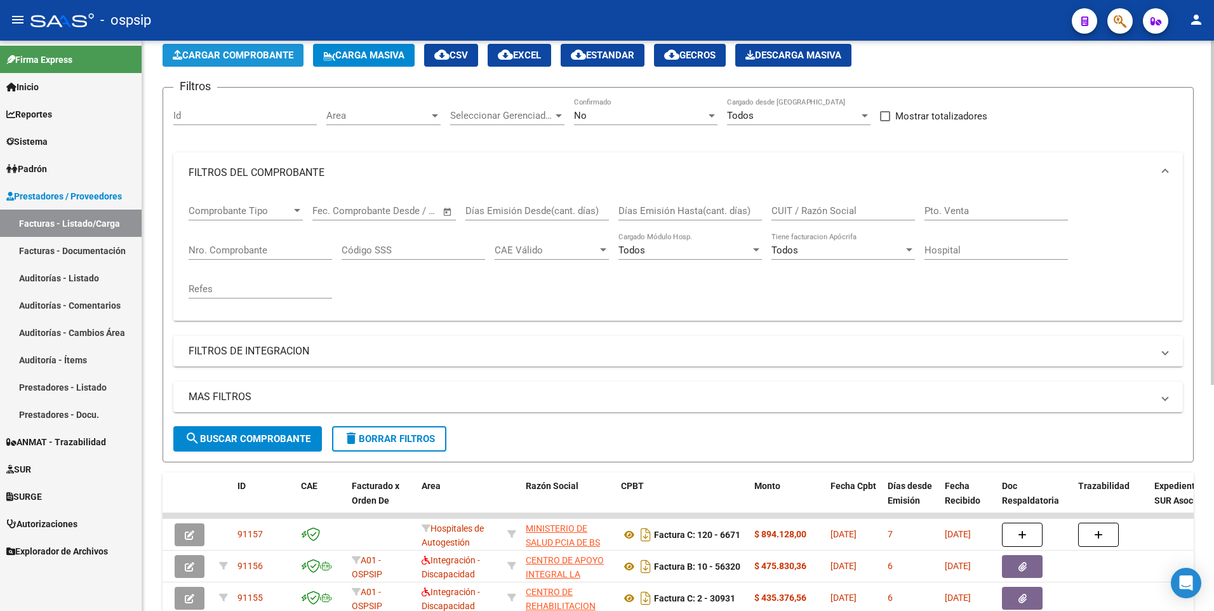
click at [232, 58] on span "Cargar Comprobante" at bounding box center [233, 55] width 121 height 11
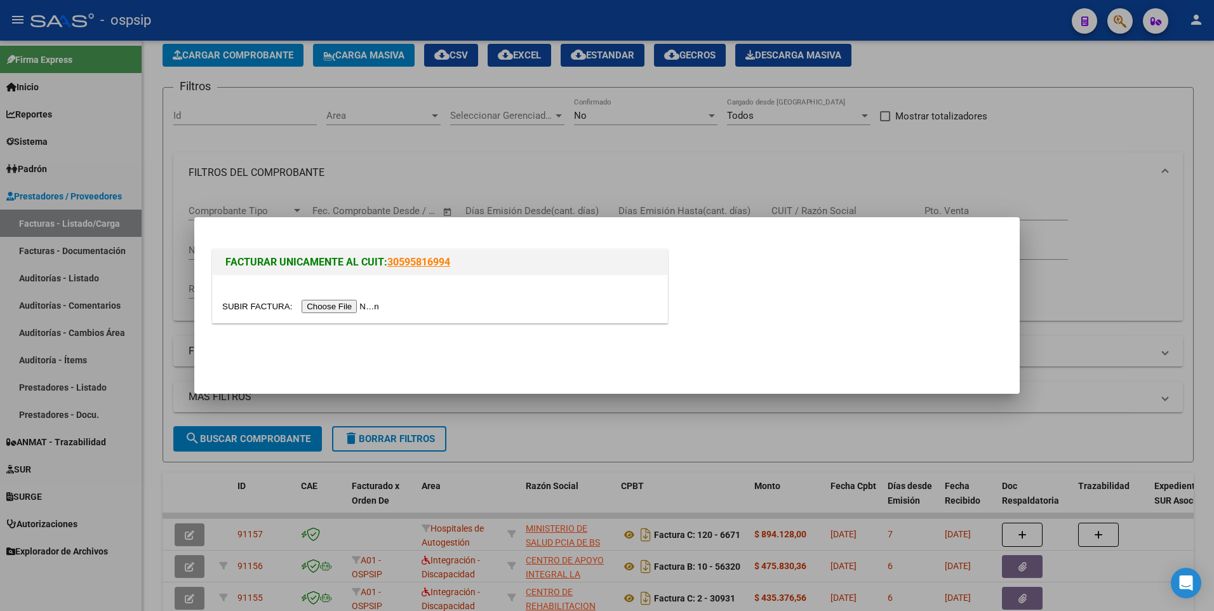
click at [337, 305] on input "file" at bounding box center [302, 306] width 161 height 13
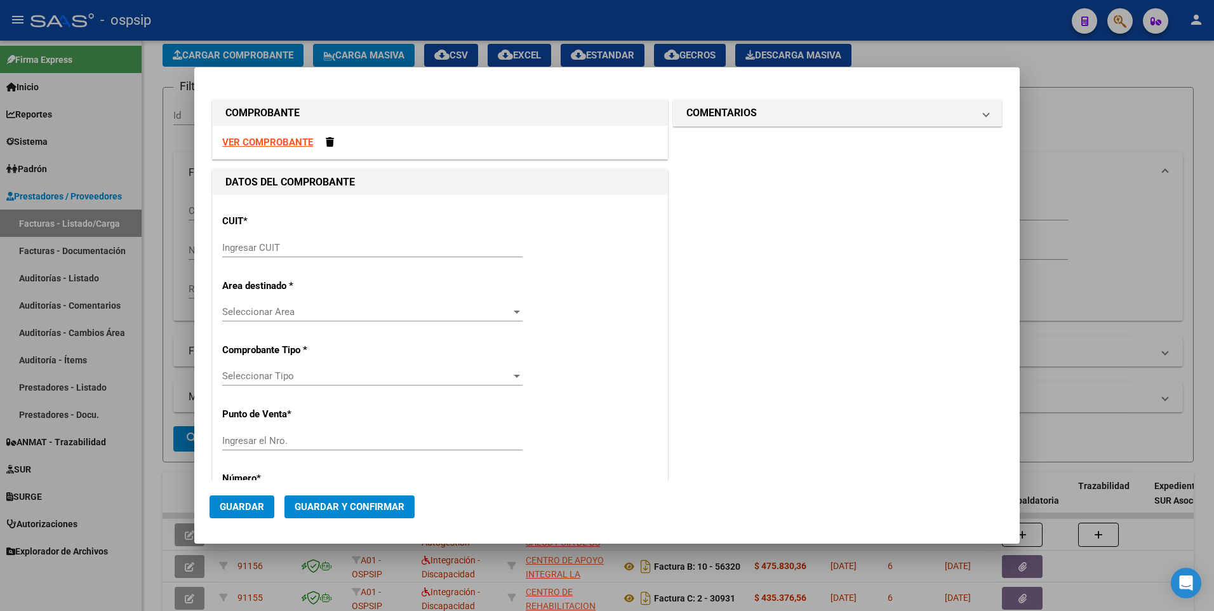
click at [285, 145] on strong "VER COMPROBANTE" at bounding box center [267, 142] width 91 height 11
click at [313, 244] on input "Ingresar CUIT" at bounding box center [372, 247] width 300 height 11
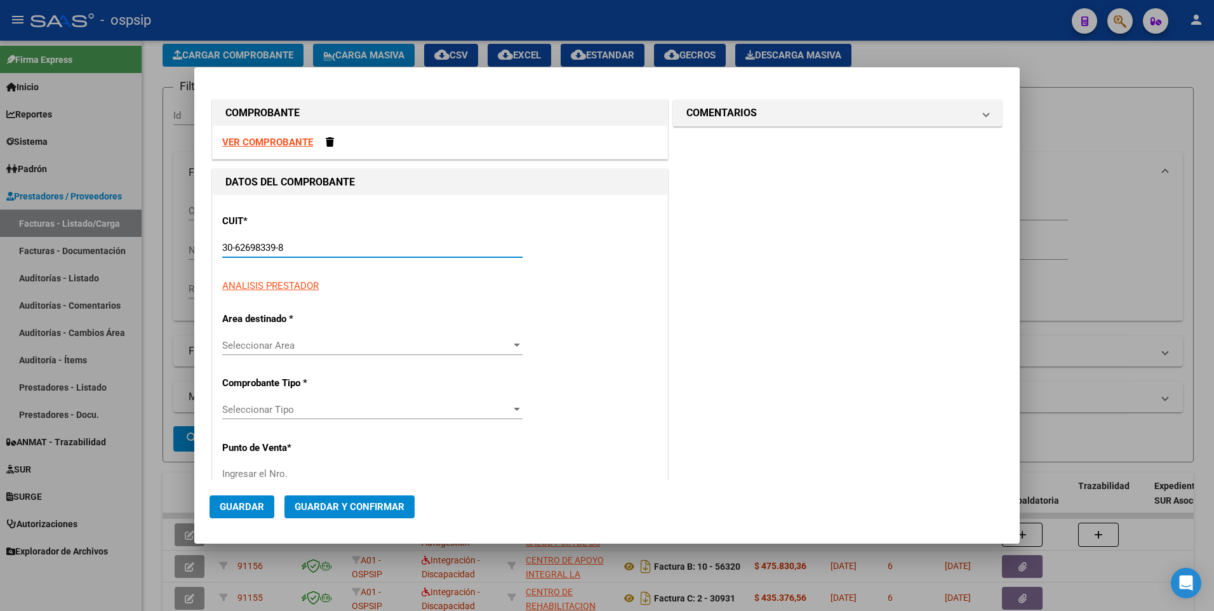
type input "30-62698339-8"
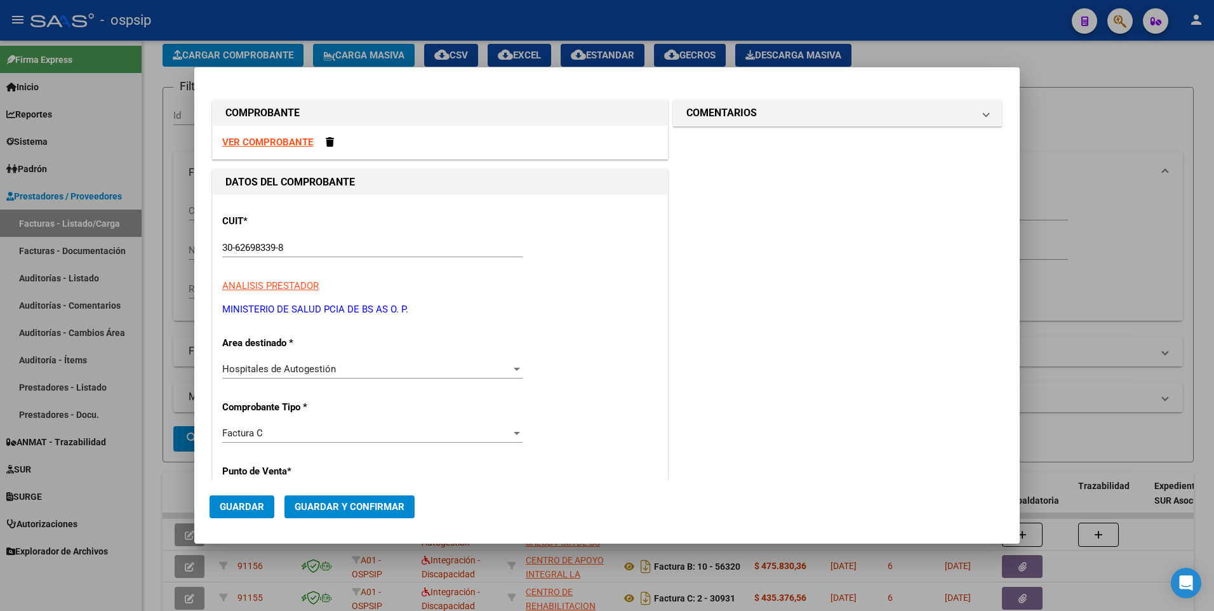
scroll to position [217, 0]
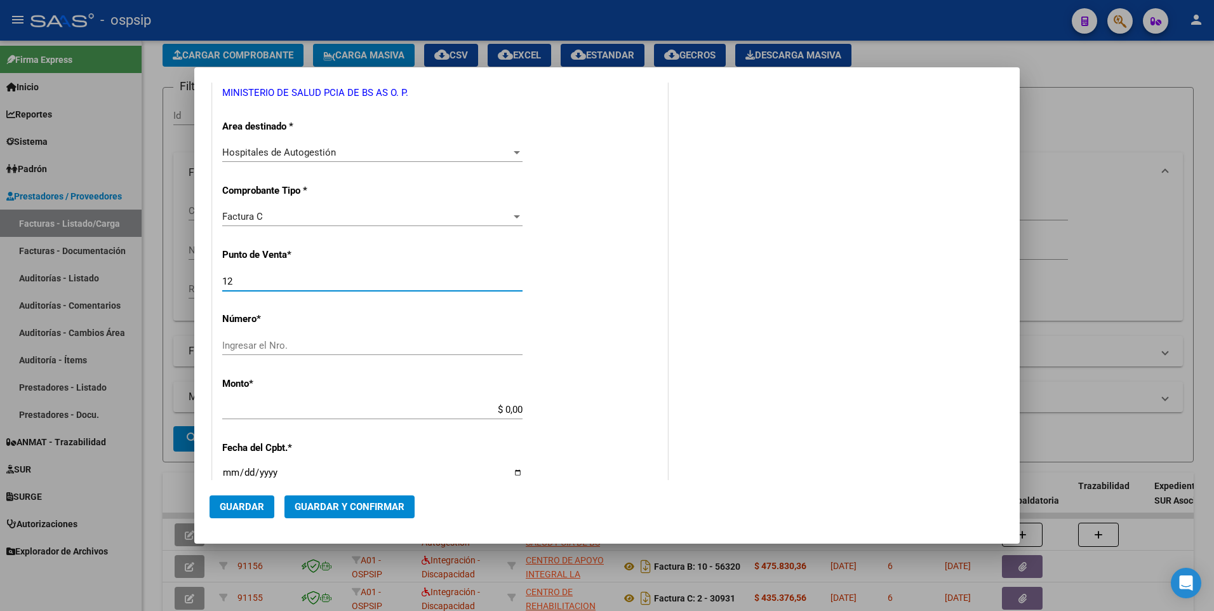
type input "120"
type input "6672"
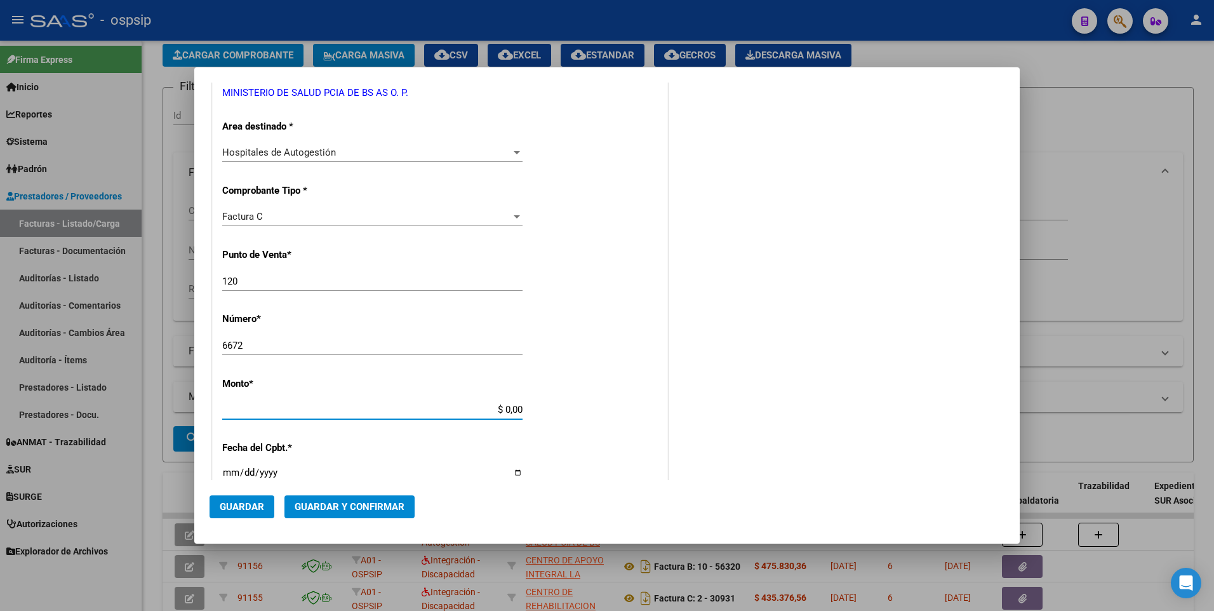
type input "$ 524.686,00"
type input "[DATE]"
type input "75398986442077"
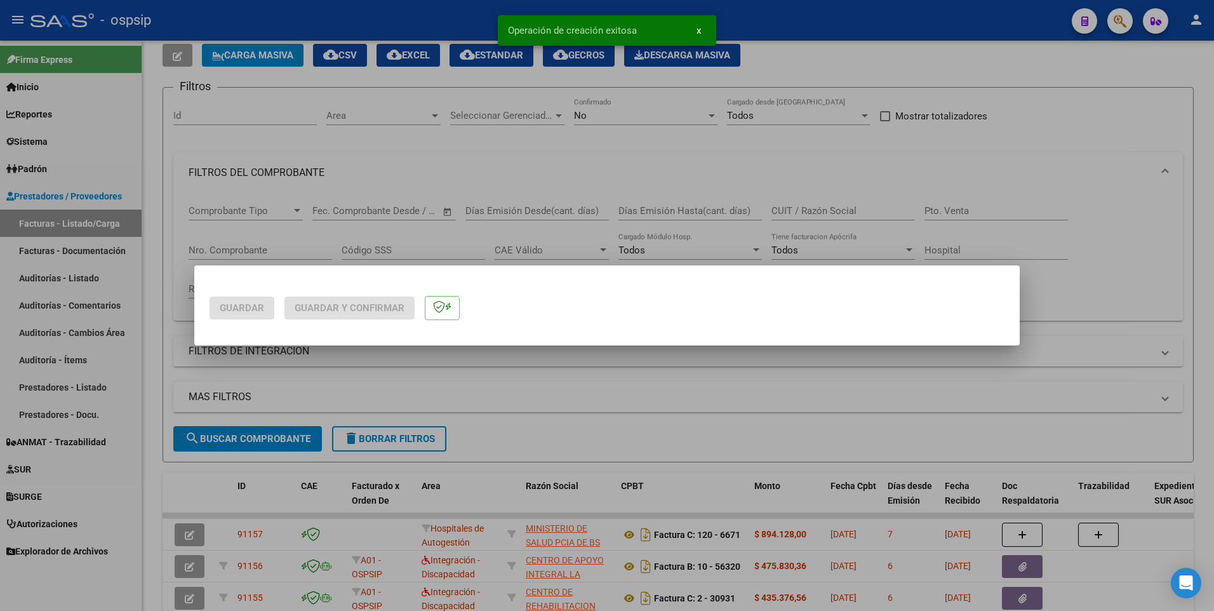
scroll to position [0, 0]
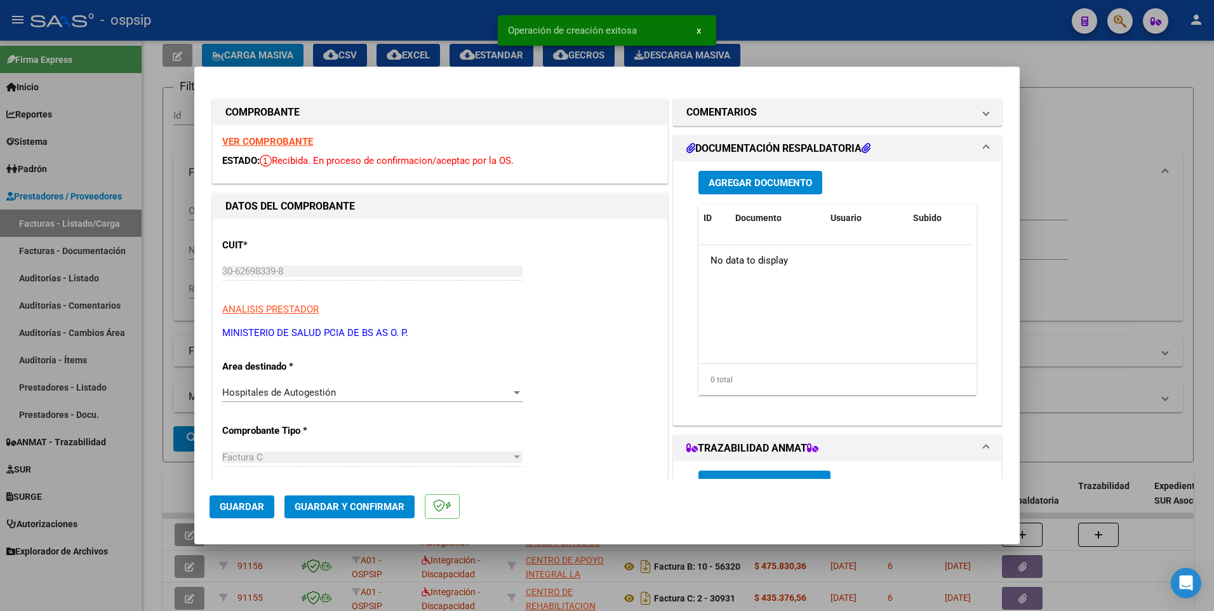
click at [251, 504] on span "Guardar" at bounding box center [242, 506] width 44 height 11
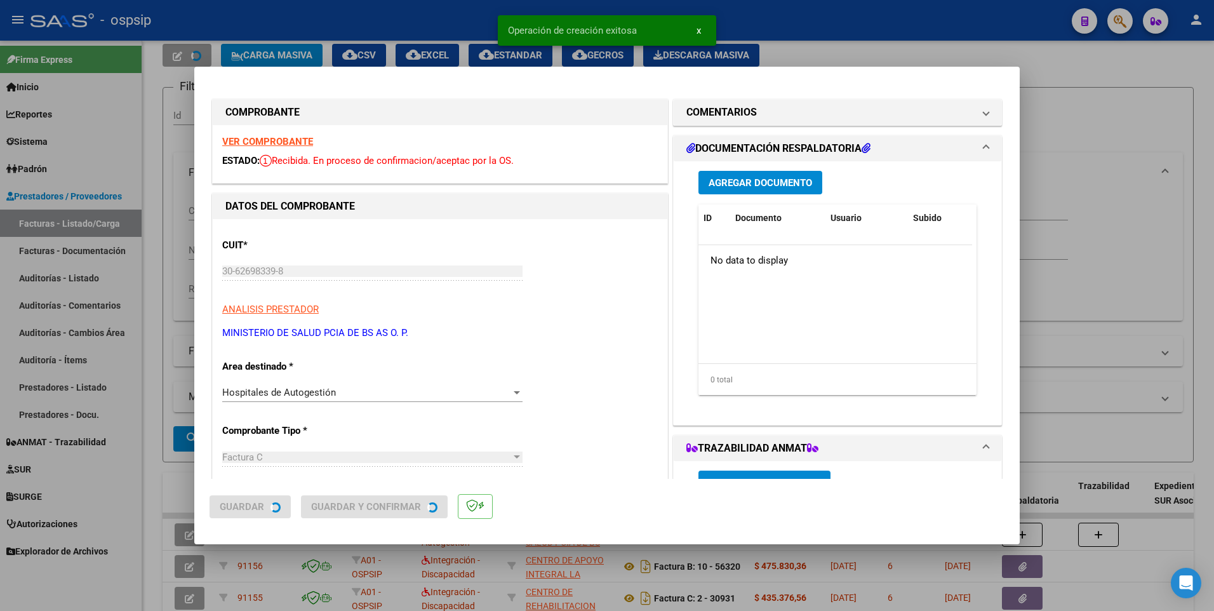
click at [393, 21] on div at bounding box center [607, 305] width 1214 height 611
type input "$ 0,00"
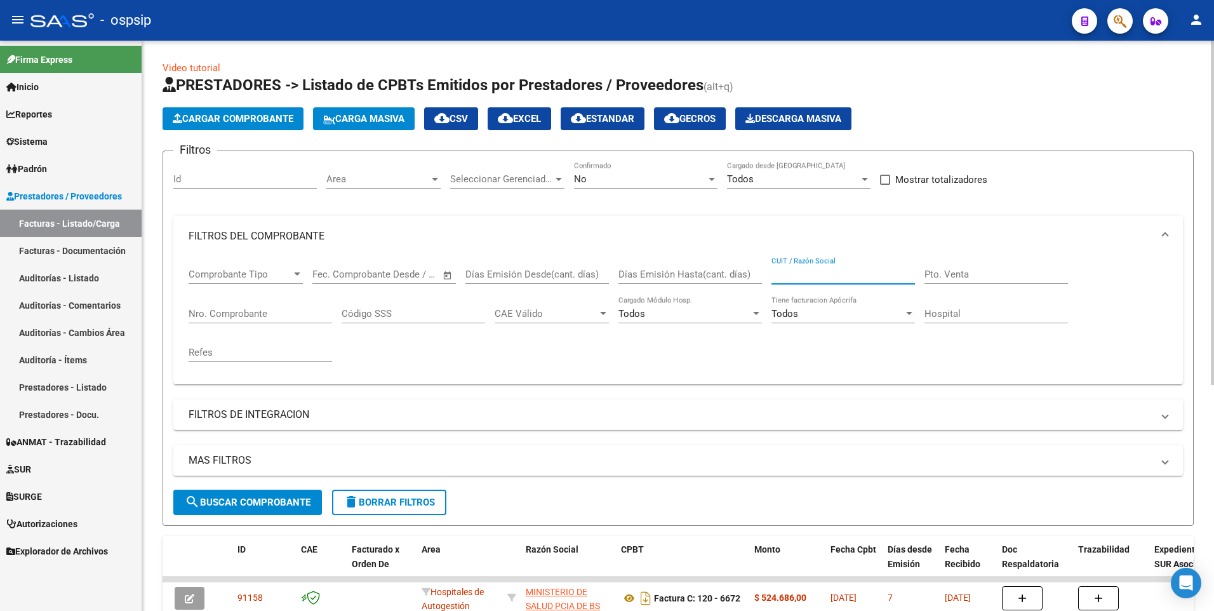
click at [570, 274] on input "CUIT / Razón Social" at bounding box center [842, 274] width 143 height 11
type input "S"
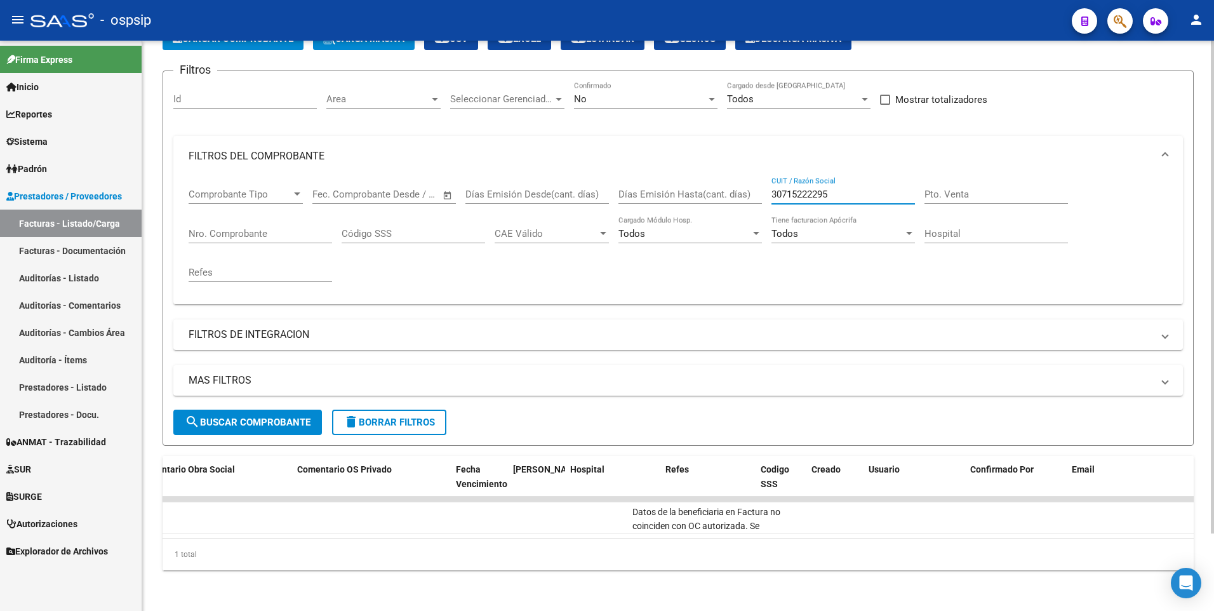
scroll to position [0, 2243]
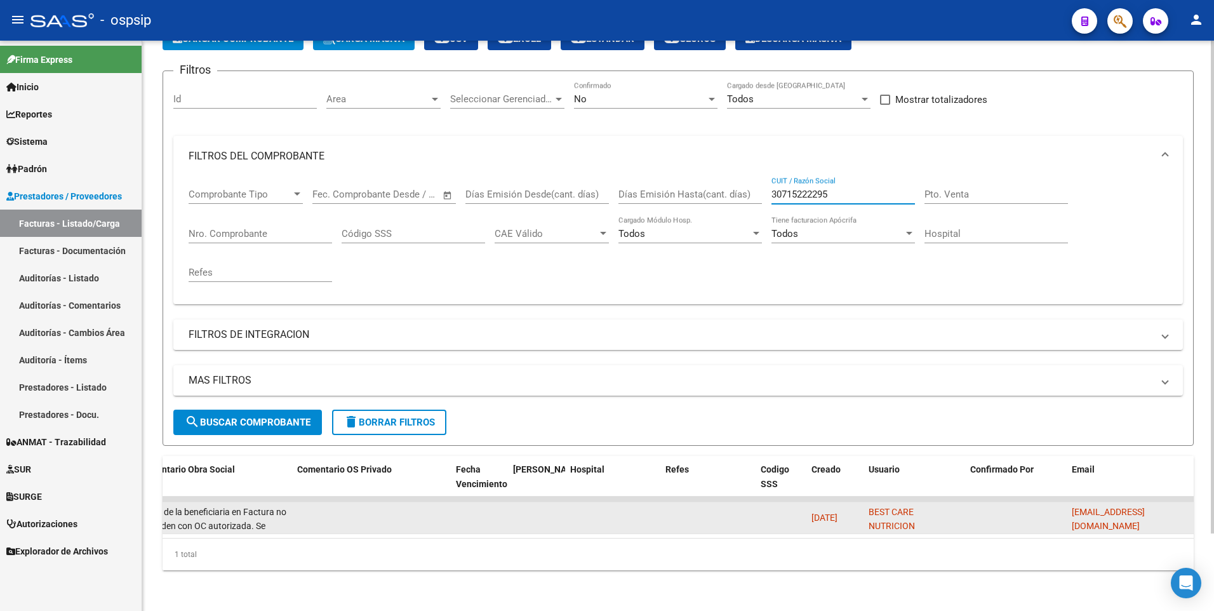
type input "30715222295"
drag, startPoint x: 1062, startPoint y: 505, endPoint x: 1182, endPoint y: 498, distance: 120.8
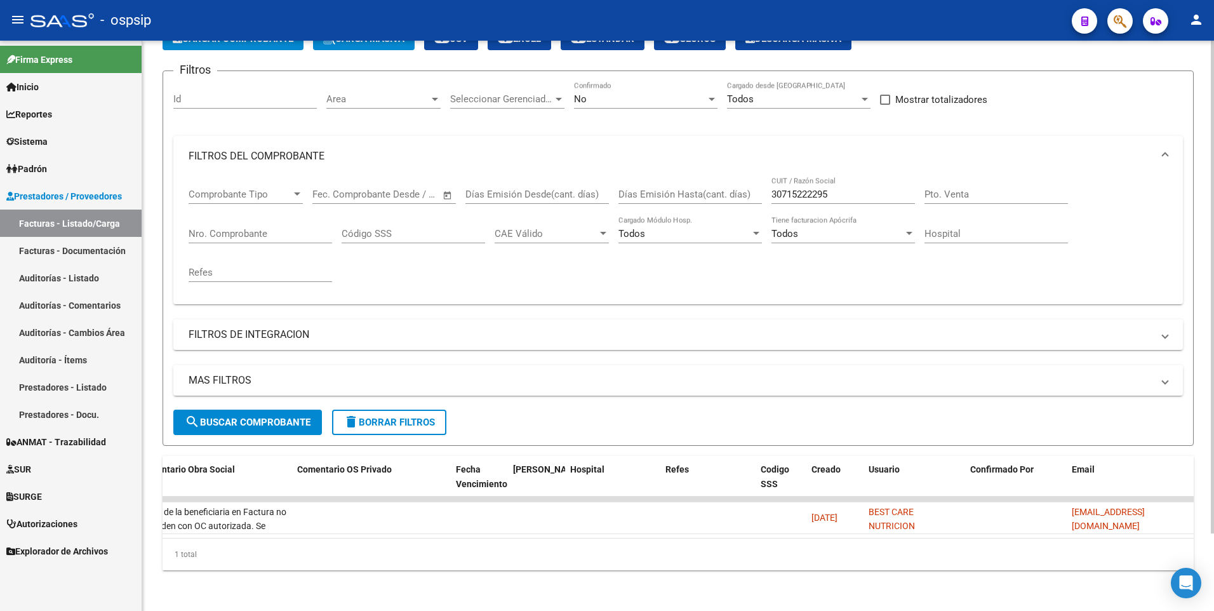
drag, startPoint x: 1074, startPoint y: 508, endPoint x: 1196, endPoint y: 497, distance: 123.0
click at [570, 497] on div "Video tutorial PRESTADORES -> Listado de CPBTs Emitidos por Prestadores / Prove…" at bounding box center [678, 286] width 1072 height 650
copy span "[EMAIL_ADDRESS][DOMAIN_NAME]"
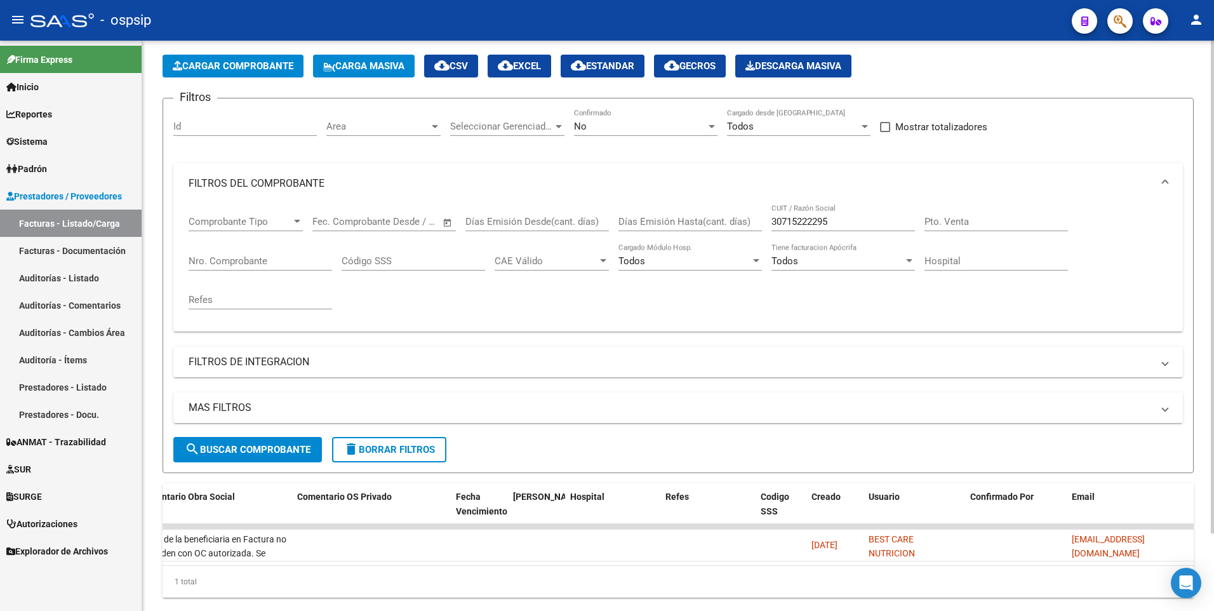
scroll to position [0, 0]
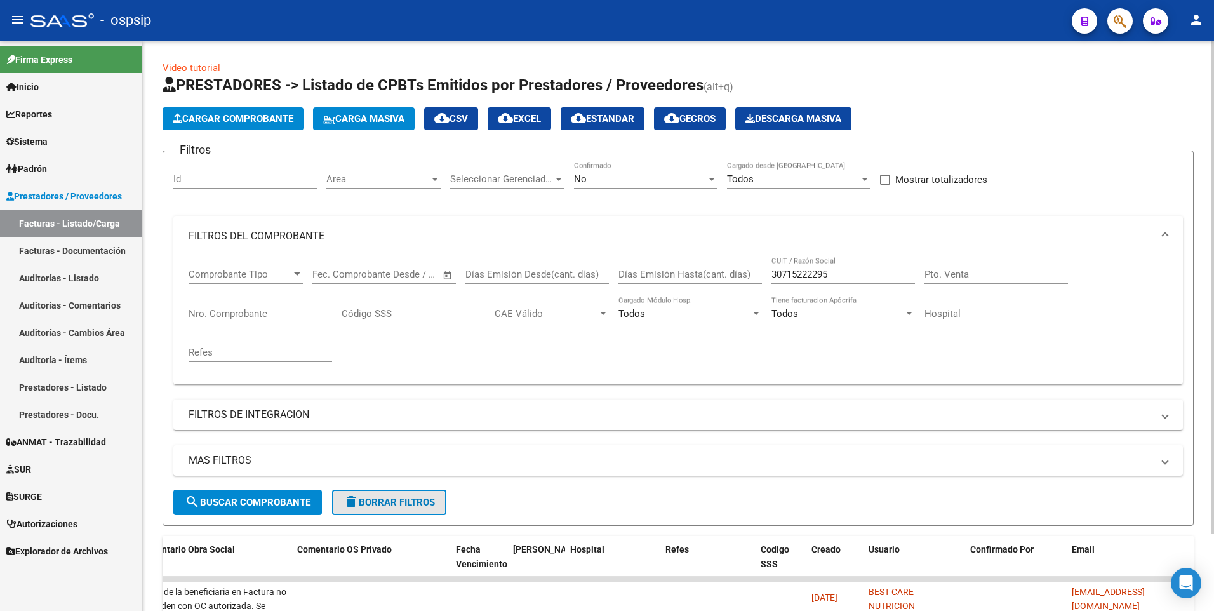
click at [387, 506] on span "delete Borrar Filtros" at bounding box center [389, 502] width 91 height 11
click at [393, 508] on button "delete Borrar Filtros" at bounding box center [389, 502] width 114 height 25
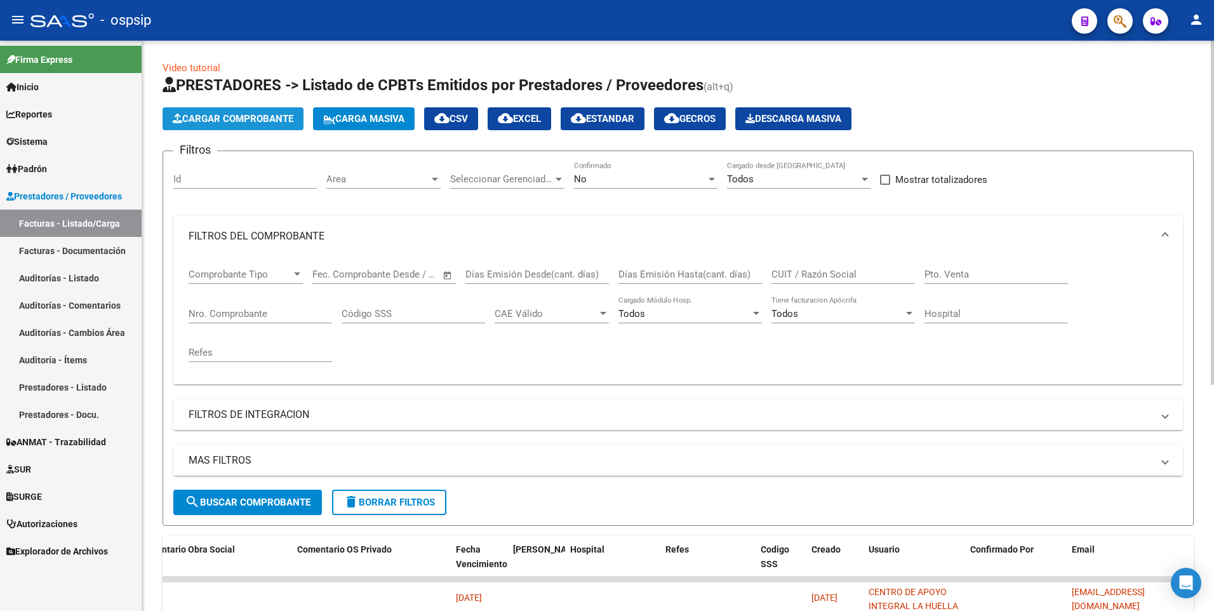
click at [248, 124] on button "Cargar Comprobante" at bounding box center [233, 118] width 141 height 23
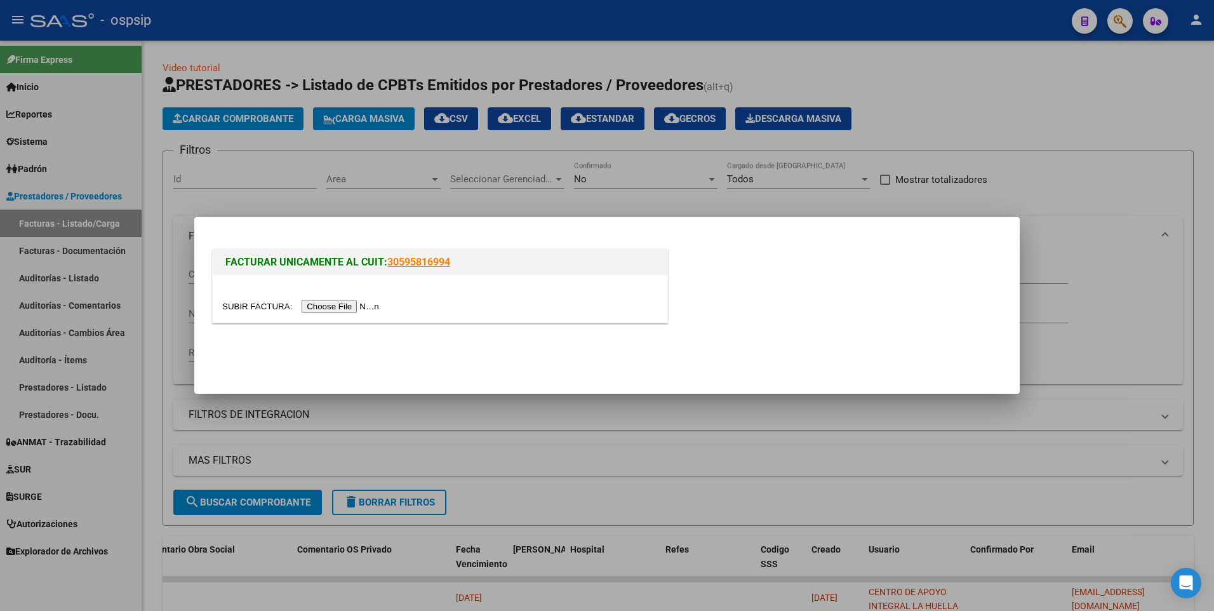
click at [305, 309] on input "file" at bounding box center [302, 306] width 161 height 13
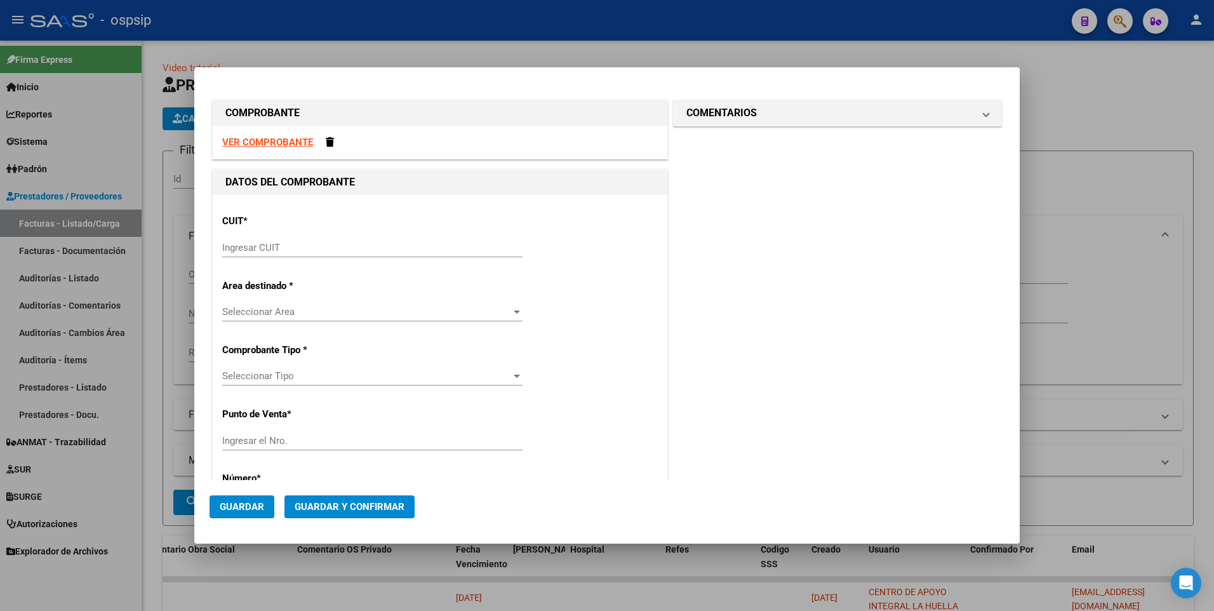
click at [274, 143] on strong "VER COMPROBANTE" at bounding box center [267, 142] width 91 height 11
click at [331, 146] on span at bounding box center [330, 142] width 8 height 10
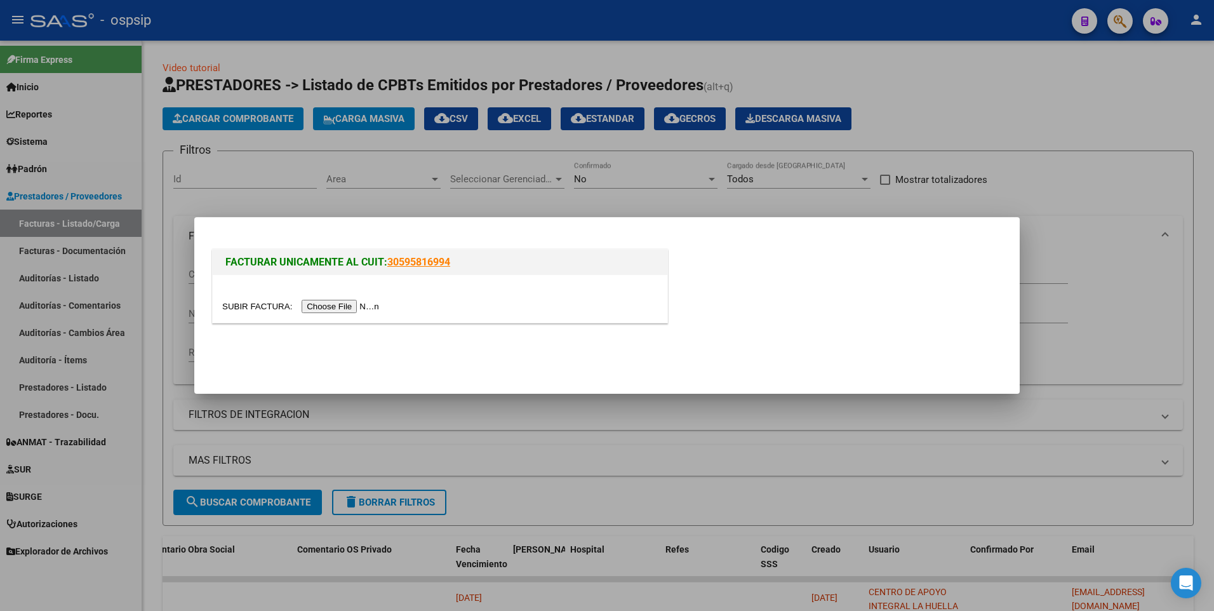
click at [333, 296] on div at bounding box center [440, 299] width 455 height 48
click at [333, 305] on input "file" at bounding box center [302, 306] width 161 height 13
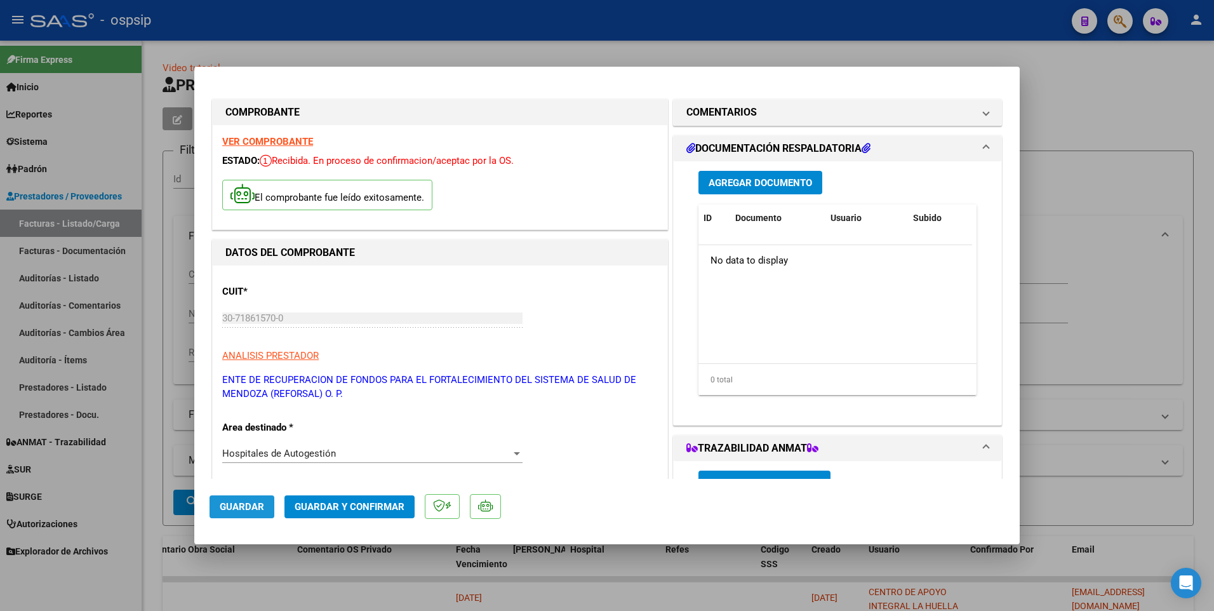
click at [236, 515] on button "Guardar" at bounding box center [242, 506] width 65 height 23
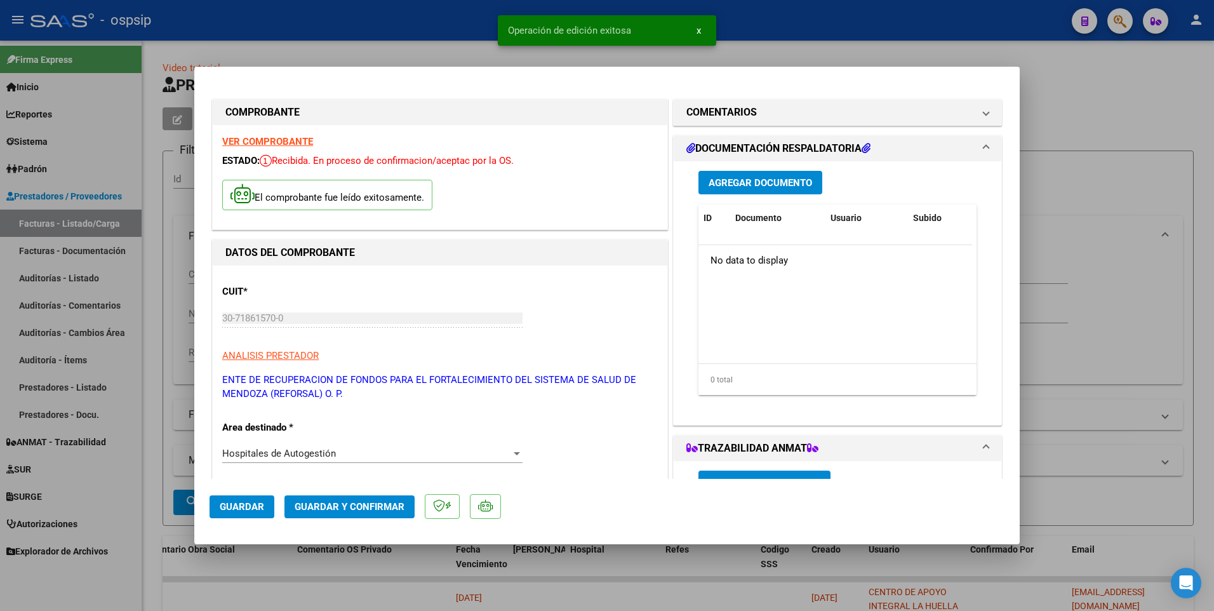
click at [422, 30] on div at bounding box center [607, 305] width 1214 height 611
type input "$ 0,00"
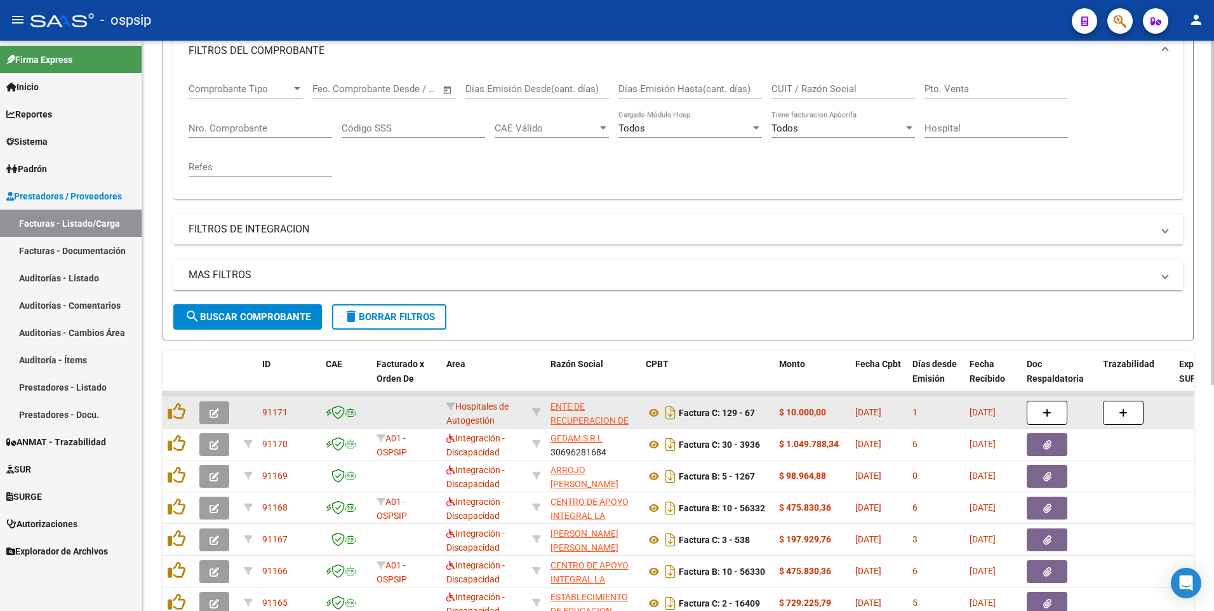
scroll to position [185, 0]
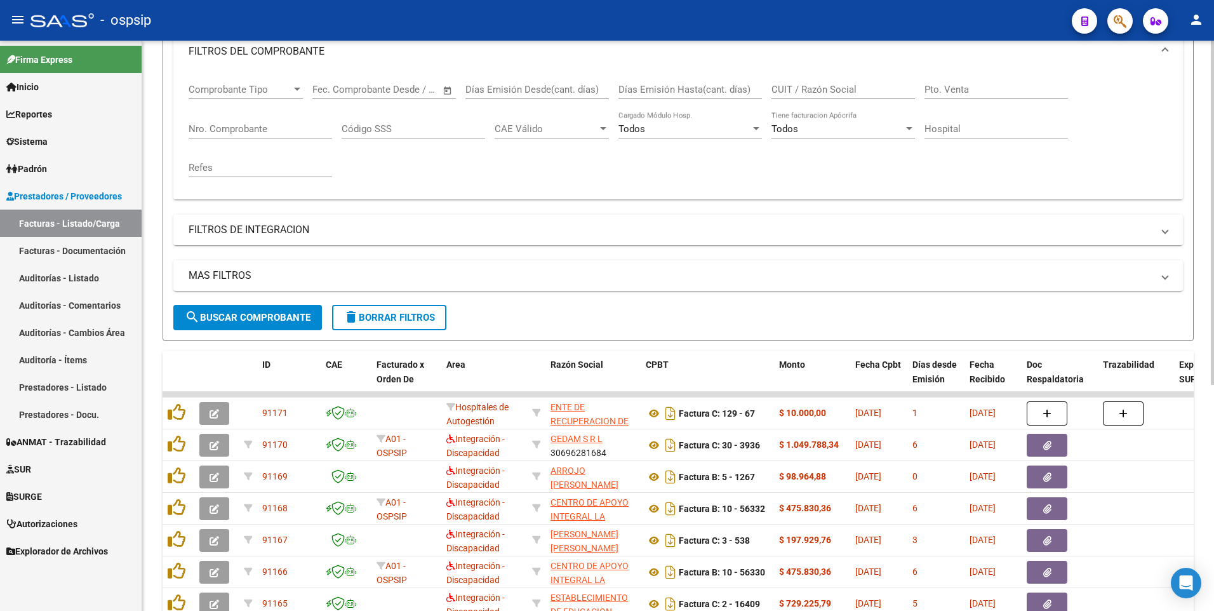
click at [570, 90] on input "CUIT / Razón Social" at bounding box center [842, 89] width 143 height 11
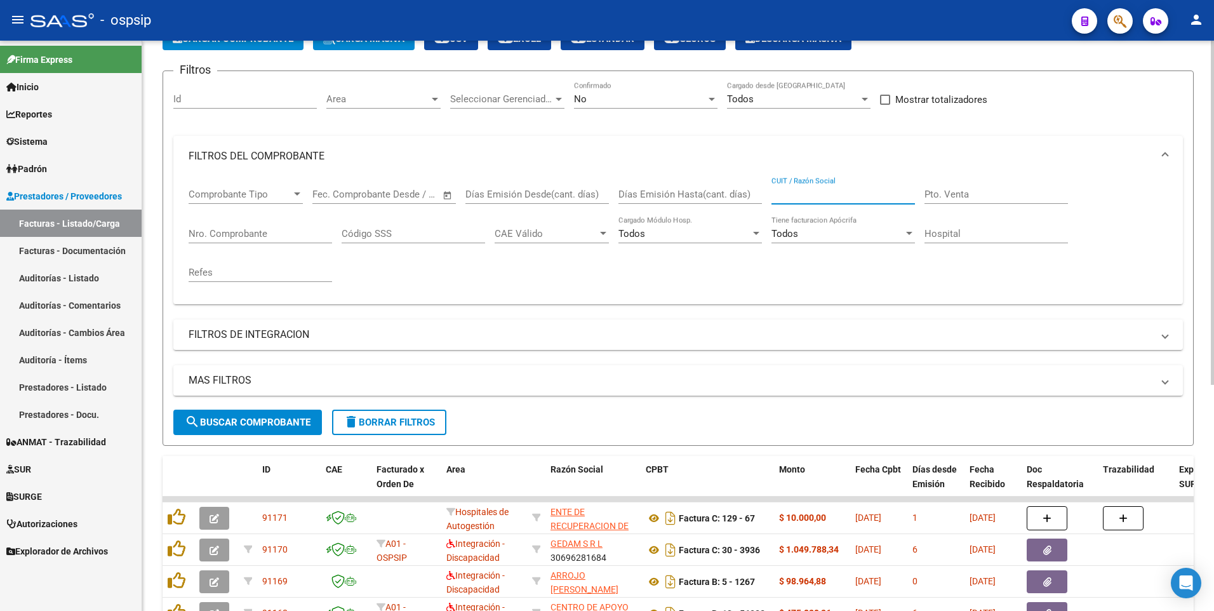
scroll to position [0, 0]
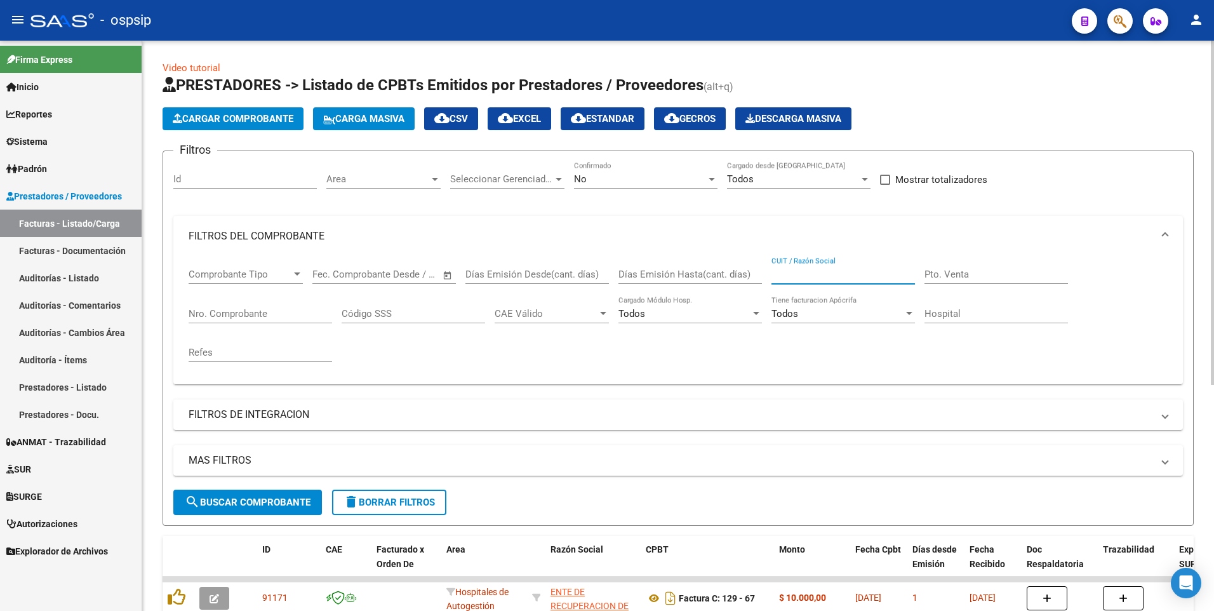
click at [265, 117] on span "Cargar Comprobante" at bounding box center [233, 118] width 121 height 11
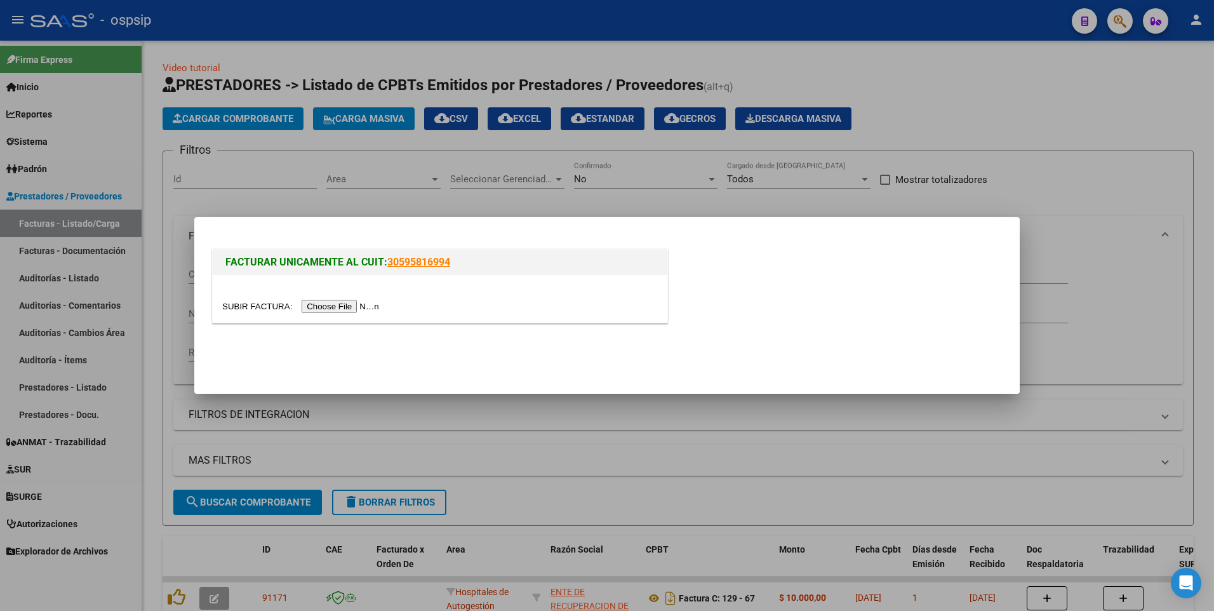
click at [329, 306] on input "file" at bounding box center [302, 306] width 161 height 13
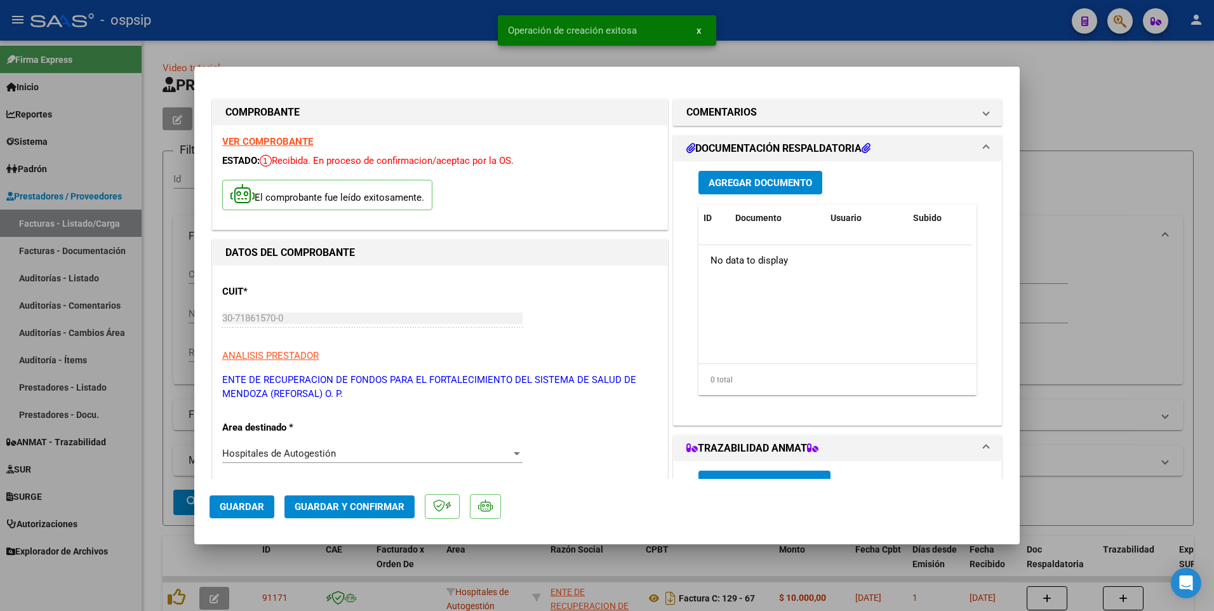
click at [264, 519] on mat-dialog-actions "Guardar Guardar y Confirmar" at bounding box center [607, 504] width 795 height 50
click at [261, 514] on button "Guardar" at bounding box center [242, 506] width 65 height 23
click at [410, 32] on div at bounding box center [607, 305] width 1214 height 611
type input "$ 0,00"
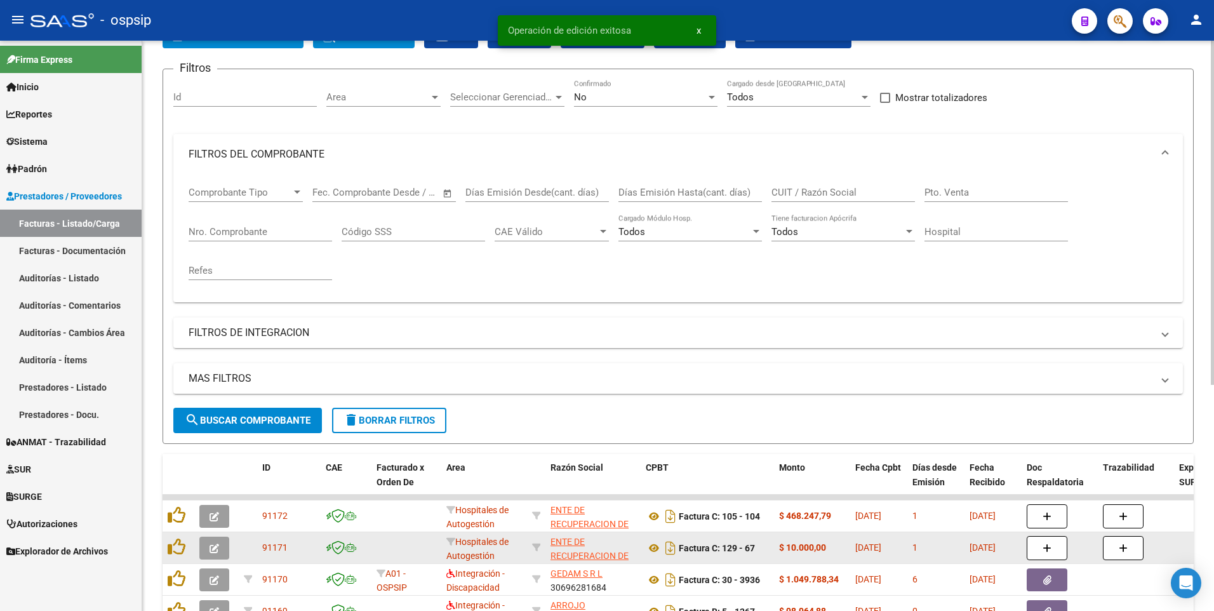
scroll to position [127, 0]
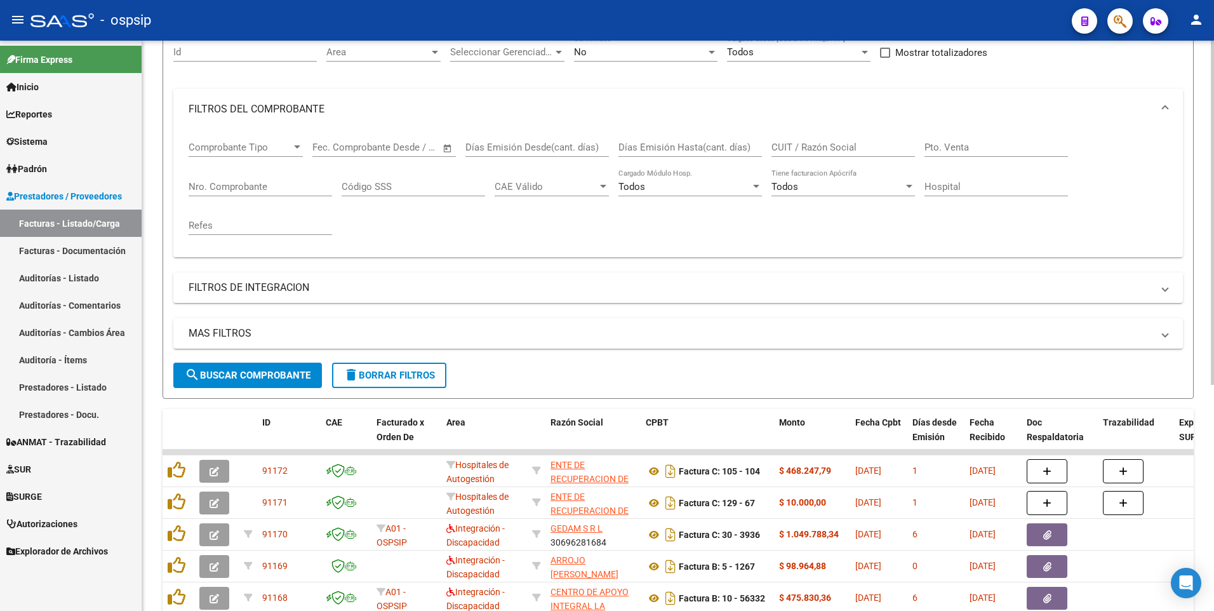
click at [377, 382] on button "delete Borrar Filtros" at bounding box center [389, 375] width 114 height 25
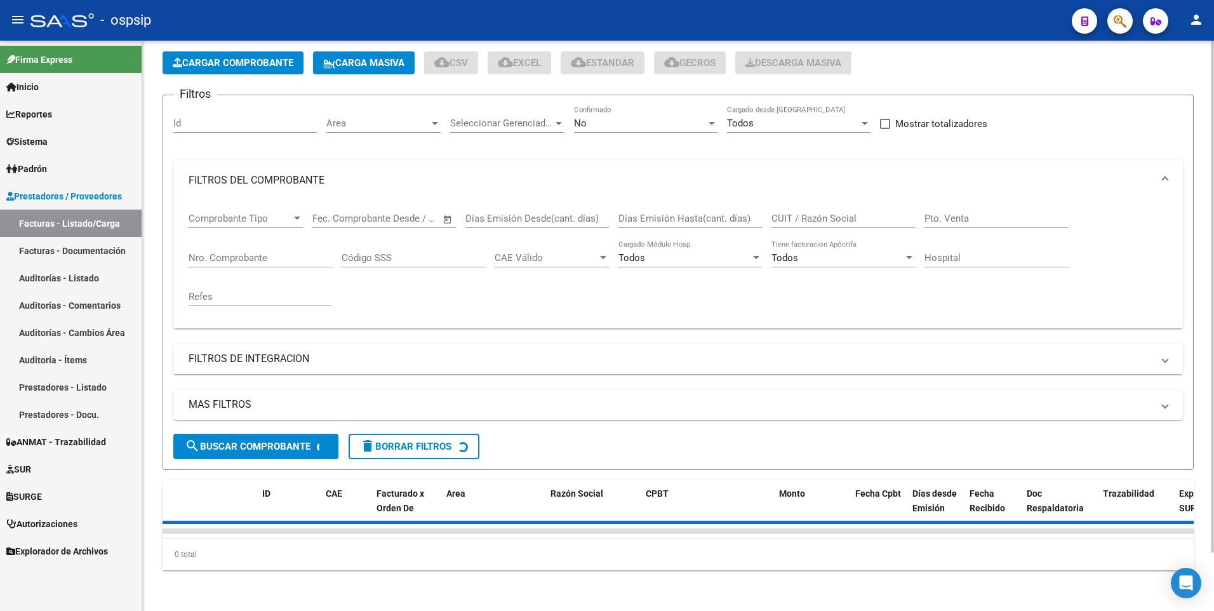
click at [215, 57] on span "Cargar Comprobante" at bounding box center [233, 62] width 121 height 11
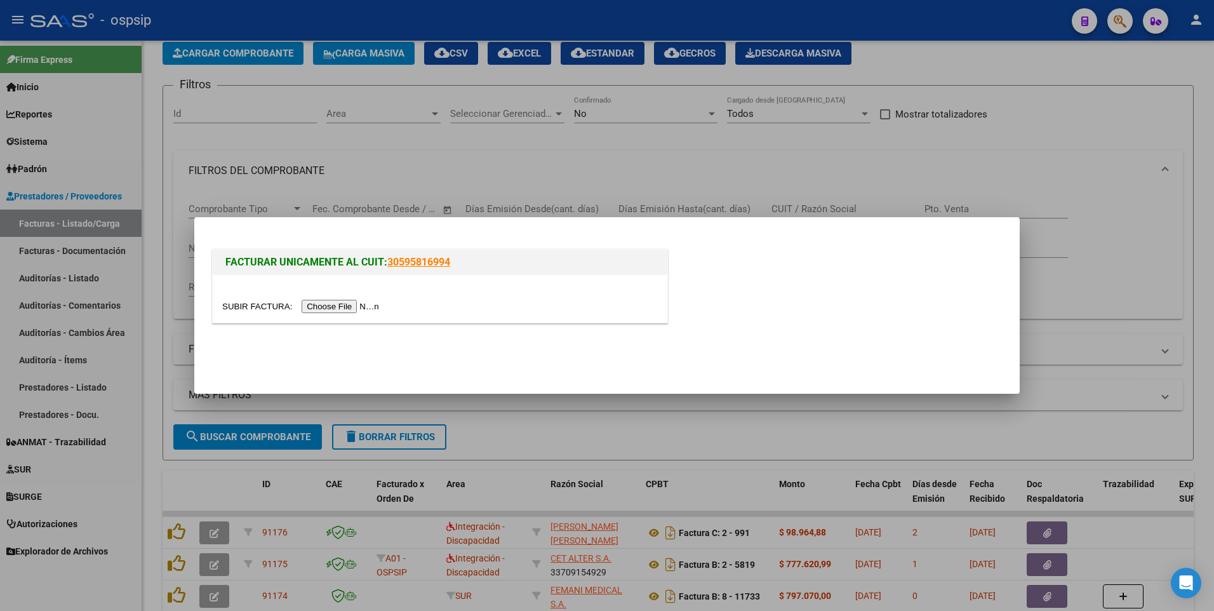
click at [328, 300] on input "file" at bounding box center [302, 306] width 161 height 13
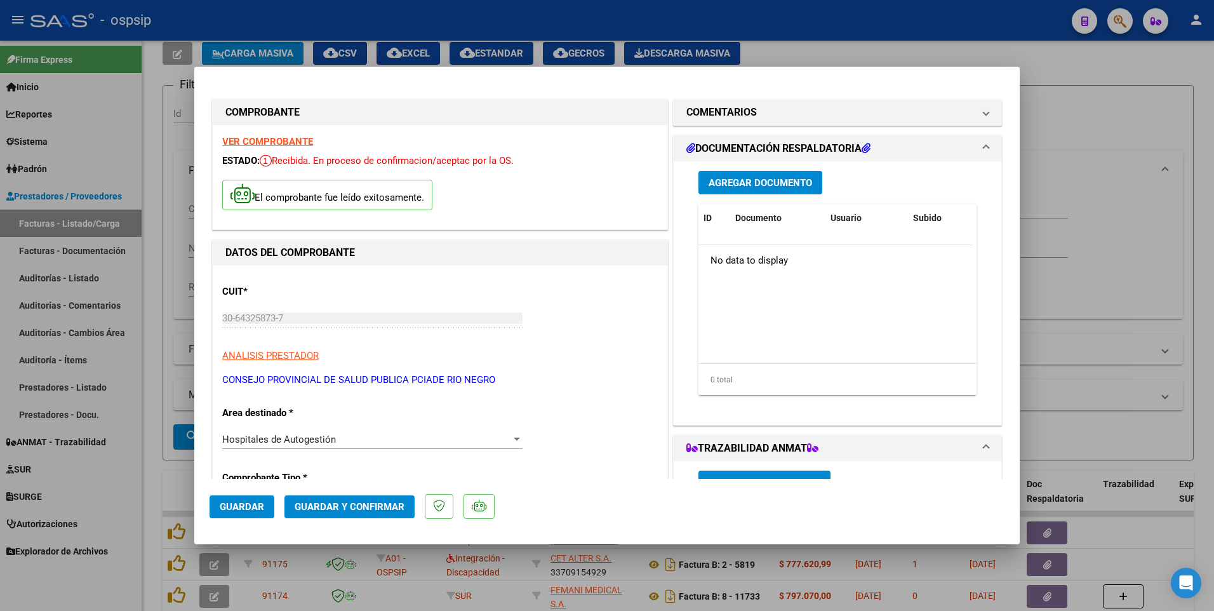
click at [266, 512] on button "Guardar" at bounding box center [242, 506] width 65 height 23
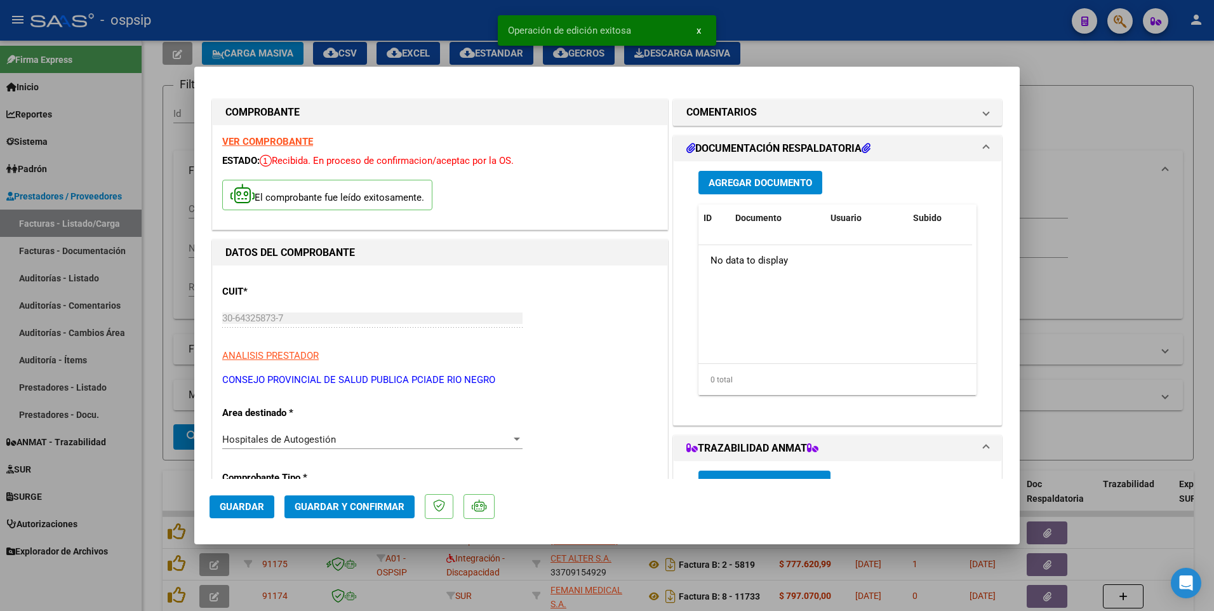
click at [452, 30] on div at bounding box center [607, 305] width 1214 height 611
type input "$ 0,00"
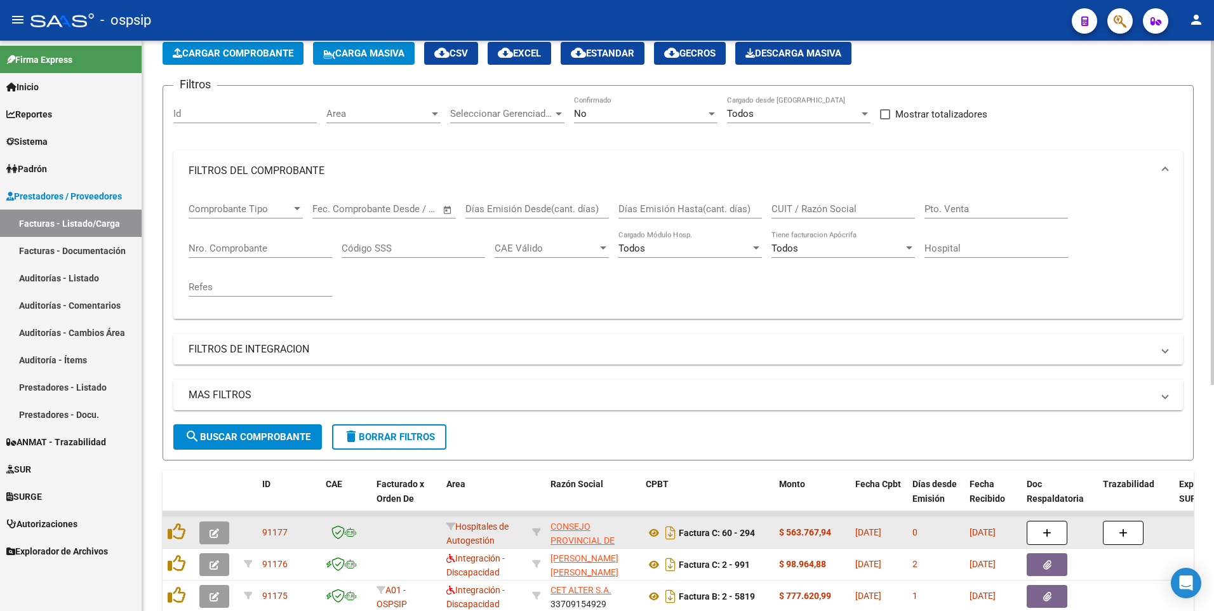
click at [217, 535] on icon "button" at bounding box center [215, 533] width 10 height 10
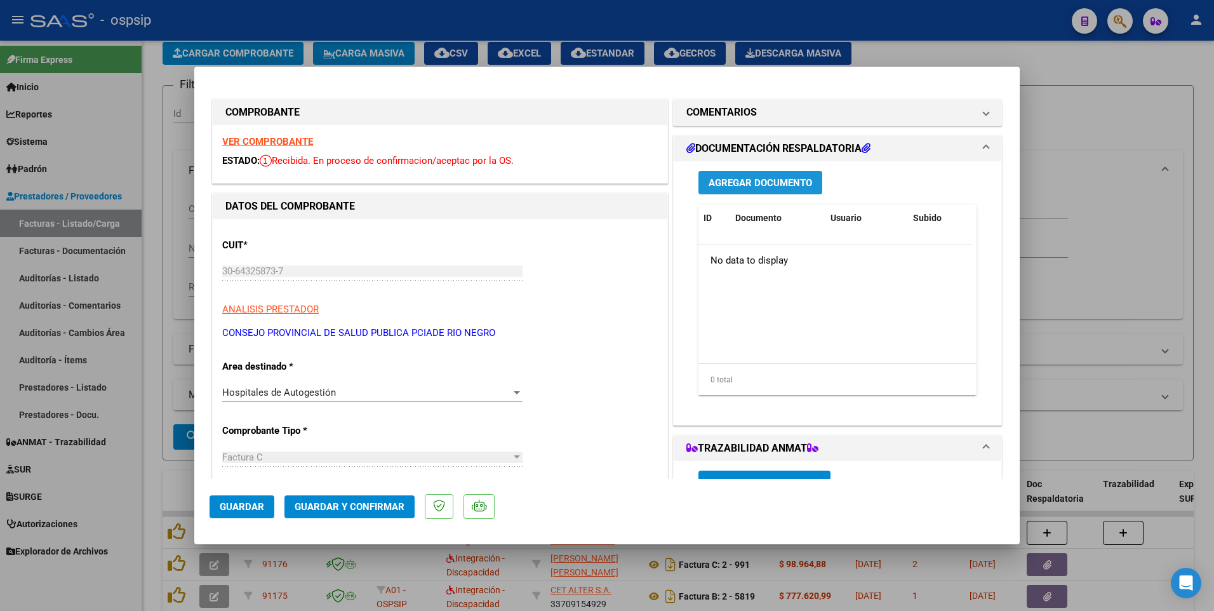
click at [570, 183] on span "Agregar Documento" at bounding box center [760, 182] width 103 height 11
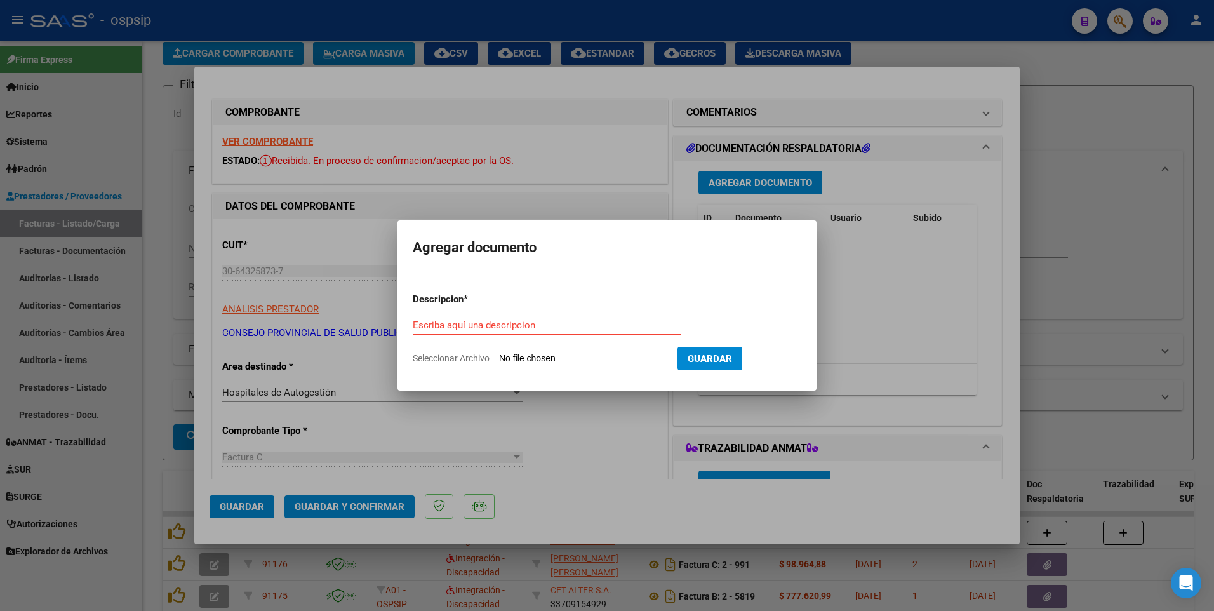
paste input "[EMAIL_ADDRESS][DOMAIN_NAME]"
click at [570, 362] on input "Seleccionar Archivo" at bounding box center [583, 359] width 168 height 12
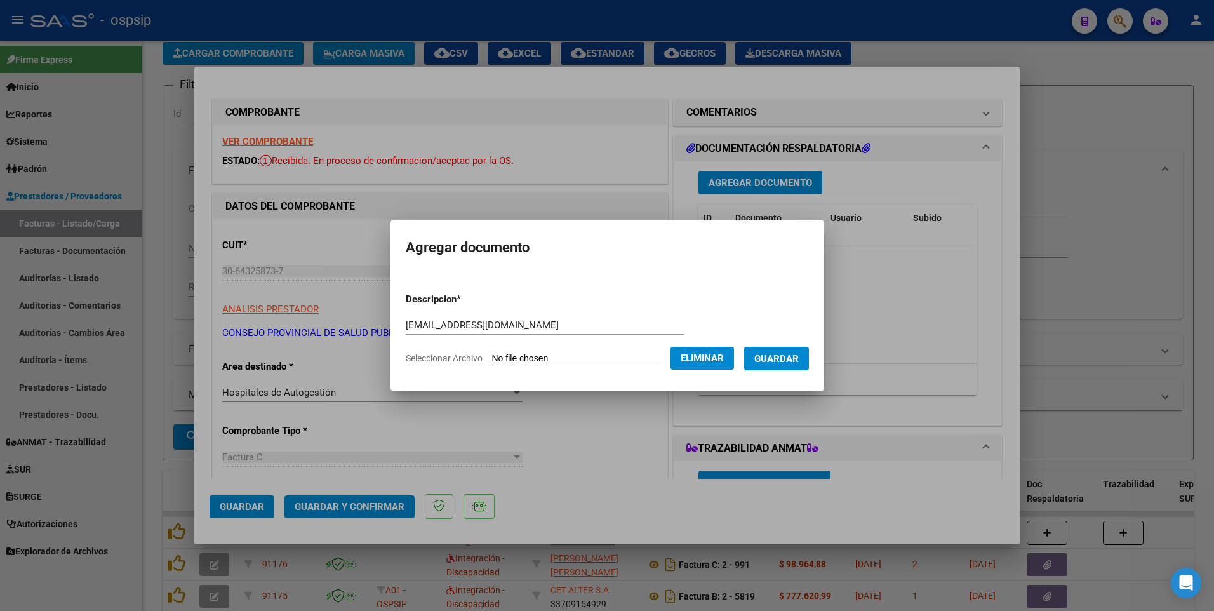
click at [570, 366] on button "Guardar" at bounding box center [776, 358] width 65 height 23
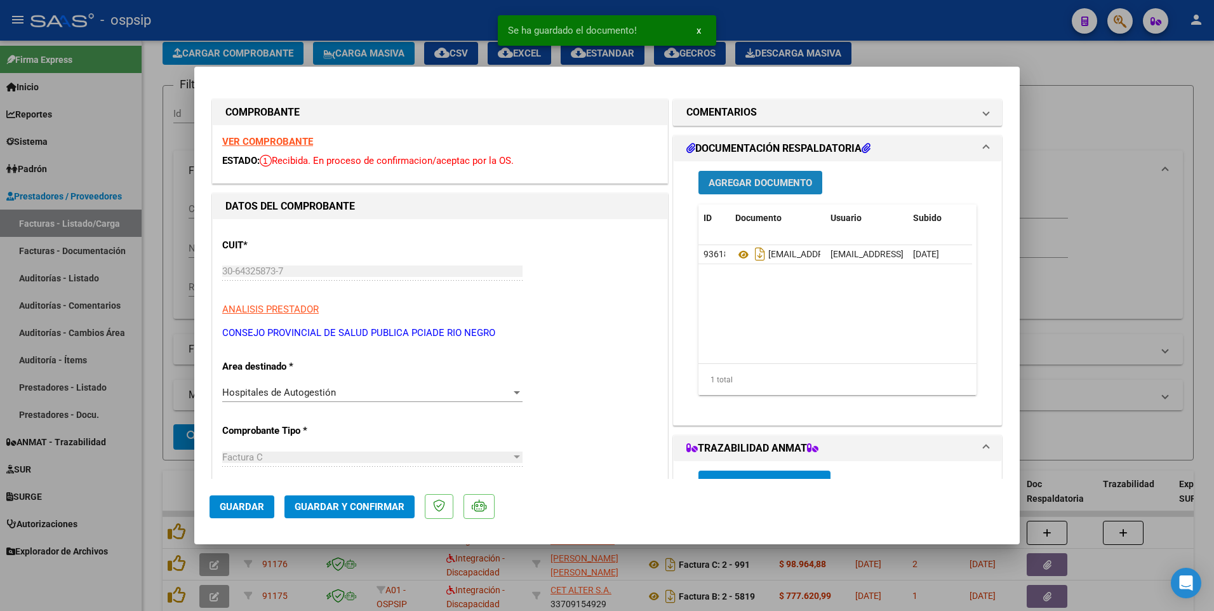
click at [570, 181] on span "Agregar Documento" at bounding box center [760, 182] width 103 height 11
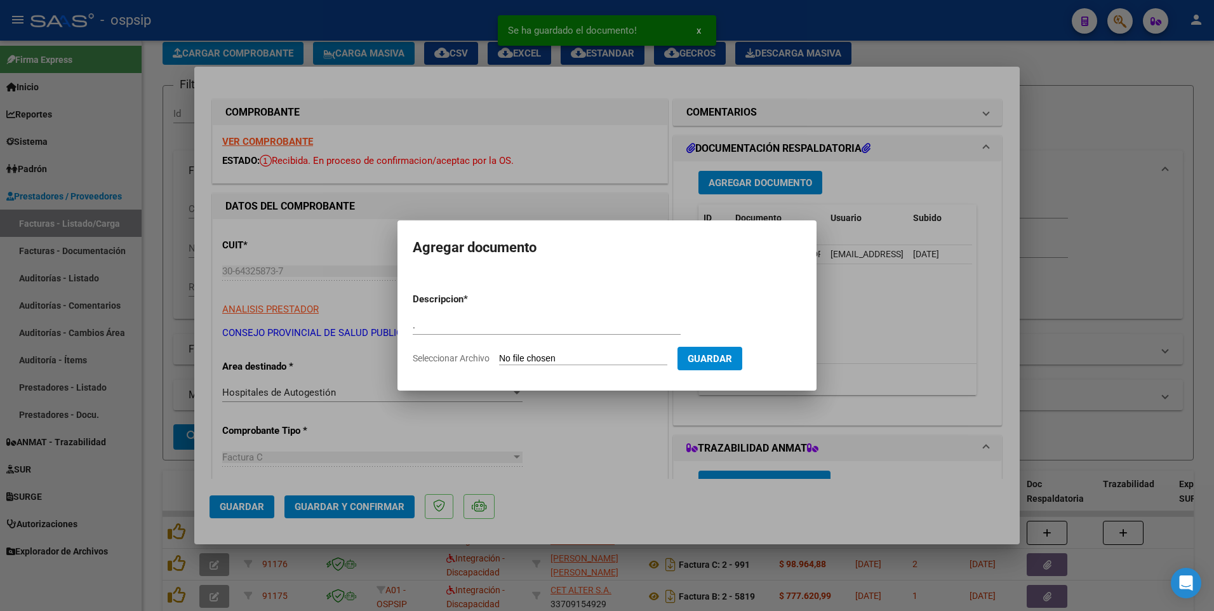
click at [538, 355] on input "Seleccionar Archivo" at bounding box center [583, 359] width 168 height 12
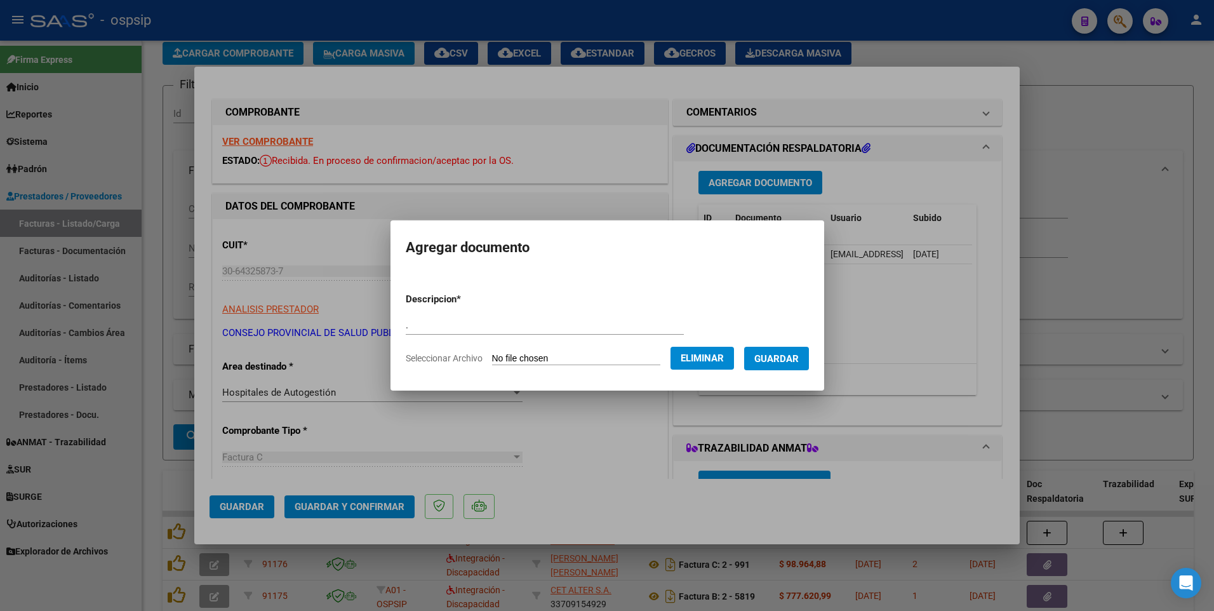
click at [570, 360] on span "Guardar" at bounding box center [776, 358] width 44 height 11
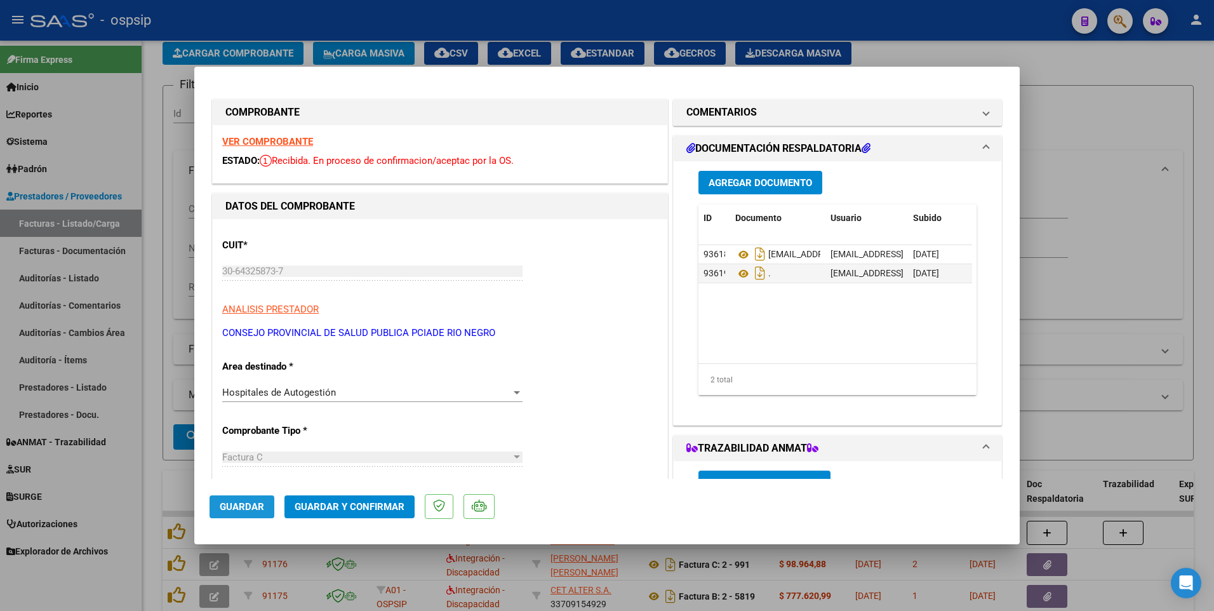
click at [248, 503] on span "Guardar" at bounding box center [242, 506] width 44 height 11
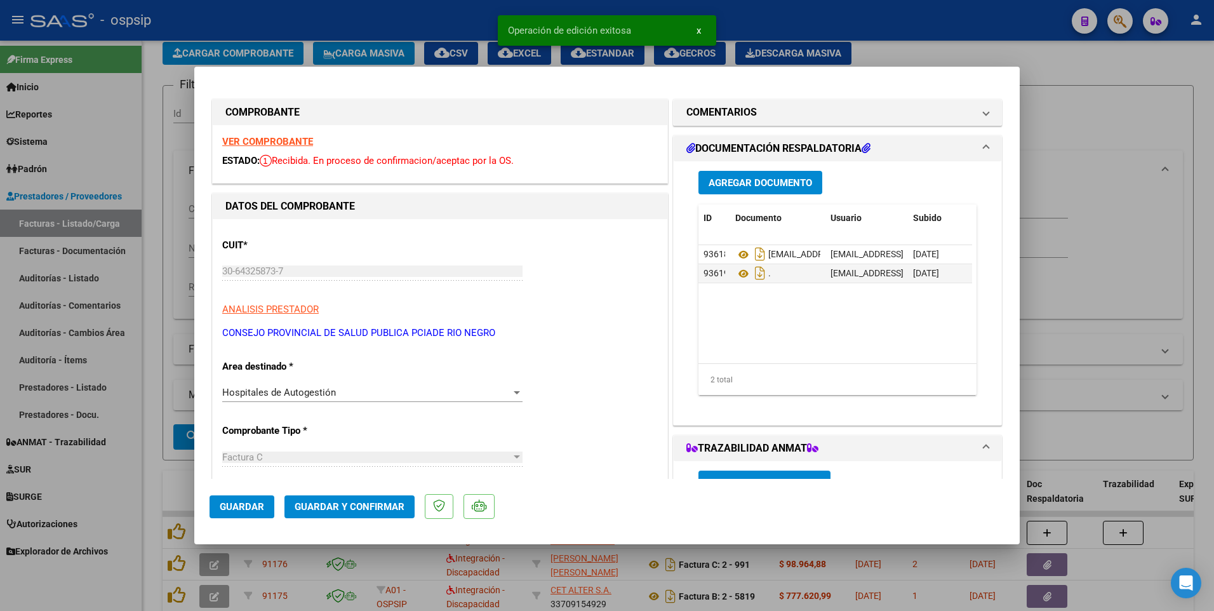
click at [346, 11] on div at bounding box center [607, 305] width 1214 height 611
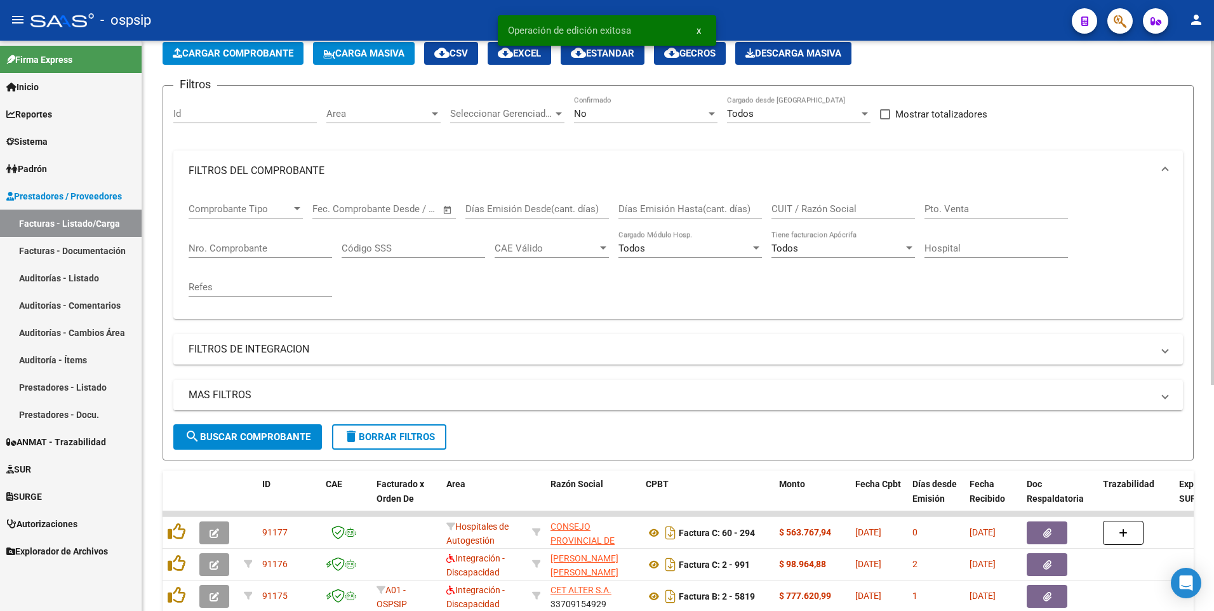
click at [248, 47] on button "Cargar Comprobante" at bounding box center [233, 53] width 141 height 23
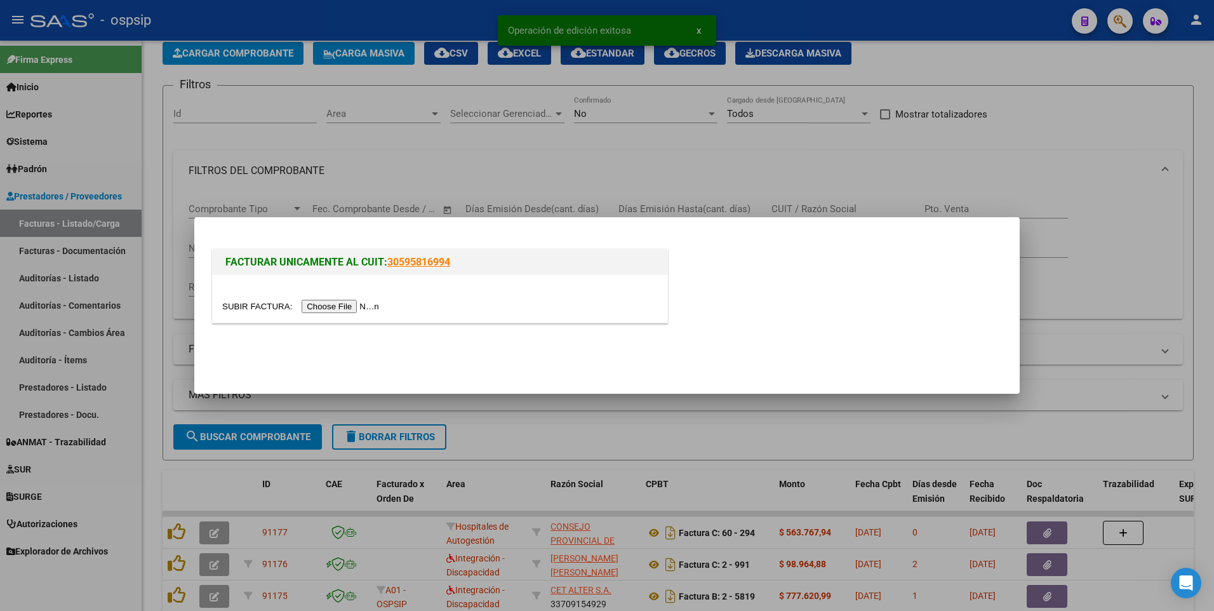
click at [323, 313] on div at bounding box center [440, 306] width 436 height 15
click at [313, 310] on input "file" at bounding box center [302, 306] width 161 height 13
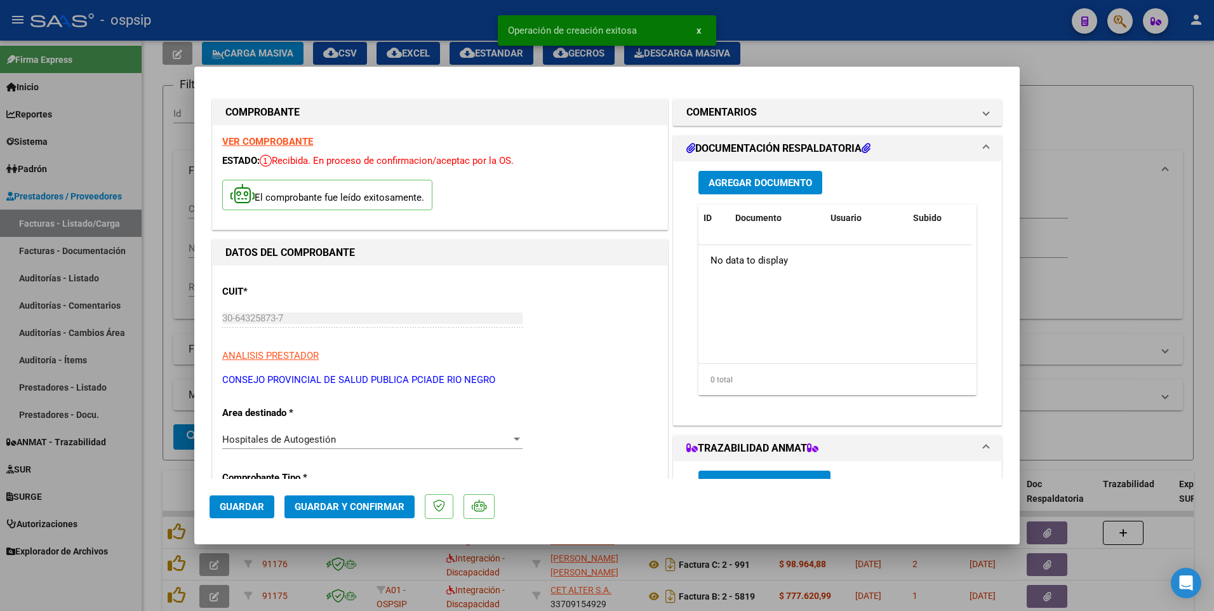
click at [570, 187] on span "Agregar Documento" at bounding box center [760, 182] width 103 height 11
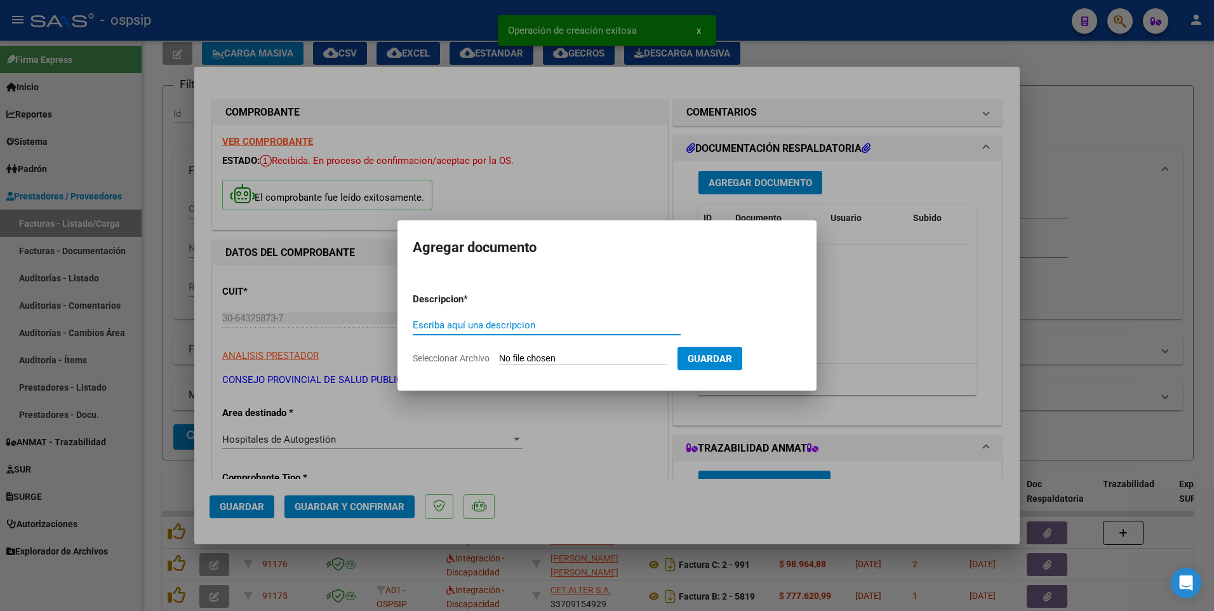
paste input "[EMAIL_ADDRESS][DOMAIN_NAME]"
click at [570, 361] on input "Seleccionar Archivo" at bounding box center [583, 359] width 168 height 12
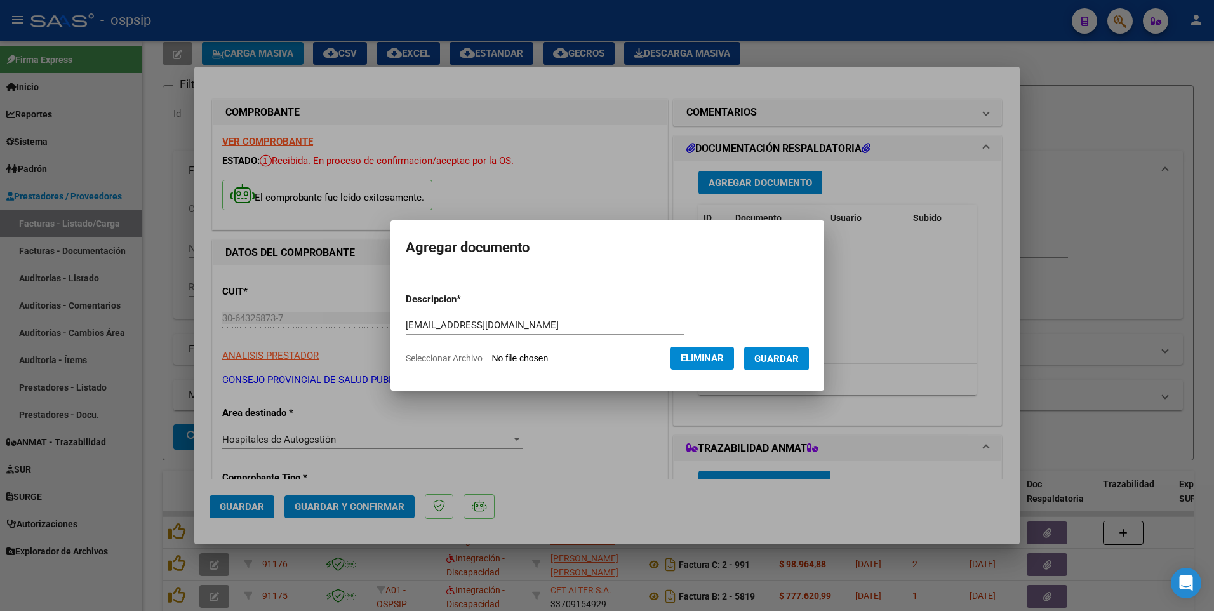
click at [570, 361] on span "Guardar" at bounding box center [776, 358] width 44 height 11
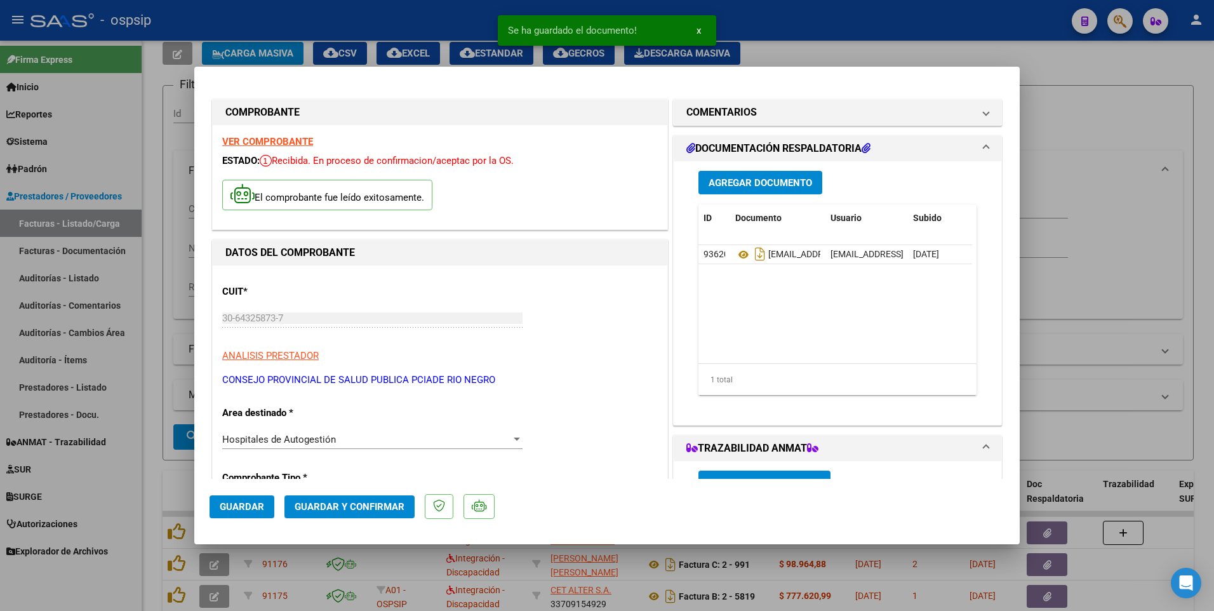
click at [570, 198] on div "Agregar Documento ID Documento Usuario Subido Acción 93620 [EMAIL_ADDRESS][DOMA…" at bounding box center [837, 287] width 297 height 253
click at [570, 192] on button "Agregar Documento" at bounding box center [760, 182] width 124 height 23
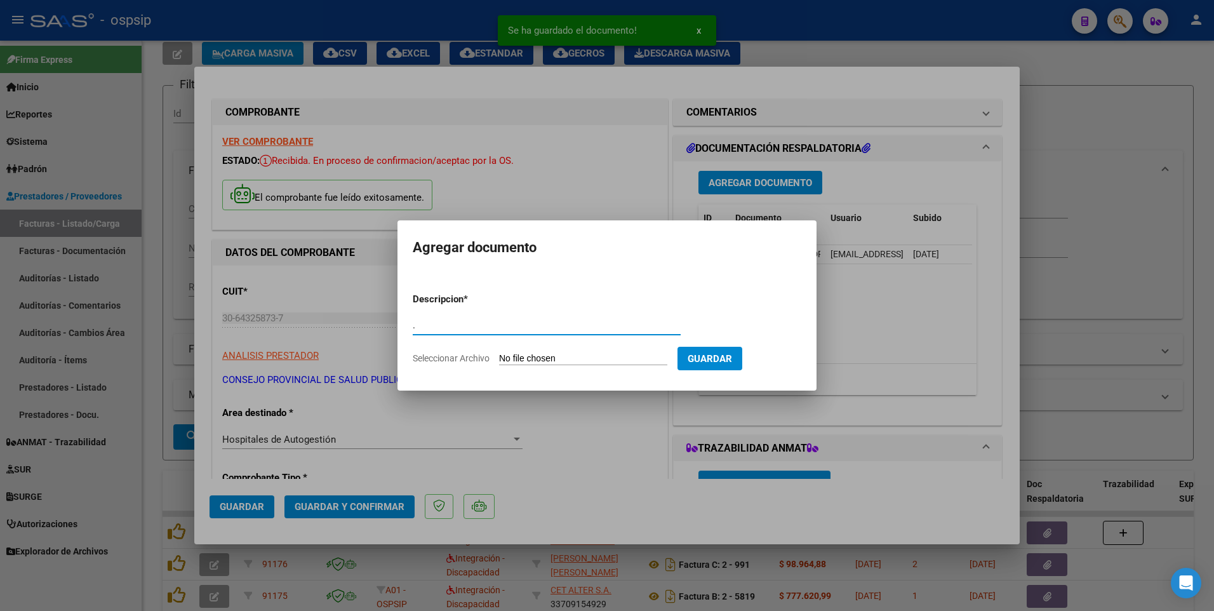
click at [570, 360] on input "Seleccionar Archivo" at bounding box center [583, 359] width 168 height 12
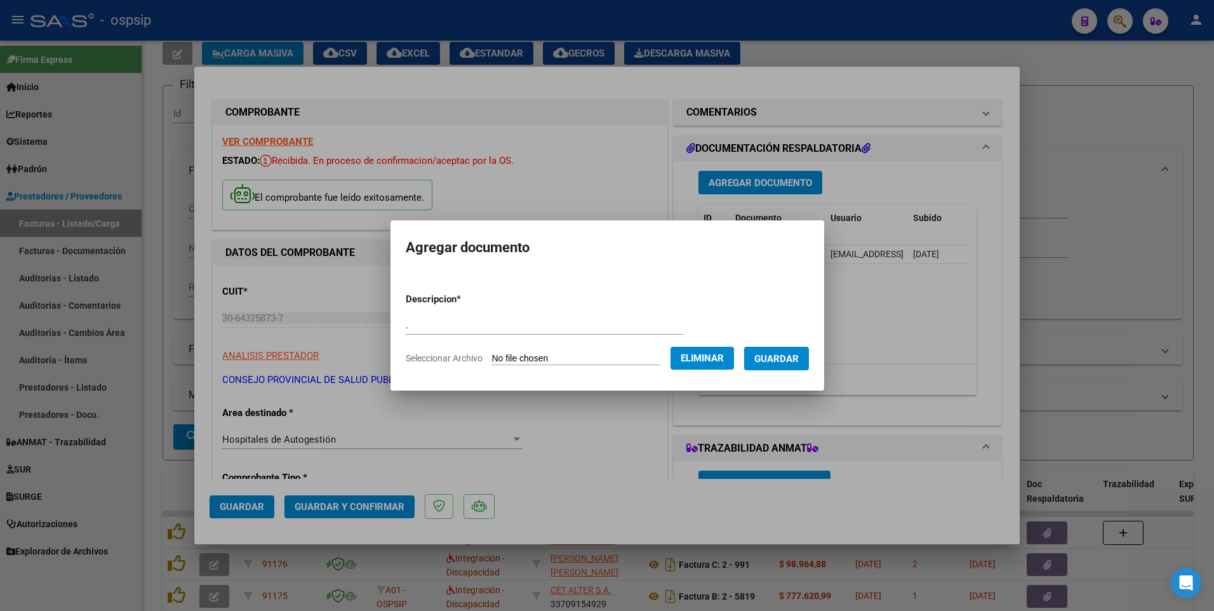
click at [570, 362] on span "Guardar" at bounding box center [776, 358] width 44 height 11
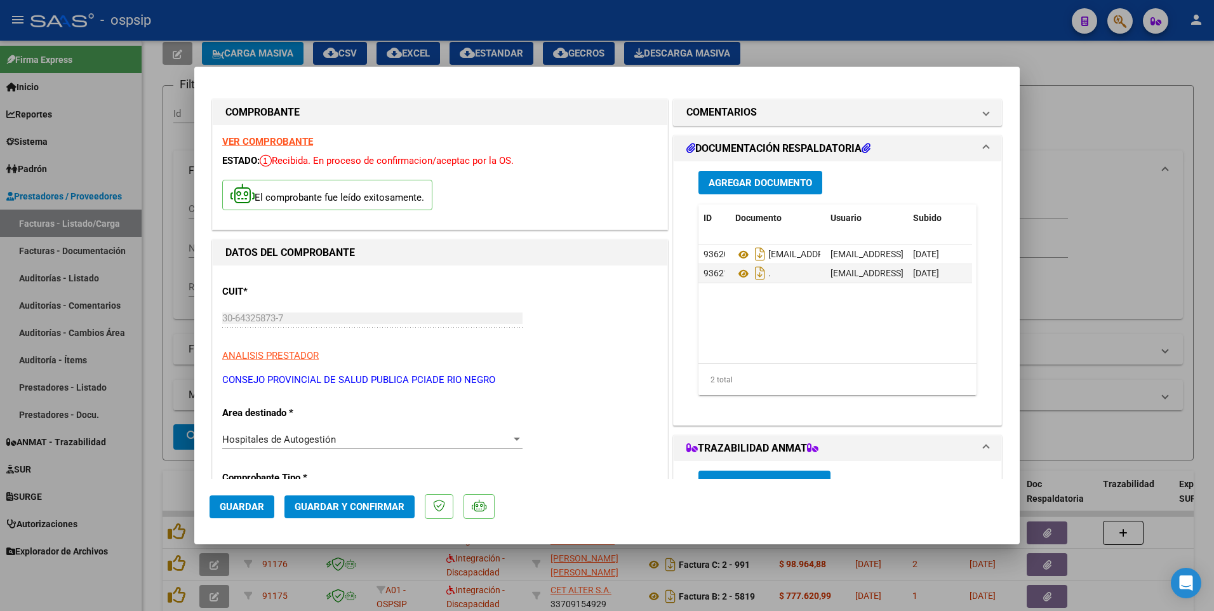
click at [264, 495] on button "Guardar" at bounding box center [242, 506] width 65 height 23
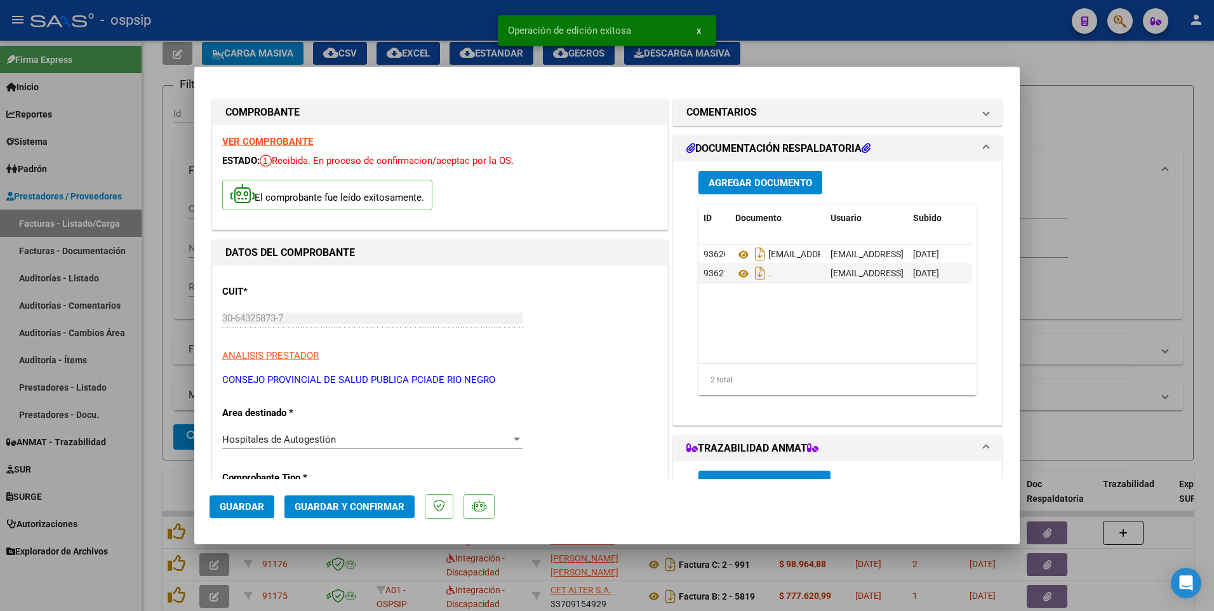
click at [570, 25] on div at bounding box center [607, 305] width 1214 height 611
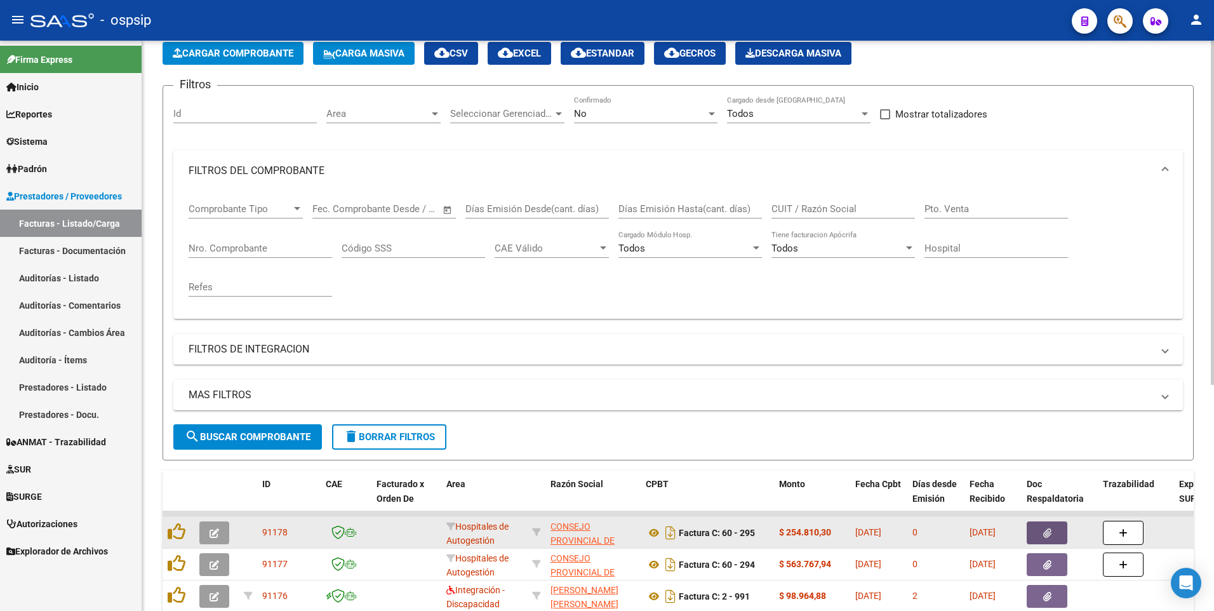
click at [570, 531] on button "button" at bounding box center [1047, 532] width 41 height 23
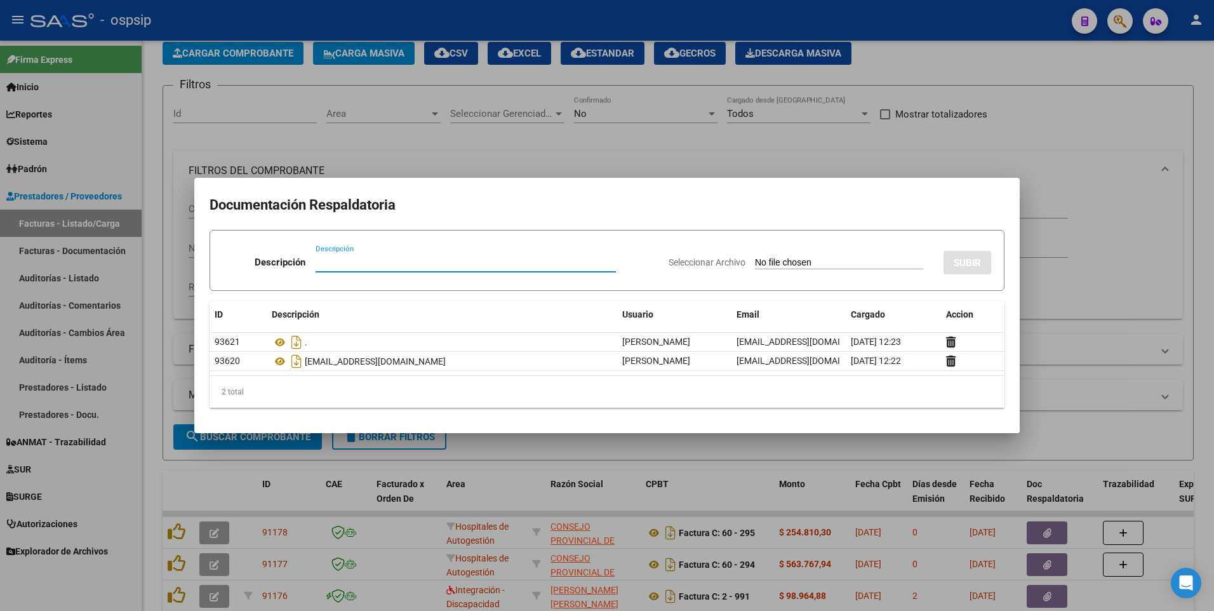
click at [528, 15] on div at bounding box center [607, 305] width 1214 height 611
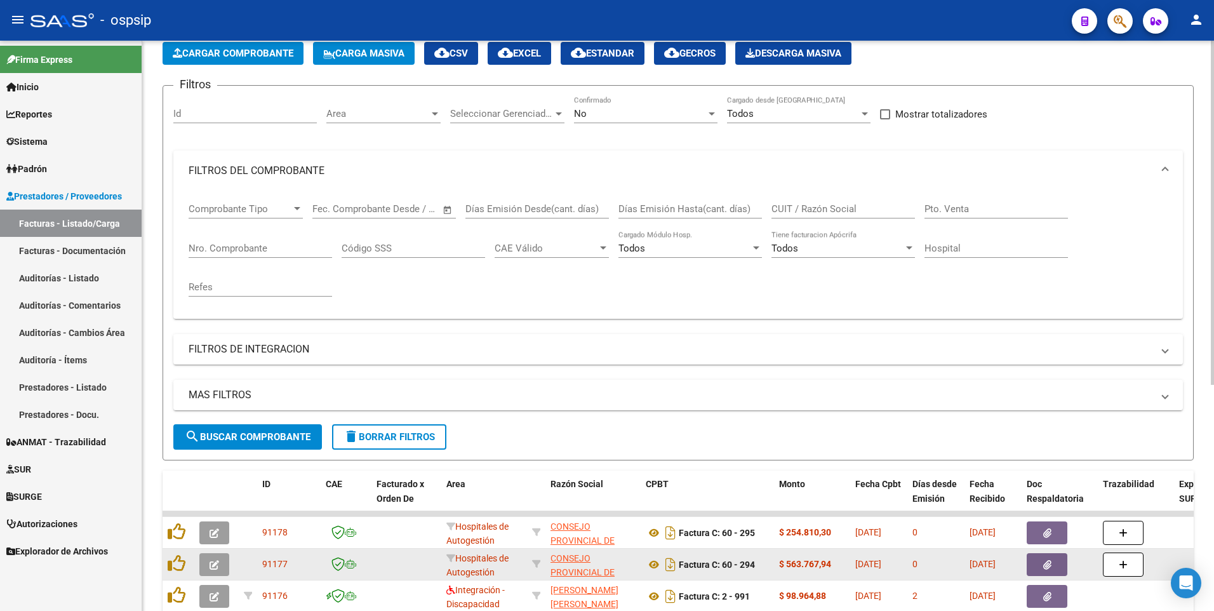
click at [570, 559] on span "button" at bounding box center [1047, 564] width 8 height 11
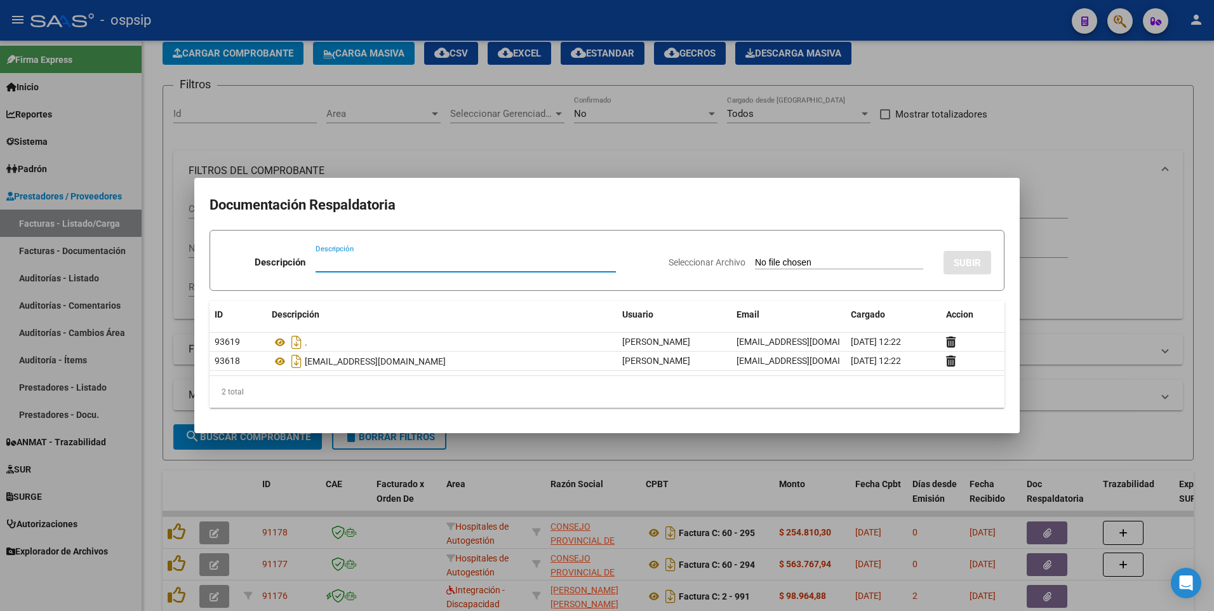
click at [494, 18] on div at bounding box center [607, 305] width 1214 height 611
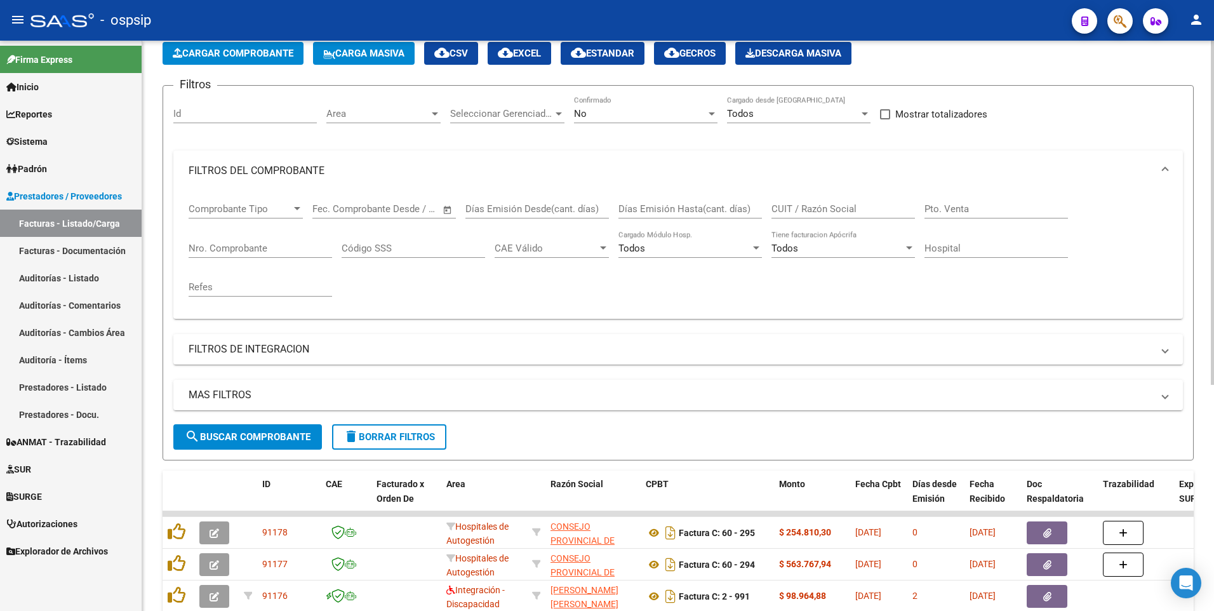
click at [265, 57] on span "Cargar Comprobante" at bounding box center [233, 53] width 121 height 11
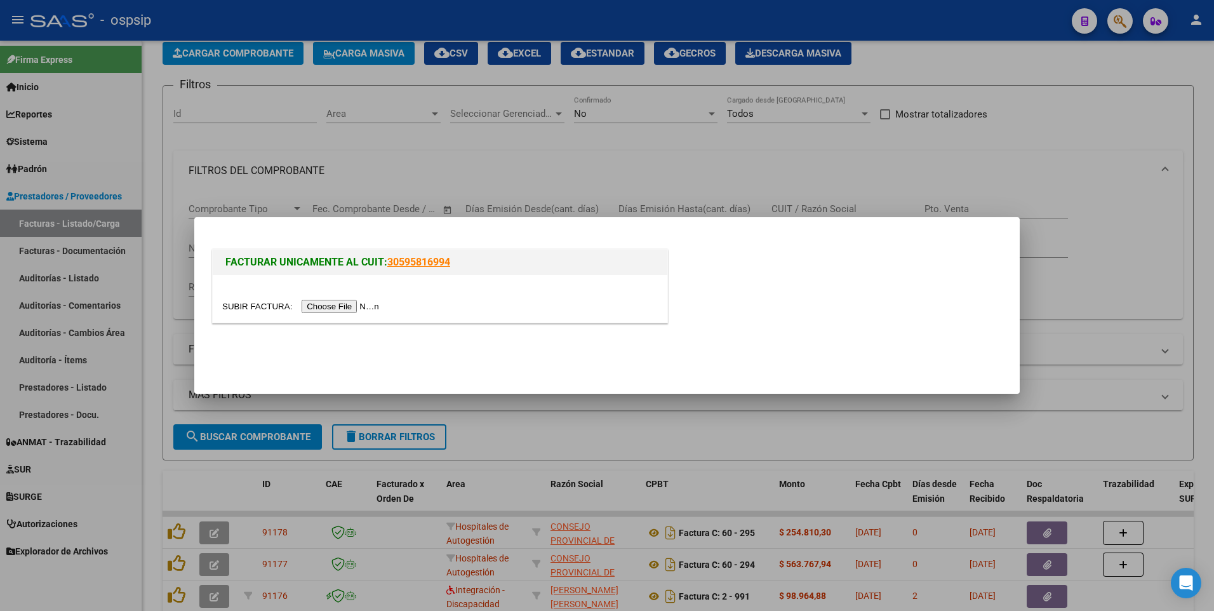
click at [328, 305] on input "file" at bounding box center [302, 306] width 161 height 13
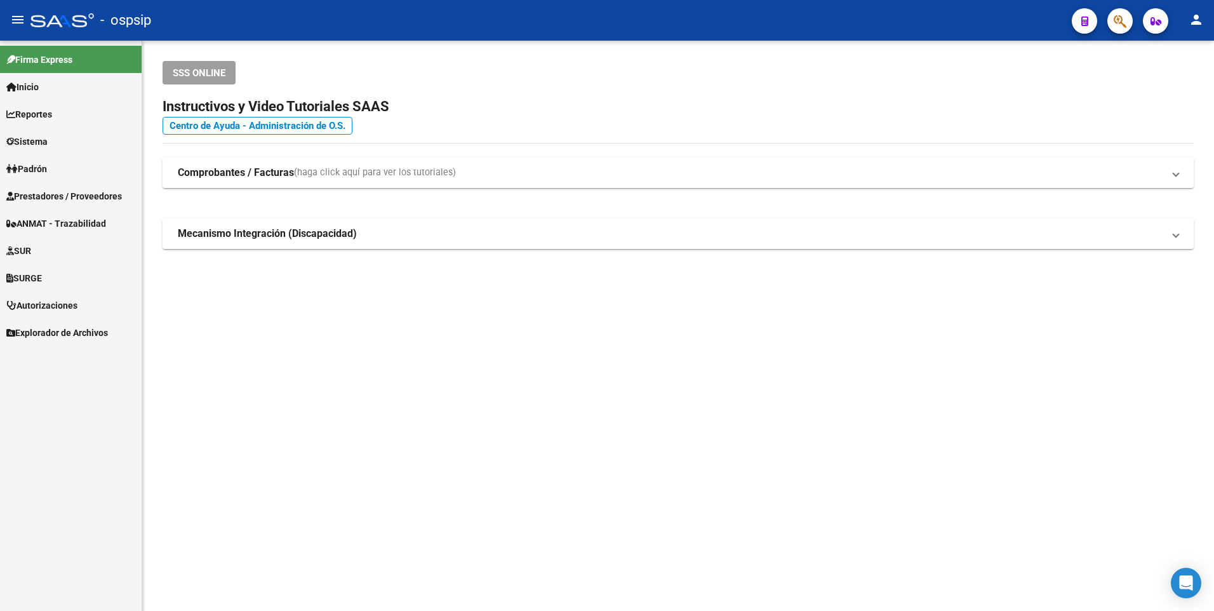
click at [116, 203] on span "Prestadores / Proveedores" at bounding box center [64, 196] width 116 height 14
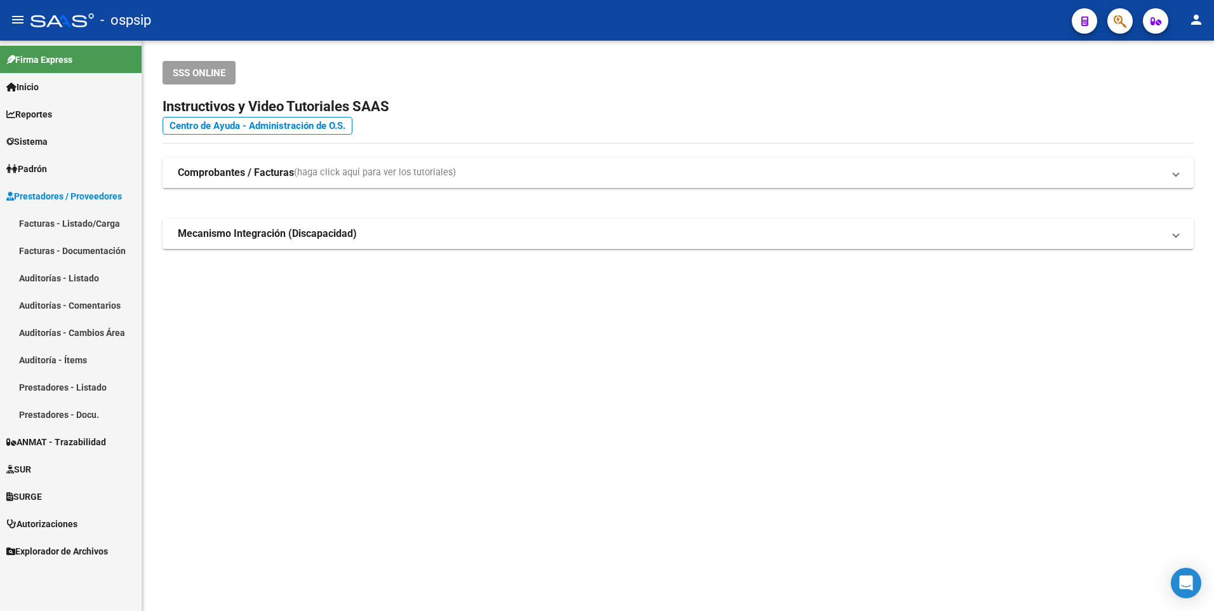
click at [103, 218] on link "Facturas - Listado/Carga" at bounding box center [71, 223] width 142 height 27
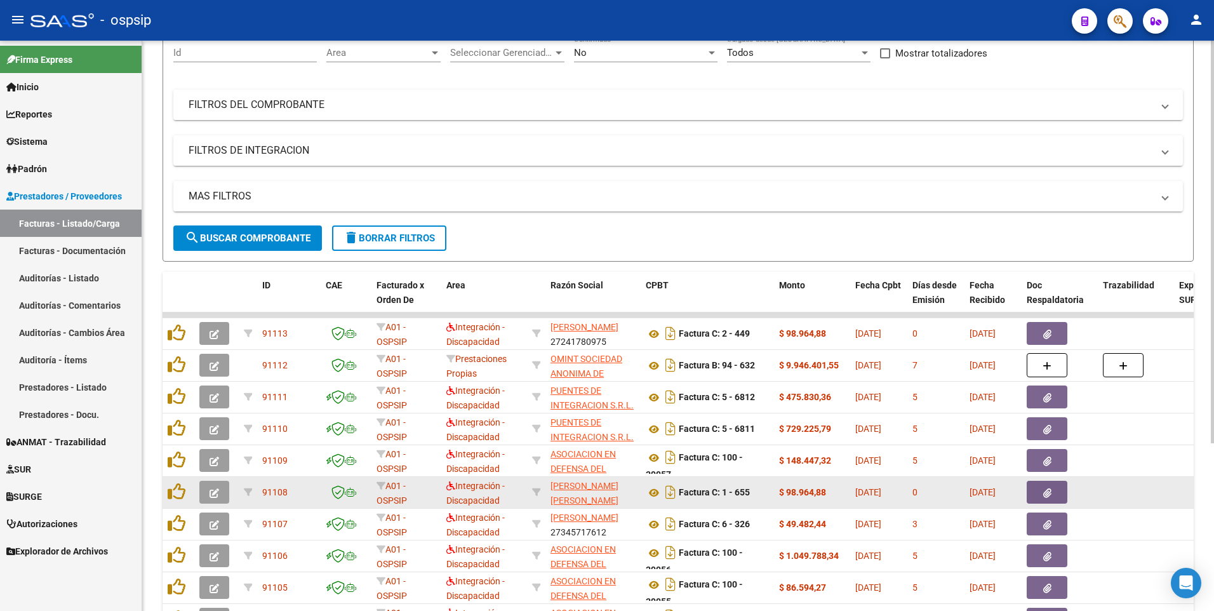
scroll to position [237, 0]
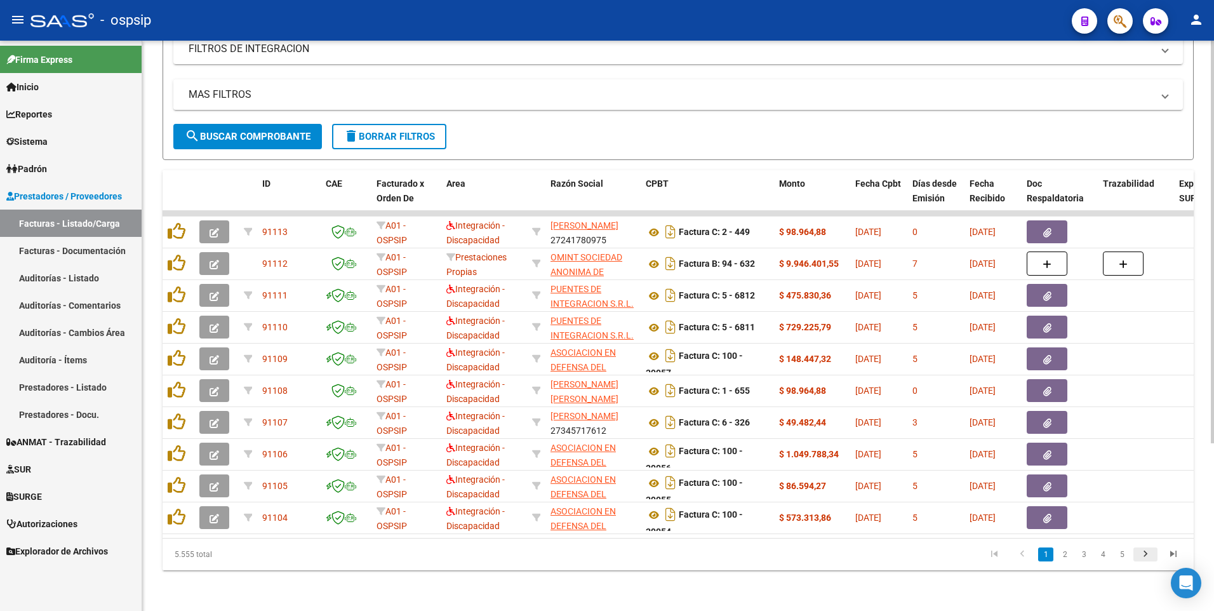
click at [1149, 559] on icon "go to next page" at bounding box center [1145, 555] width 17 height 15
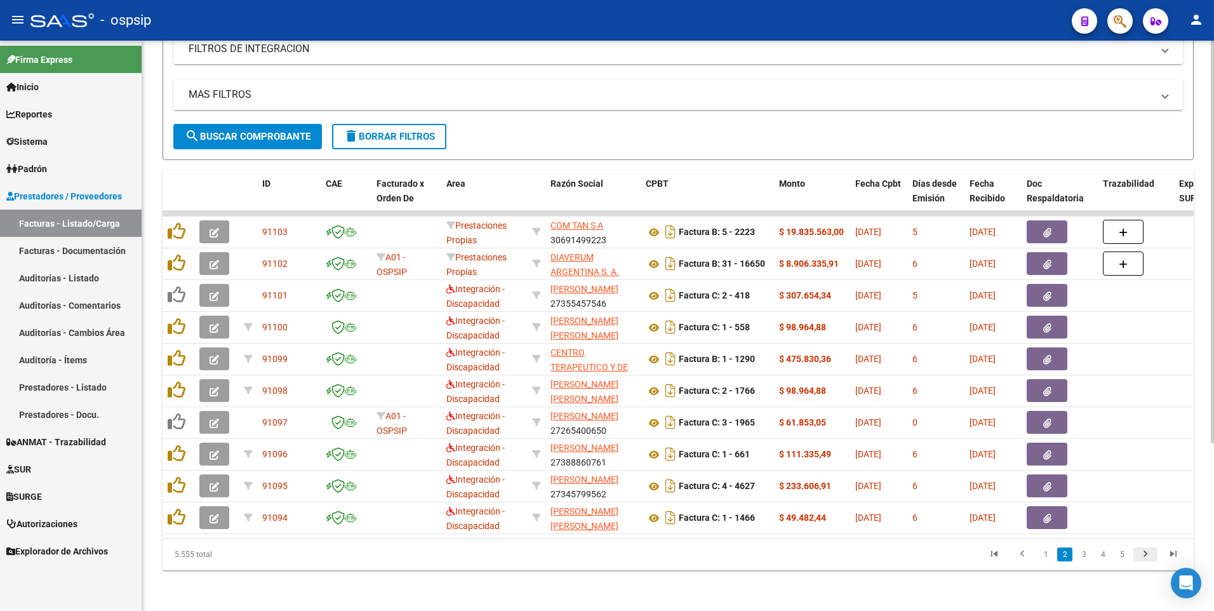
click at [1149, 559] on icon "go to next page" at bounding box center [1145, 555] width 17 height 15
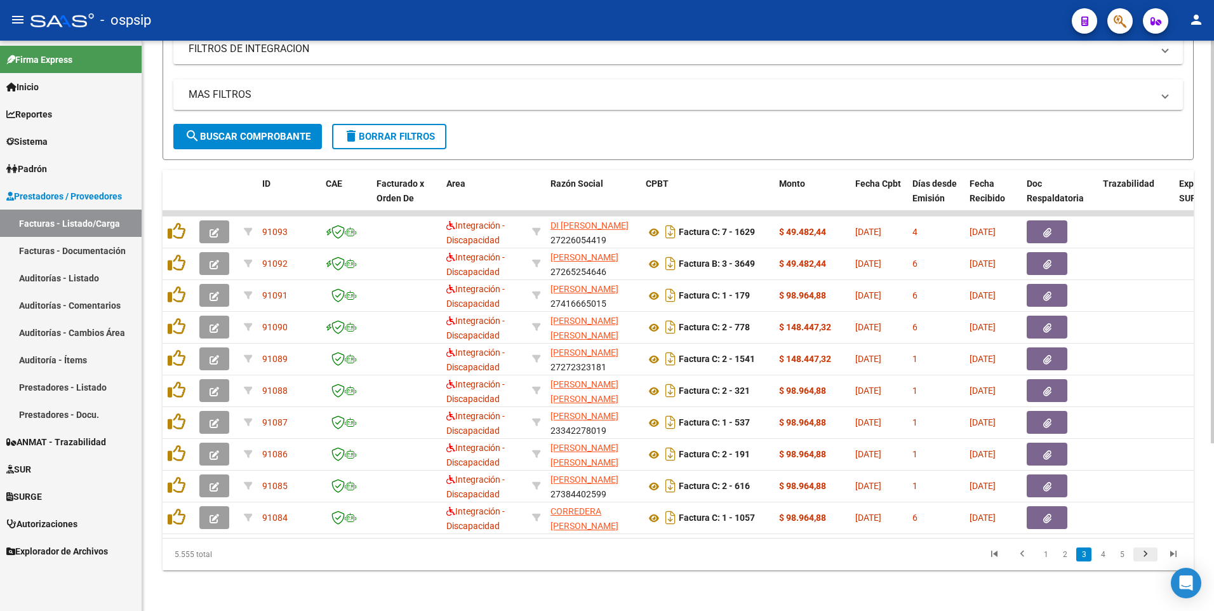
click at [1149, 559] on icon "go to next page" at bounding box center [1145, 555] width 17 height 15
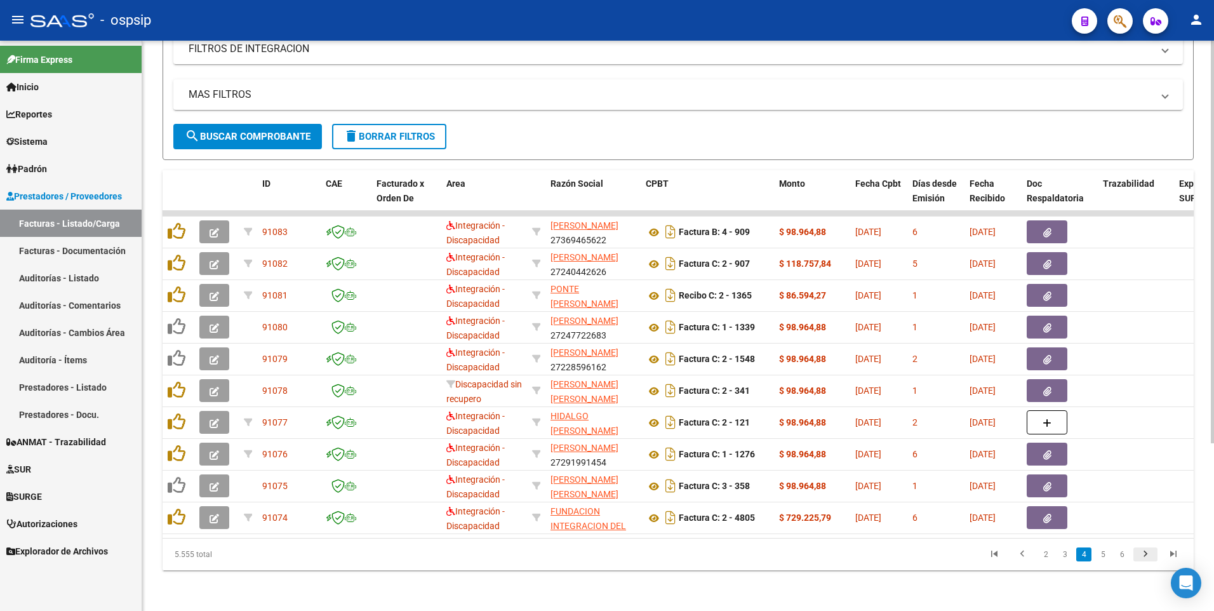
click at [1149, 559] on icon "go to next page" at bounding box center [1145, 555] width 17 height 15
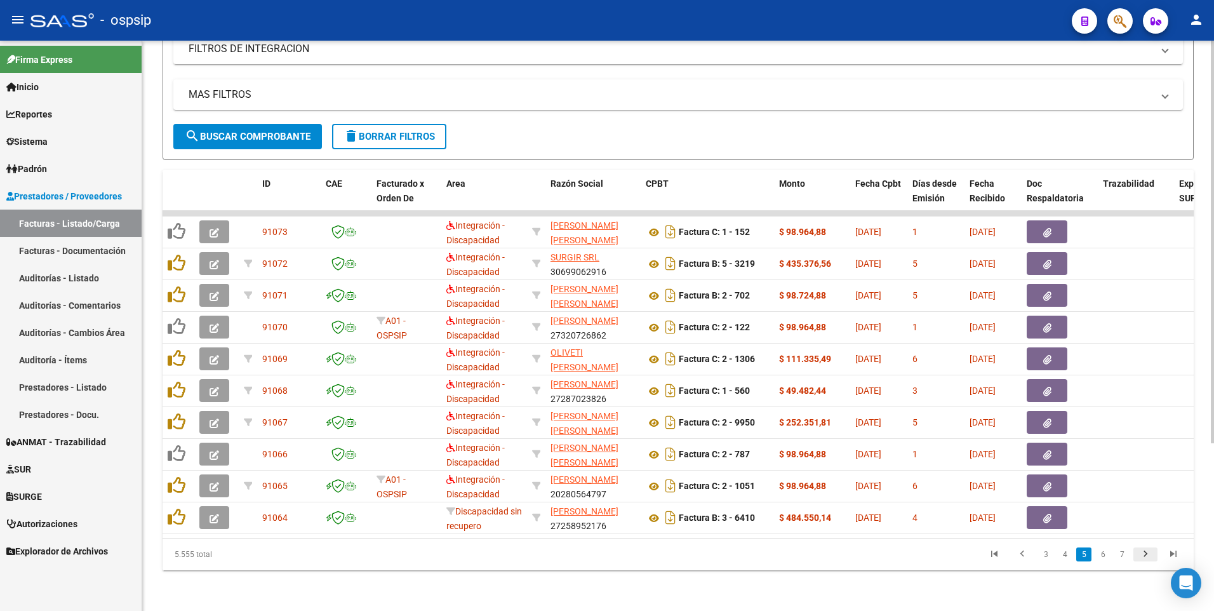
click at [1149, 559] on icon "go to next page" at bounding box center [1145, 555] width 17 height 15
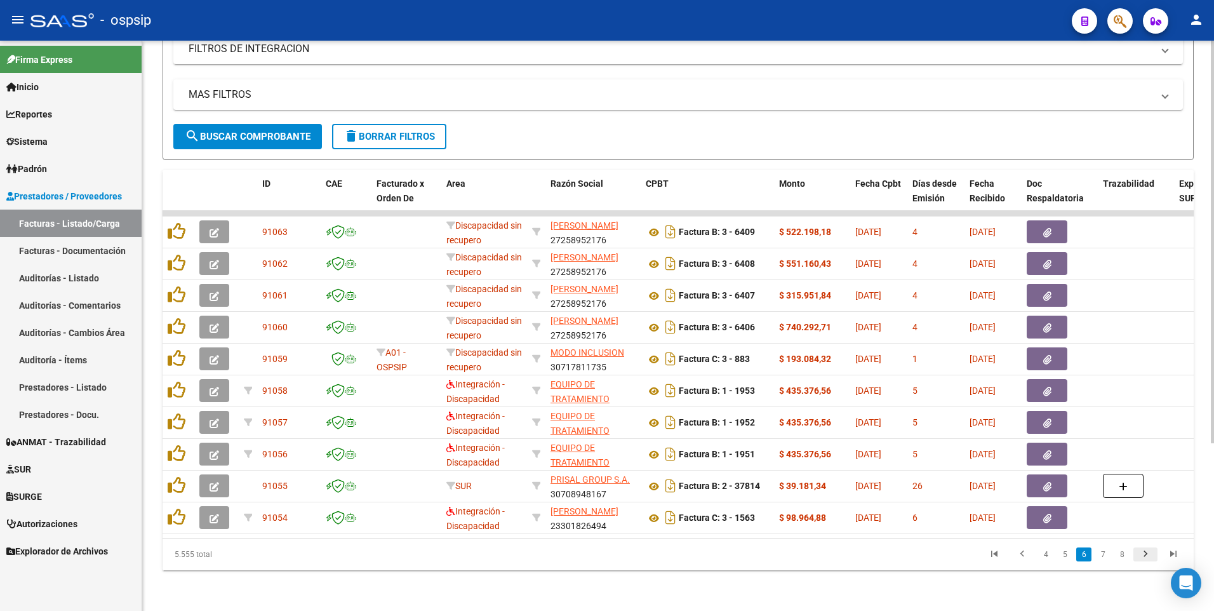
click at [1149, 559] on icon "go to next page" at bounding box center [1145, 555] width 17 height 15
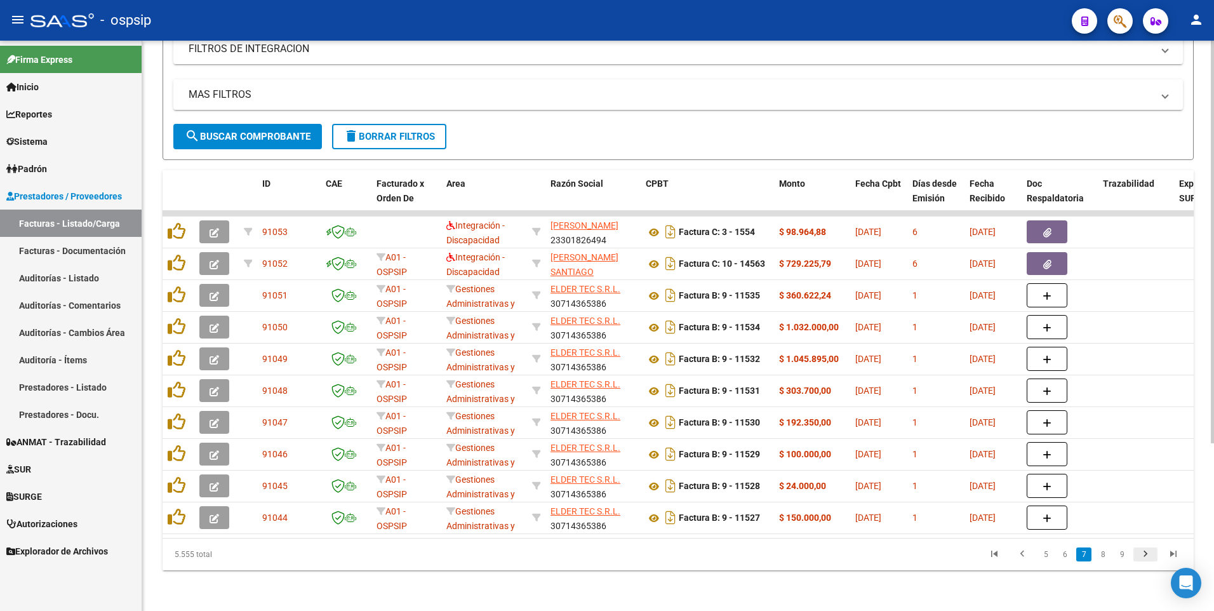
click at [1149, 559] on icon "go to next page" at bounding box center [1145, 555] width 17 height 15
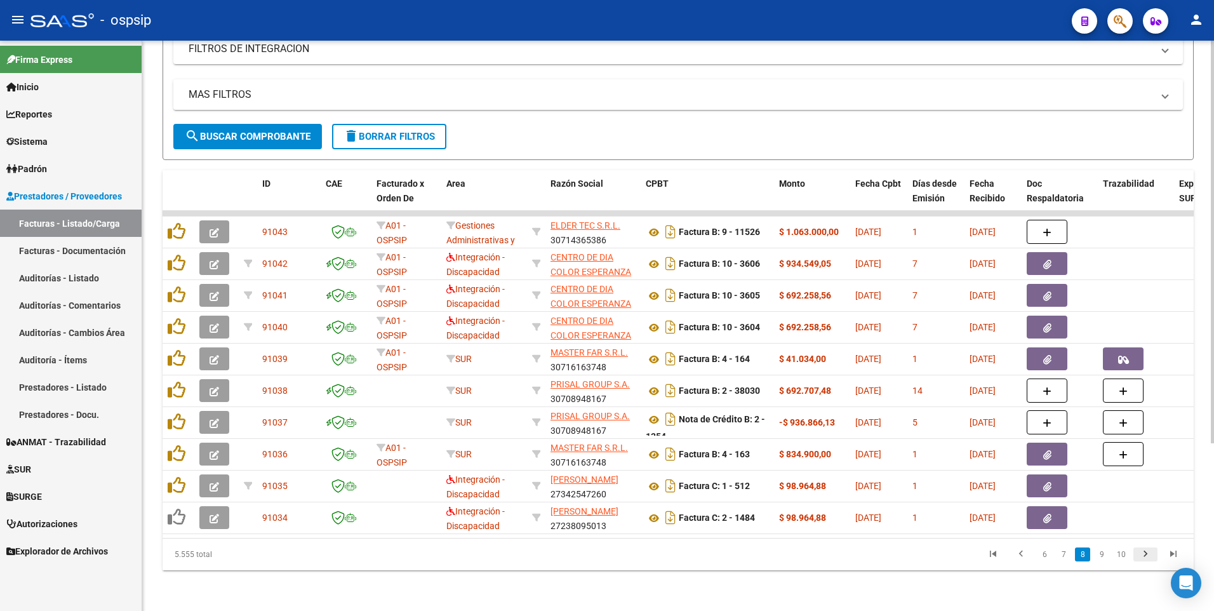
click at [1149, 559] on icon "go to next page" at bounding box center [1145, 555] width 17 height 15
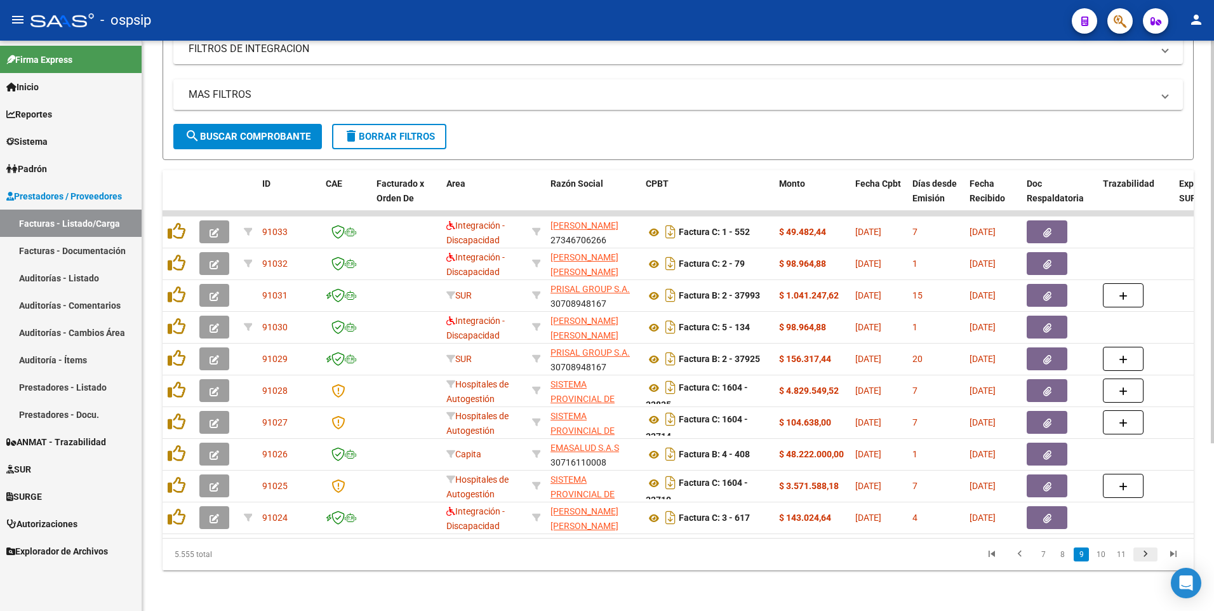
click at [1149, 559] on icon "go to next page" at bounding box center [1145, 555] width 17 height 15
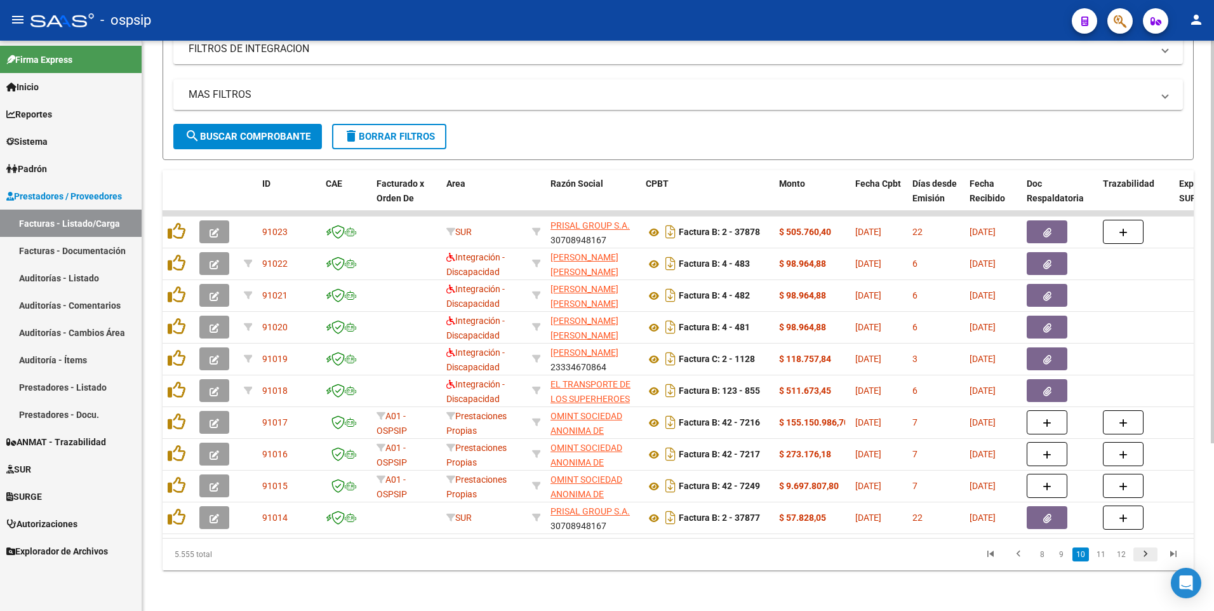
click at [1149, 559] on icon "go to next page" at bounding box center [1145, 555] width 17 height 15
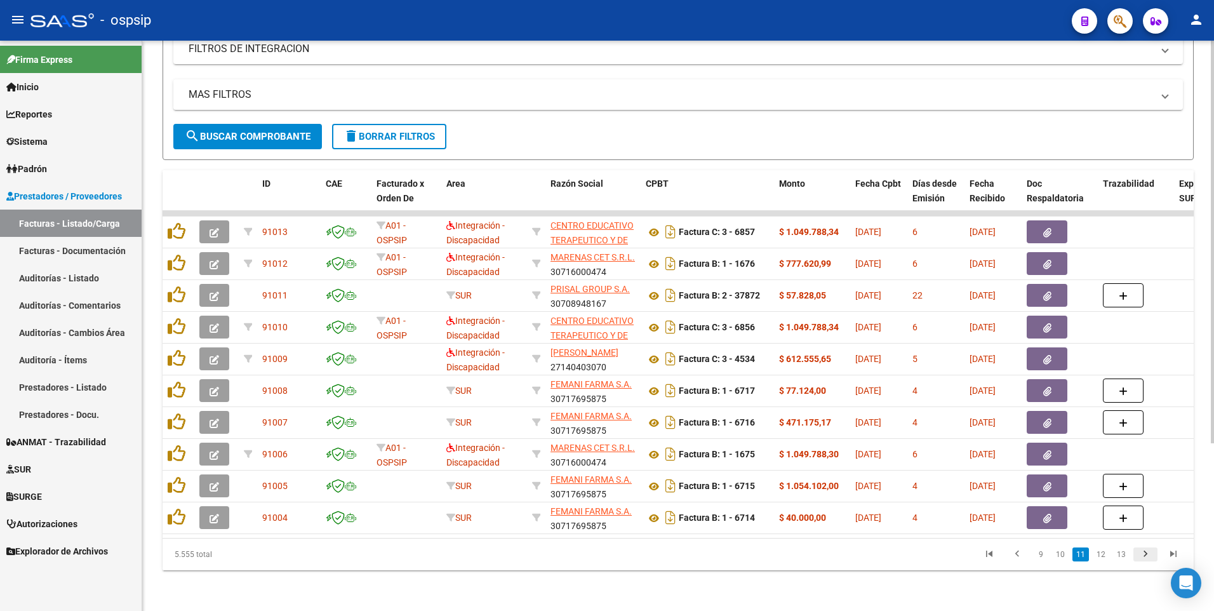
click at [1149, 559] on icon "go to next page" at bounding box center [1145, 555] width 17 height 15
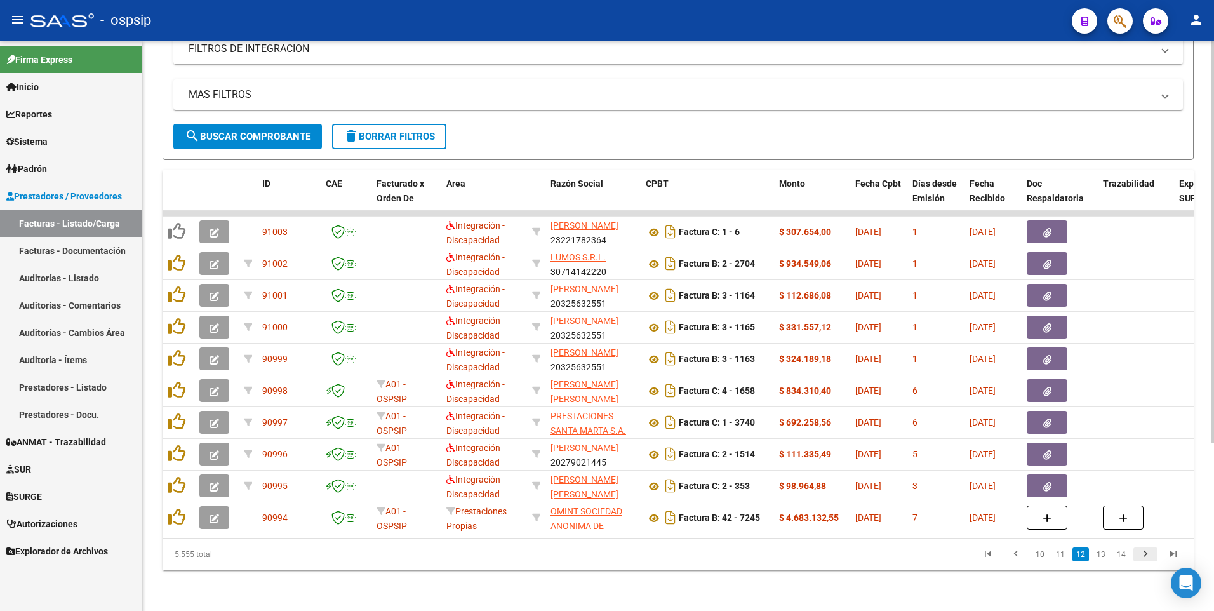
click at [1149, 559] on icon "go to next page" at bounding box center [1145, 555] width 17 height 15
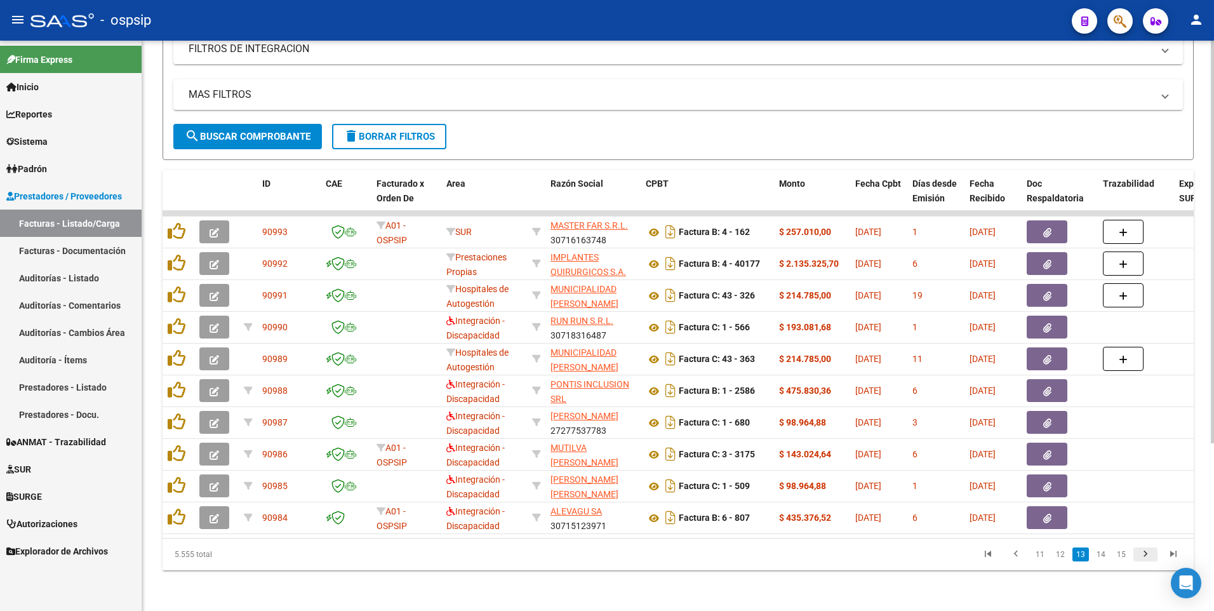
click at [1149, 559] on icon "go to next page" at bounding box center [1145, 555] width 17 height 15
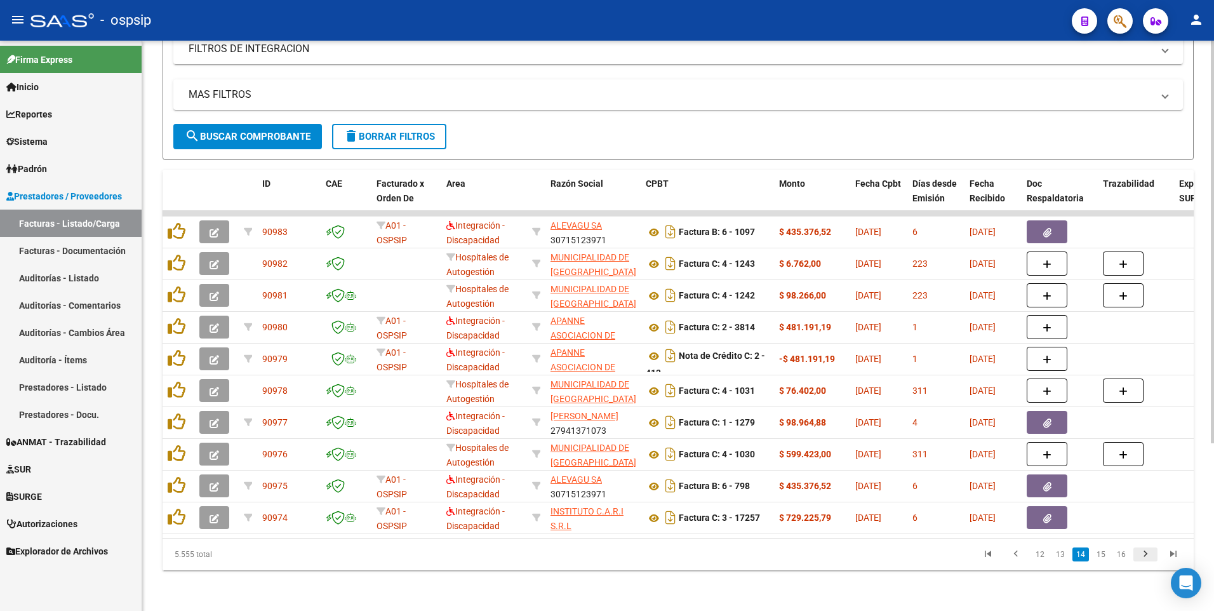
click at [1149, 559] on icon "go to next page" at bounding box center [1145, 555] width 17 height 15
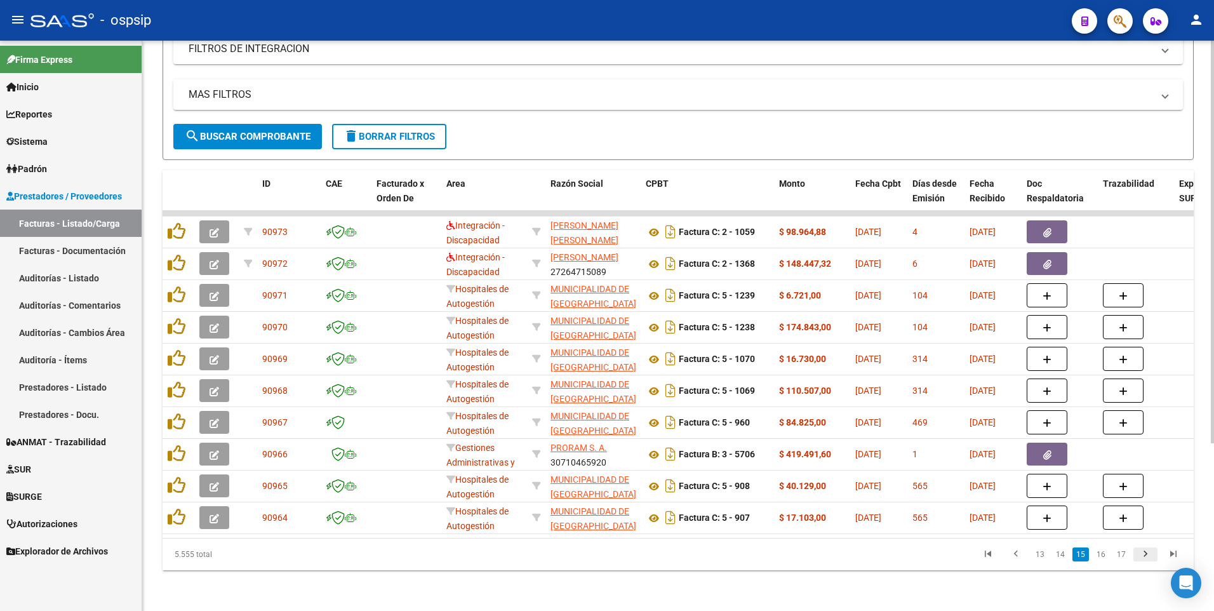
click at [1149, 559] on icon "go to next page" at bounding box center [1145, 555] width 17 height 15
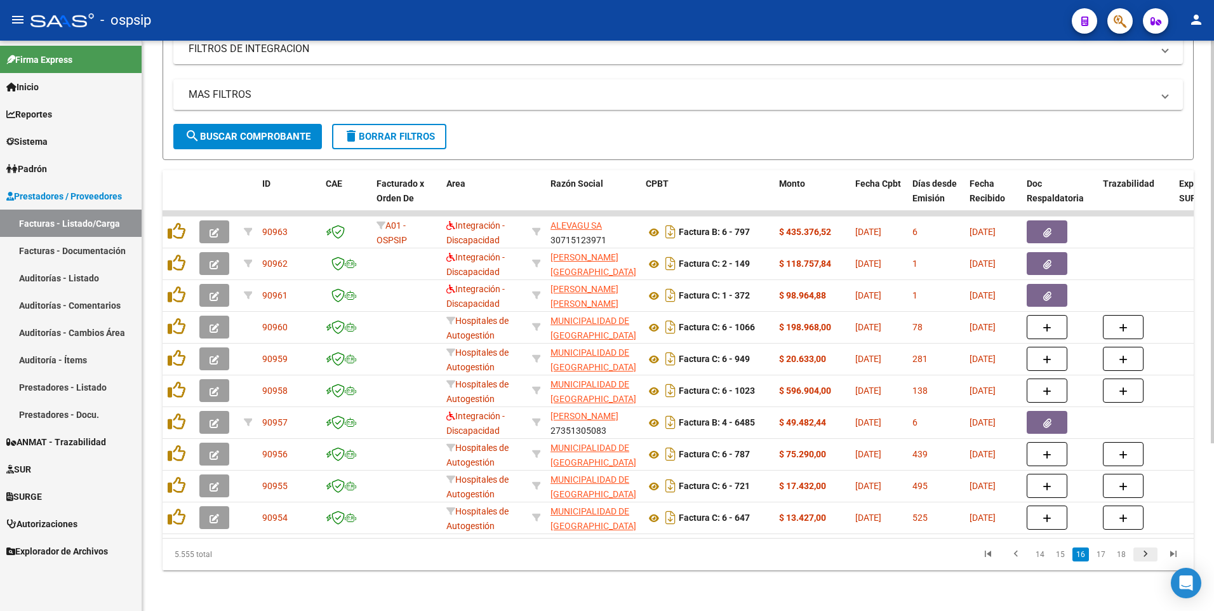
click at [1149, 559] on icon "go to next page" at bounding box center [1145, 555] width 17 height 15
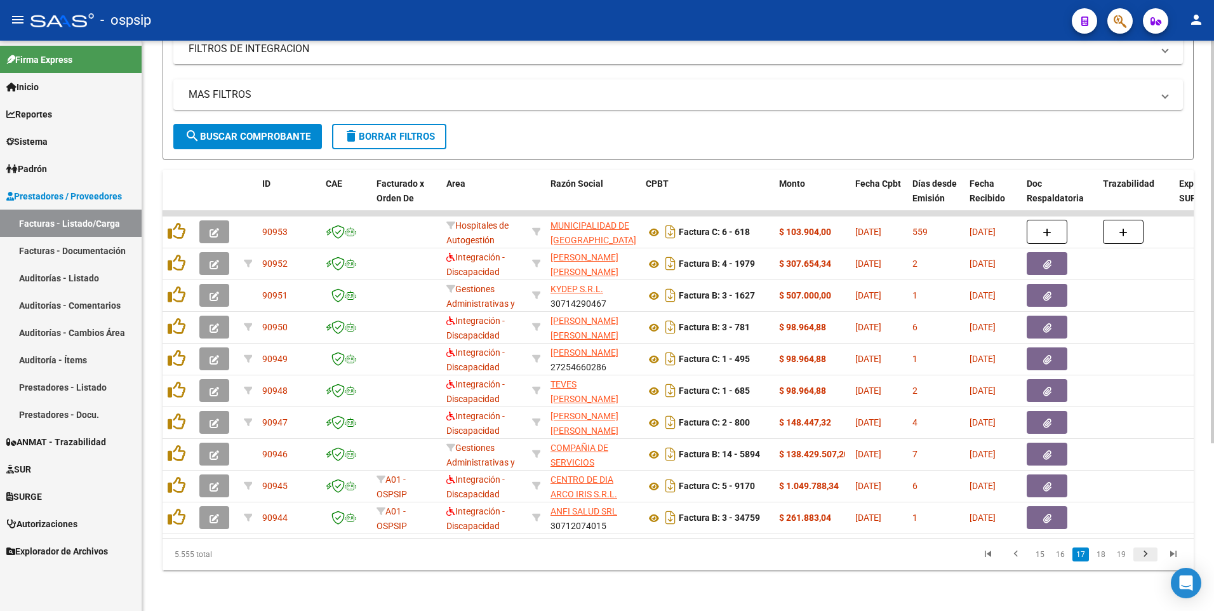
click at [1149, 559] on icon "go to next page" at bounding box center [1145, 555] width 17 height 15
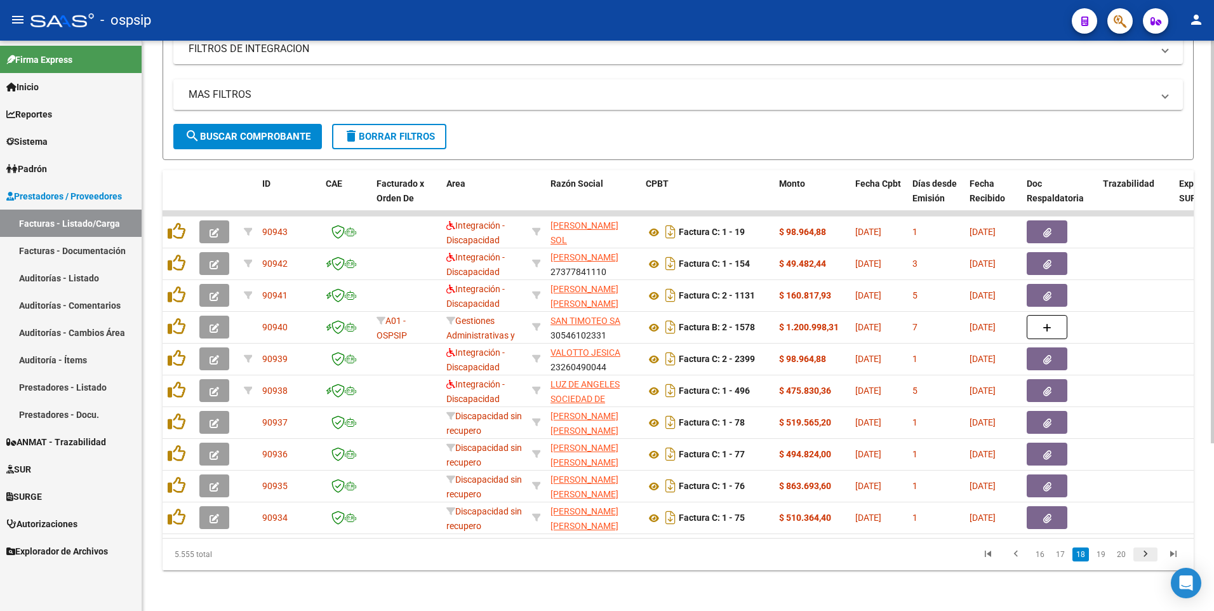
click at [1149, 559] on icon "go to next page" at bounding box center [1145, 555] width 17 height 15
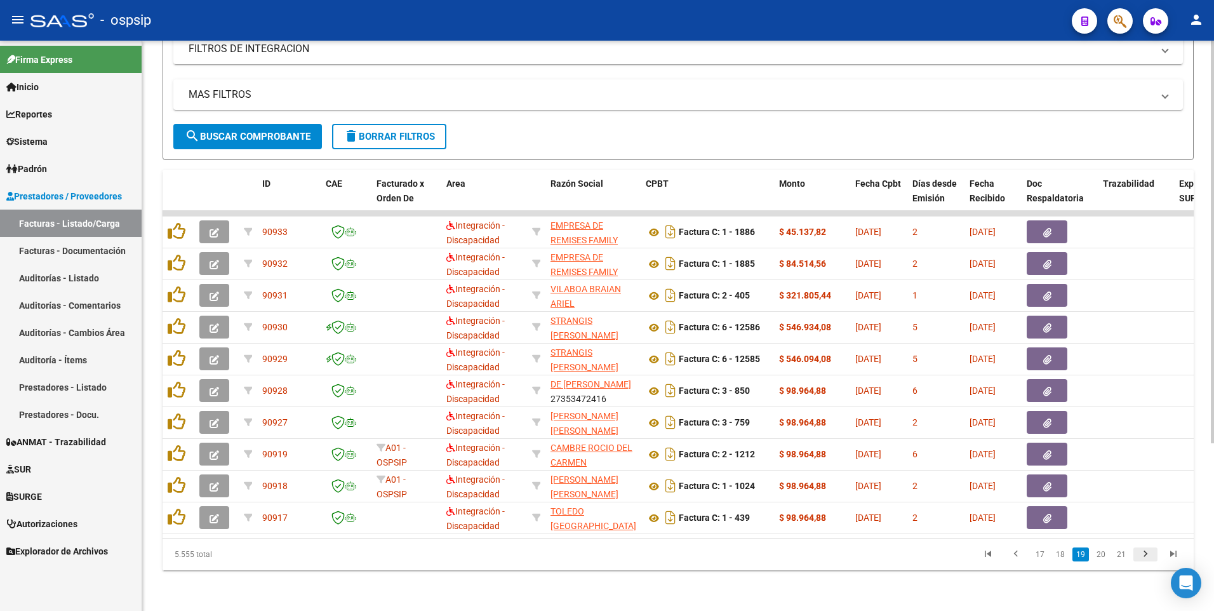
click at [1149, 559] on icon "go to next page" at bounding box center [1145, 555] width 17 height 15
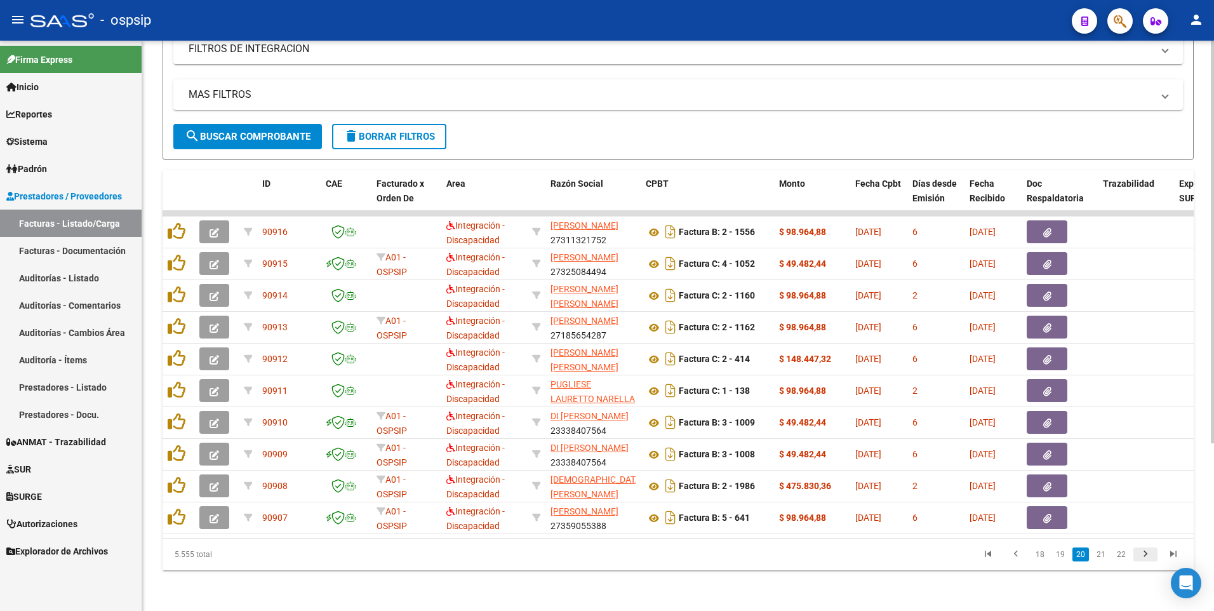
click at [1149, 559] on icon "go to next page" at bounding box center [1145, 555] width 17 height 15
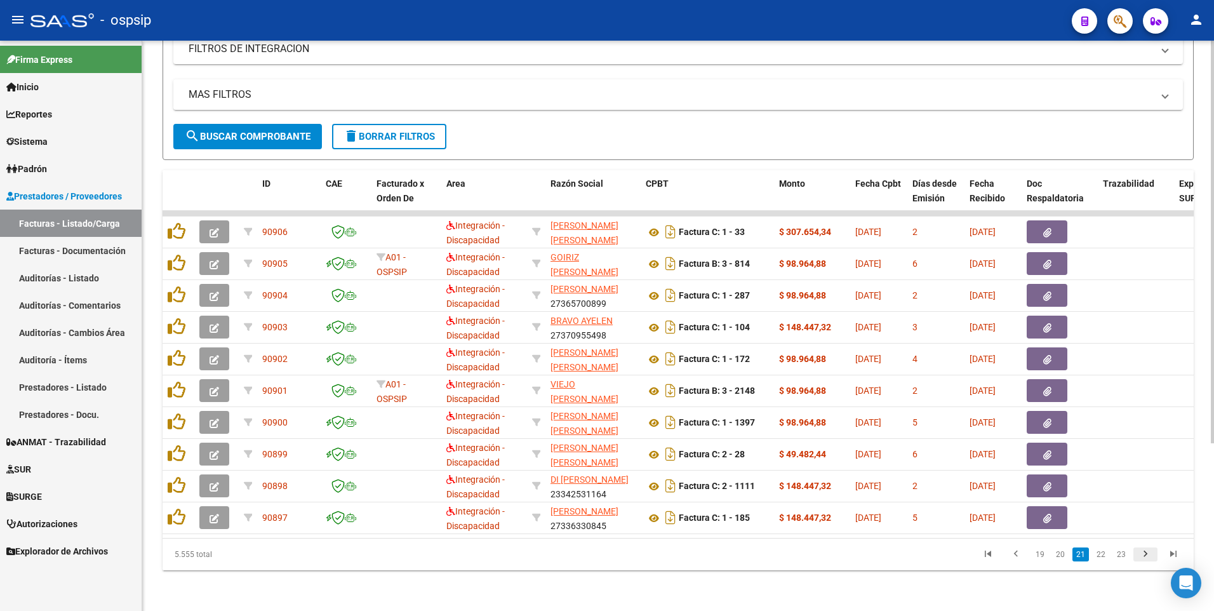
click at [1149, 559] on icon "go to next page" at bounding box center [1145, 555] width 17 height 15
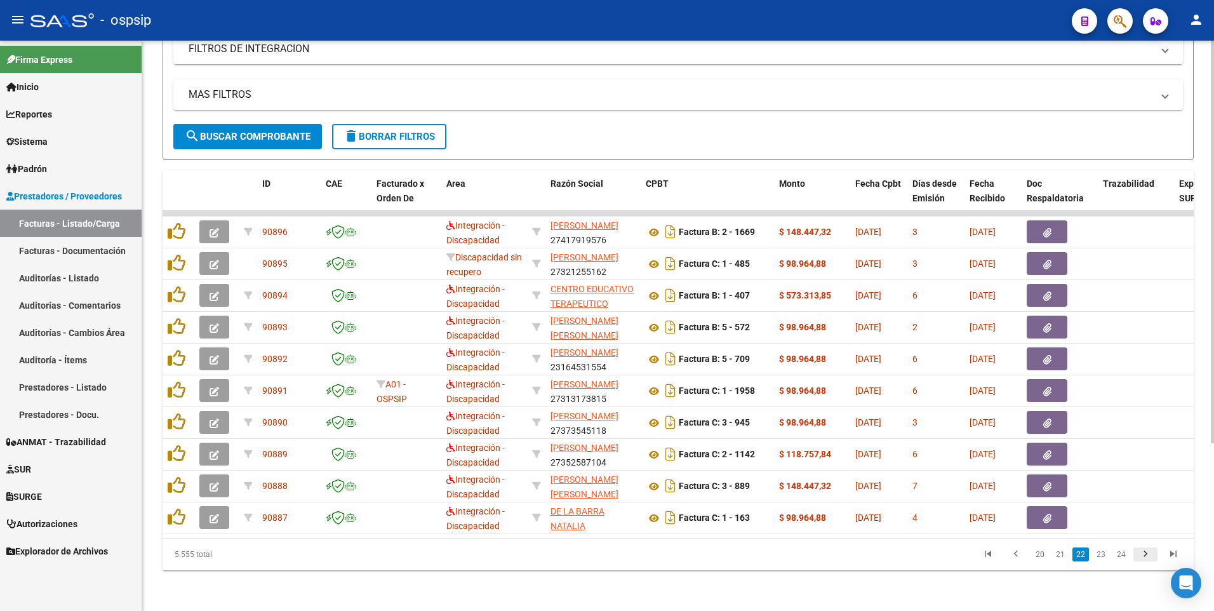
click at [1149, 559] on icon "go to next page" at bounding box center [1145, 555] width 17 height 15
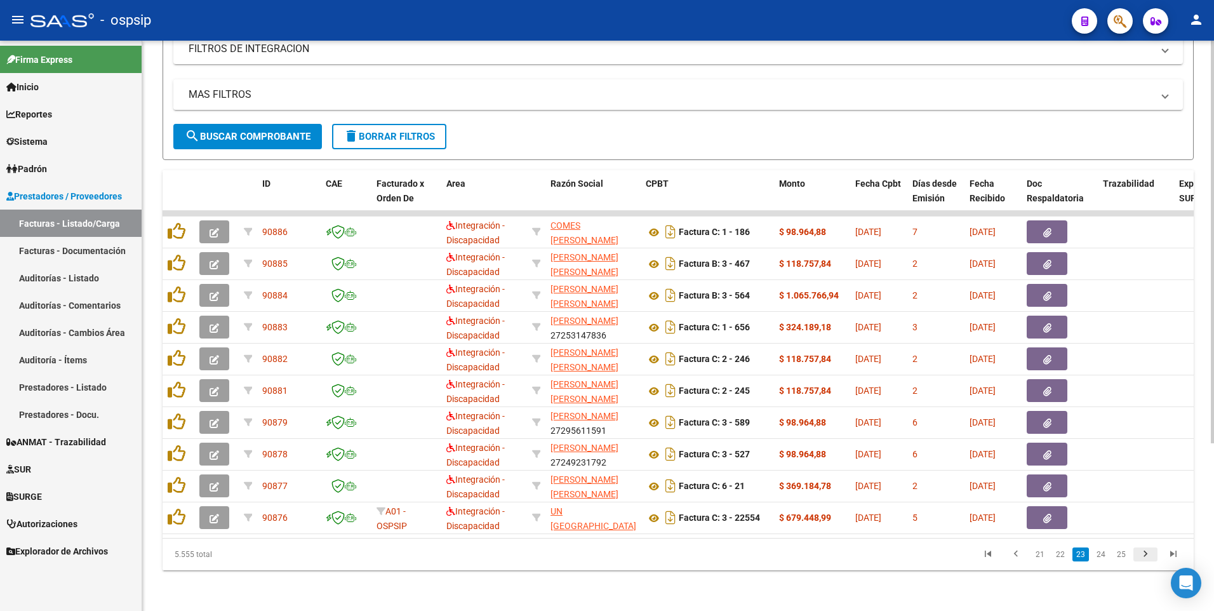
click at [1147, 559] on icon "go to next page" at bounding box center [1145, 555] width 17 height 15
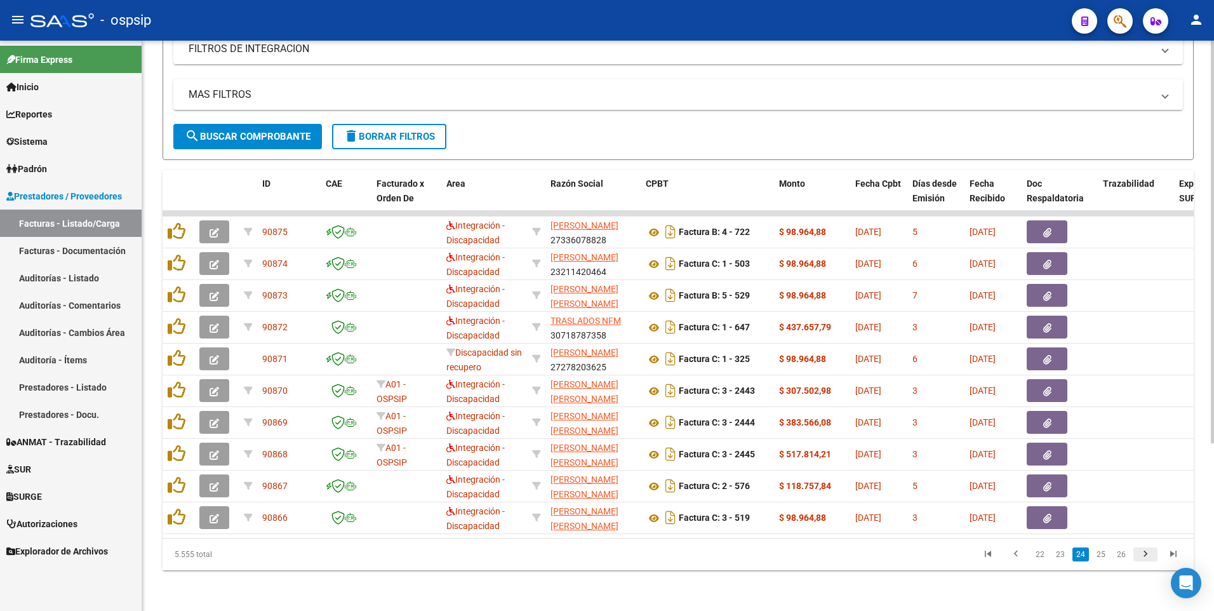
click at [1147, 559] on icon "go to next page" at bounding box center [1145, 555] width 17 height 15
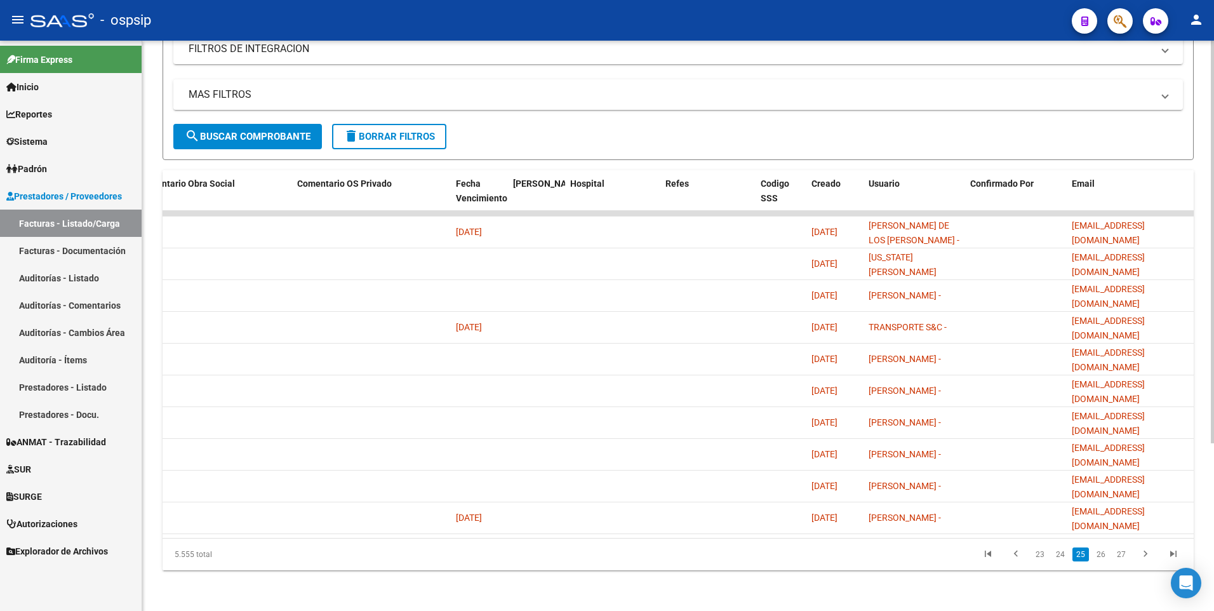
scroll to position [0, 0]
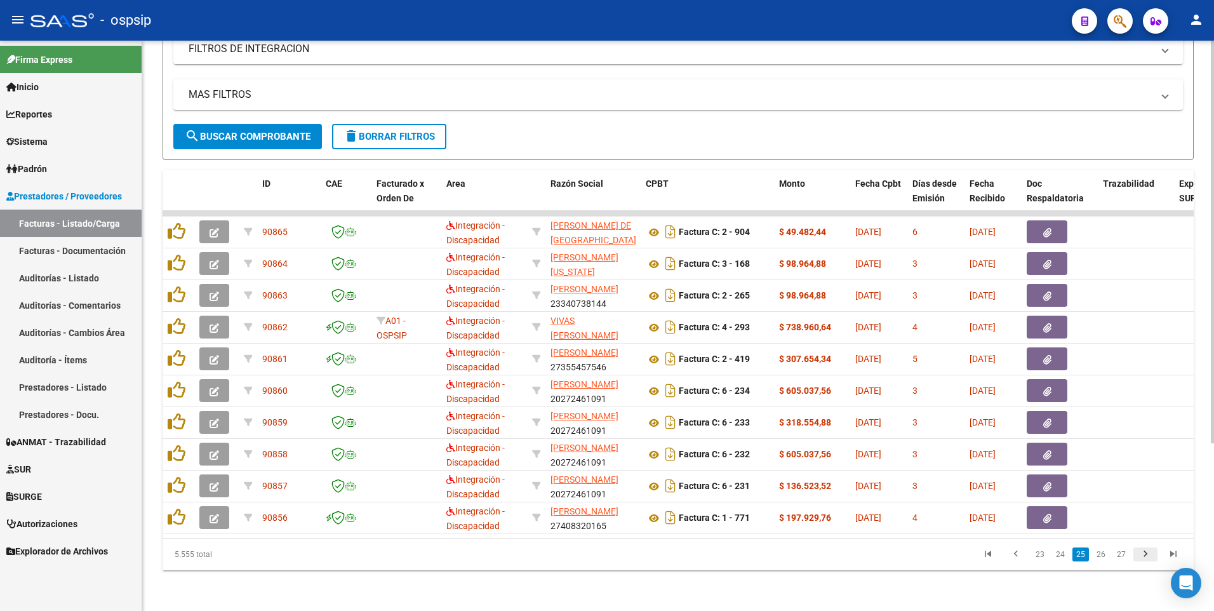
click at [1147, 555] on icon "go to next page" at bounding box center [1145, 555] width 17 height 15
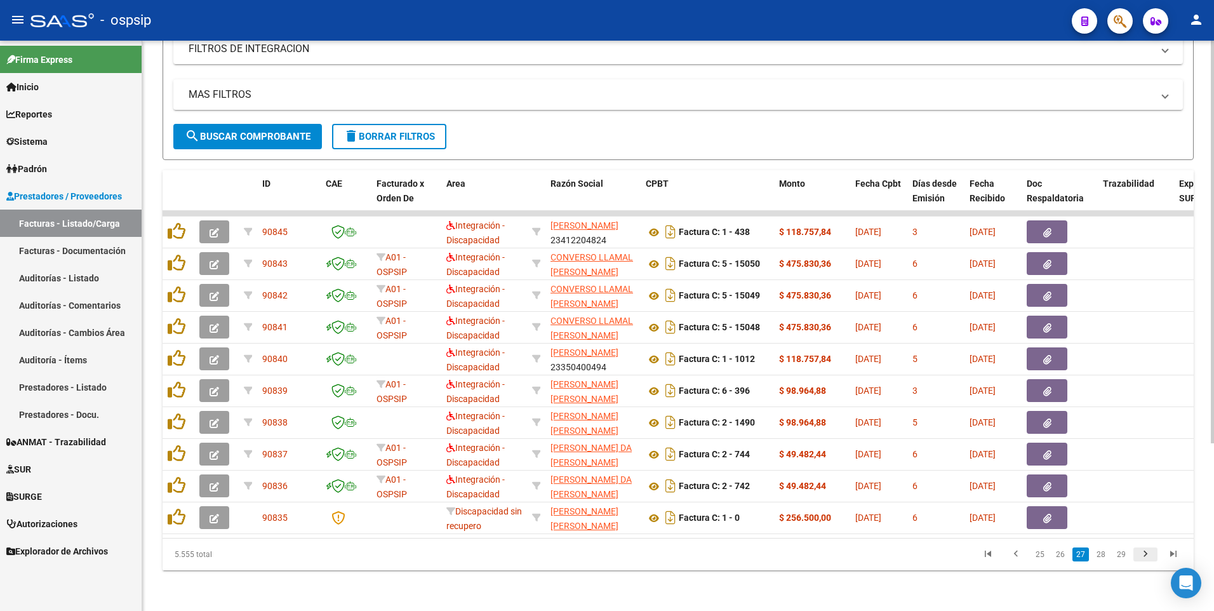
click at [1147, 555] on icon "go to next page" at bounding box center [1145, 555] width 17 height 15
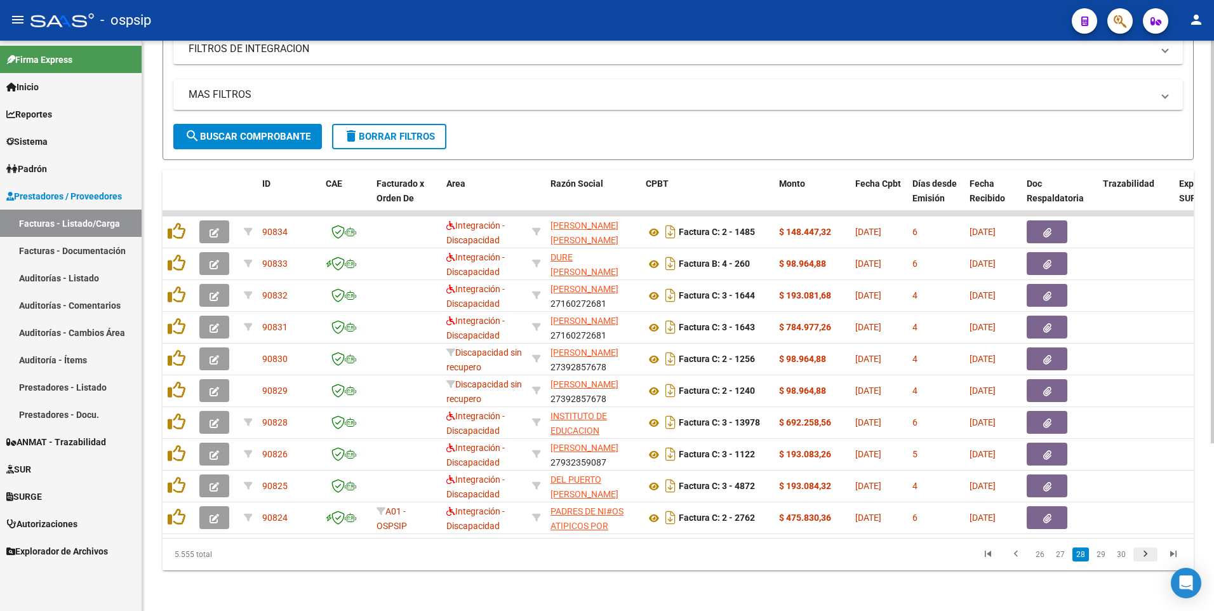
click at [1147, 555] on icon "go to next page" at bounding box center [1145, 555] width 17 height 15
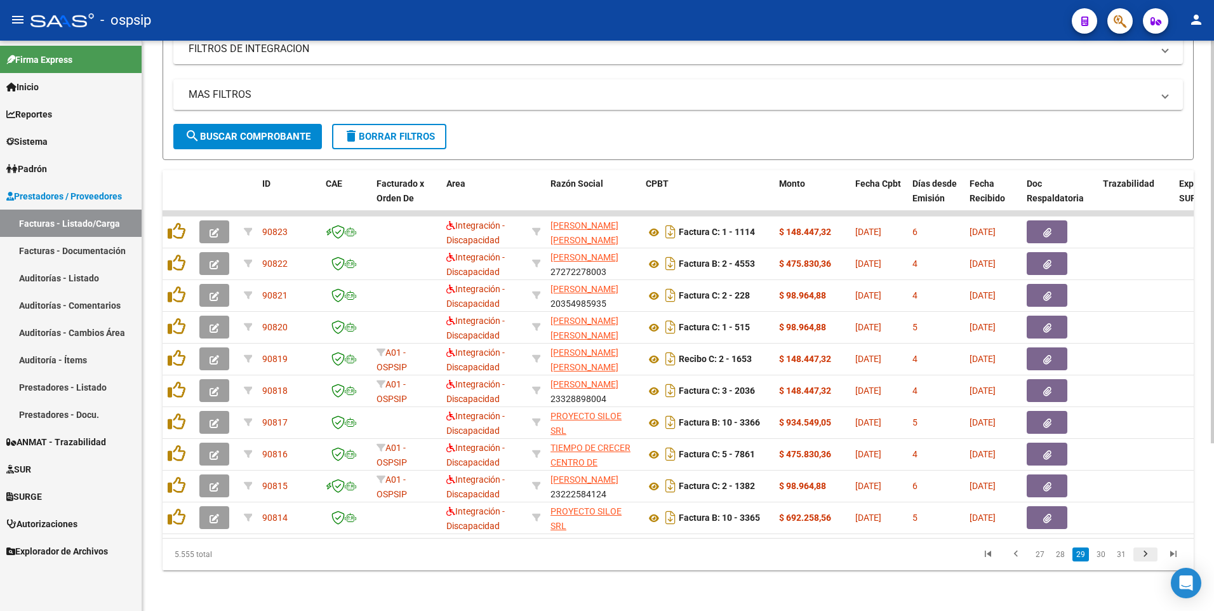
click at [1147, 555] on icon "go to next page" at bounding box center [1145, 555] width 17 height 15
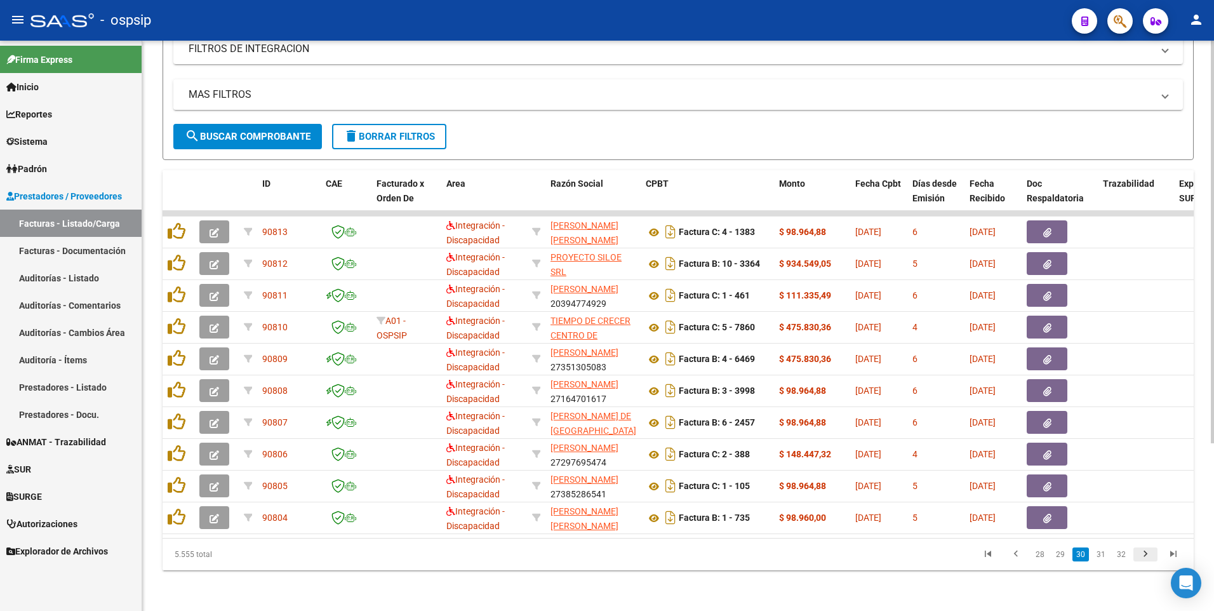
click at [1147, 555] on icon "go to next page" at bounding box center [1145, 555] width 17 height 15
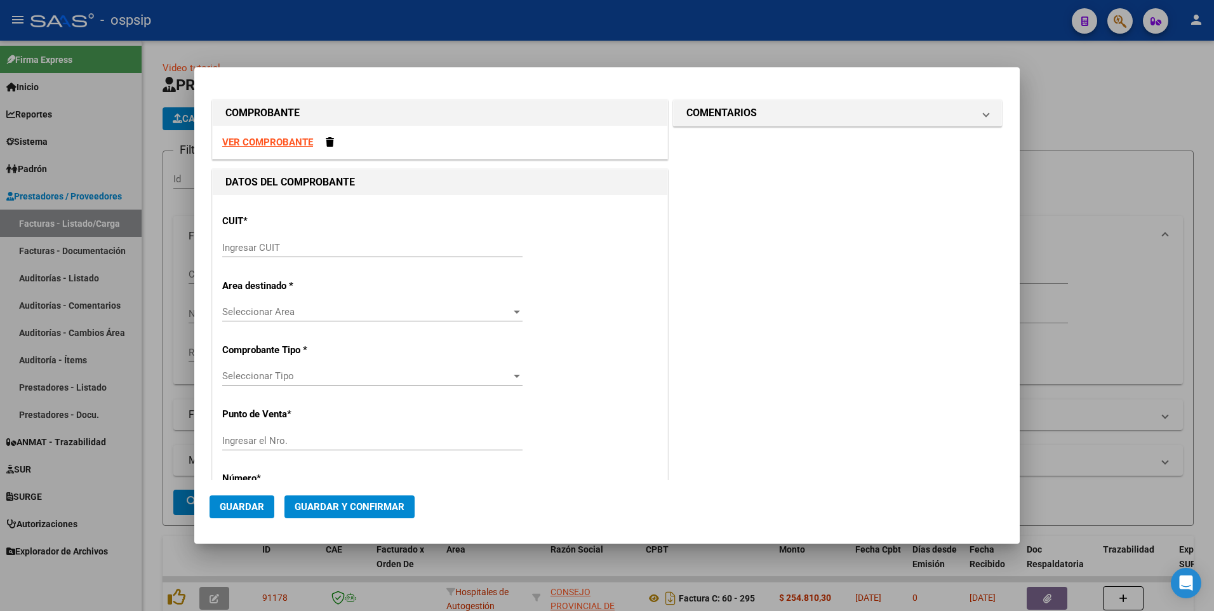
scroll to position [65, 0]
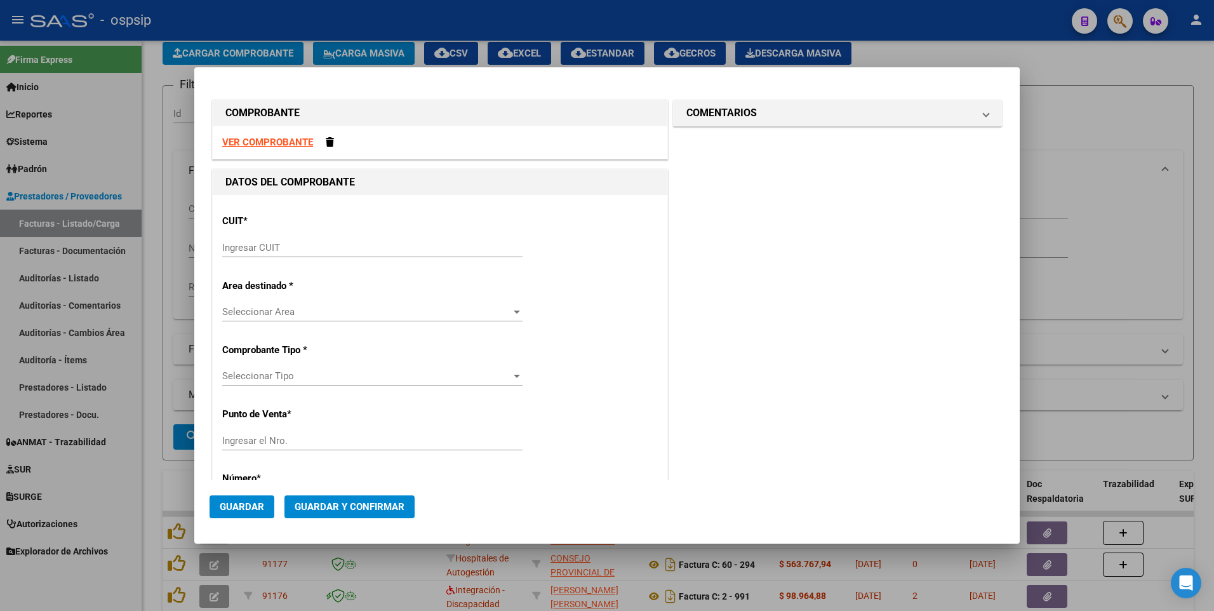
click at [420, 102] on div "COMPROBANTE" at bounding box center [440, 112] width 455 height 25
click at [287, 138] on strong "VER COMPROBANTE" at bounding box center [267, 142] width 91 height 11
click at [411, 250] on input "Ingresar CUIT" at bounding box center [372, 247] width 300 height 11
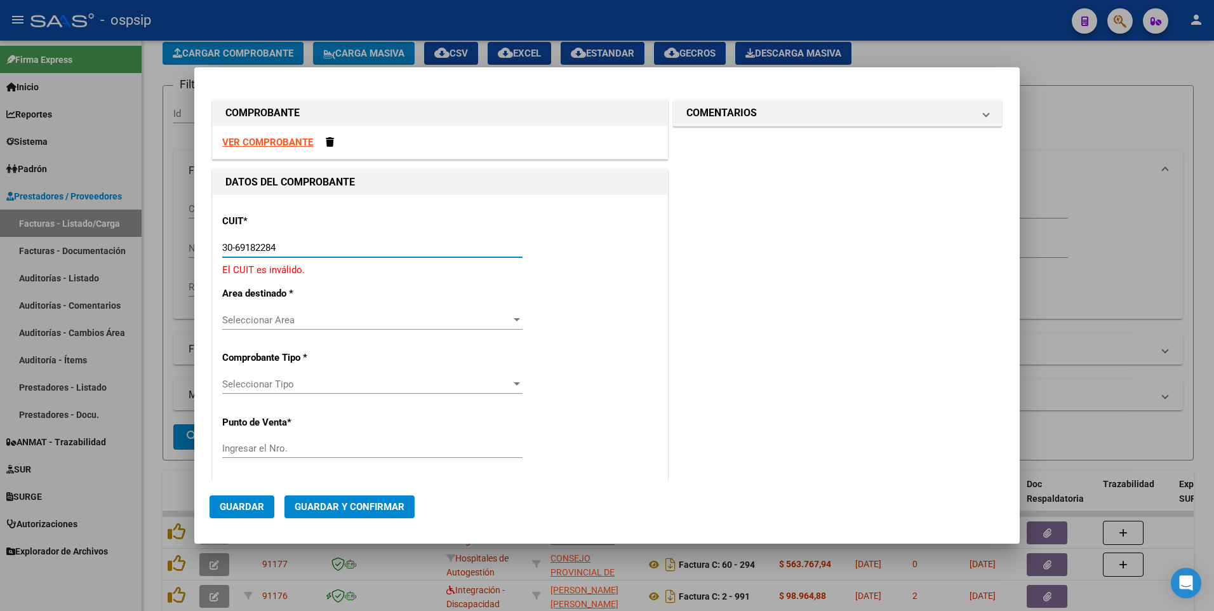
type input "30-69182284-9"
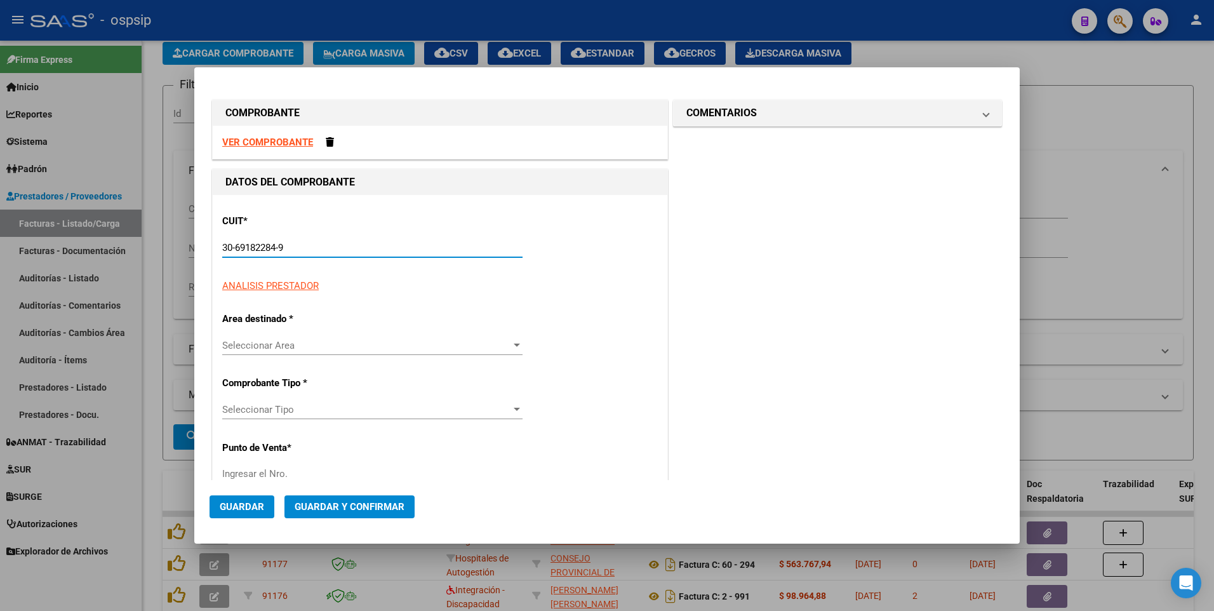
type input "1604"
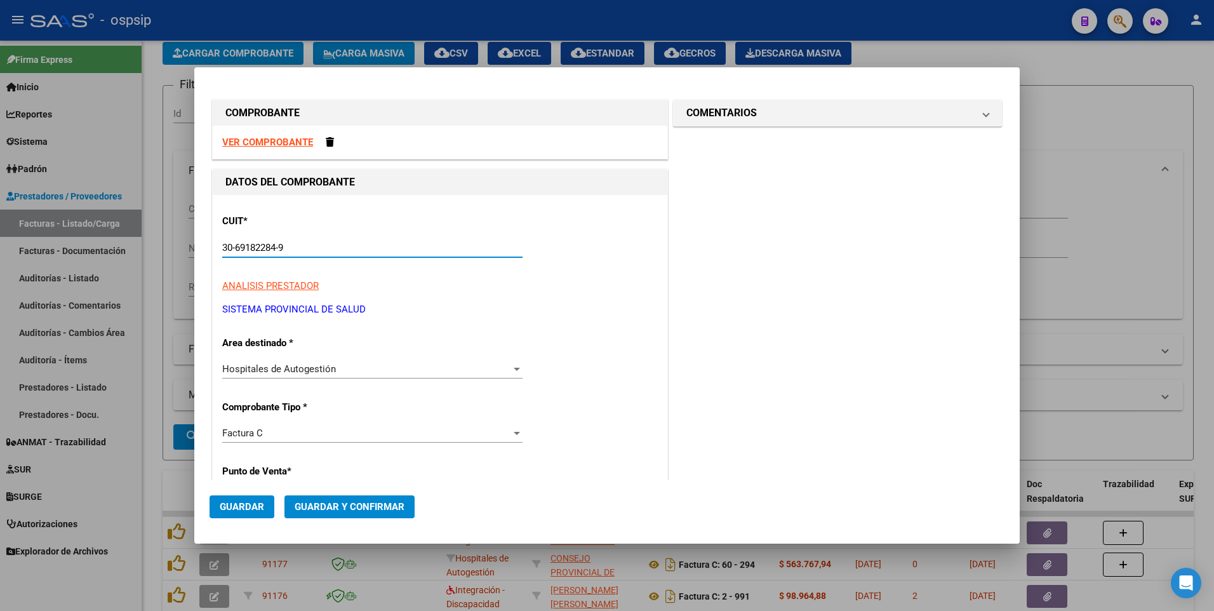
type input "30-69182284-9"
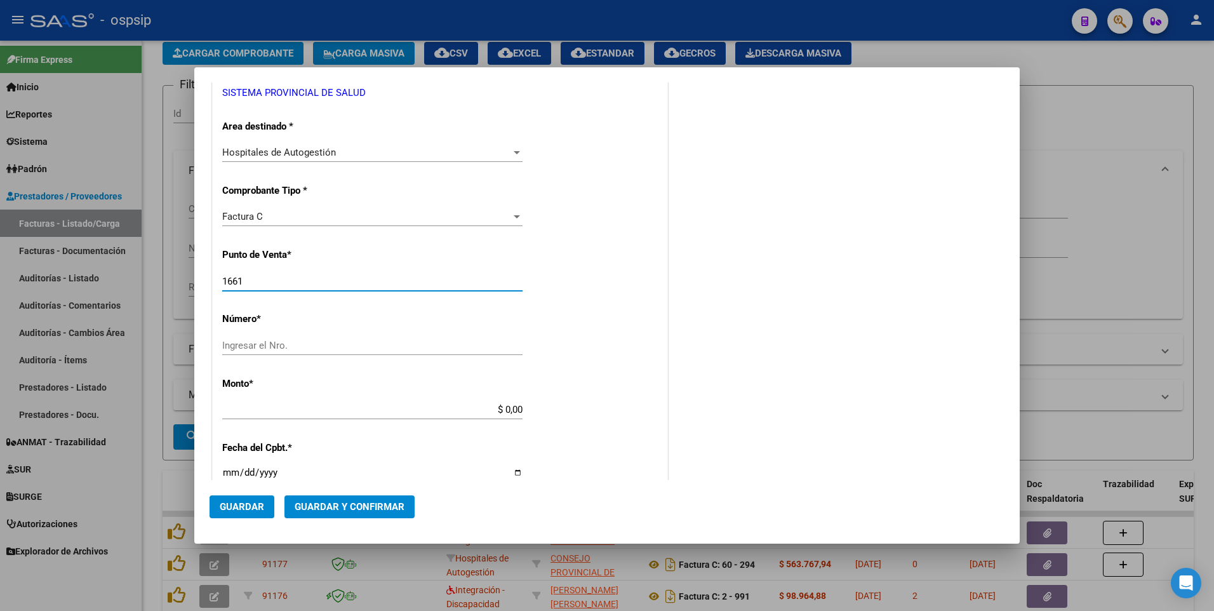
type input "1661"
type input "34443"
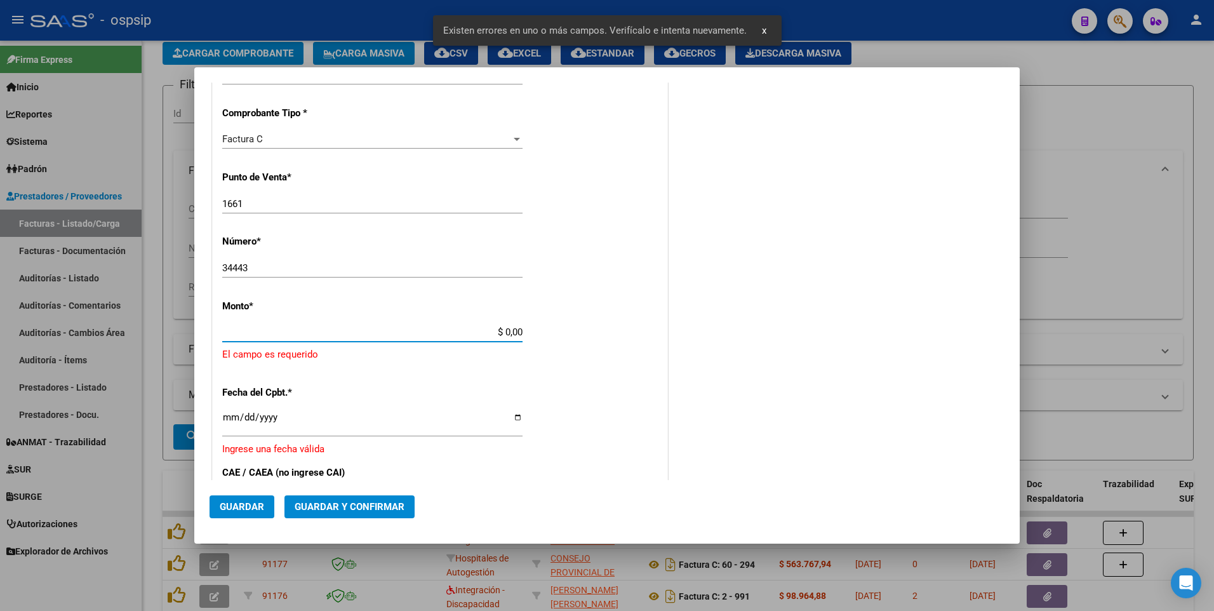
scroll to position [339, 0]
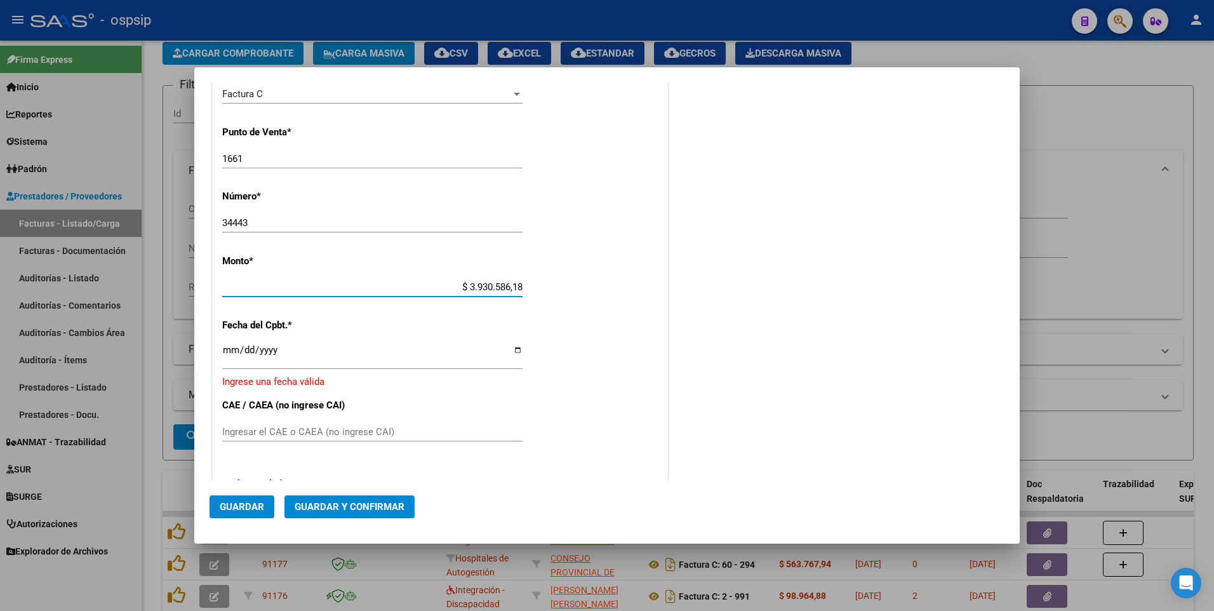
click at [405, 283] on input "$ 3.930.586,18" at bounding box center [372, 286] width 300 height 11
click at [405, 283] on input "$ 33,93" at bounding box center [372, 286] width 300 height 11
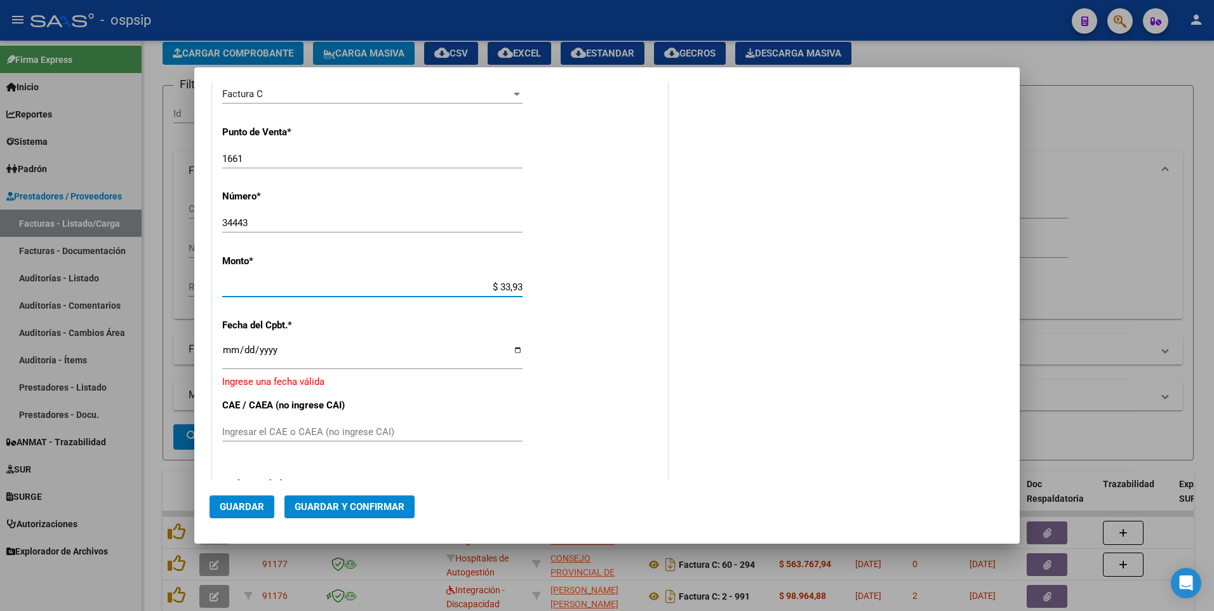
click at [405, 283] on input "$ 33,93" at bounding box center [372, 286] width 300 height 11
type input "$ 3.930.586,18"
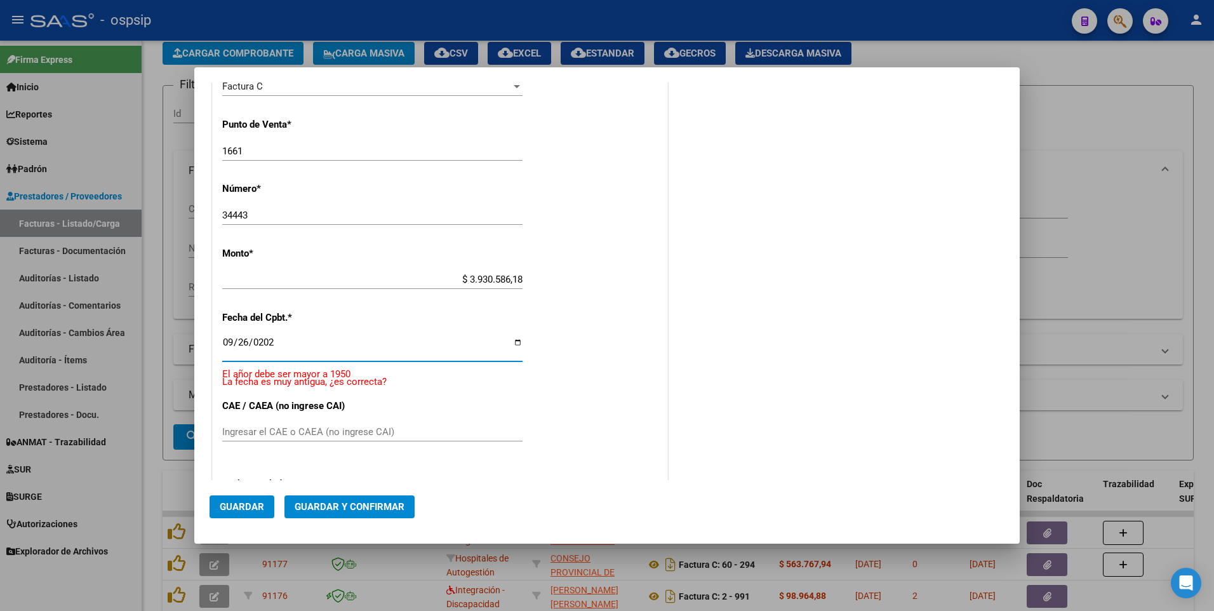
type input "[DATE]"
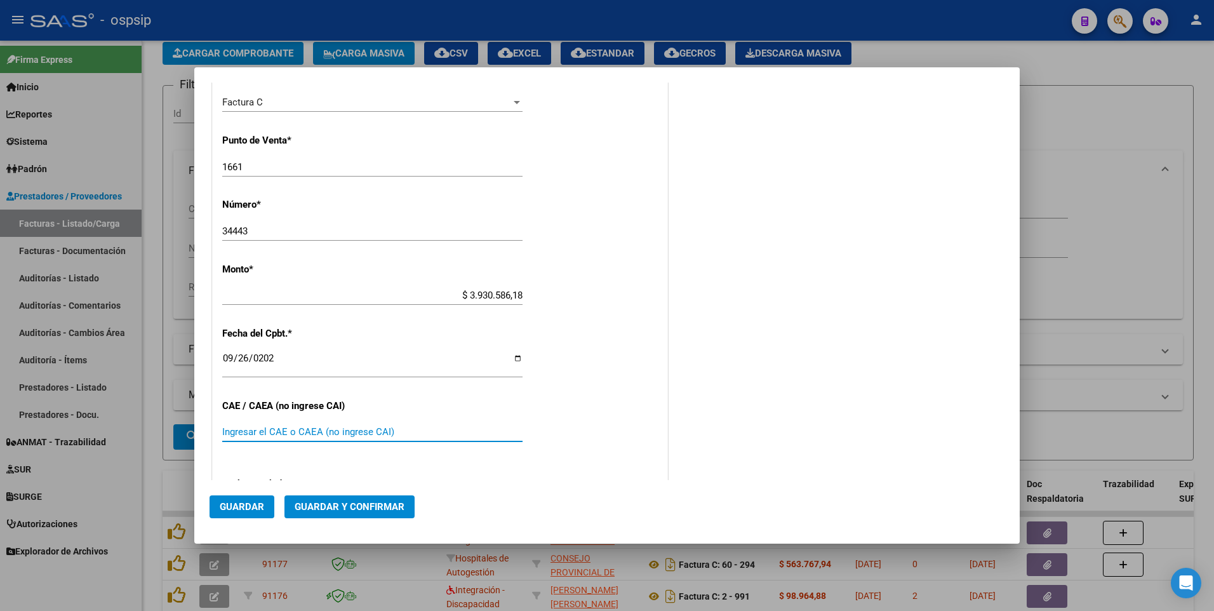
click at [248, 507] on span "Guardar" at bounding box center [242, 506] width 44 height 11
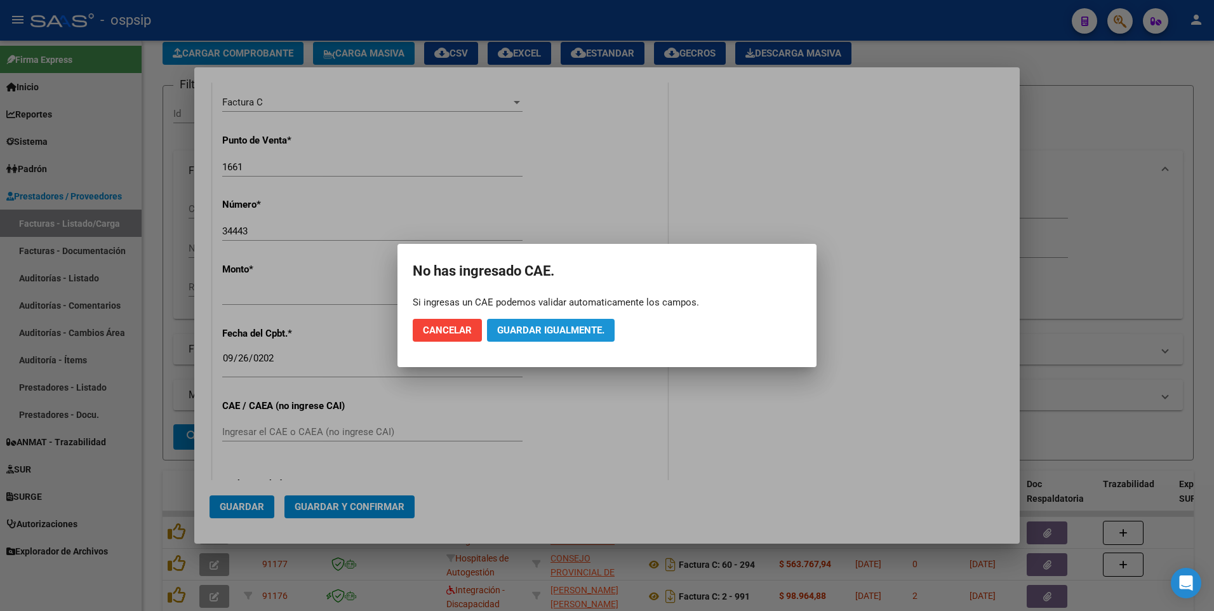
click at [497, 331] on span "Guardar igualmente." at bounding box center [550, 329] width 107 height 11
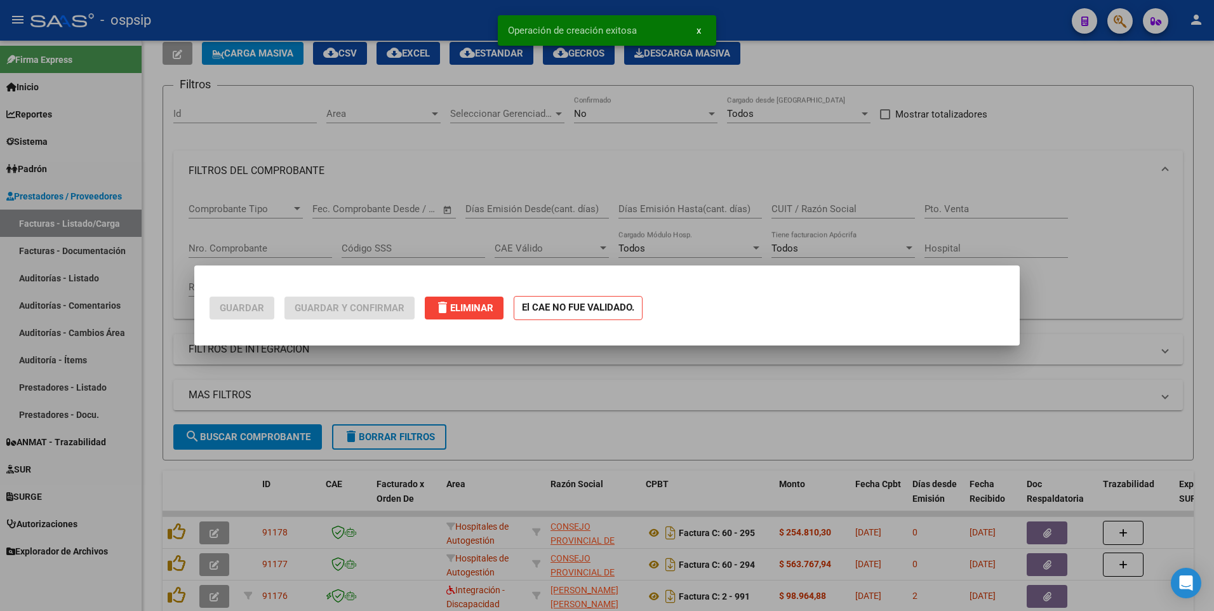
scroll to position [0, 0]
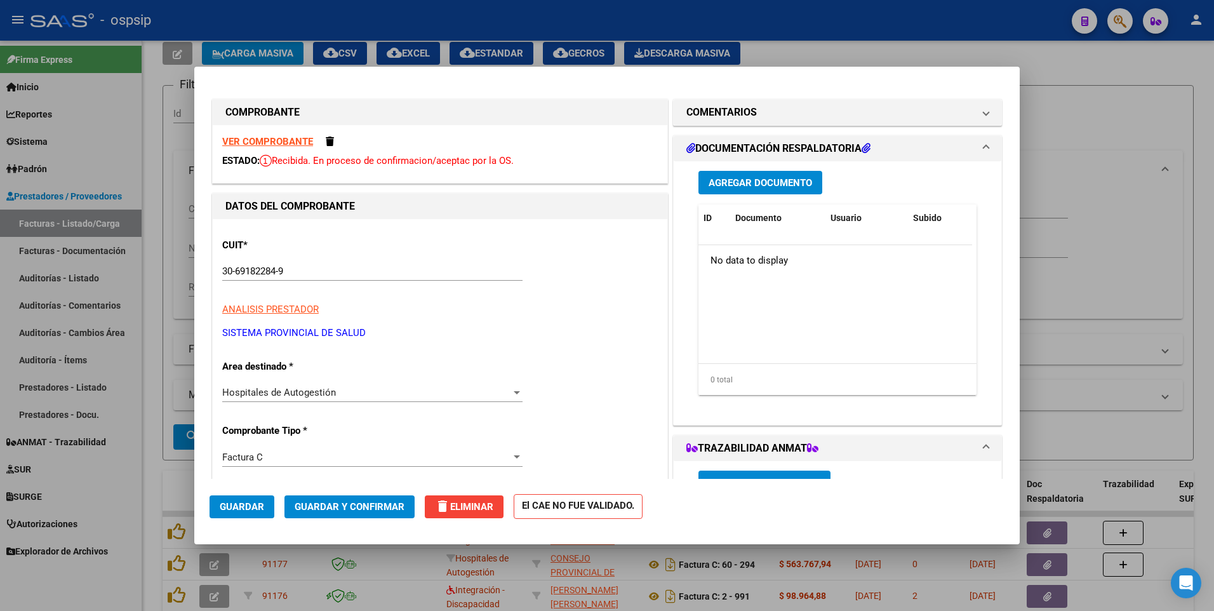
click at [728, 181] on span "Agregar Documento" at bounding box center [760, 182] width 103 height 11
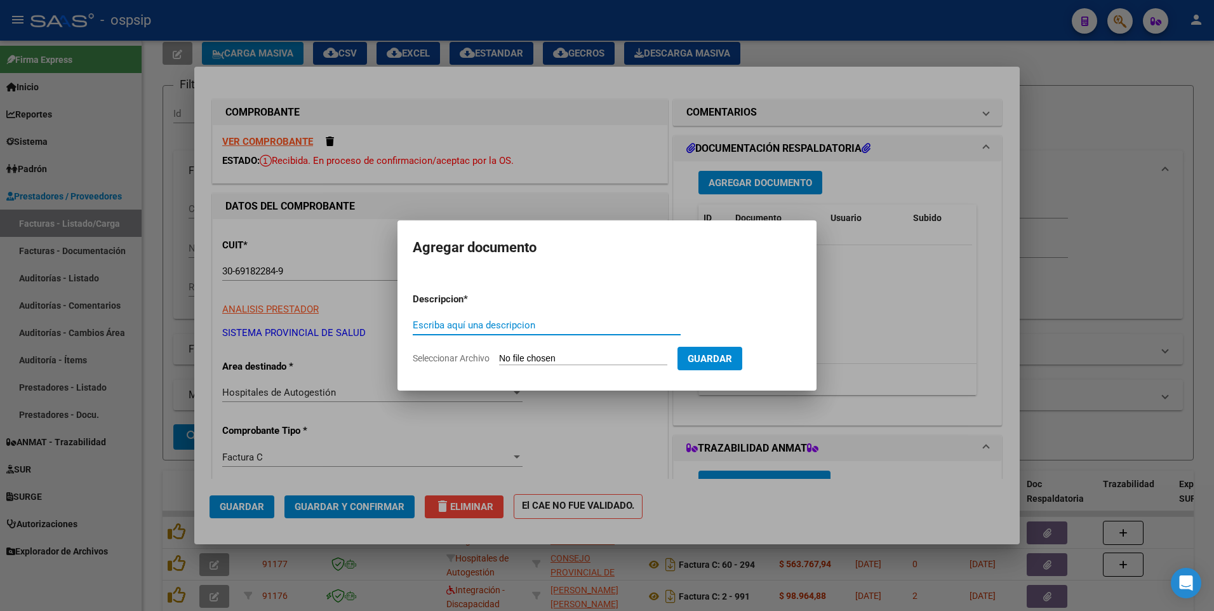
paste input "recuperodecostoshep@gmail.com"
type input "recuperodecostoshep@gmail.com"
click at [563, 354] on input "Seleccionar Archivo" at bounding box center [583, 359] width 168 height 12
type input "C:\fakepath\RV_ RNOS 119708 (3).zip"
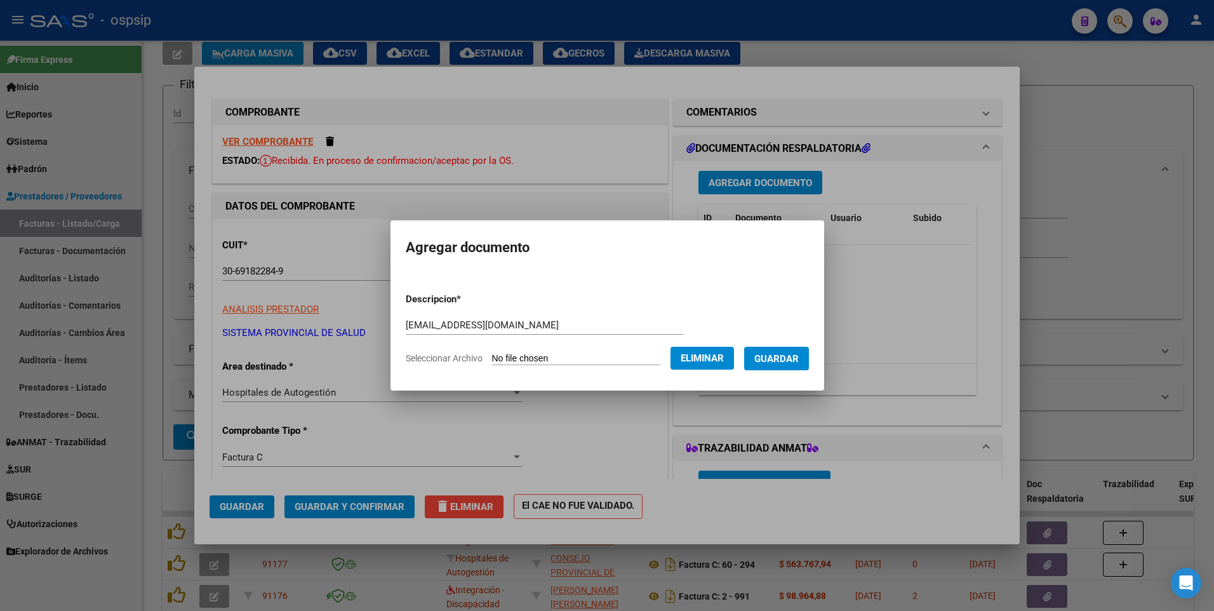
click at [794, 364] on span "Guardar" at bounding box center [776, 358] width 44 height 11
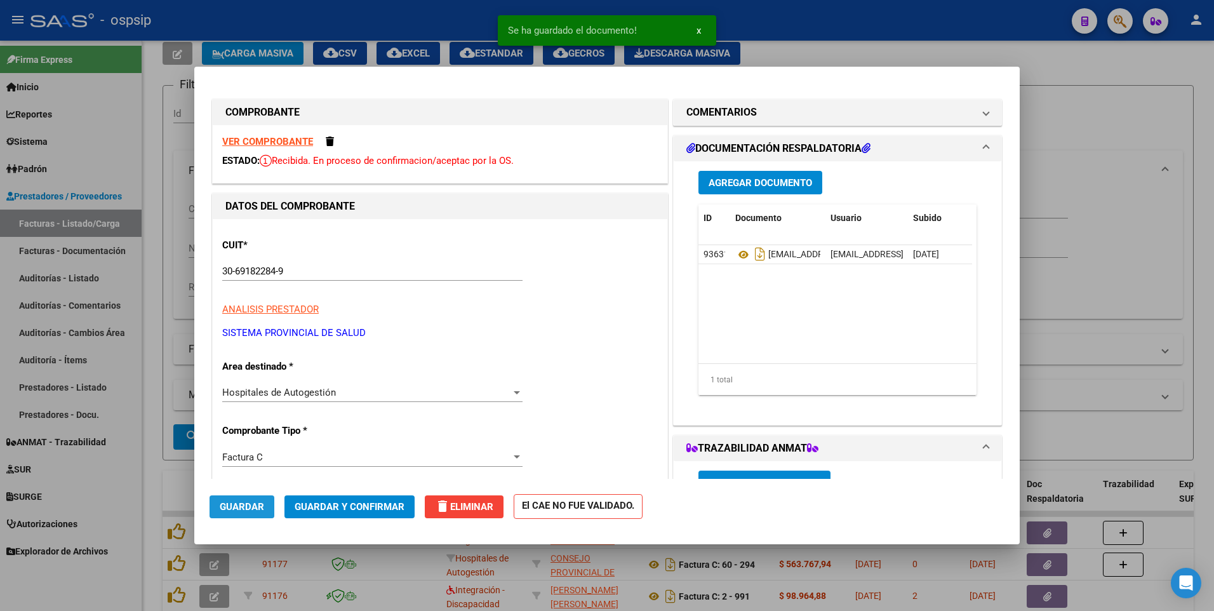
click at [244, 507] on span "Guardar" at bounding box center [242, 506] width 44 height 11
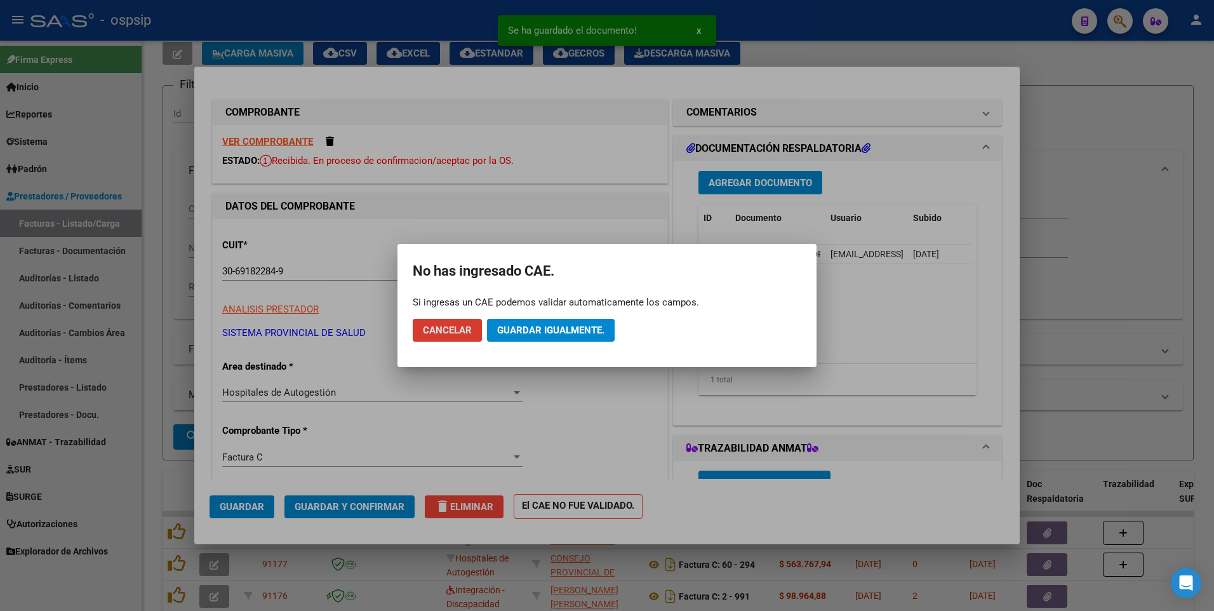
click at [570, 330] on span "Guardar igualmente." at bounding box center [550, 329] width 107 height 11
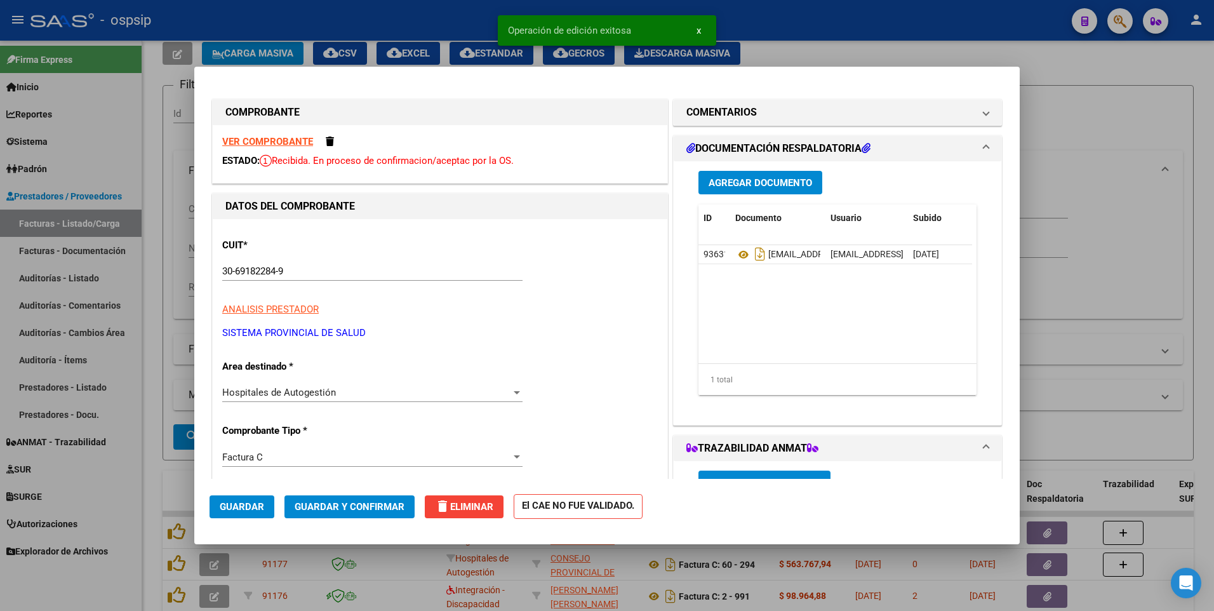
click at [788, 30] on div at bounding box center [607, 305] width 1214 height 611
type input "$ 0,00"
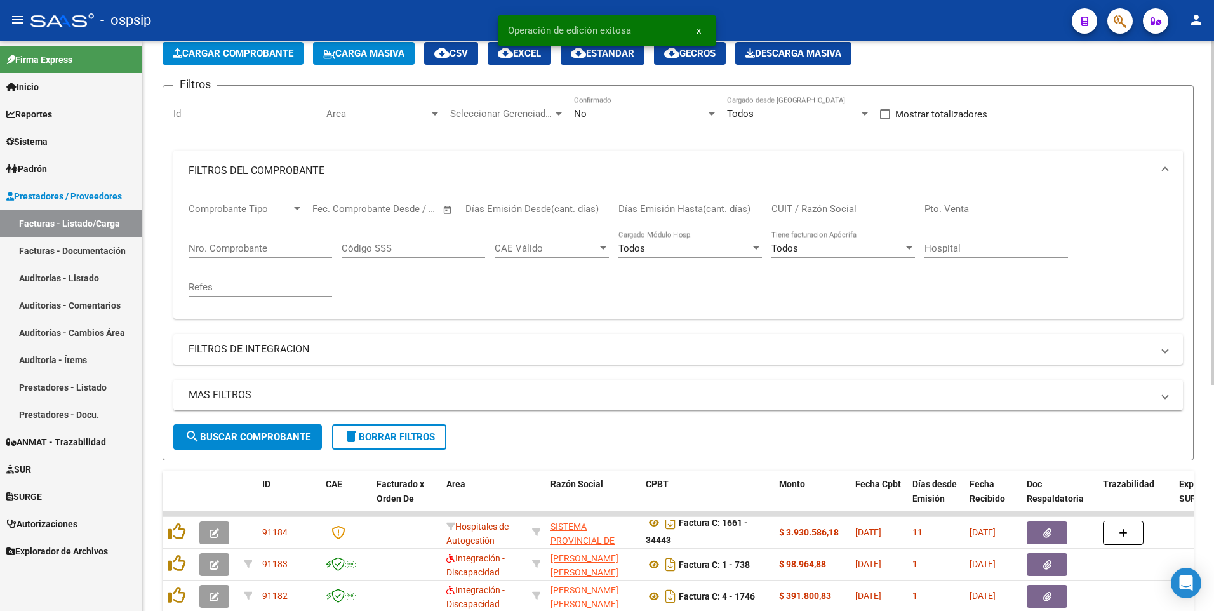
scroll to position [8, 0]
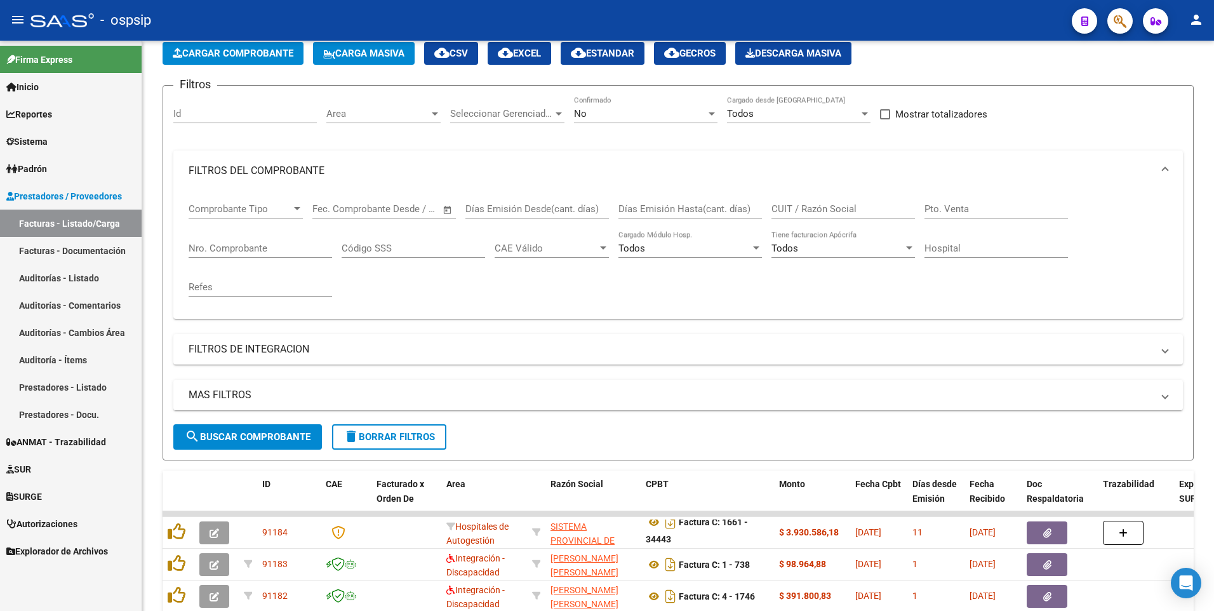
click at [422, 17] on div "- ospsip" at bounding box center [545, 20] width 1031 height 28
click at [259, 59] on button "Cargar Comprobante" at bounding box center [233, 53] width 141 height 23
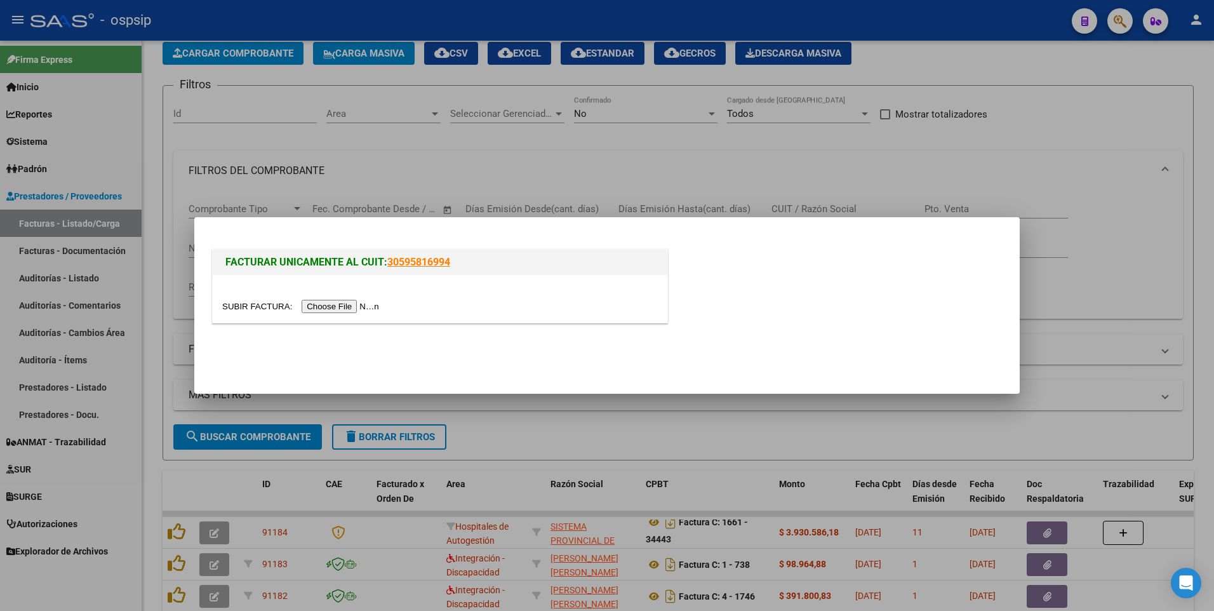
click at [349, 308] on input "file" at bounding box center [302, 306] width 161 height 13
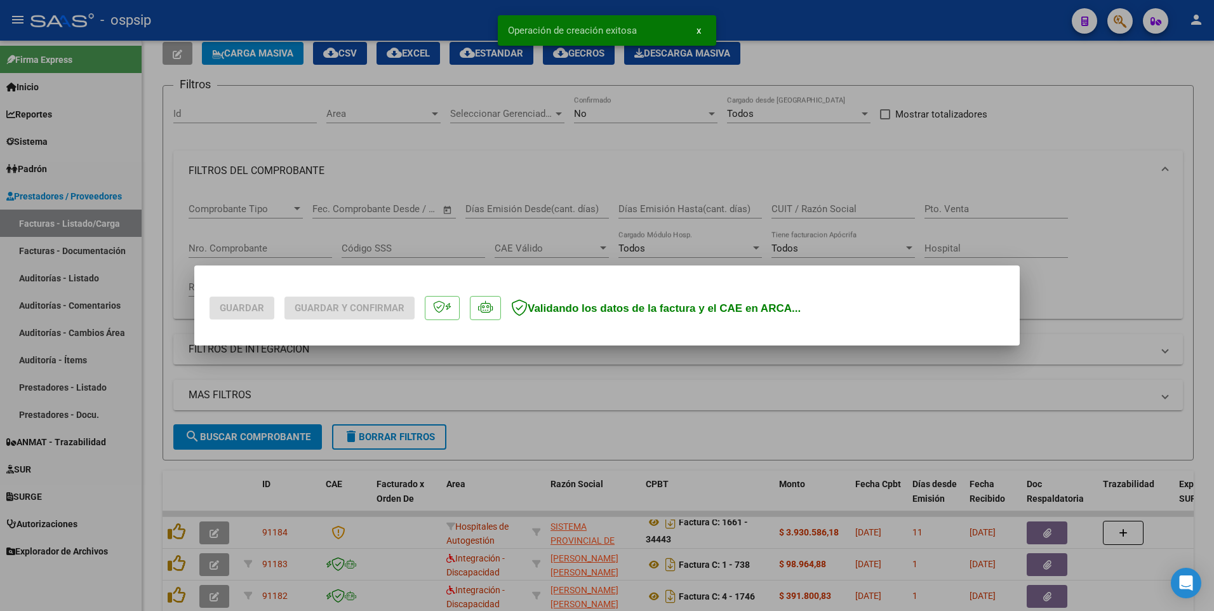
scroll to position [0, 0]
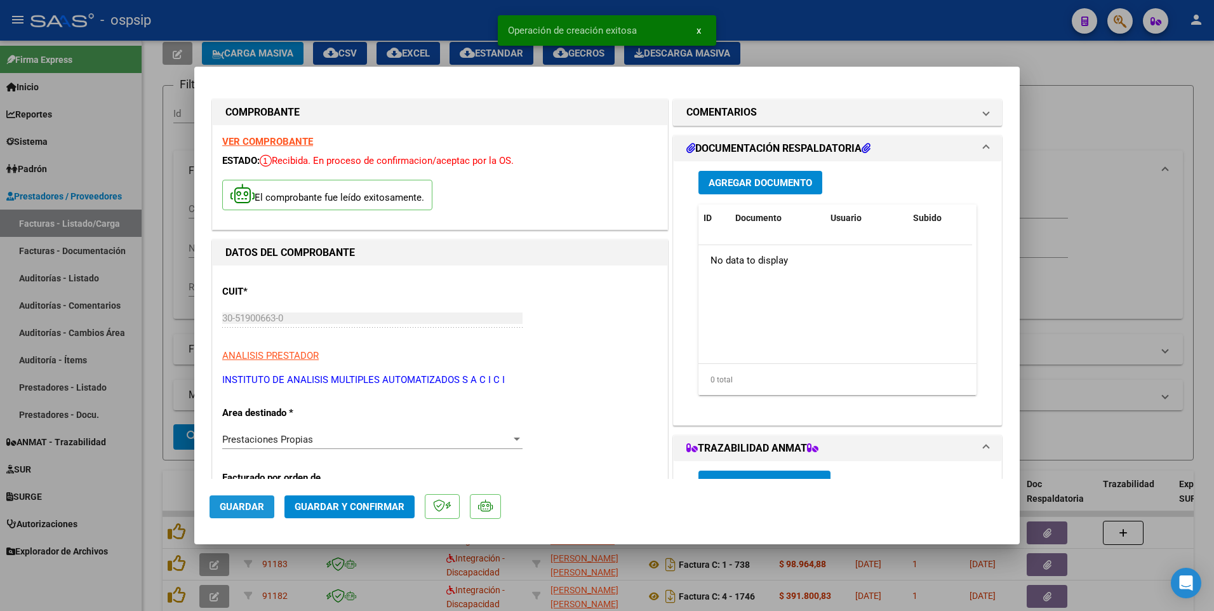
click at [259, 512] on button "Guardar" at bounding box center [242, 506] width 65 height 23
click at [417, 20] on div at bounding box center [607, 305] width 1214 height 611
type input "$ 0,00"
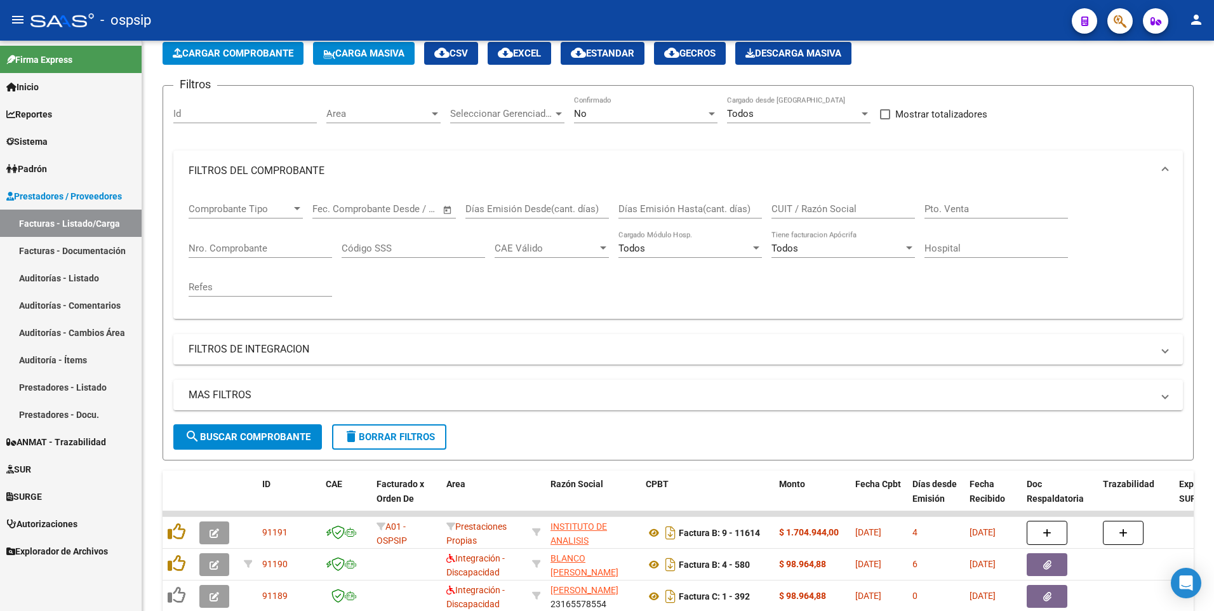
click at [484, 14] on div "- ospsip" at bounding box center [545, 20] width 1031 height 28
click at [252, 60] on button "Cargar Comprobante" at bounding box center [233, 53] width 141 height 23
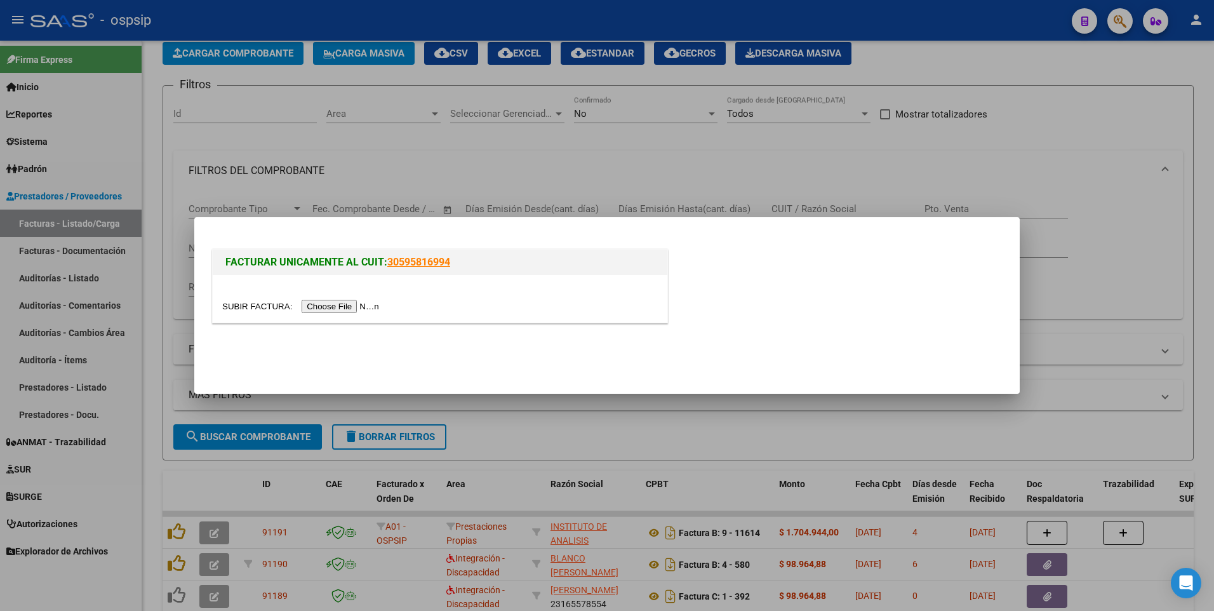
click at [314, 304] on input "file" at bounding box center [302, 306] width 161 height 13
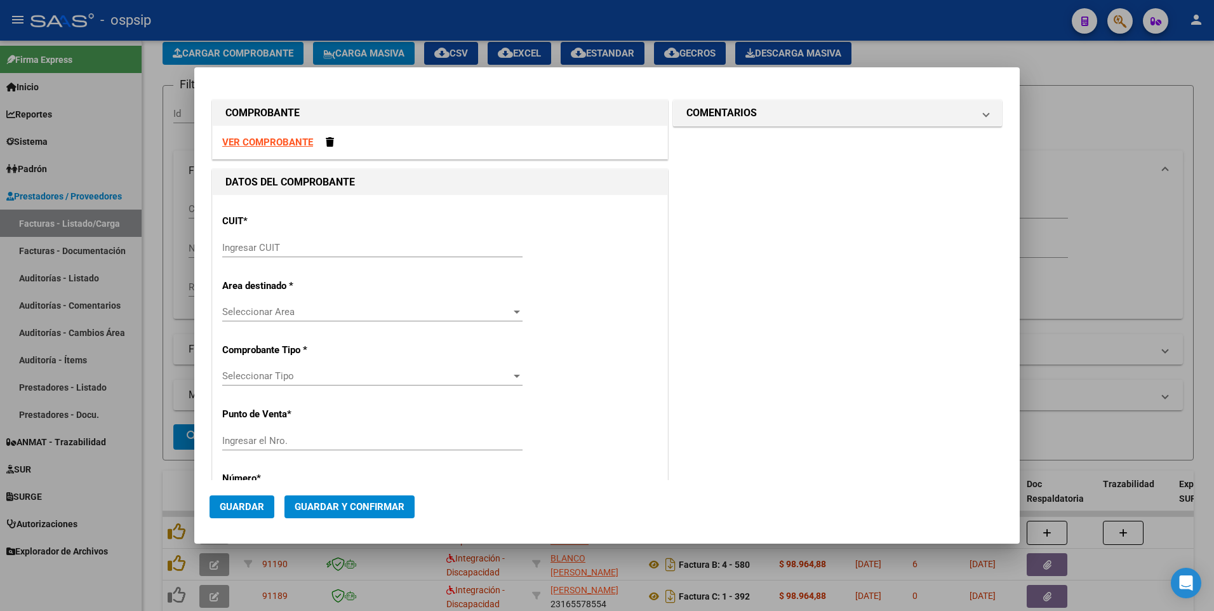
click at [286, 149] on div "VER COMPROBANTE" at bounding box center [440, 143] width 455 height 34
click at [283, 146] on strong "VER COMPROBANTE" at bounding box center [267, 142] width 91 height 11
click at [321, 250] on input "Ingresar CUIT" at bounding box center [372, 247] width 300 height 11
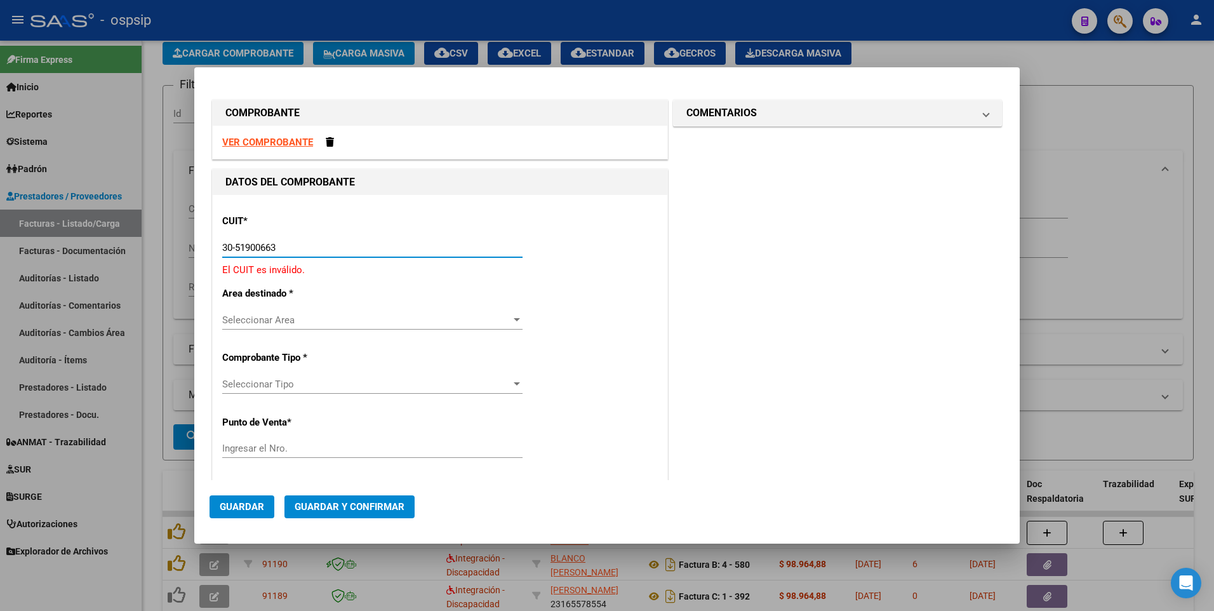
type input "30-51900663-0"
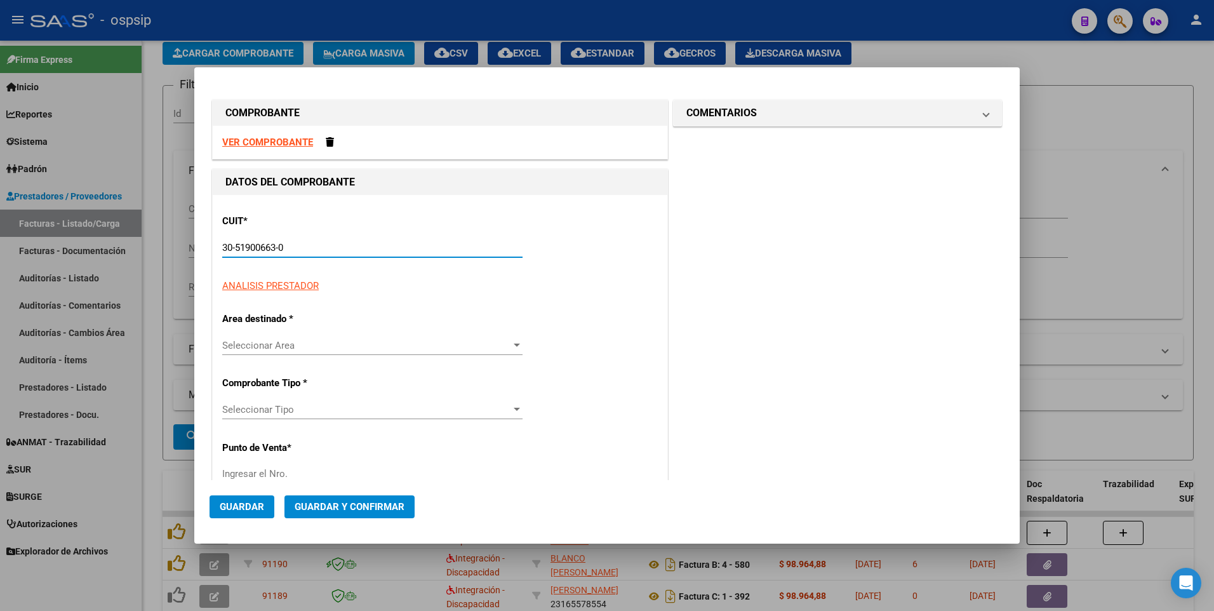
type input "9"
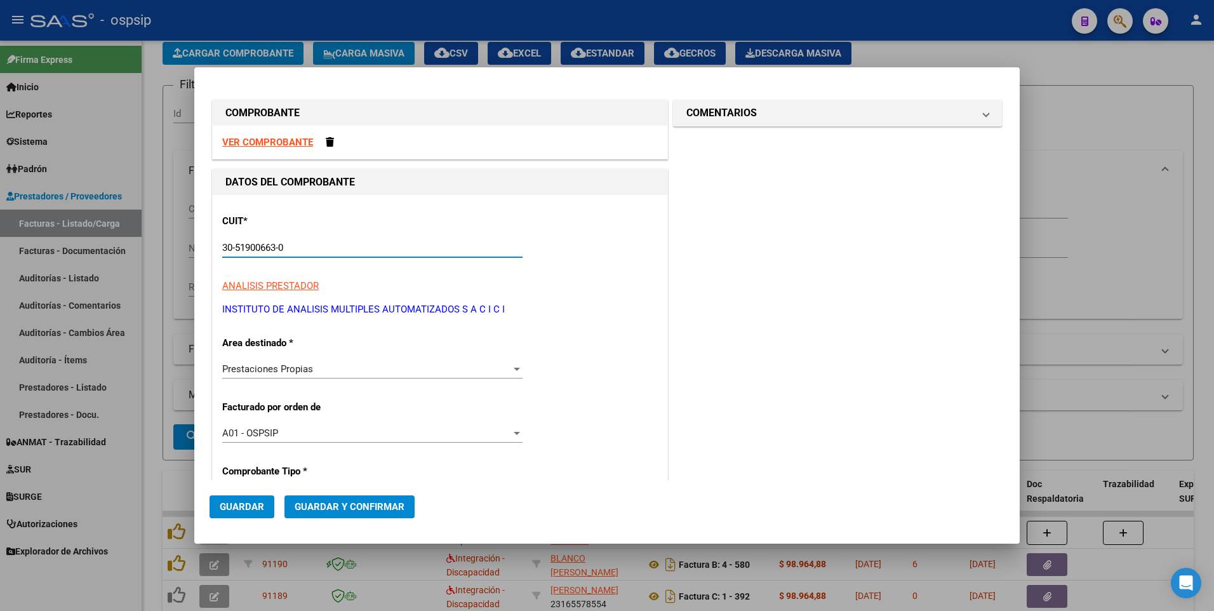
type input "30-51900663-0"
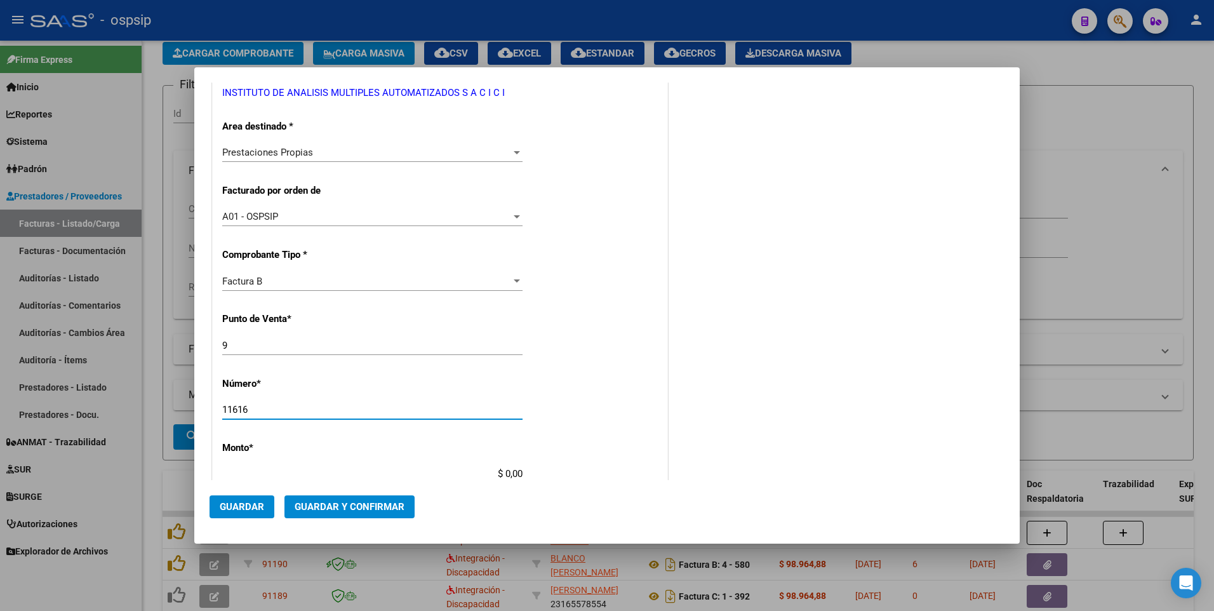
type input "11616"
type input "$ 6.580.773,40"
type input "2025-10-03"
type input "75400494577488"
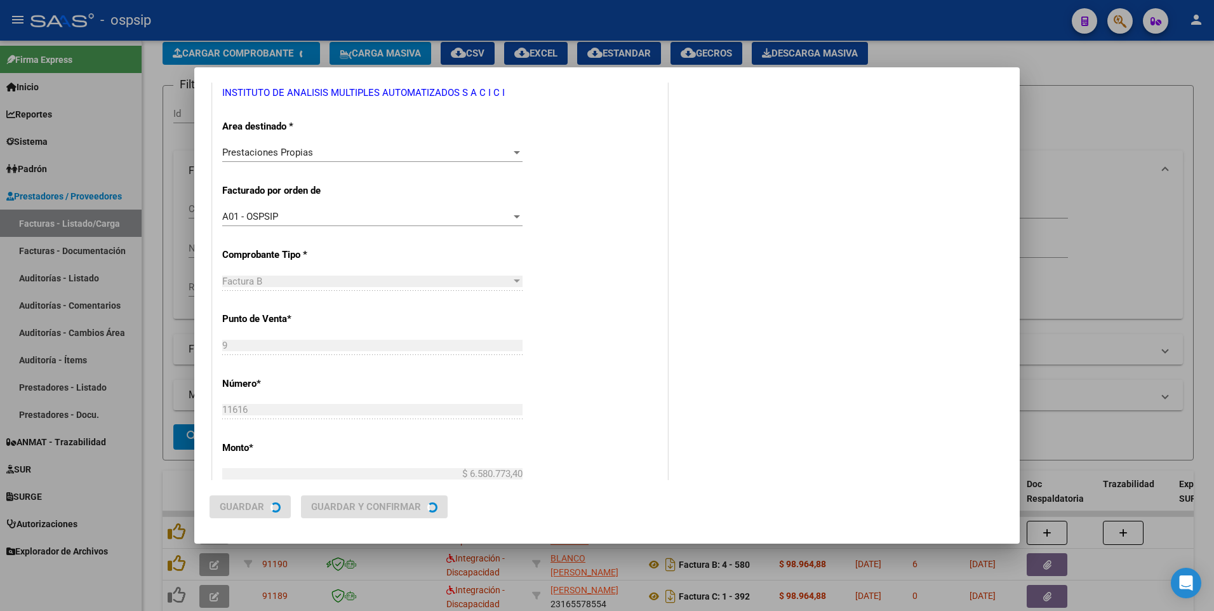
scroll to position [0, 0]
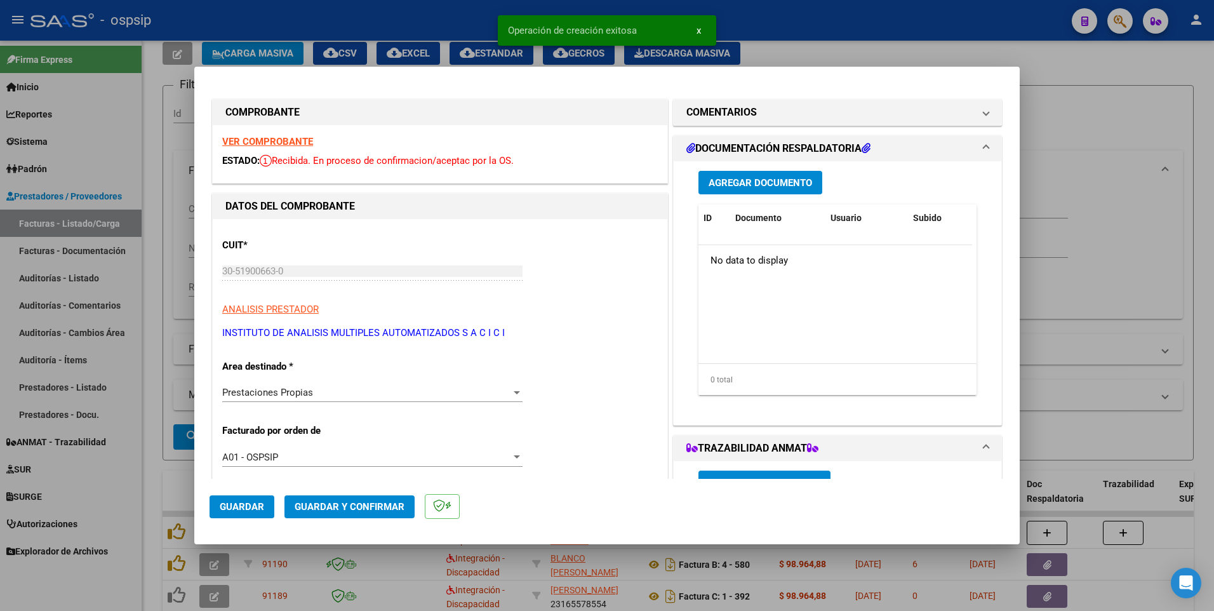
click at [268, 501] on button "Guardar" at bounding box center [242, 506] width 65 height 23
click at [446, 15] on div at bounding box center [607, 305] width 1214 height 611
type input "$ 0,00"
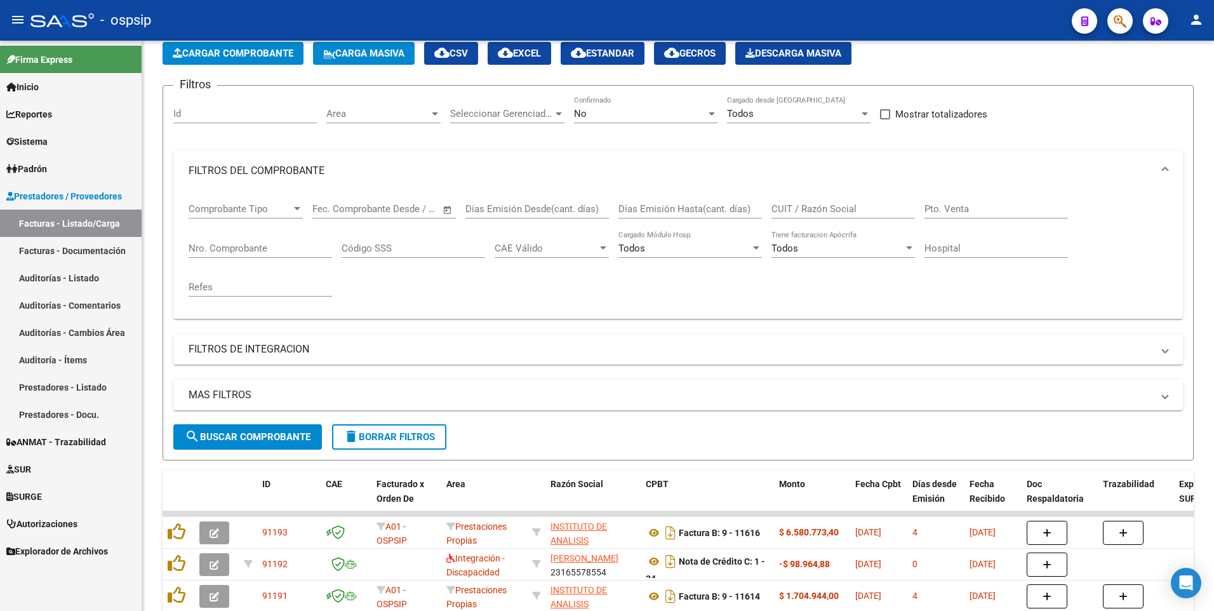
click at [432, 3] on mat-toolbar "menu - ospsip person" at bounding box center [607, 20] width 1214 height 41
click at [871, 213] on input "CUIT / Razón Social" at bounding box center [842, 208] width 143 height 11
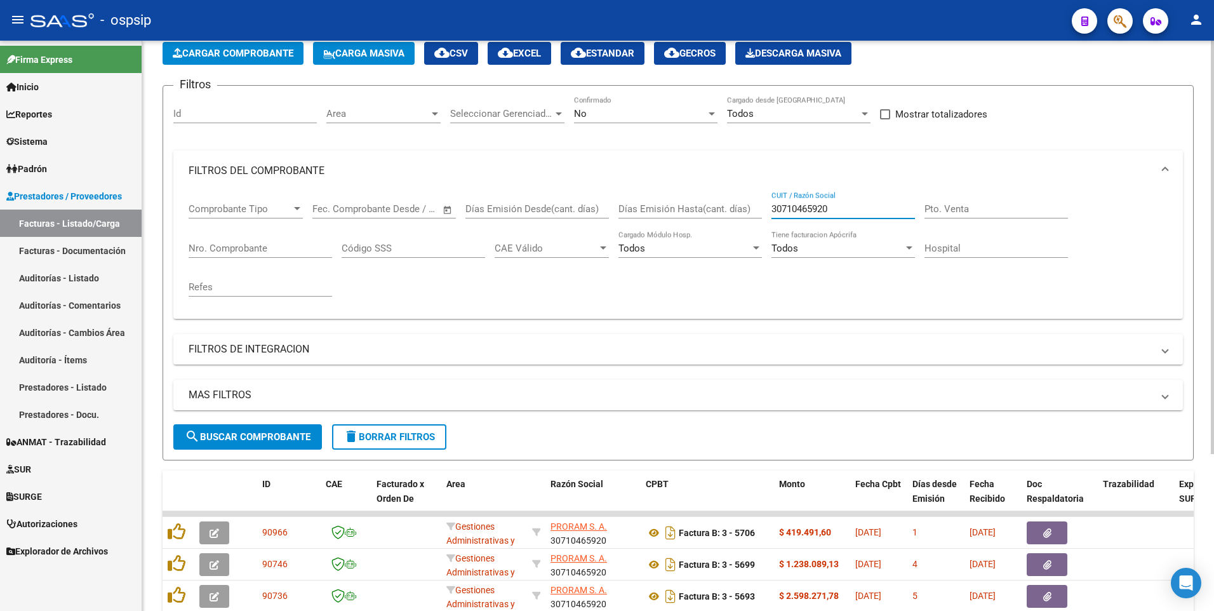
click at [862, 206] on input "30710465920" at bounding box center [842, 208] width 143 height 11
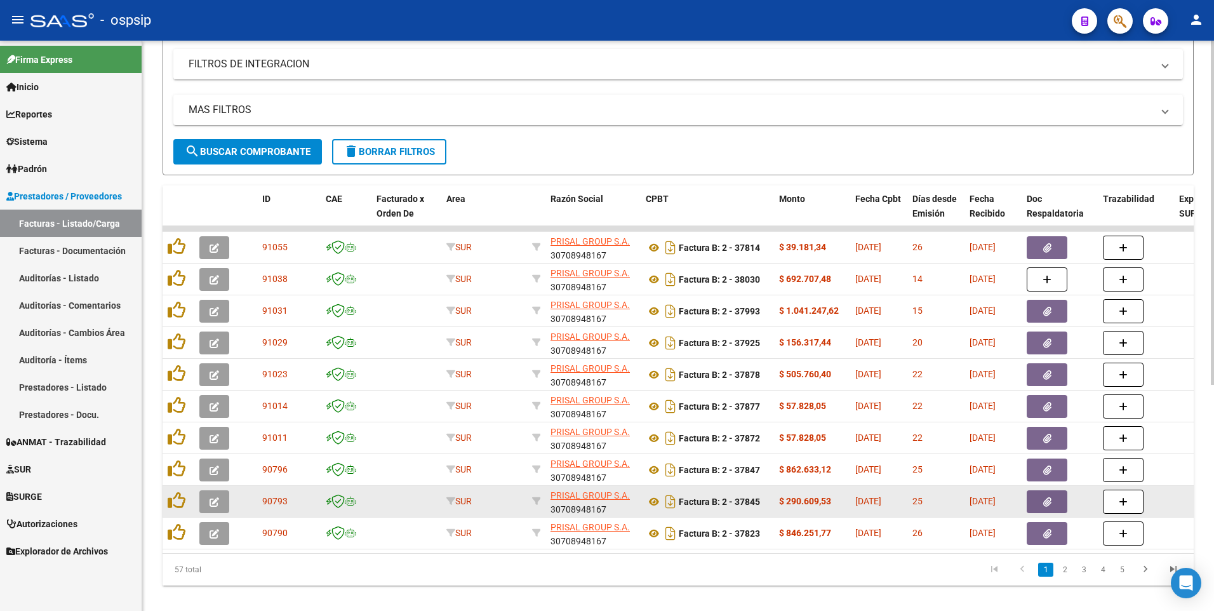
scroll to position [375, 0]
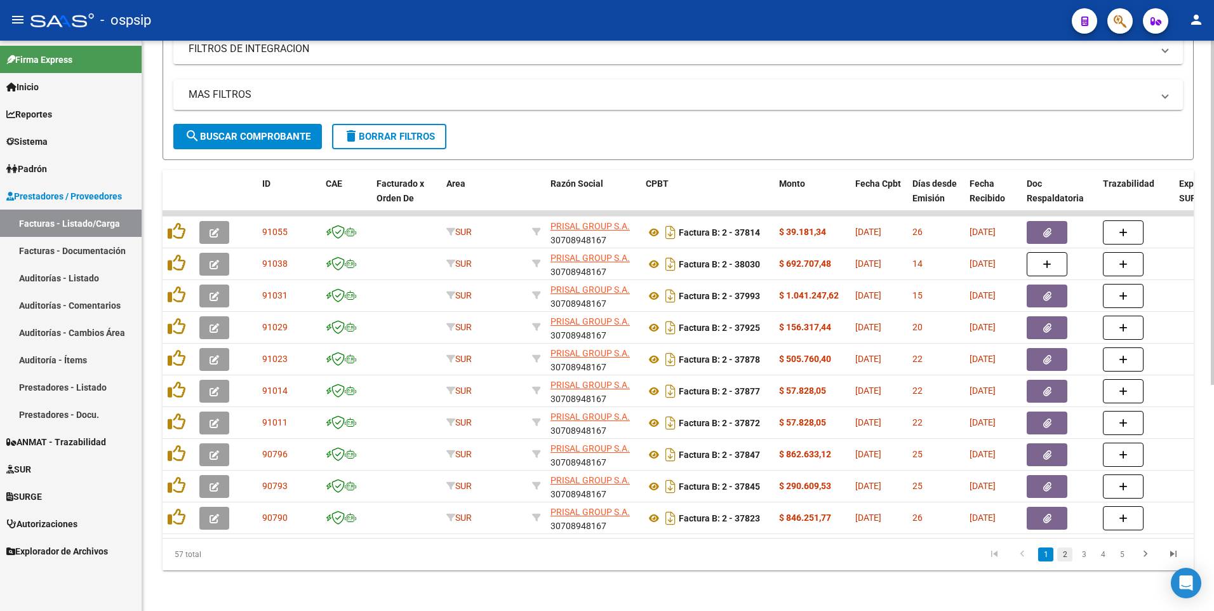
type input "30708948167"
click at [1065, 561] on link "2" at bounding box center [1064, 554] width 15 height 14
click at [1024, 556] on icon "go to previous page" at bounding box center [1022, 555] width 17 height 15
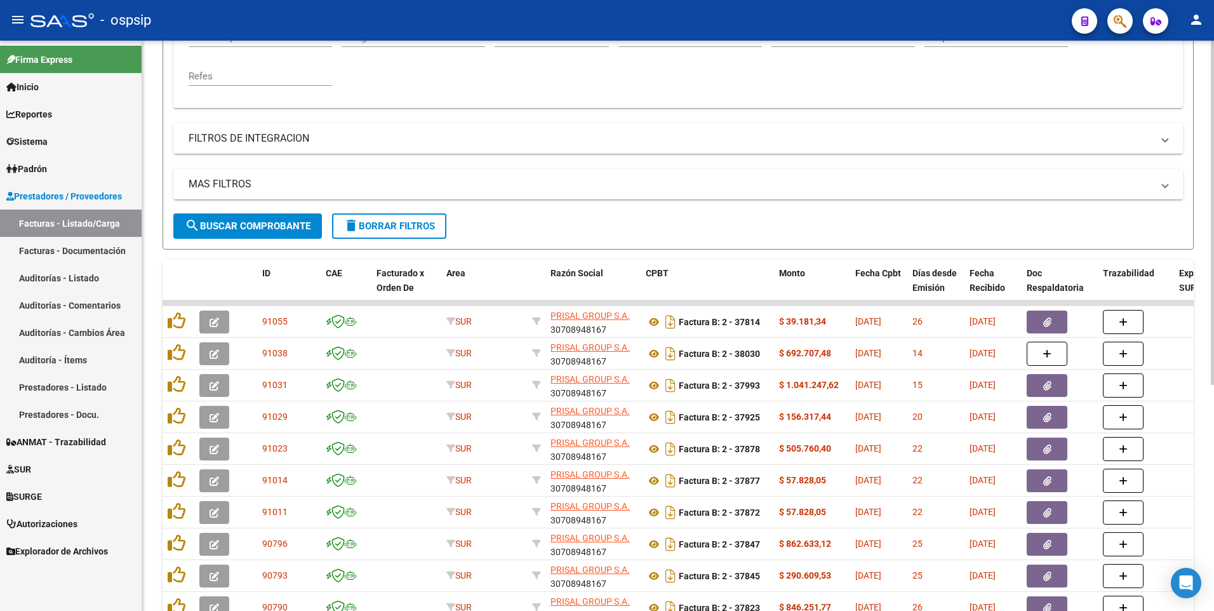
scroll to position [185, 0]
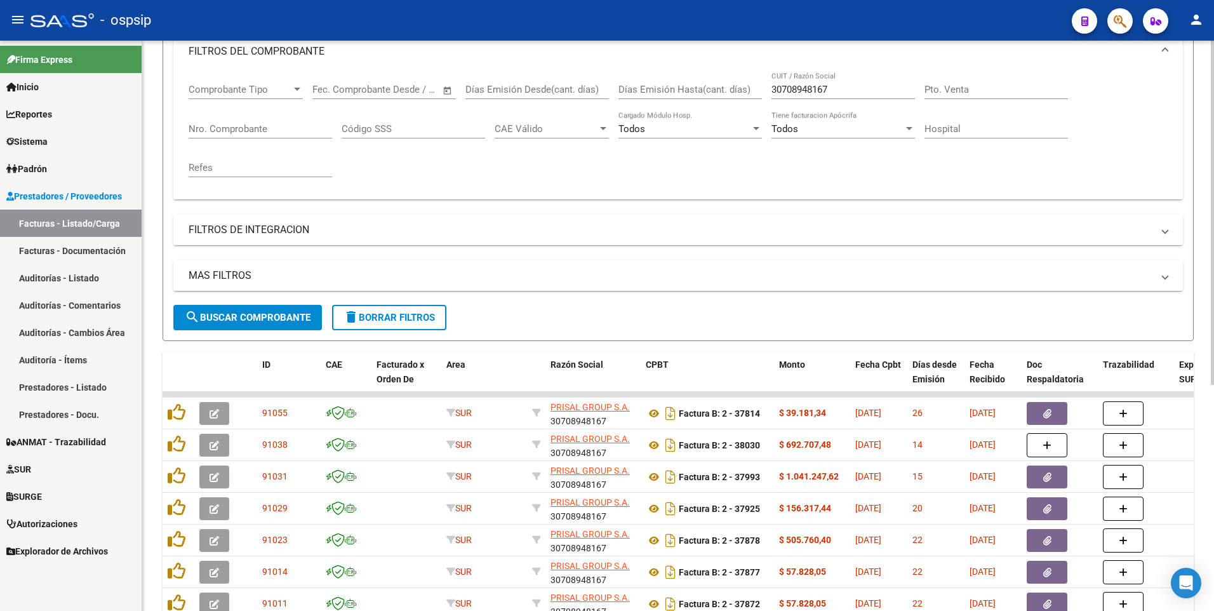
click at [239, 126] on input "Nro. Comprobante" at bounding box center [260, 128] width 143 height 11
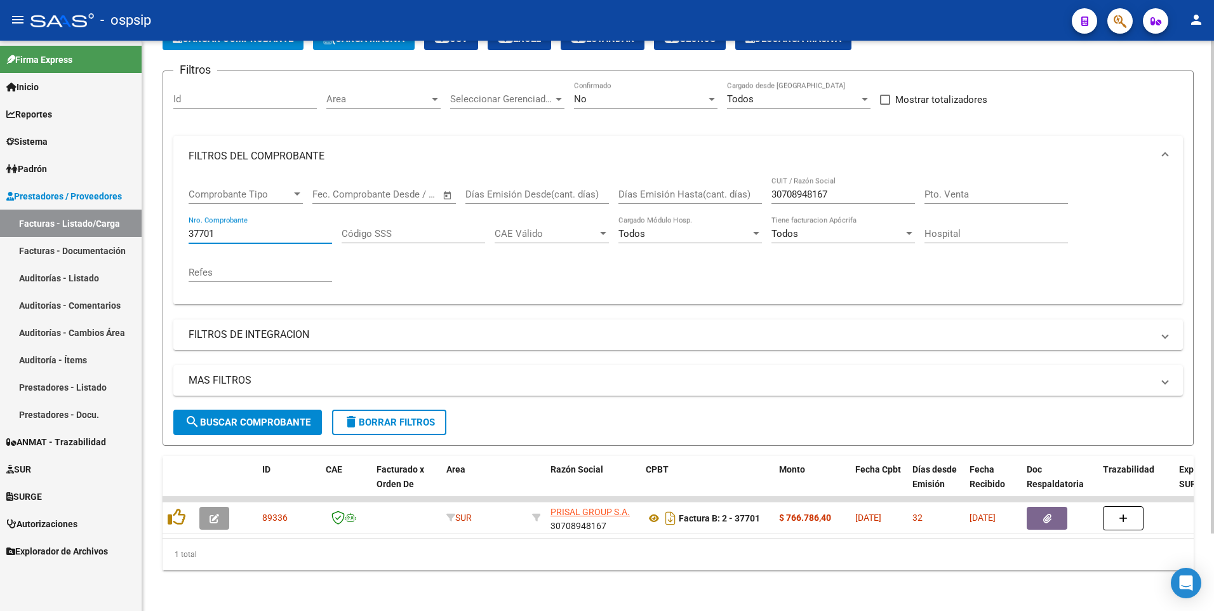
scroll to position [90, 0]
type input "37745"
click at [235, 228] on input "37745" at bounding box center [260, 233] width 143 height 11
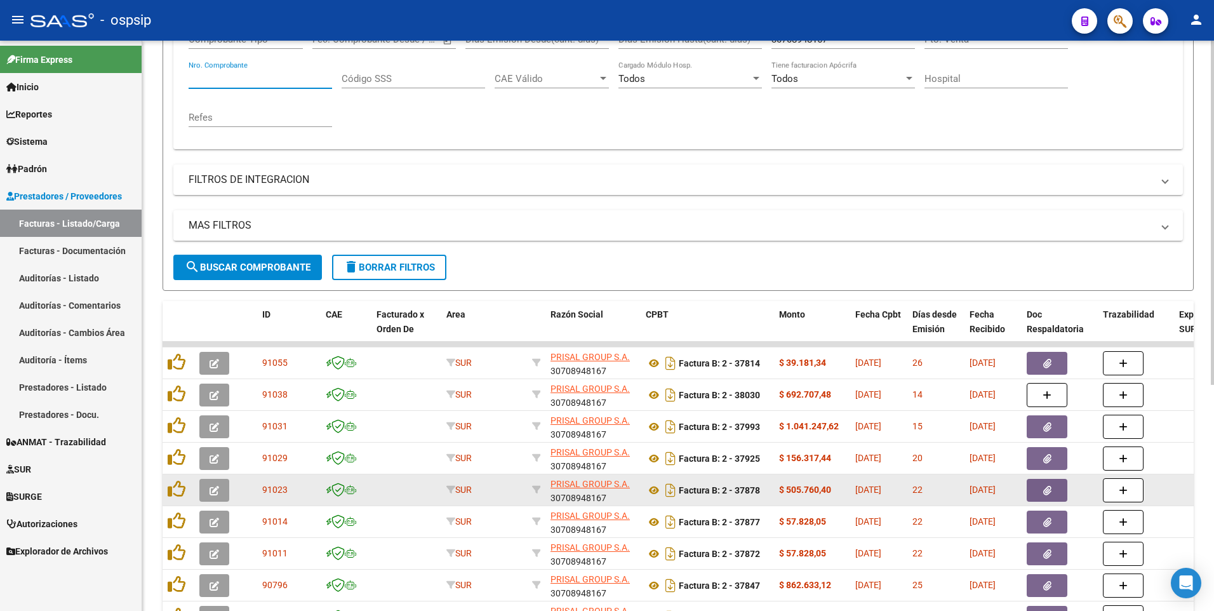
scroll to position [375, 0]
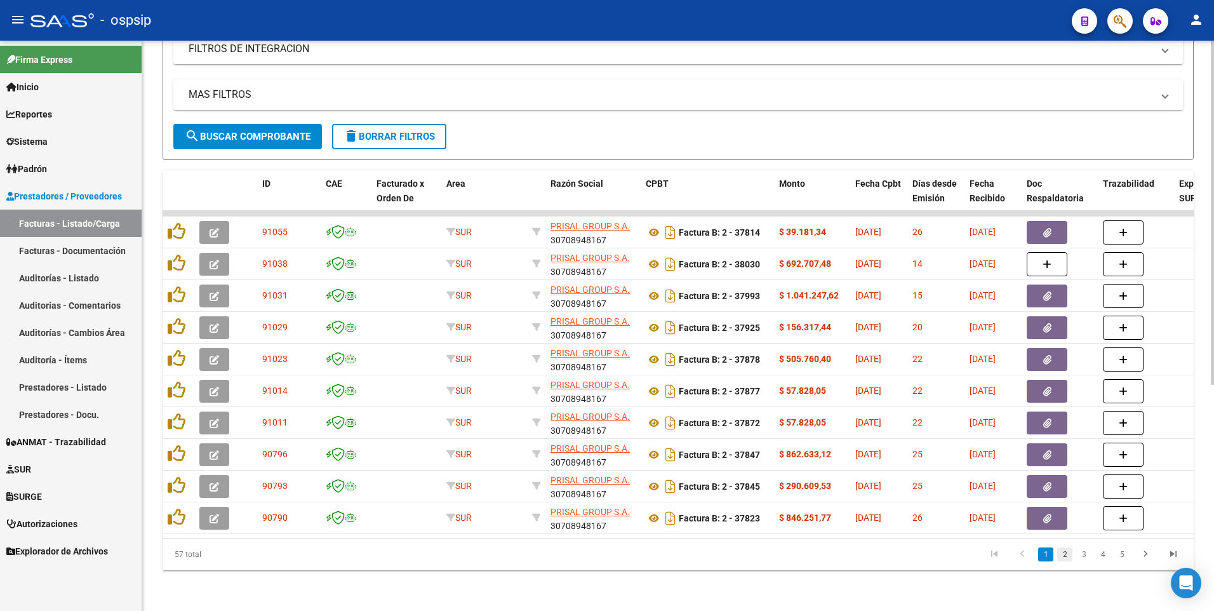
click at [1061, 557] on link "2" at bounding box center [1064, 554] width 15 height 14
click at [1044, 553] on link "1" at bounding box center [1045, 554] width 15 height 14
click at [390, 124] on button "delete Borrar Filtros" at bounding box center [389, 136] width 114 height 25
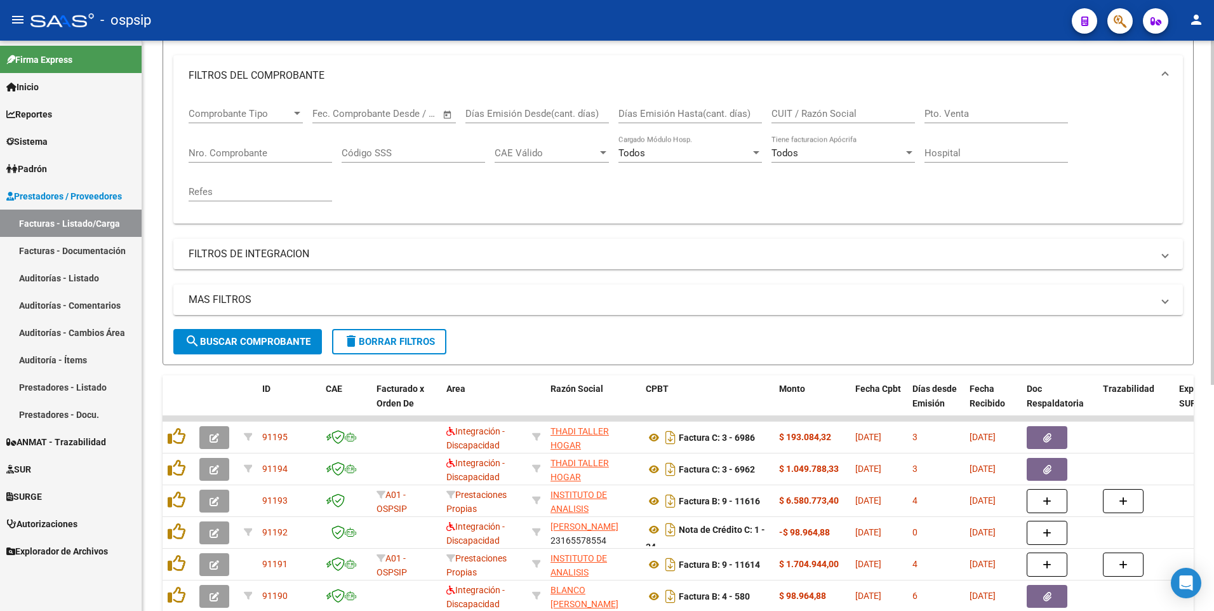
scroll to position [121, 0]
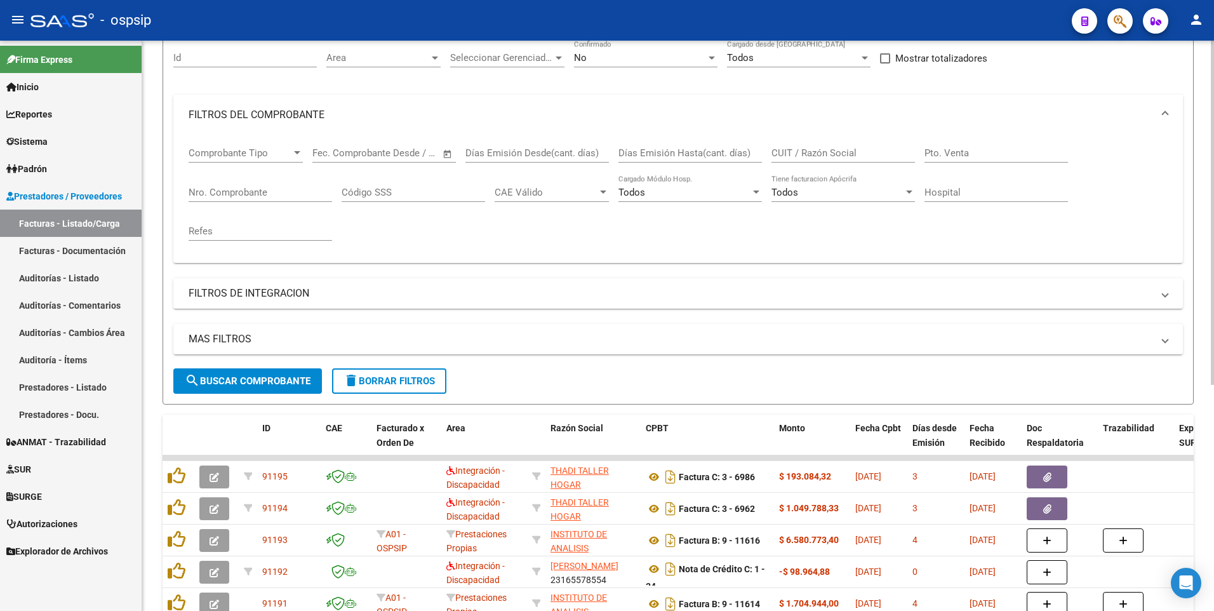
click at [274, 187] on input "Nro. Comprobante" at bounding box center [260, 192] width 143 height 11
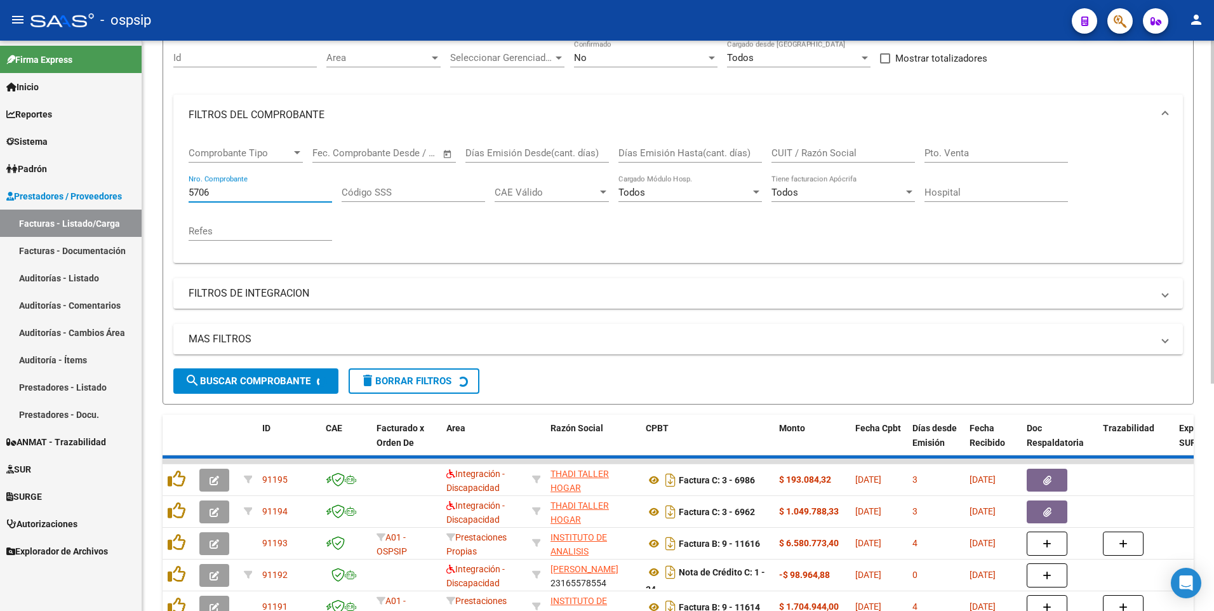
scroll to position [90, 0]
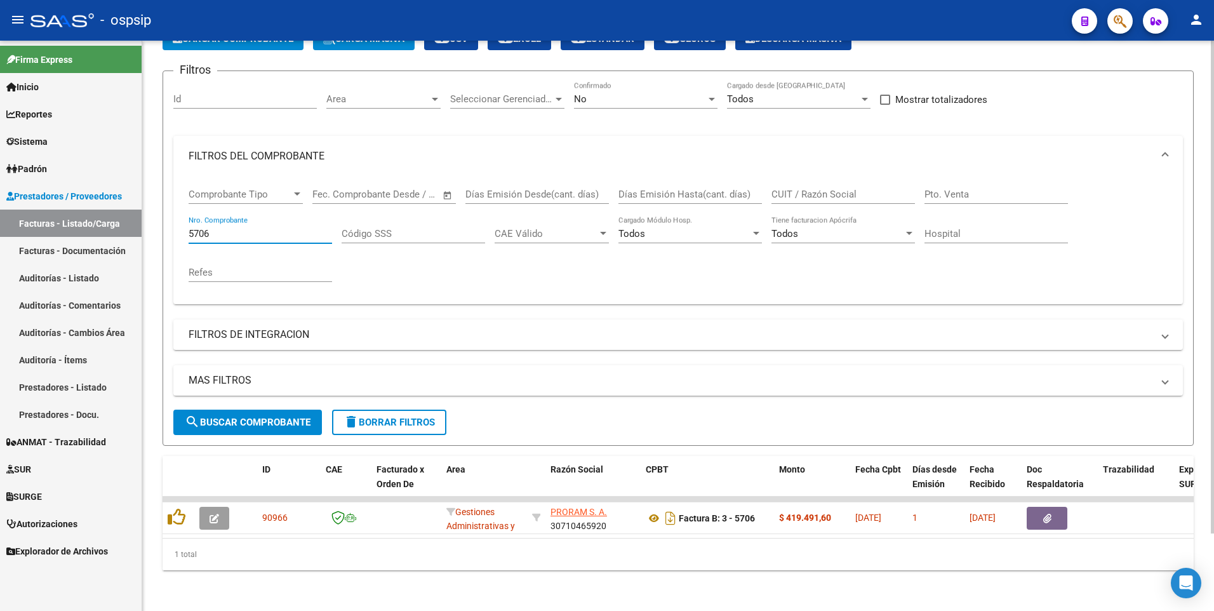
type input "5706"
click at [430, 570] on div "Video tutorial PRESTADORES -> Listado de CPBTs Emitidos por Prestadores / Prove…" at bounding box center [678, 286] width 1072 height 650
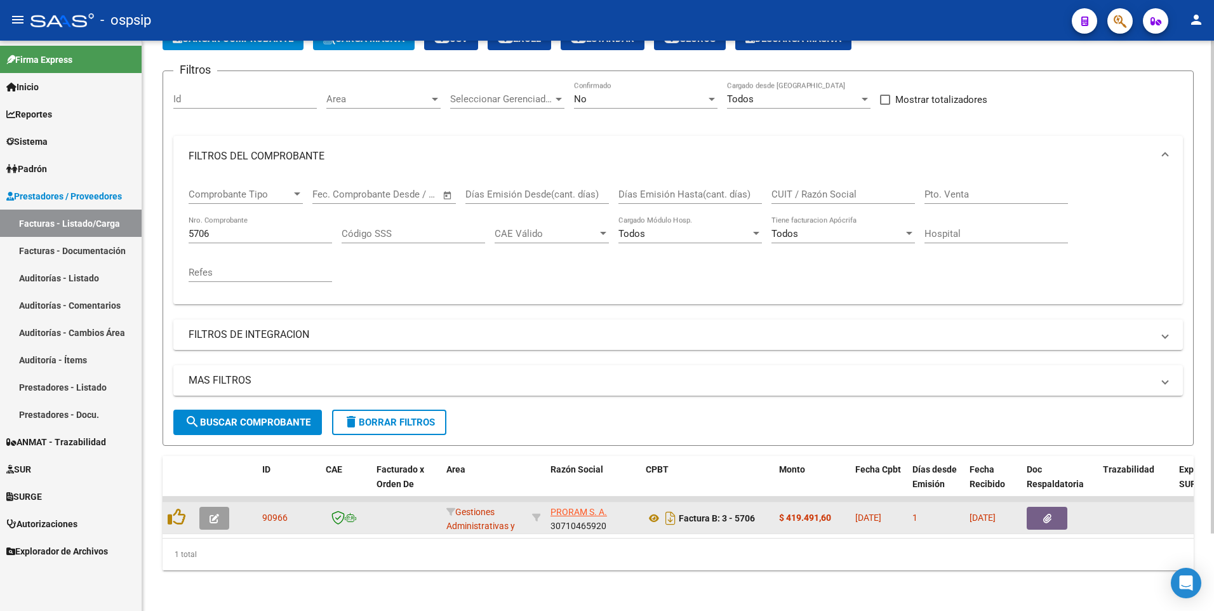
click at [1035, 509] on button "button" at bounding box center [1047, 518] width 41 height 23
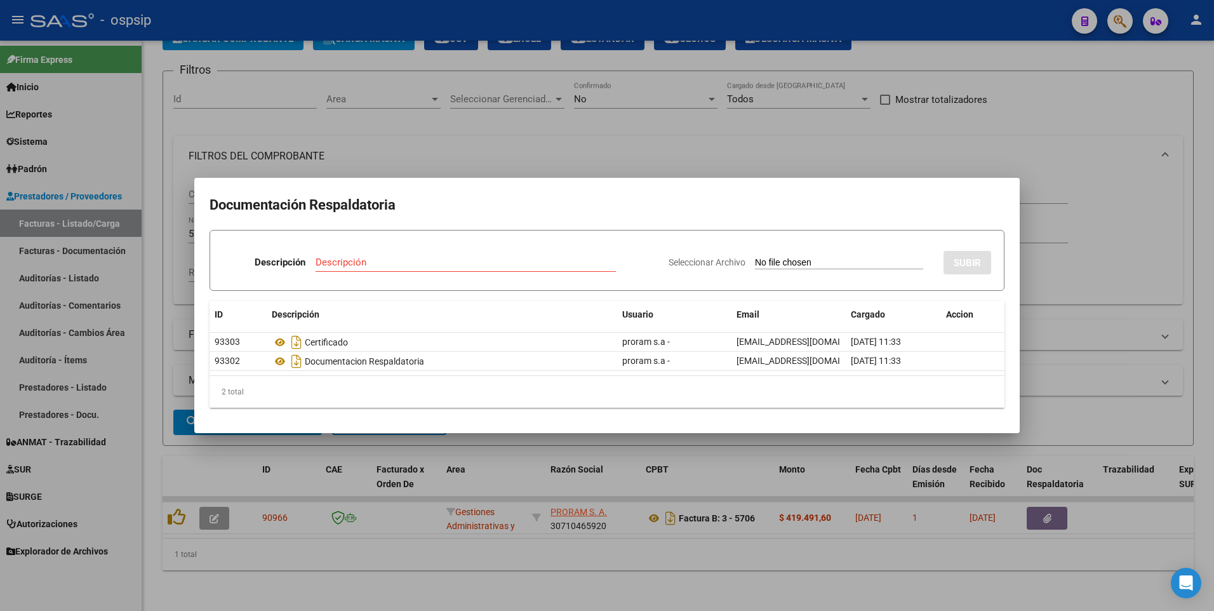
click at [495, 109] on div at bounding box center [607, 305] width 1214 height 611
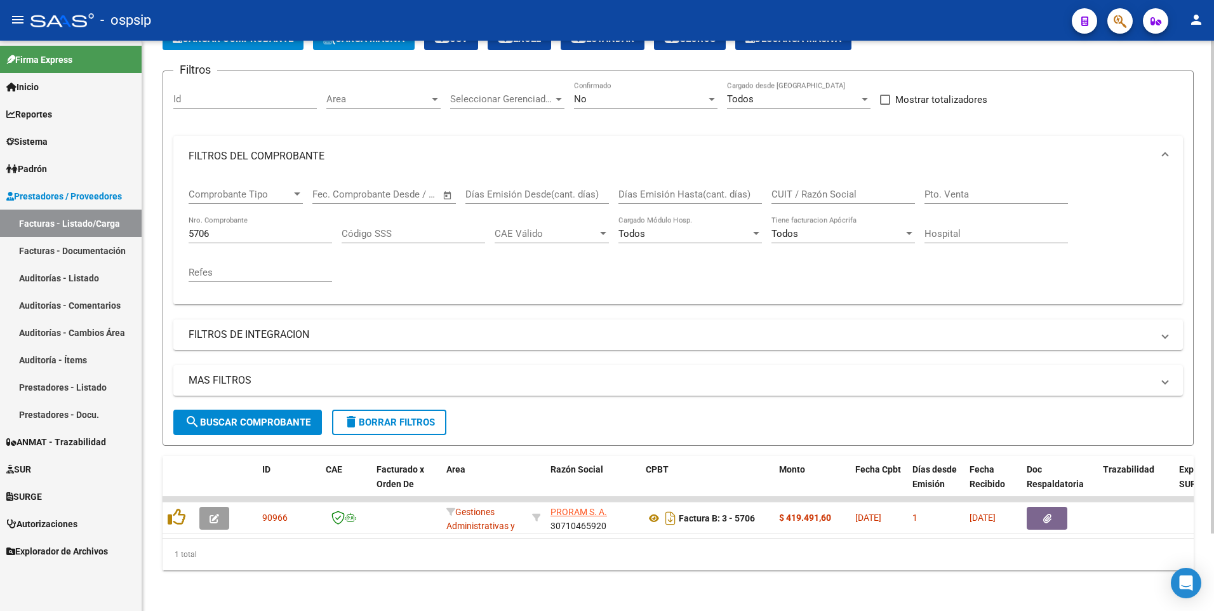
click at [820, 189] on input "CUIT / Razón Social" at bounding box center [842, 194] width 143 height 11
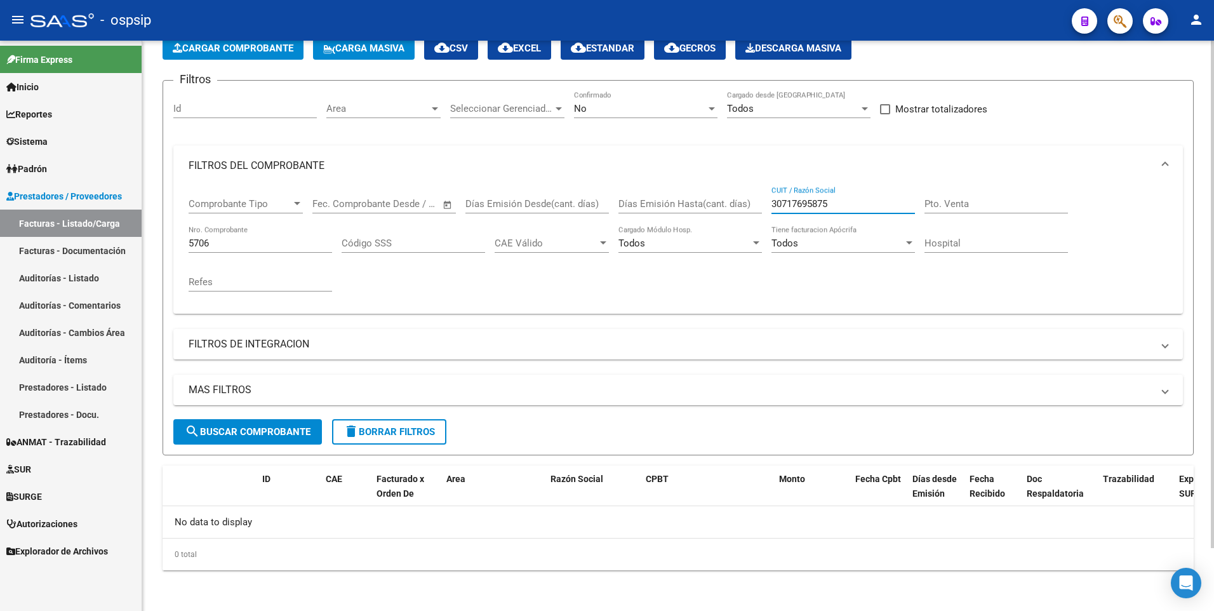
scroll to position [70, 0]
type input "30717695875"
click at [323, 250] on div "5706 Nro. Comprobante" at bounding box center [260, 238] width 143 height 27
click at [321, 248] on input "5706" at bounding box center [260, 242] width 143 height 11
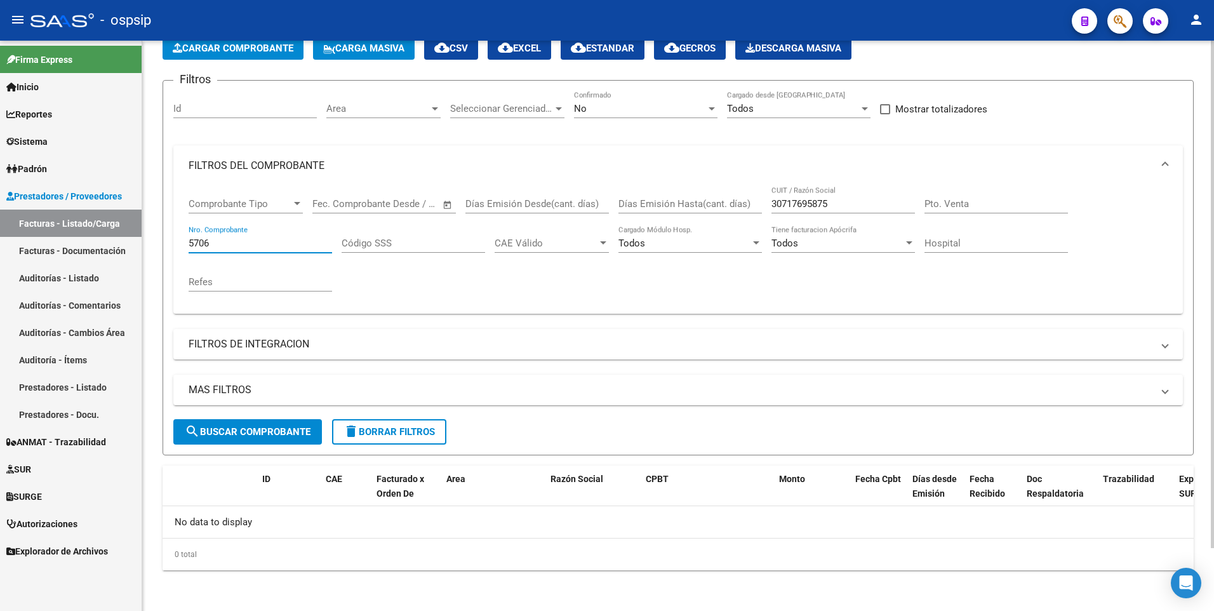
click at [321, 248] on input "5706" at bounding box center [260, 242] width 143 height 11
click at [321, 247] on input "5706" at bounding box center [260, 242] width 143 height 11
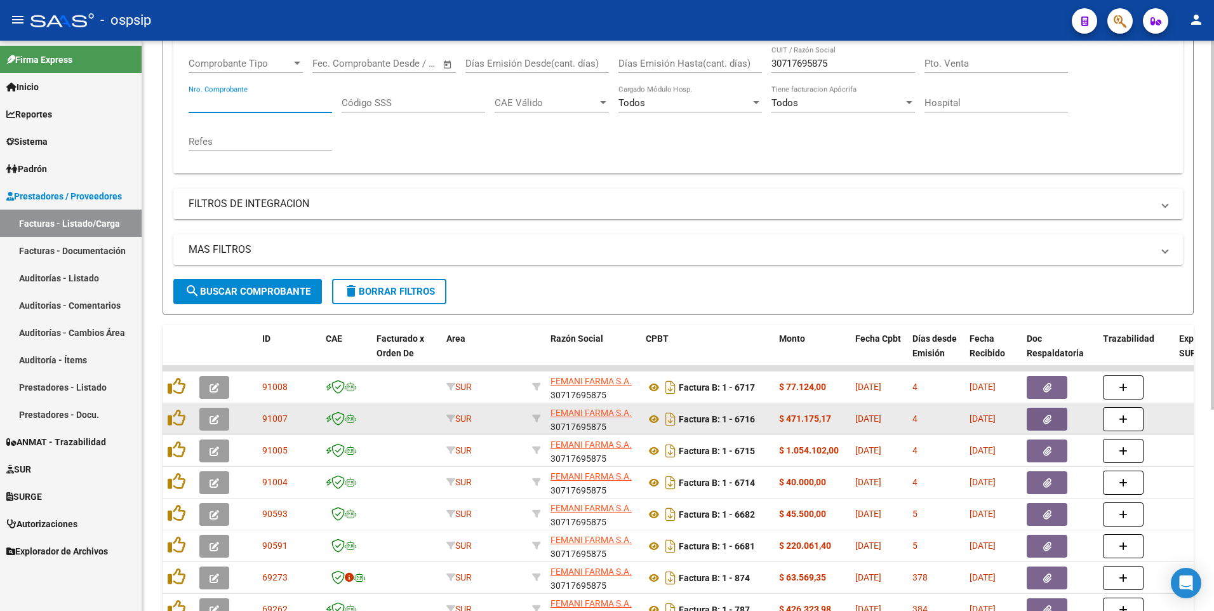
scroll to position [312, 0]
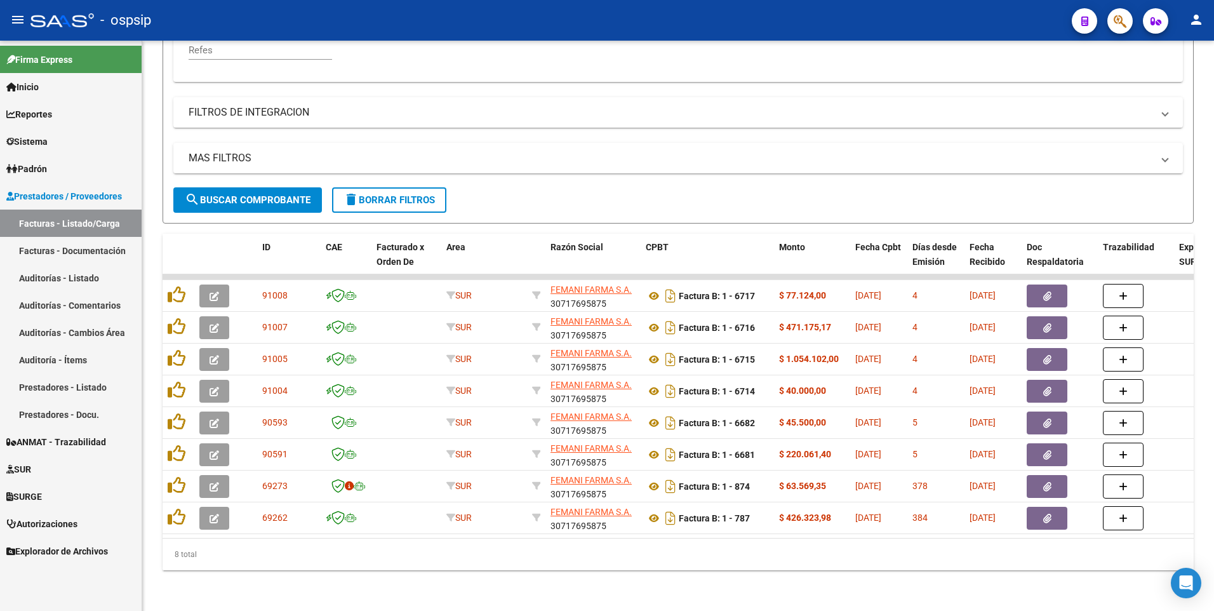
click at [455, 18] on div "- ospsip" at bounding box center [545, 20] width 1031 height 28
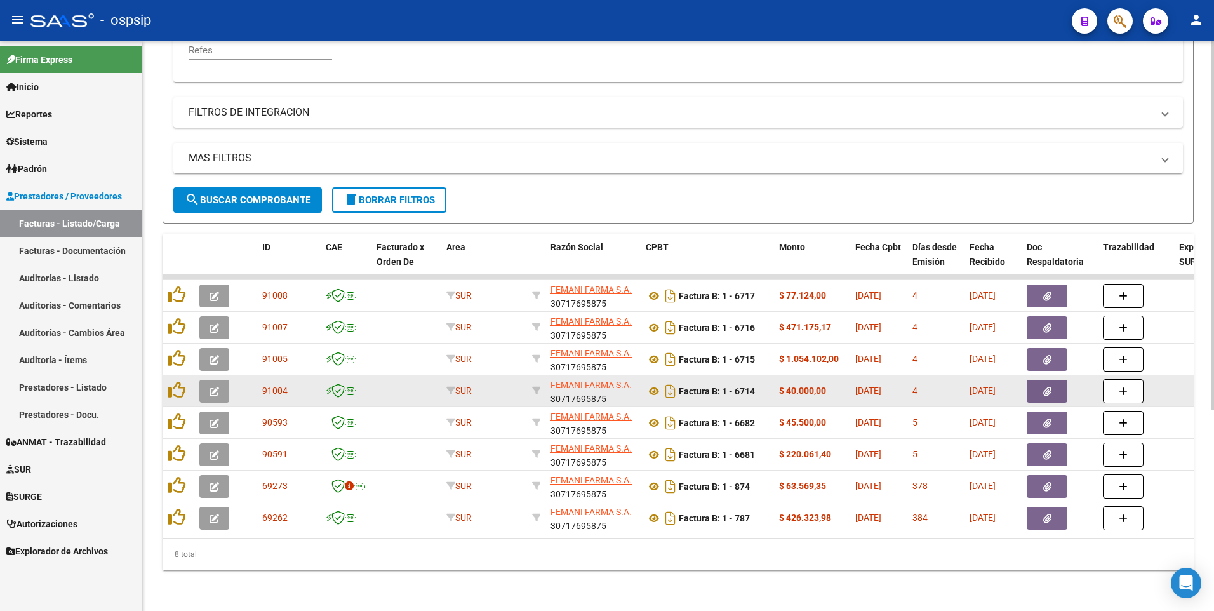
click at [1046, 388] on button "button" at bounding box center [1047, 391] width 41 height 23
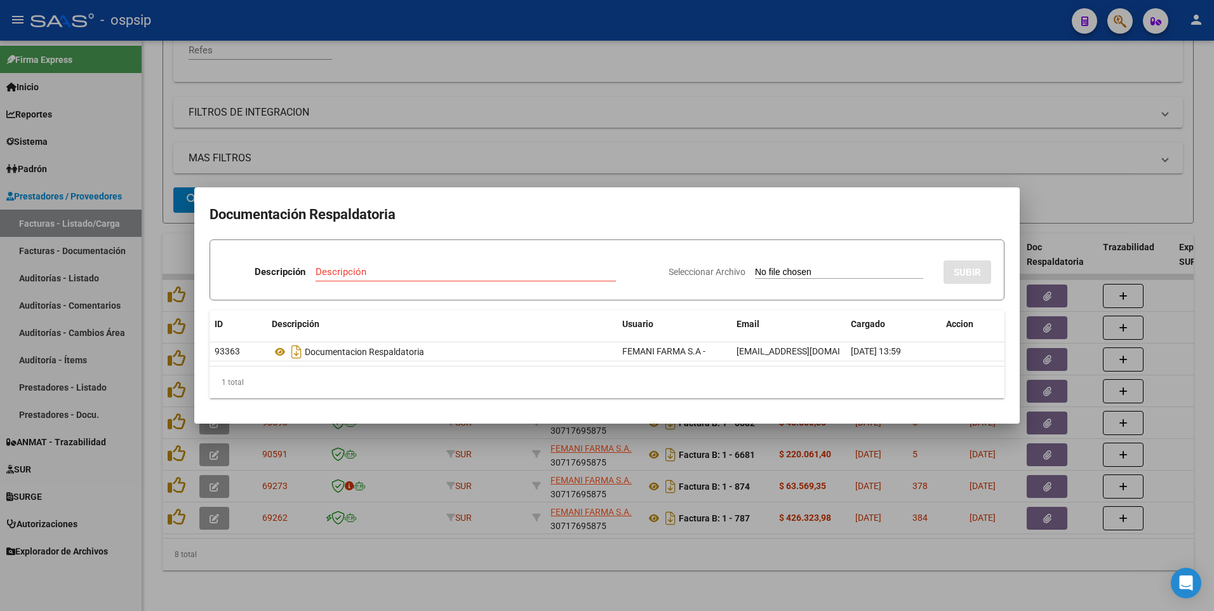
click at [242, 18] on div at bounding box center [607, 305] width 1214 height 611
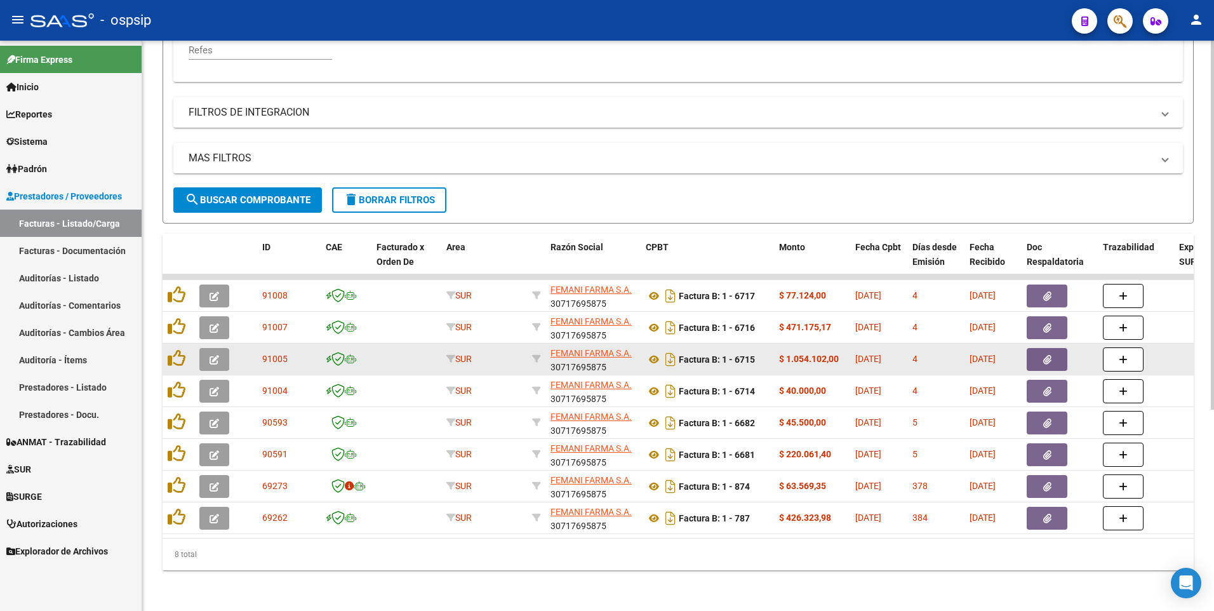
click at [1046, 355] on icon "button" at bounding box center [1047, 360] width 8 height 10
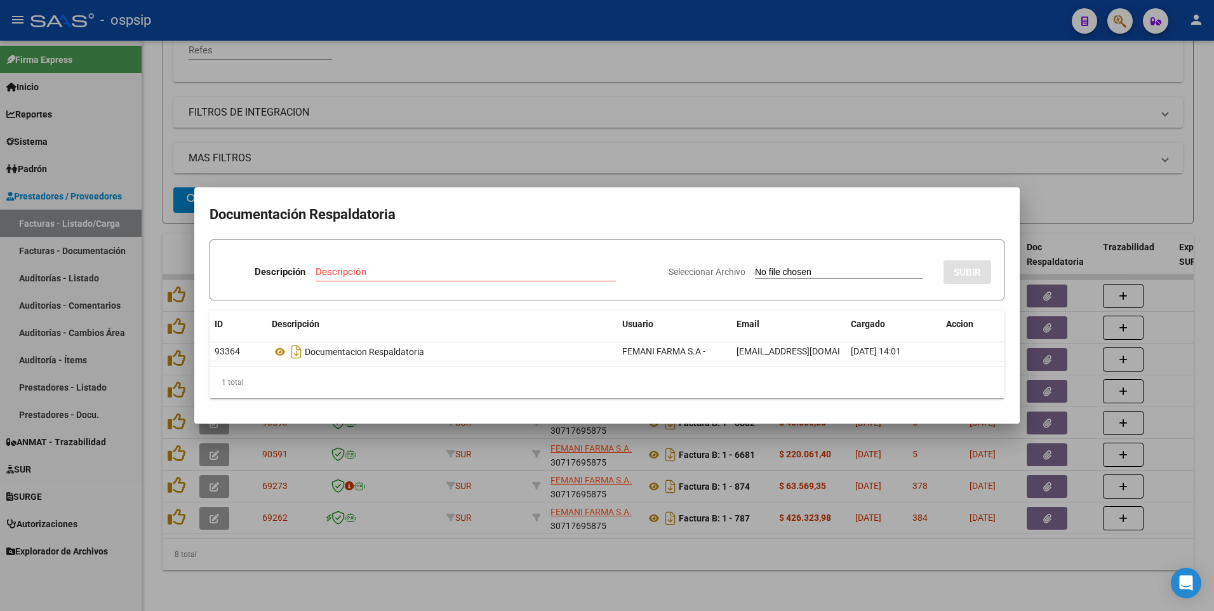
click at [454, 25] on div at bounding box center [607, 305] width 1214 height 611
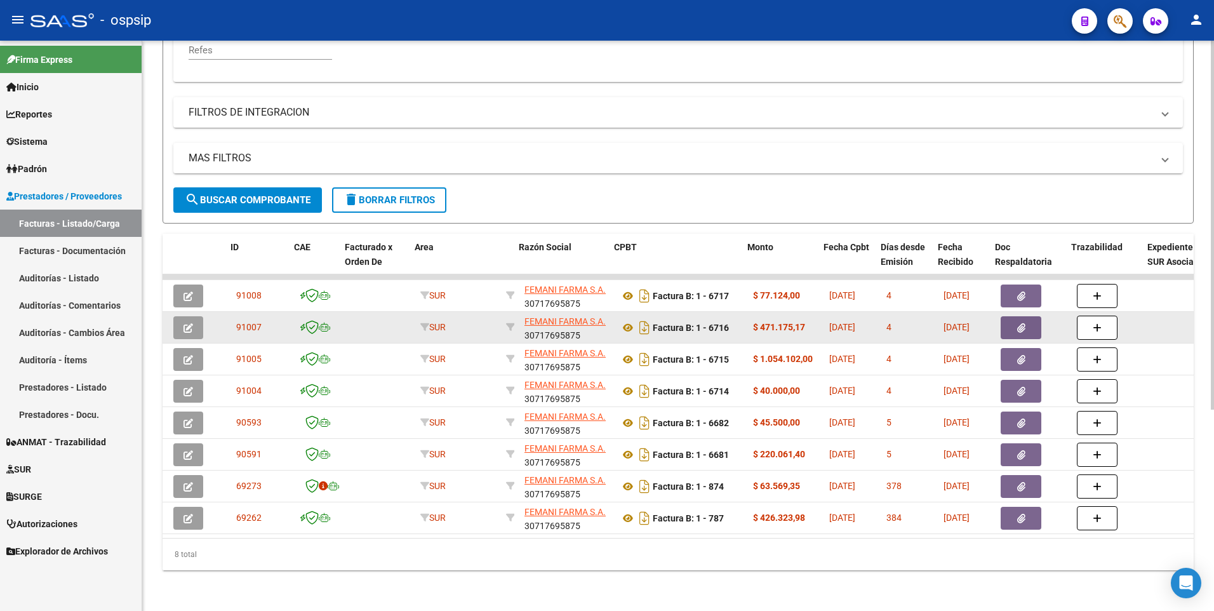
scroll to position [0, 32]
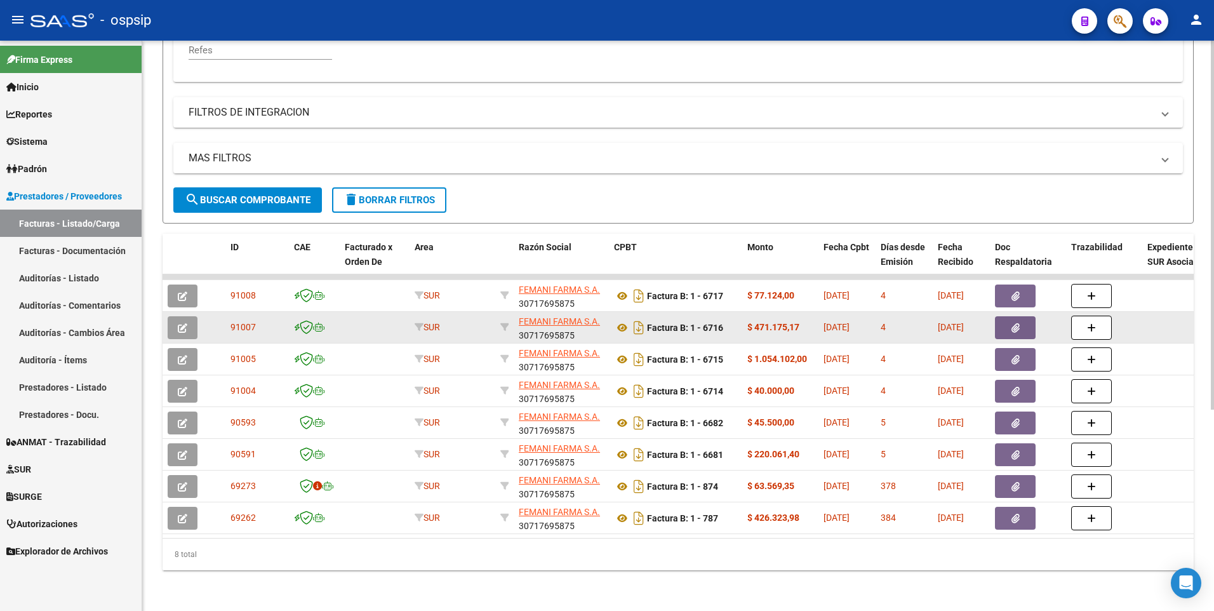
click at [1022, 321] on button "button" at bounding box center [1015, 327] width 41 height 23
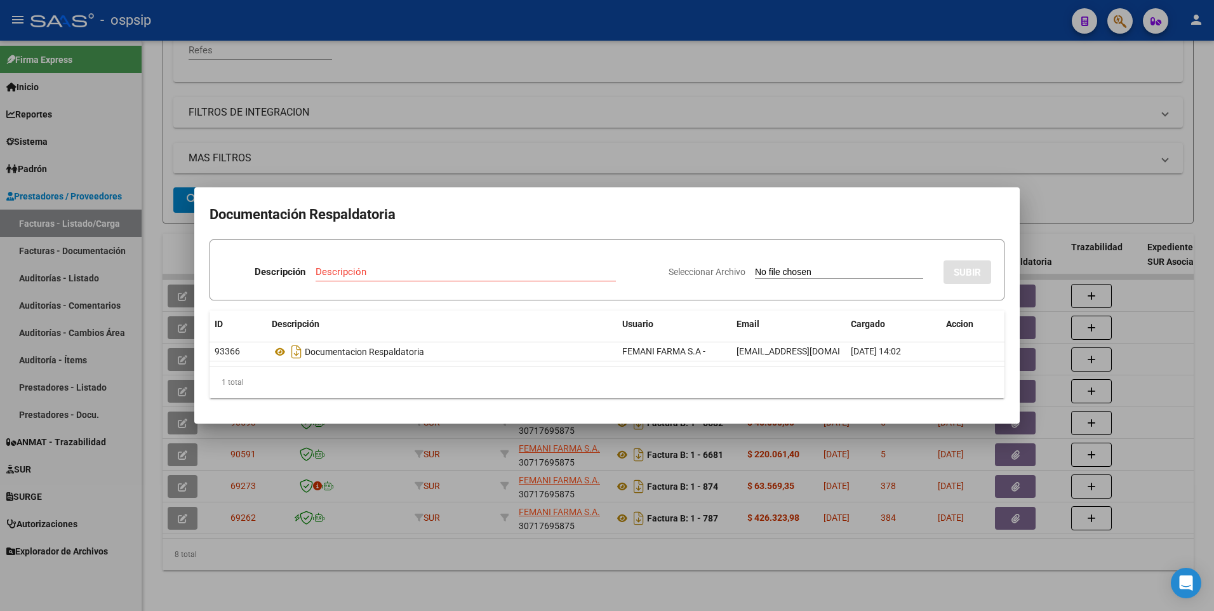
click at [838, 127] on div at bounding box center [607, 305] width 1214 height 611
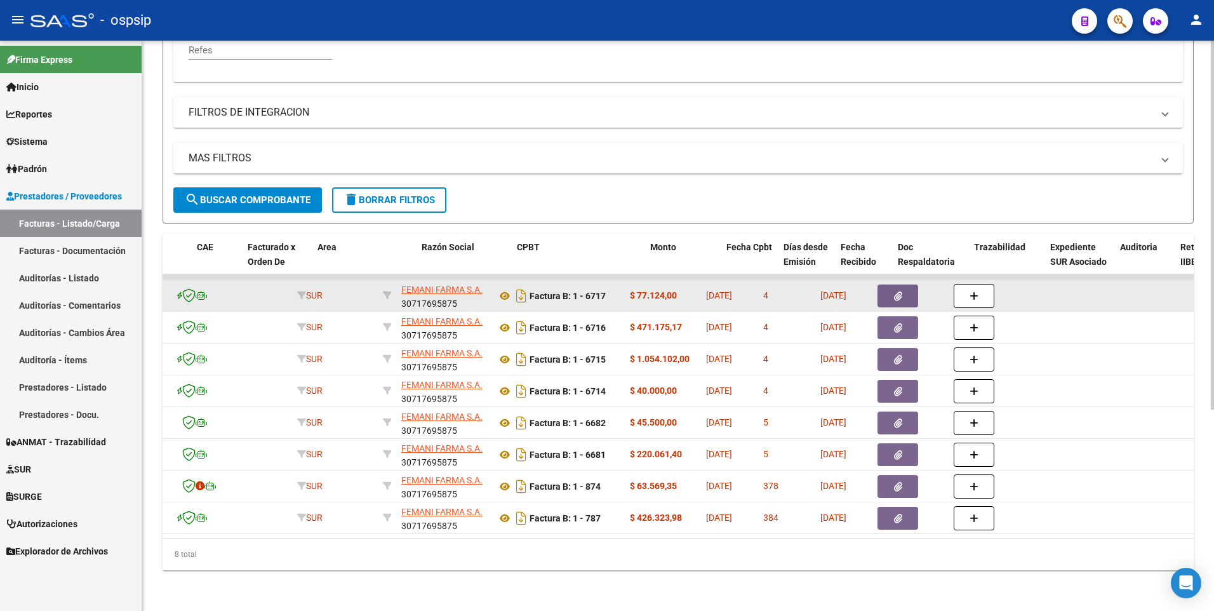
scroll to position [0, 145]
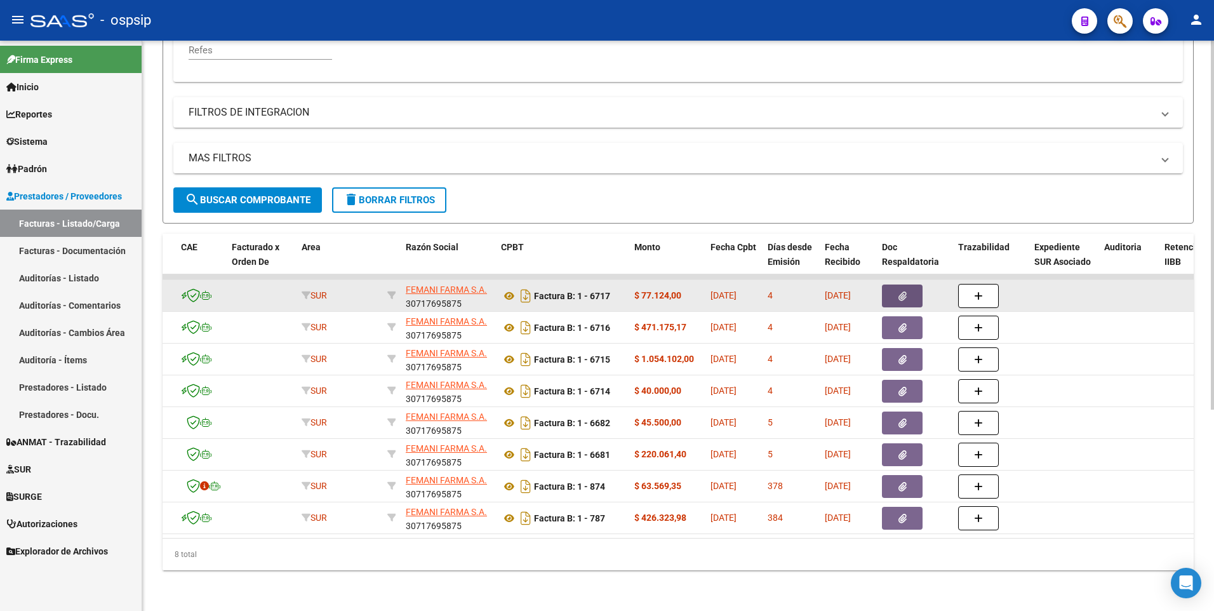
click at [912, 286] on button "button" at bounding box center [902, 295] width 41 height 23
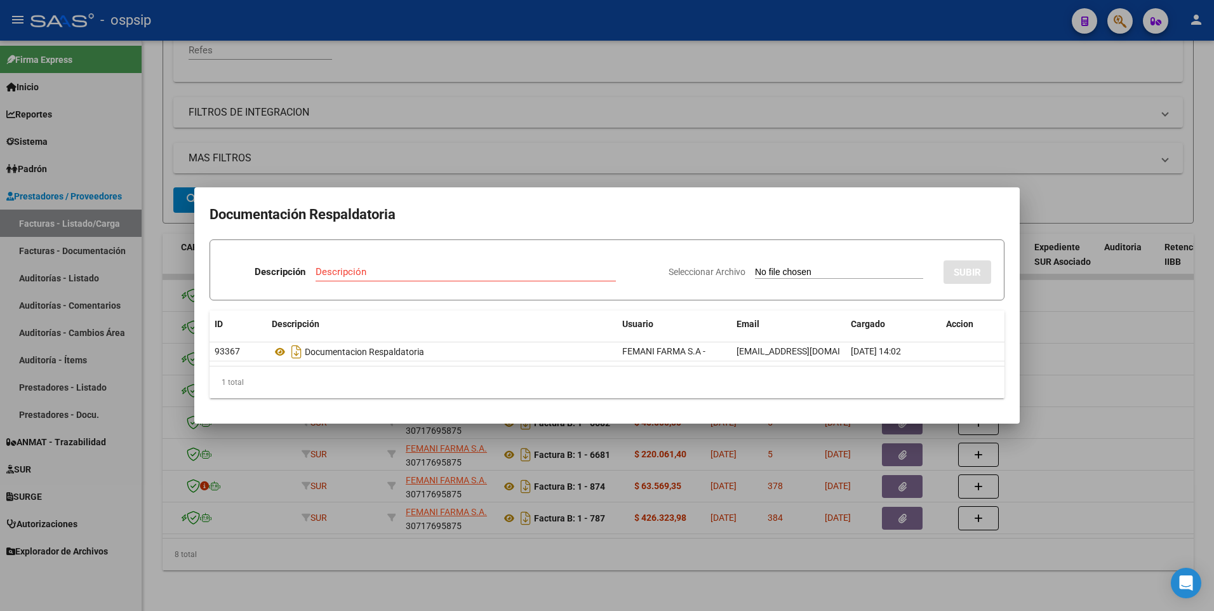
click at [482, 98] on div at bounding box center [607, 305] width 1214 height 611
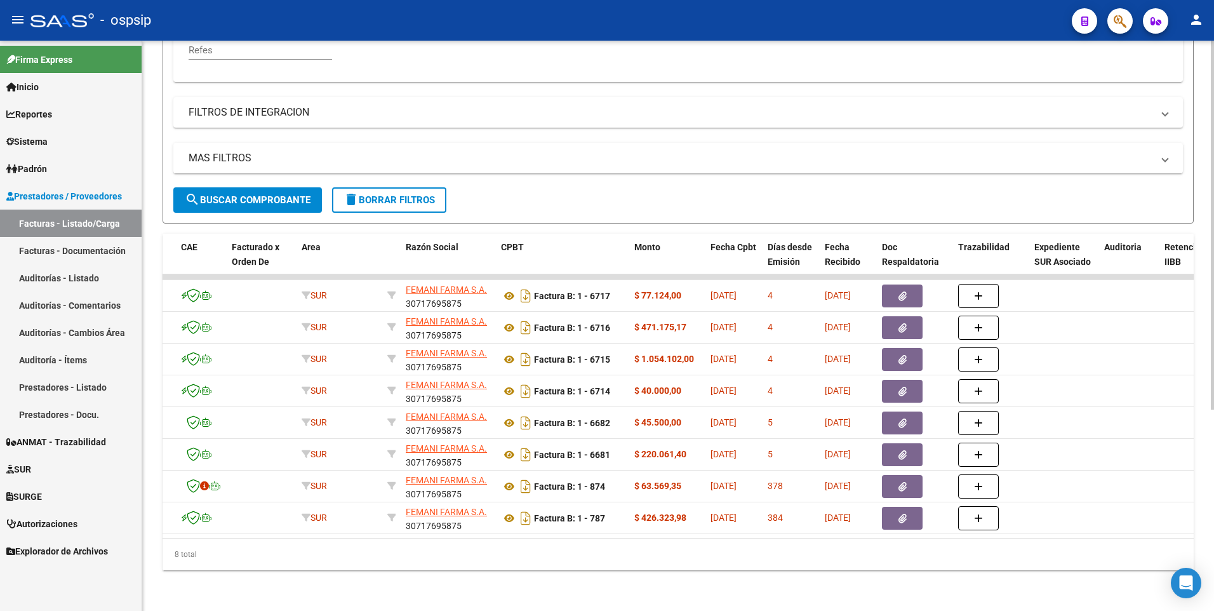
click at [414, 200] on button "delete Borrar Filtros" at bounding box center [389, 199] width 114 height 25
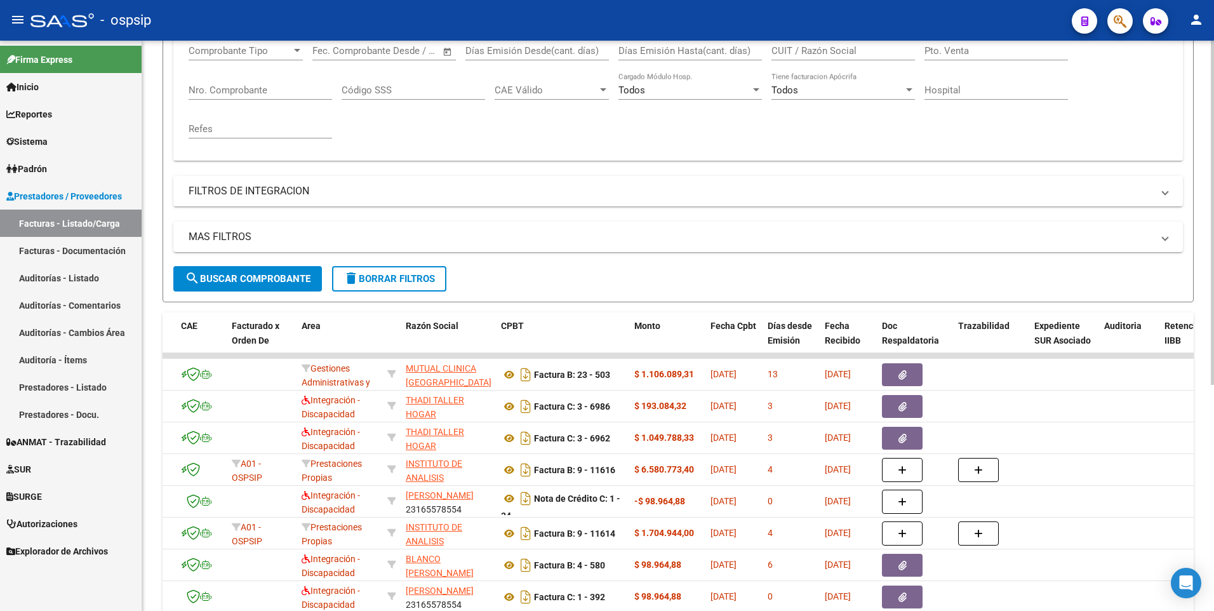
scroll to position [121, 0]
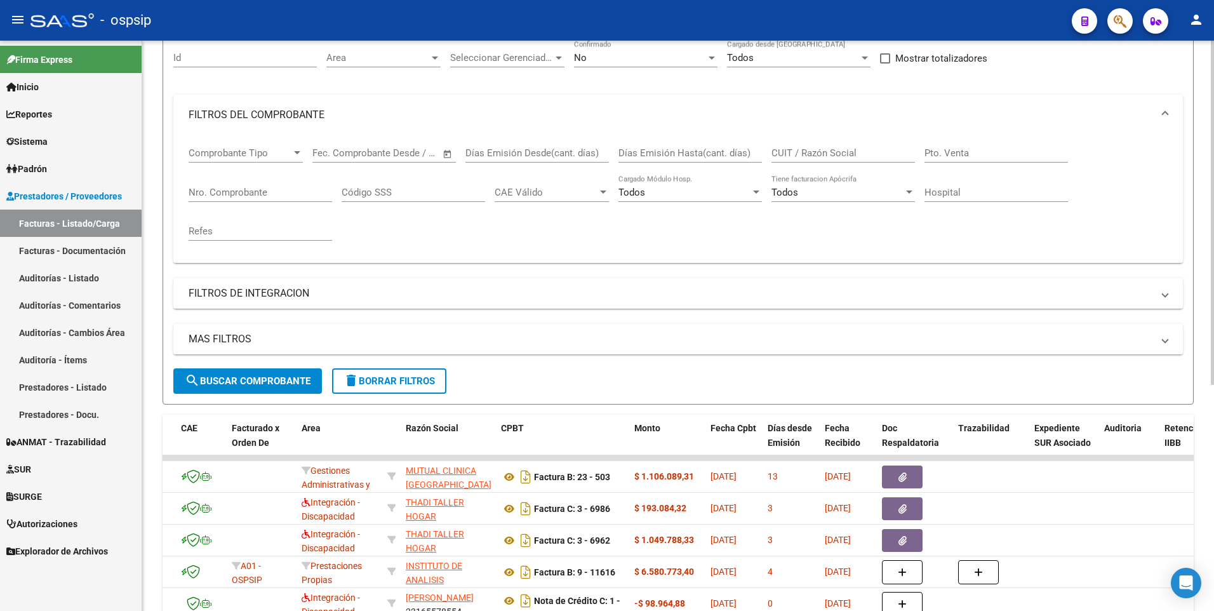
click at [249, 187] on input "Nro. Comprobante" at bounding box center [260, 192] width 143 height 11
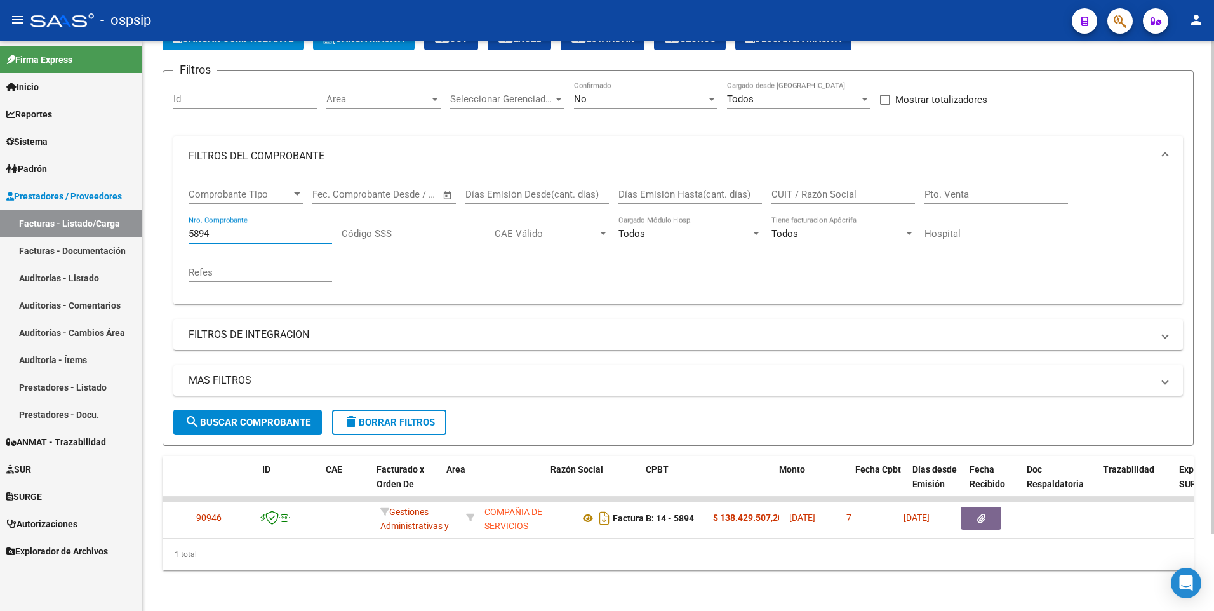
scroll to position [0, 0]
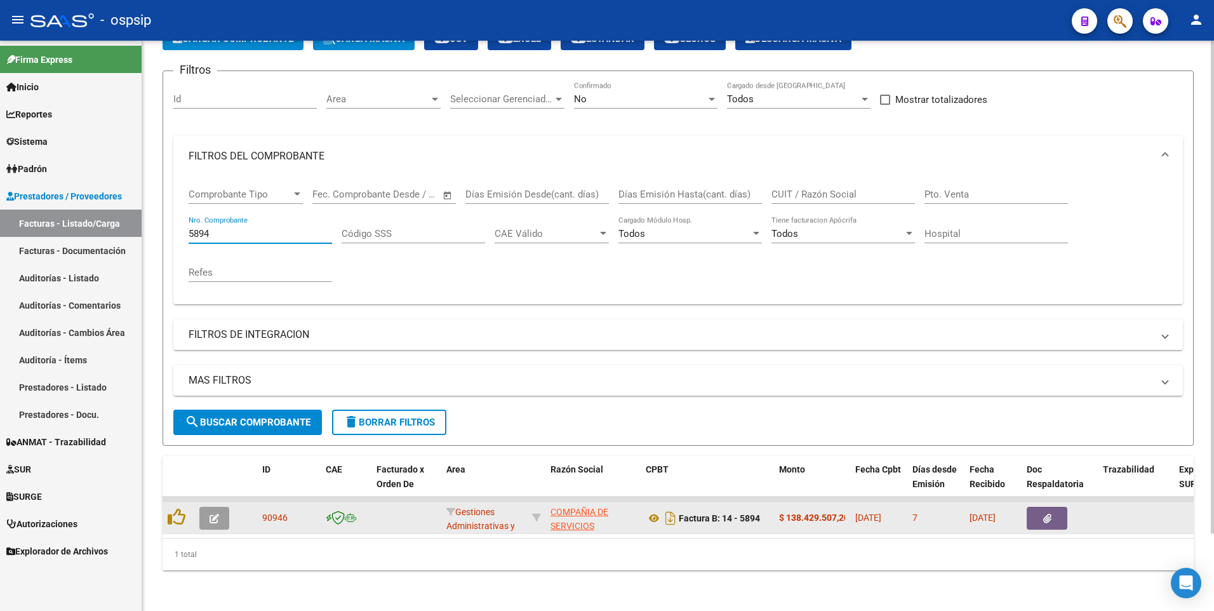
type input "5894"
click at [1051, 514] on icon "button" at bounding box center [1047, 519] width 8 height 10
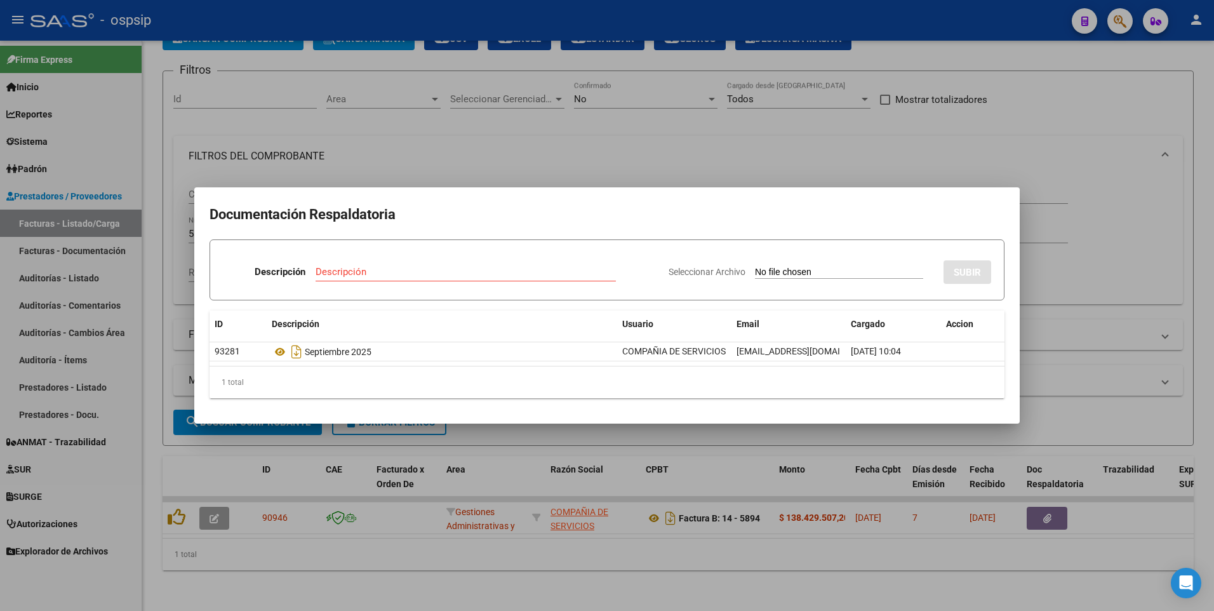
click at [678, 127] on div at bounding box center [607, 305] width 1214 height 611
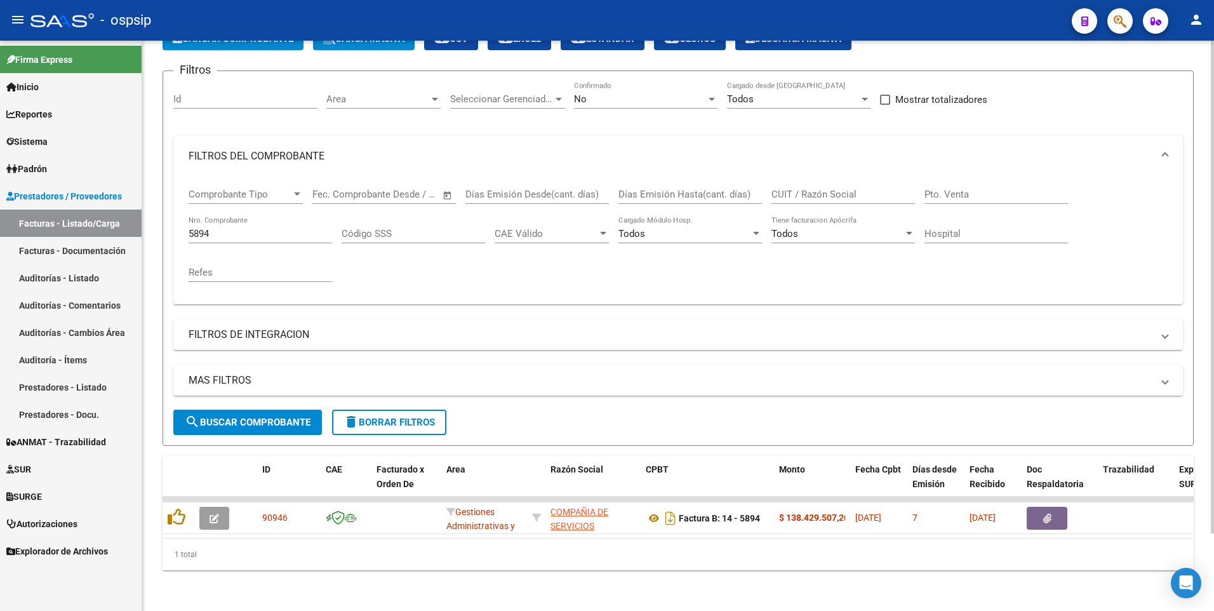
click at [1027, 507] on button "button" at bounding box center [1047, 518] width 41 height 23
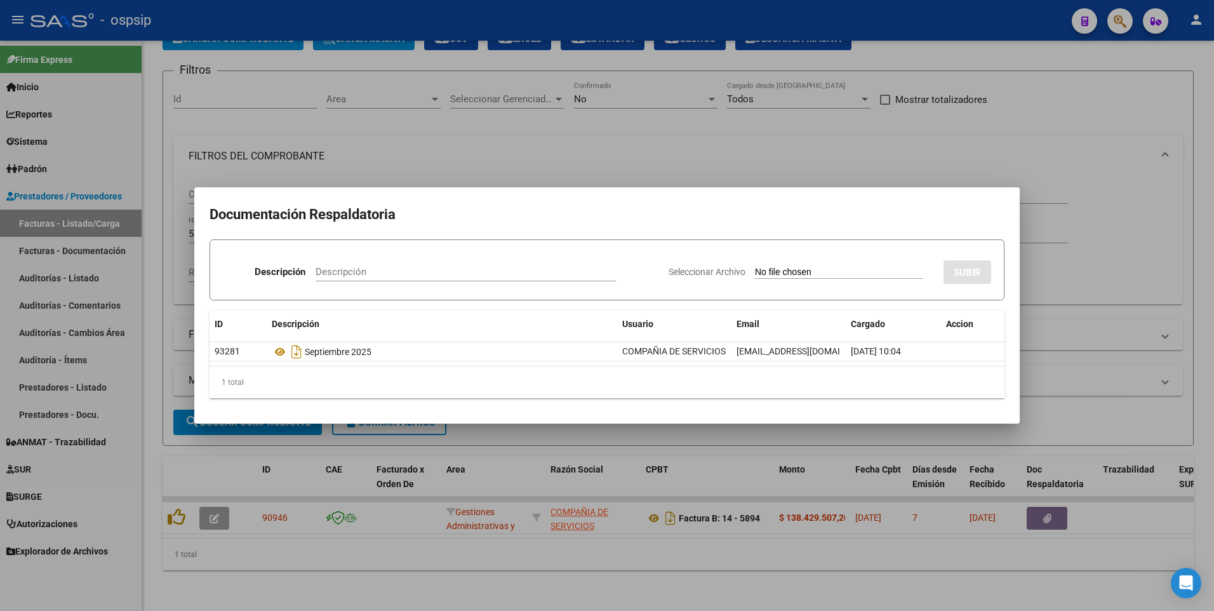
click at [305, 6] on div at bounding box center [607, 305] width 1214 height 611
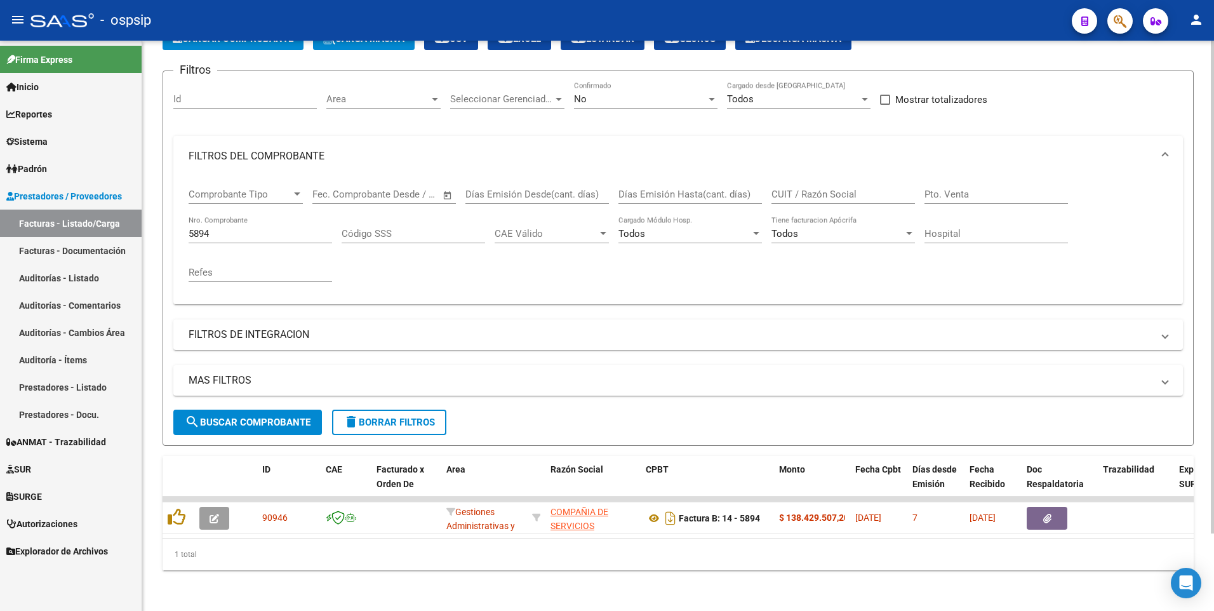
click at [854, 189] on input "CUIT / Razón Social" at bounding box center [842, 194] width 143 height 11
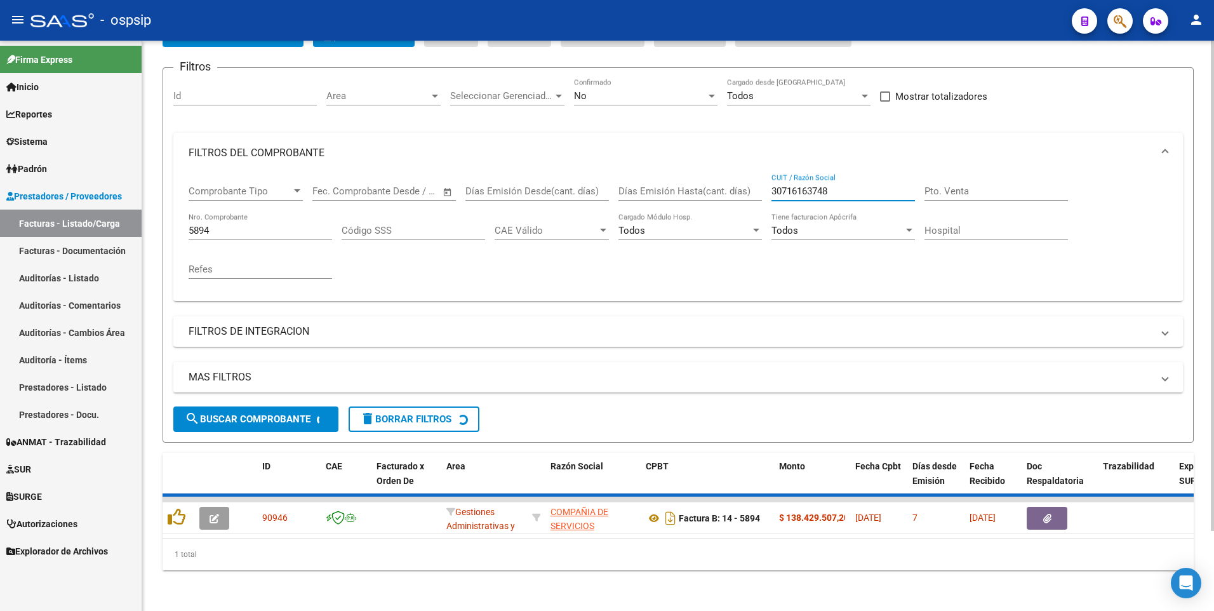
scroll to position [70, 0]
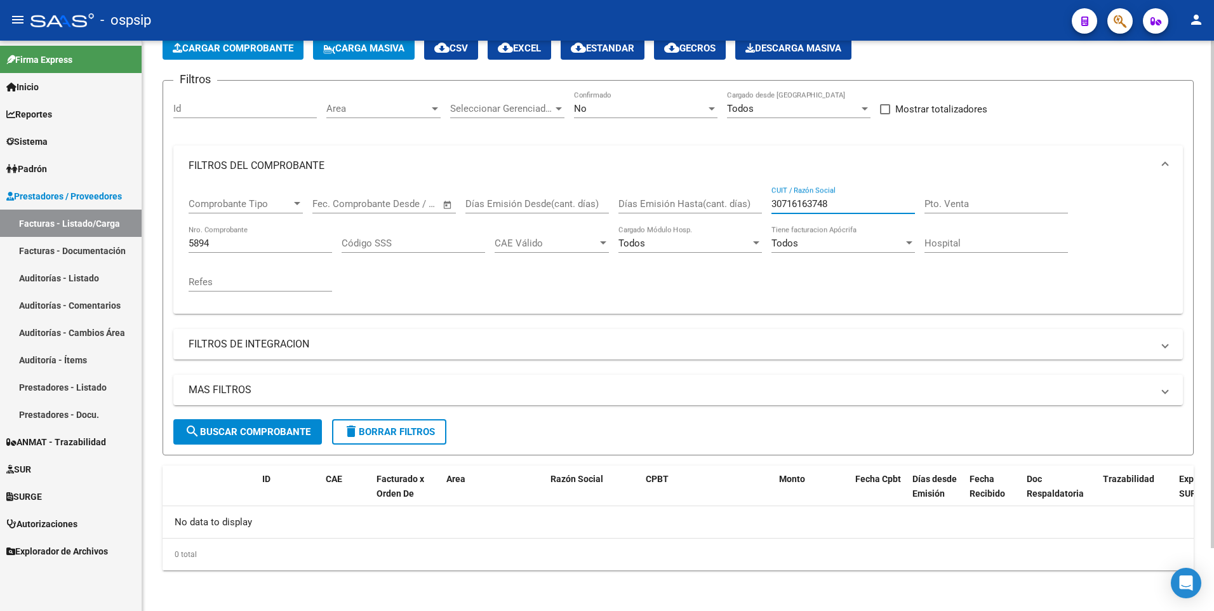
type input "30716163748"
click at [286, 239] on input "5894" at bounding box center [260, 242] width 143 height 11
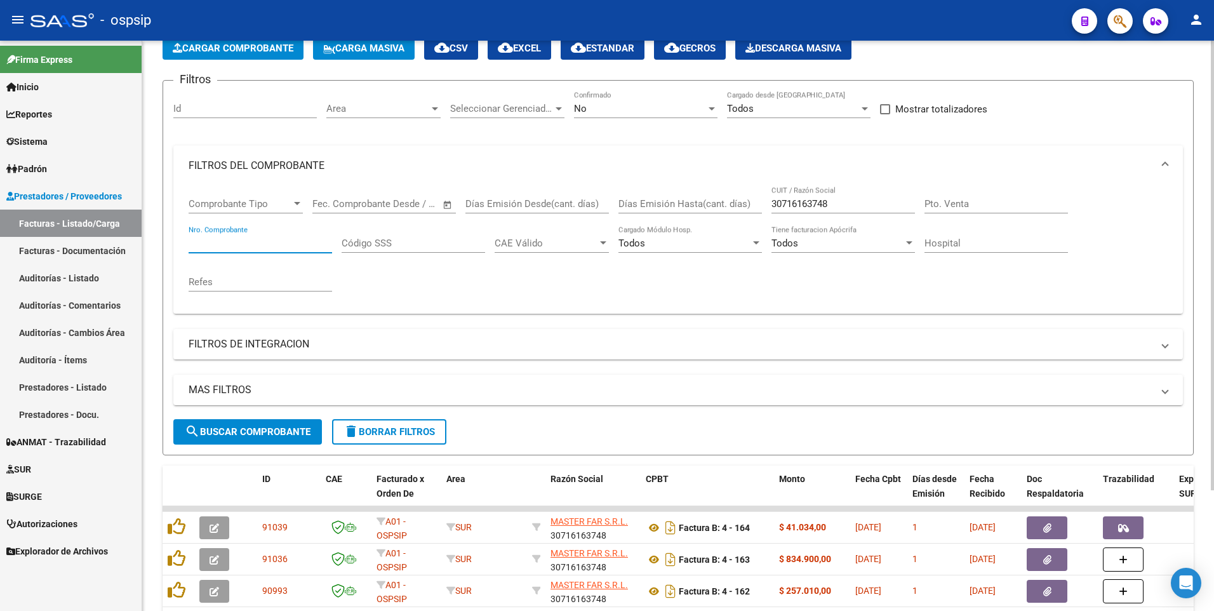
scroll to position [153, 0]
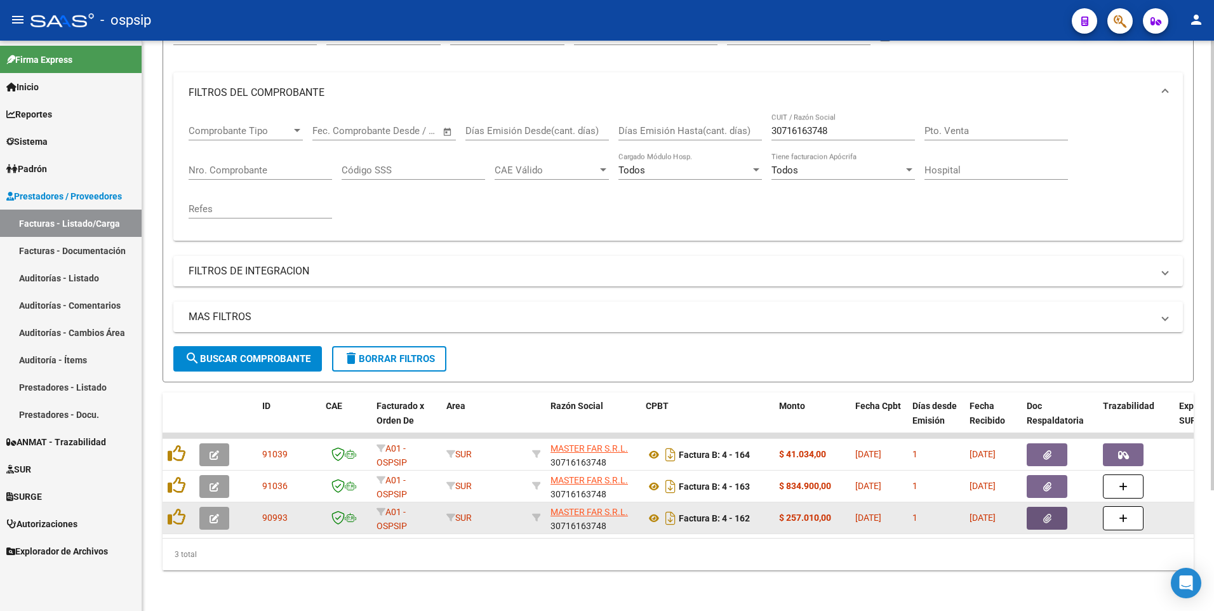
click at [1034, 510] on button "button" at bounding box center [1047, 518] width 41 height 23
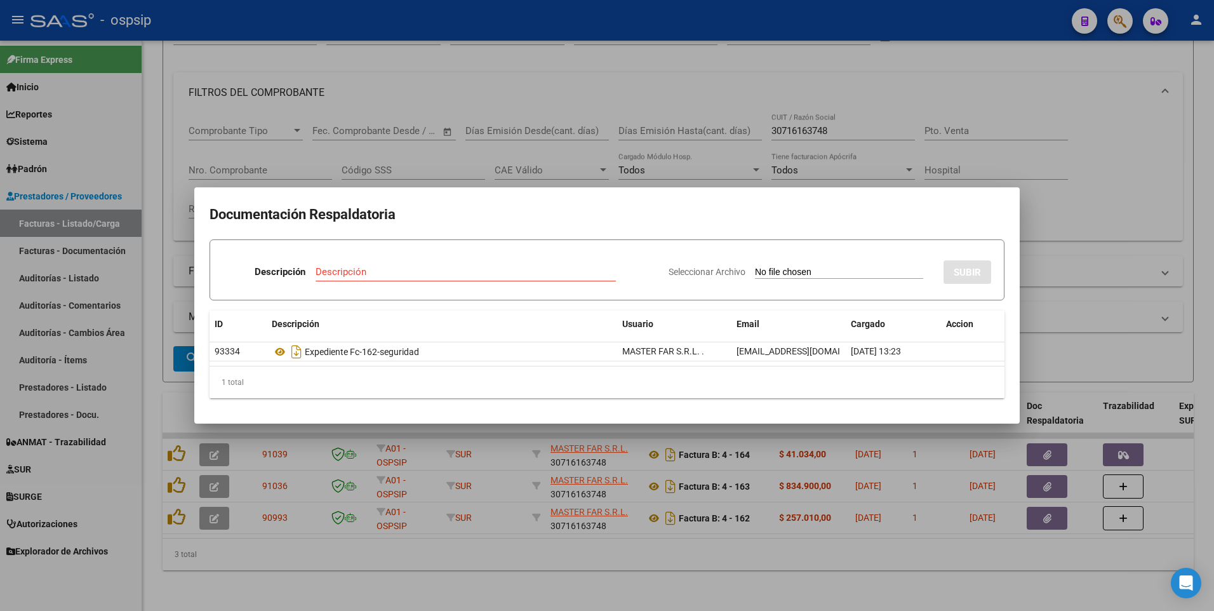
click at [617, 33] on div at bounding box center [607, 305] width 1214 height 611
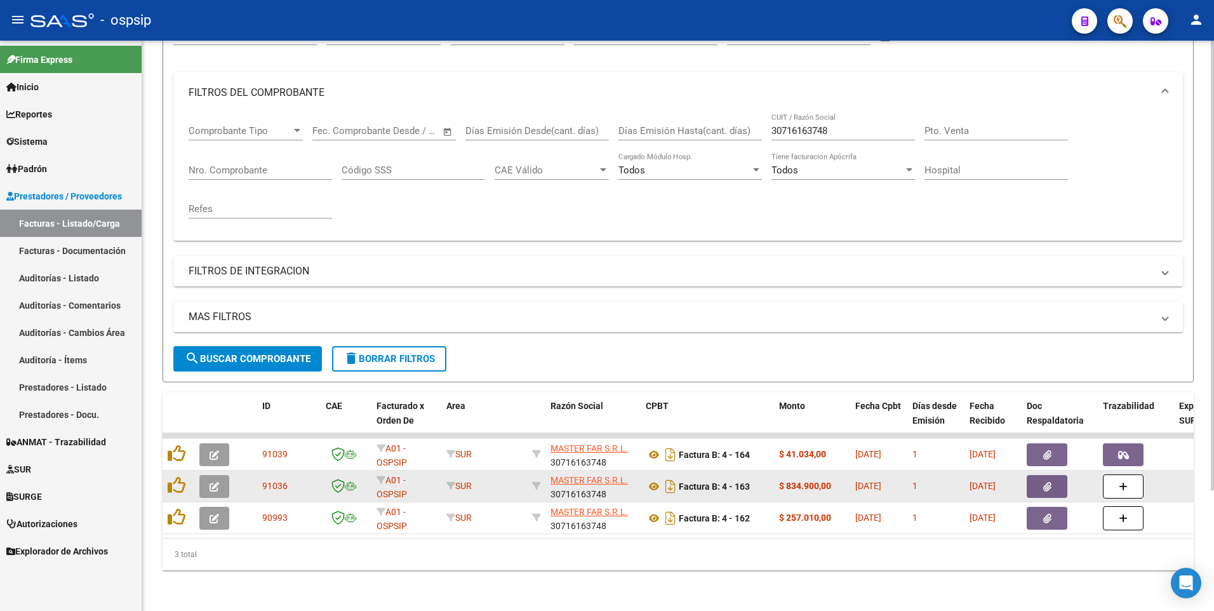
click at [1057, 470] on datatable-body-cell at bounding box center [1060, 485] width 76 height 31
click at [1055, 475] on button "button" at bounding box center [1047, 486] width 41 height 23
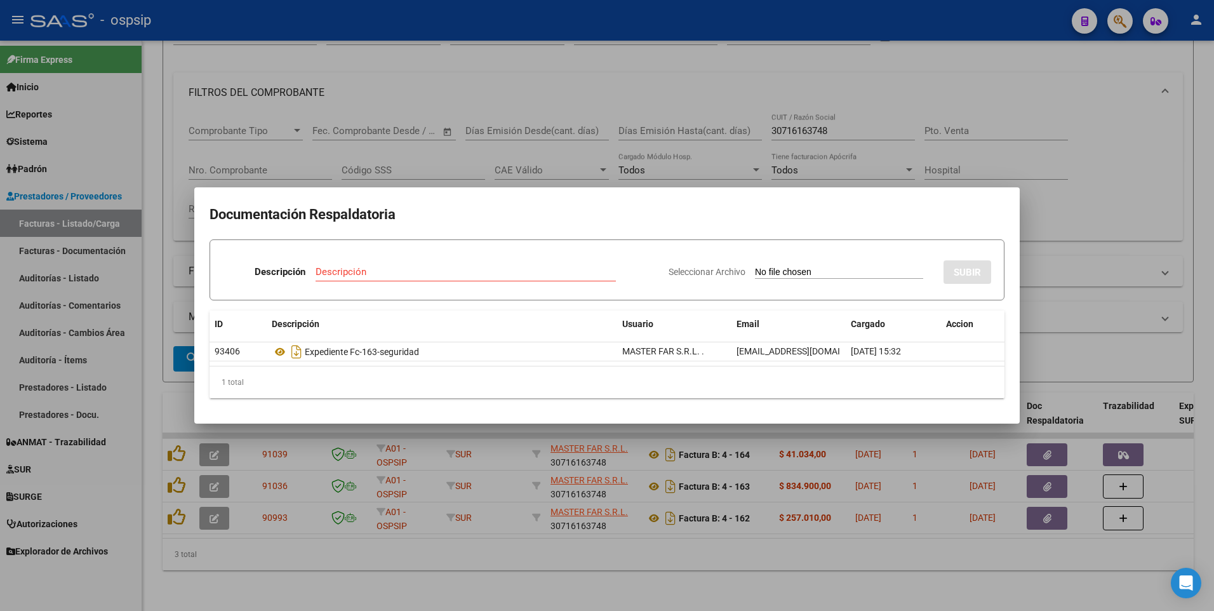
click at [509, 166] on div at bounding box center [607, 305] width 1214 height 611
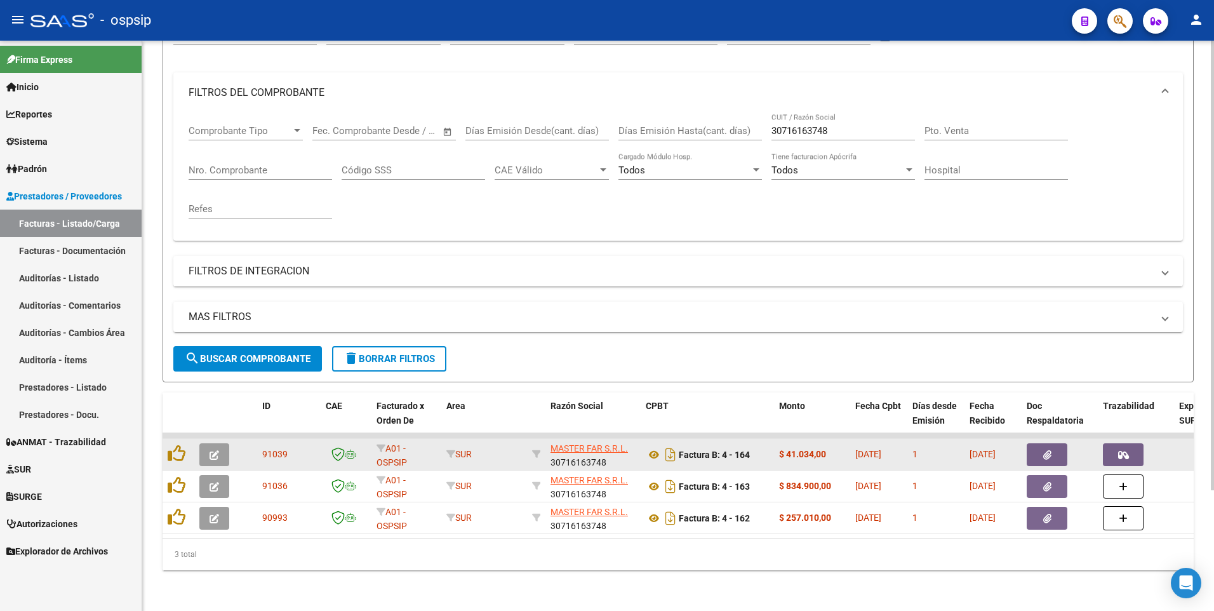
click at [1059, 444] on button "button" at bounding box center [1047, 454] width 41 height 23
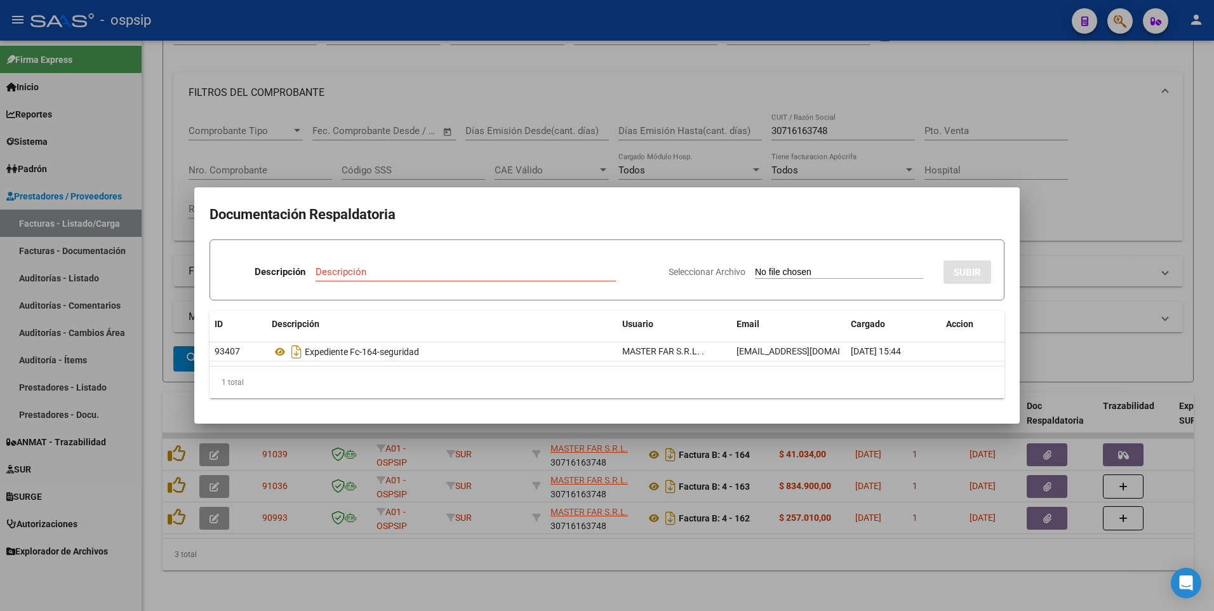
click at [377, 585] on div at bounding box center [607, 305] width 1214 height 611
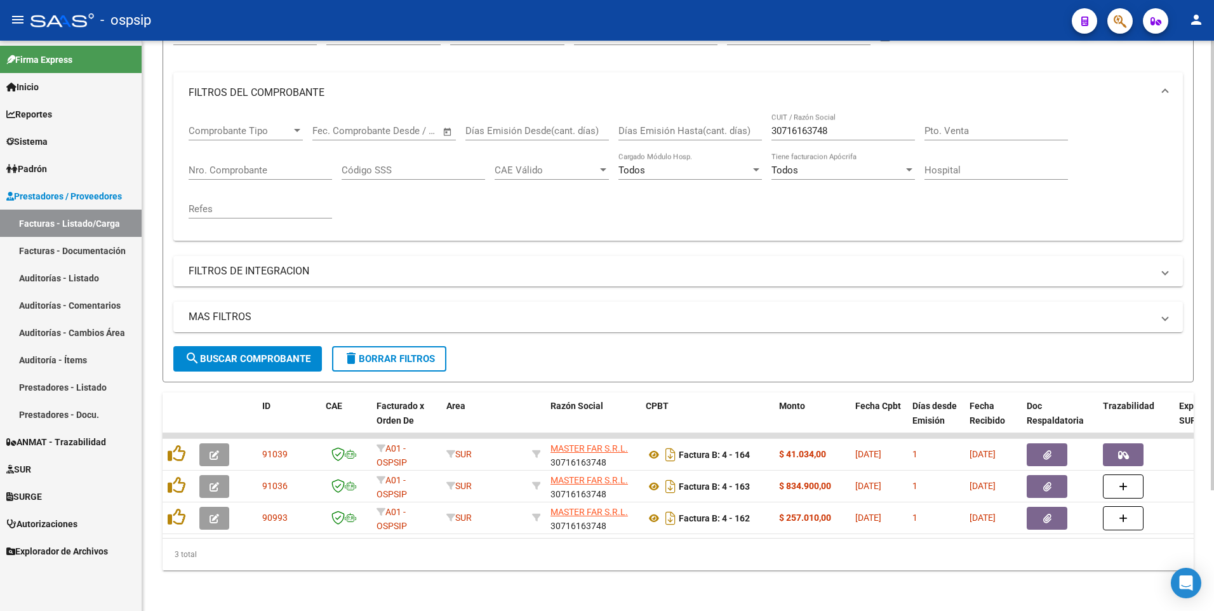
drag, startPoint x: 852, startPoint y: 109, endPoint x: 841, endPoint y: 119, distance: 14.8
click at [849, 113] on div "30716163748 CUIT / Razón Social" at bounding box center [842, 126] width 143 height 27
click at [839, 125] on input "30716163748" at bounding box center [842, 130] width 143 height 11
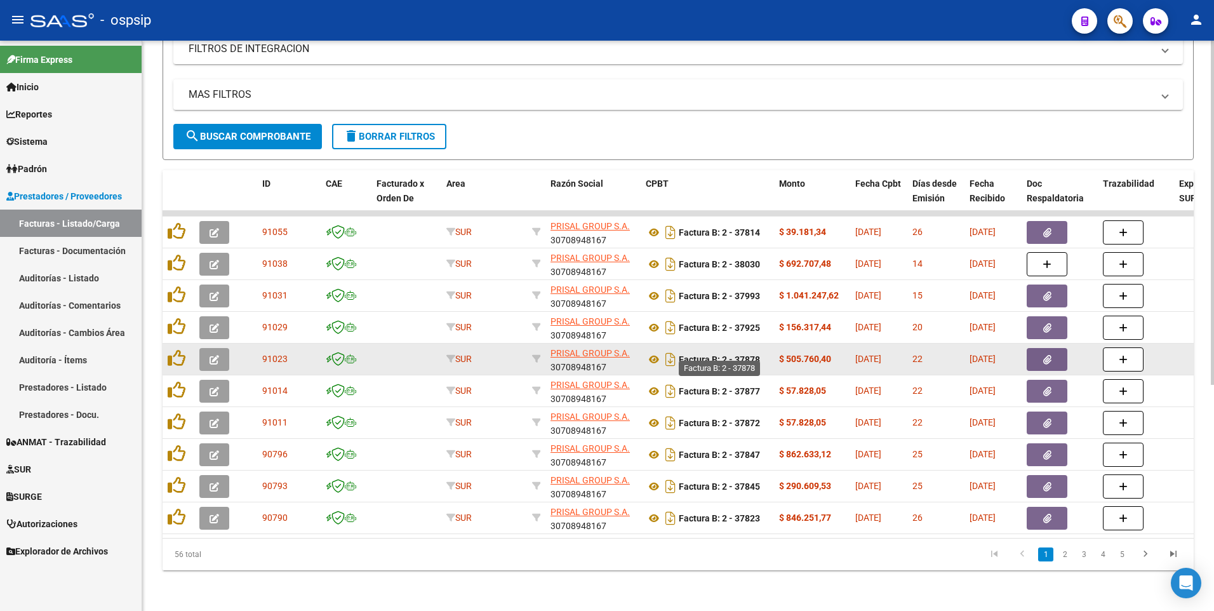
scroll to position [375, 0]
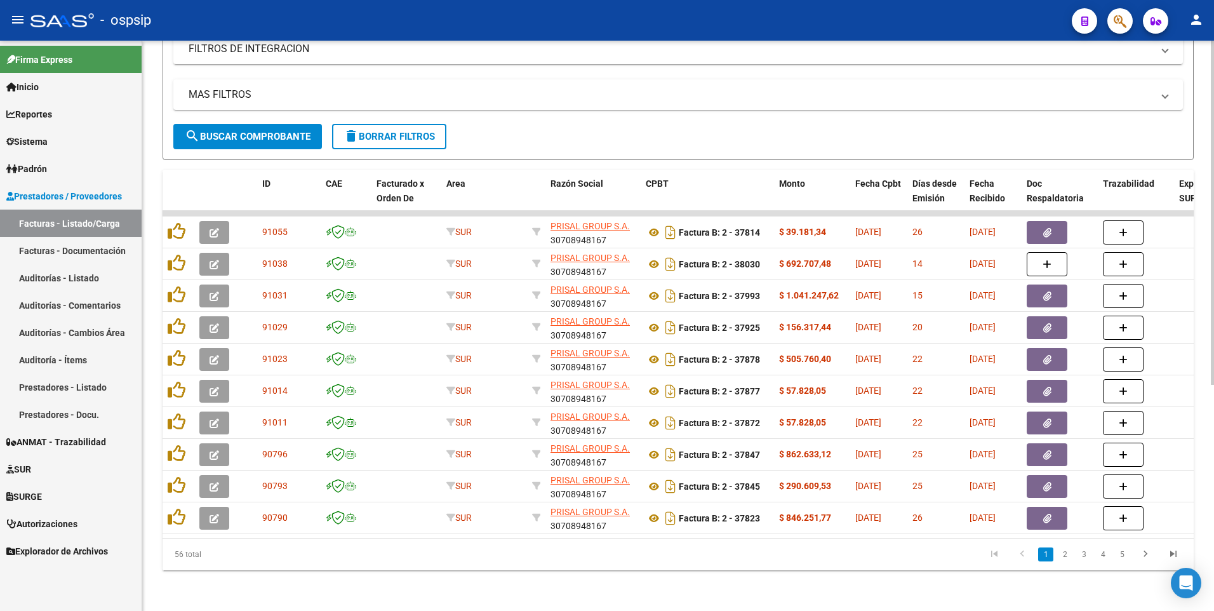
type input "30708948167"
click at [480, 12] on div "- ospsip" at bounding box center [545, 20] width 1031 height 28
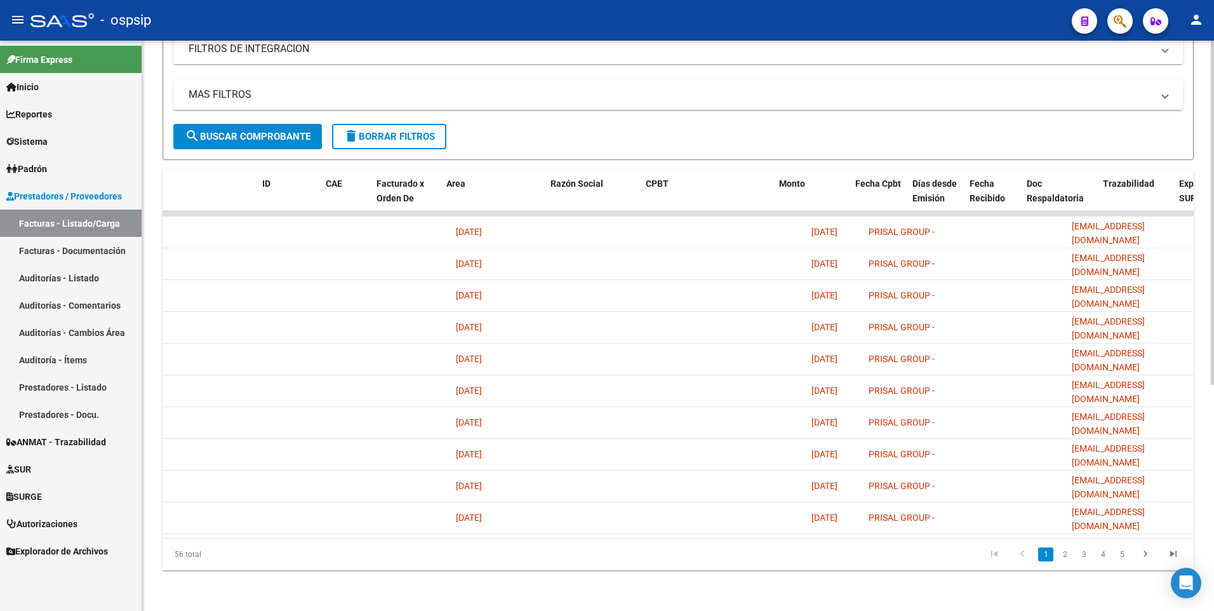
scroll to position [0, 0]
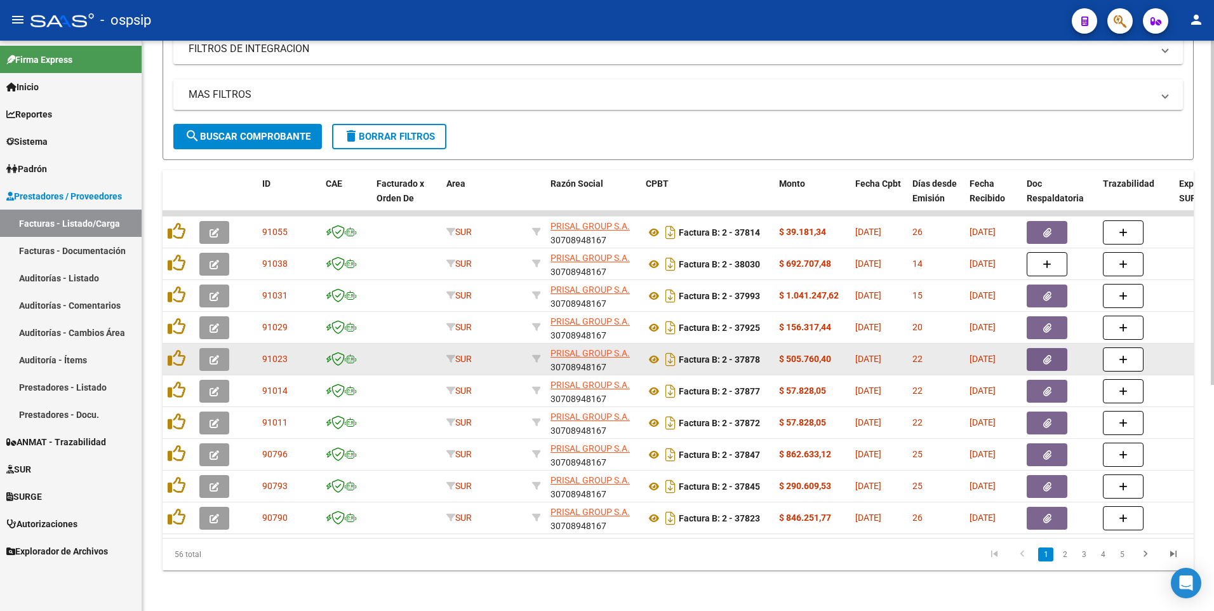
click at [1041, 356] on button "button" at bounding box center [1047, 359] width 41 height 23
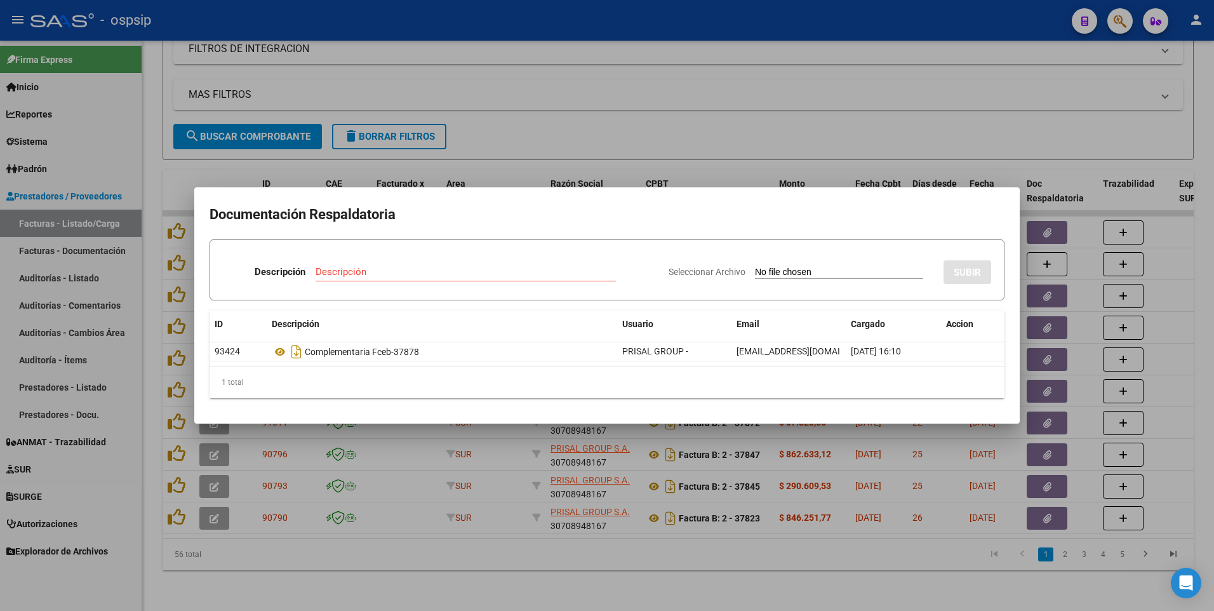
click at [340, 15] on div at bounding box center [607, 305] width 1214 height 611
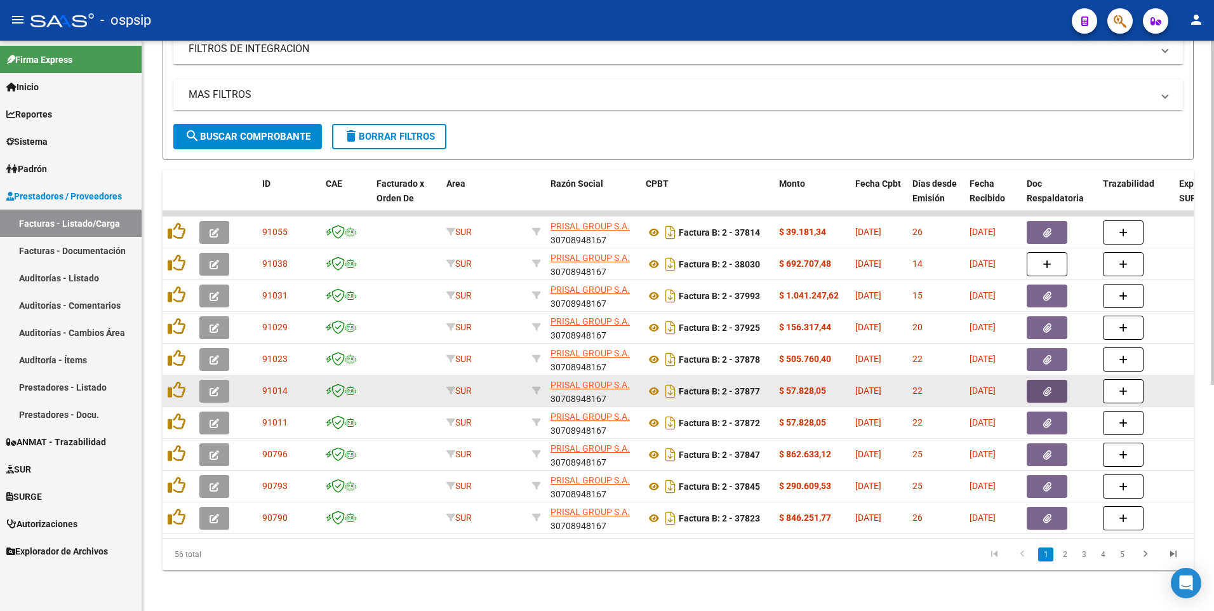
click at [1045, 387] on icon "button" at bounding box center [1047, 392] width 8 height 10
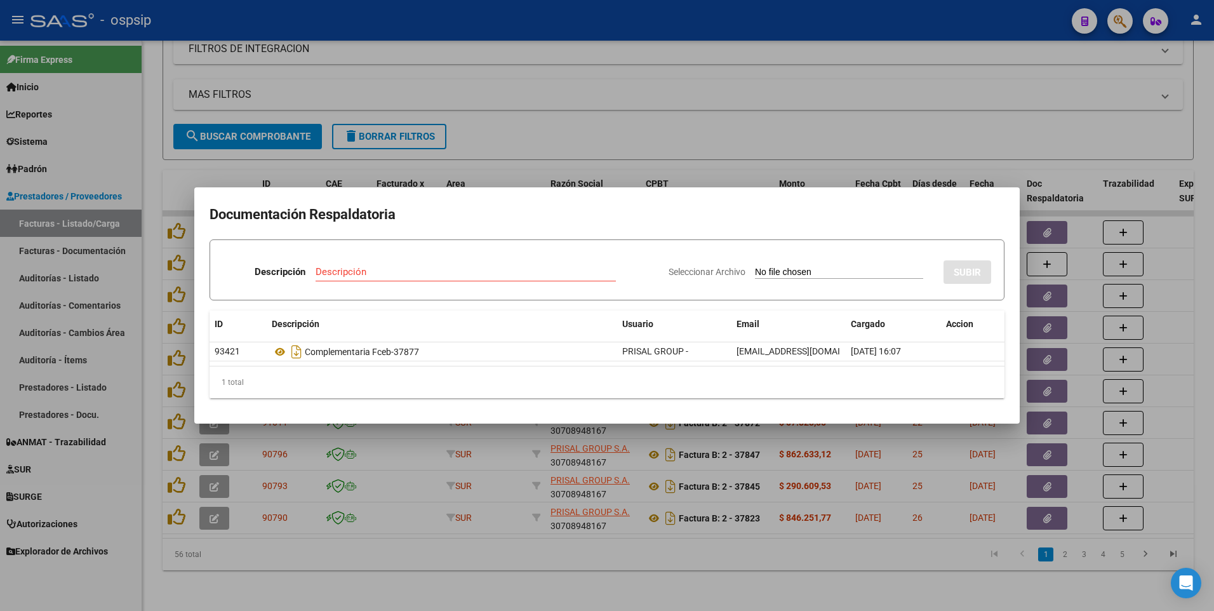
click at [624, 25] on div at bounding box center [607, 305] width 1214 height 611
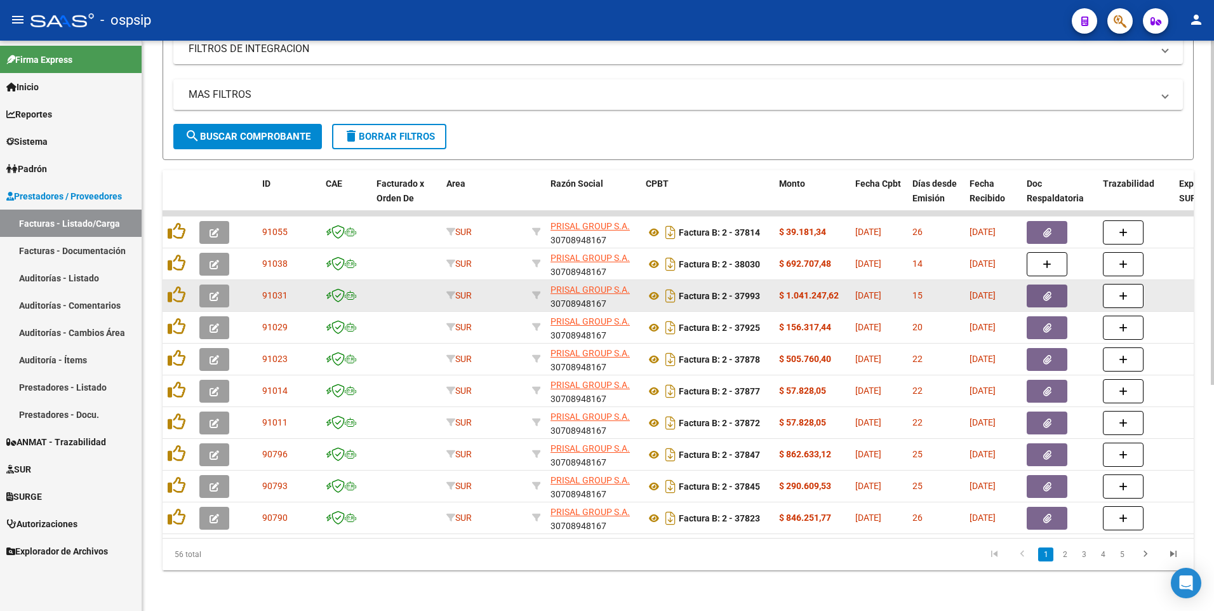
click at [1042, 291] on button "button" at bounding box center [1047, 295] width 41 height 23
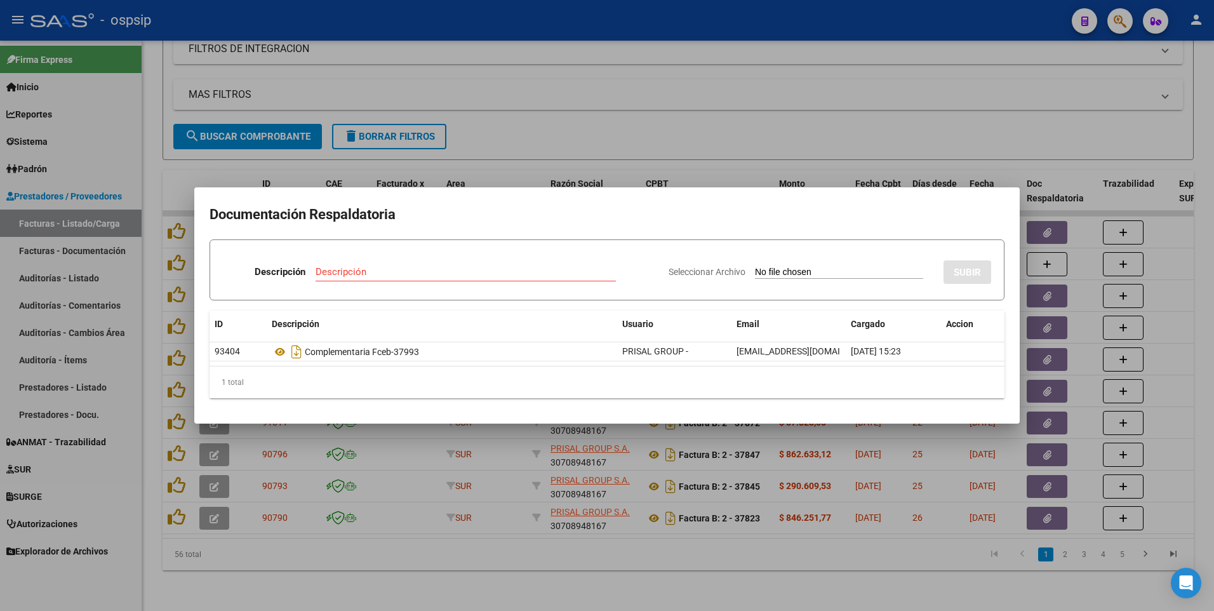
click at [604, 16] on div at bounding box center [607, 305] width 1214 height 611
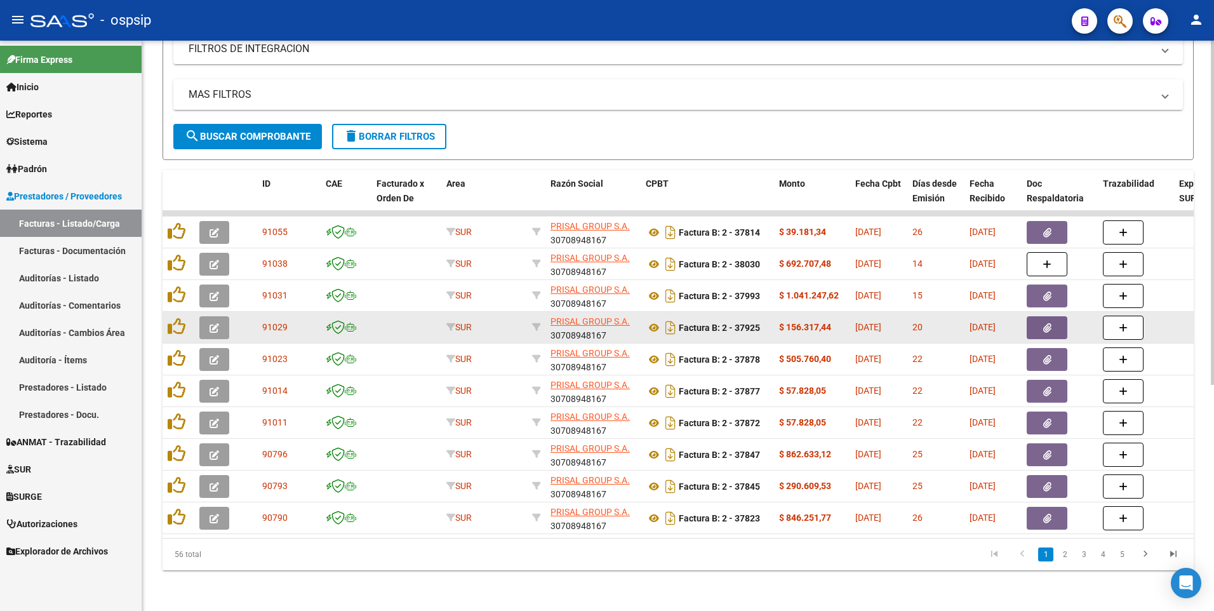
scroll to position [0, 4]
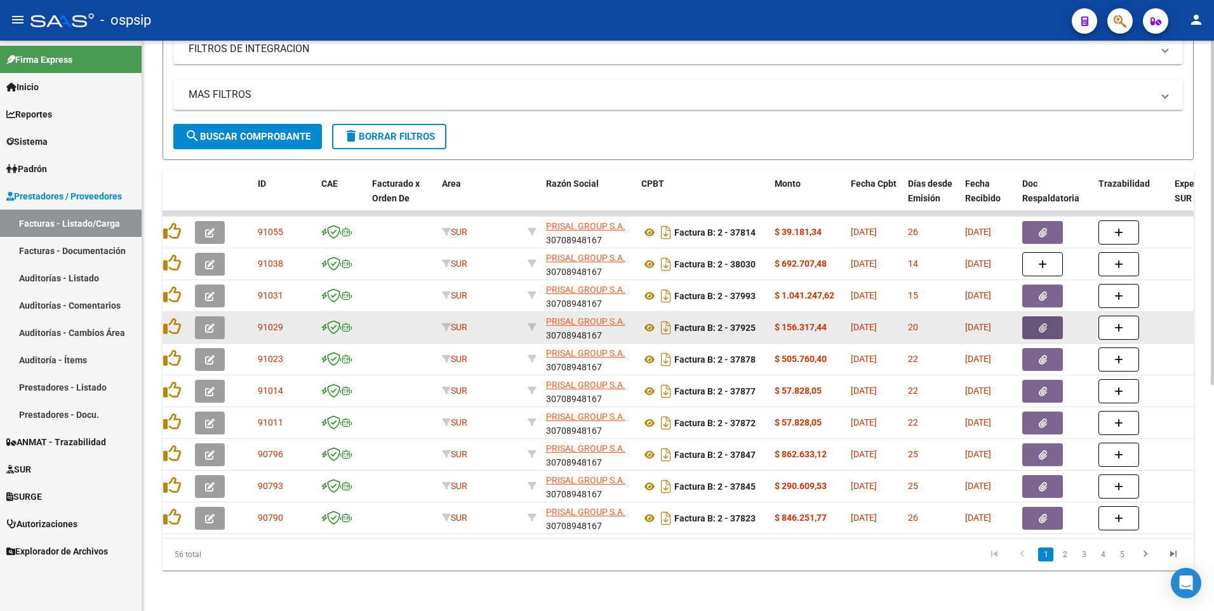
click at [1050, 320] on button "button" at bounding box center [1042, 327] width 41 height 23
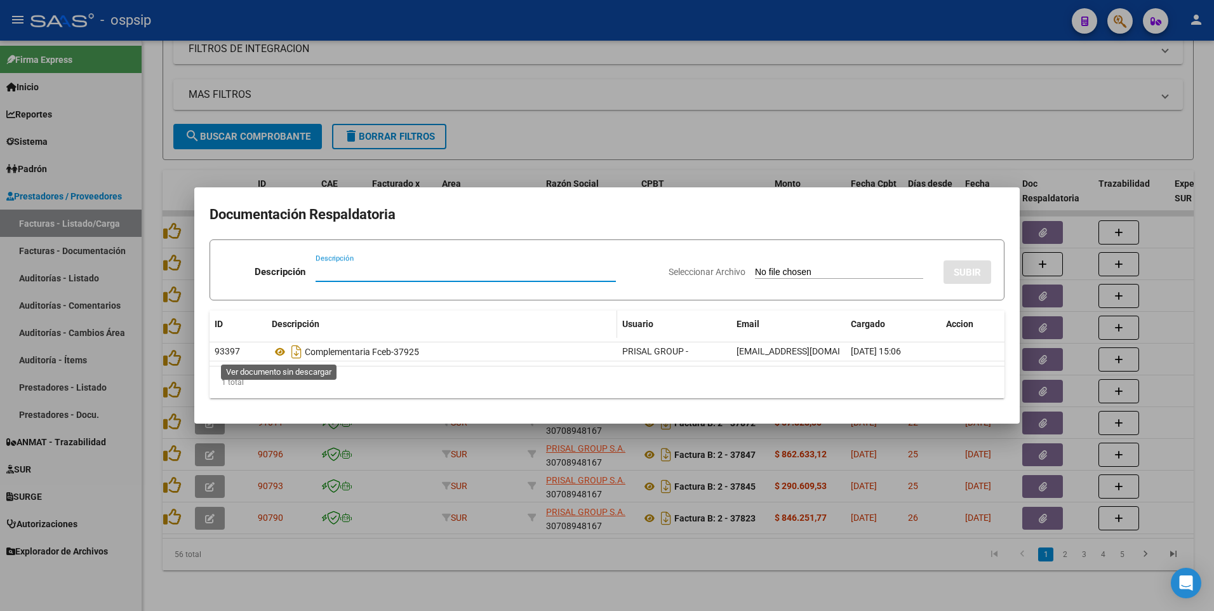
drag, startPoint x: 278, startPoint y: 353, endPoint x: 310, endPoint y: 335, distance: 37.3
click at [747, 26] on div at bounding box center [607, 305] width 1214 height 611
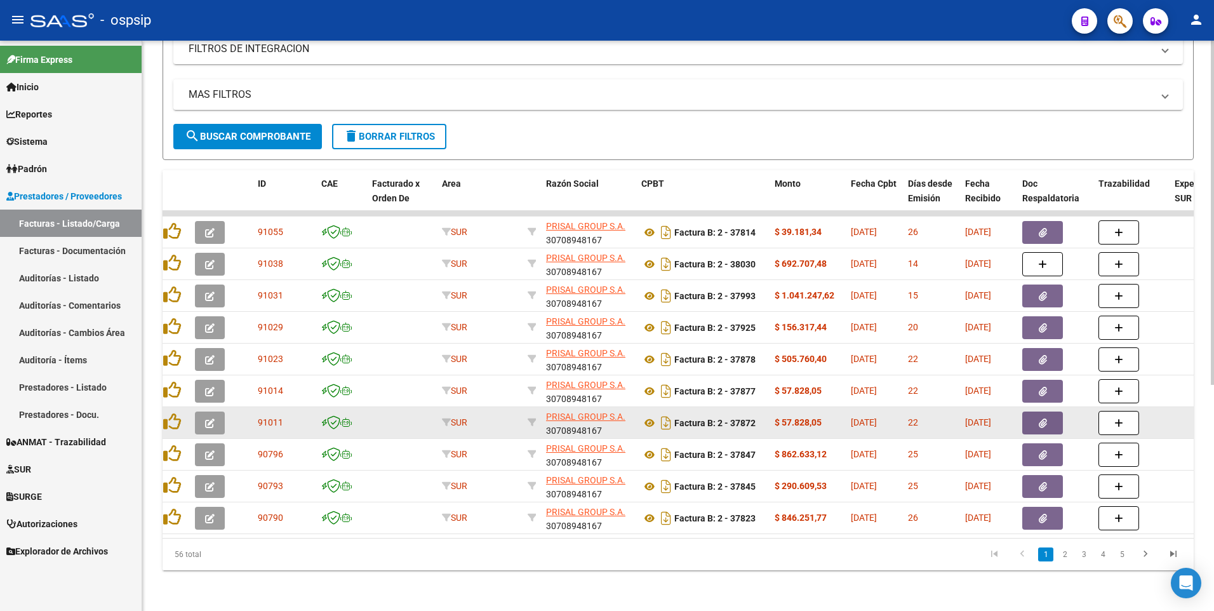
scroll to position [0, 3]
click at [1040, 418] on icon "button" at bounding box center [1044, 423] width 8 height 10
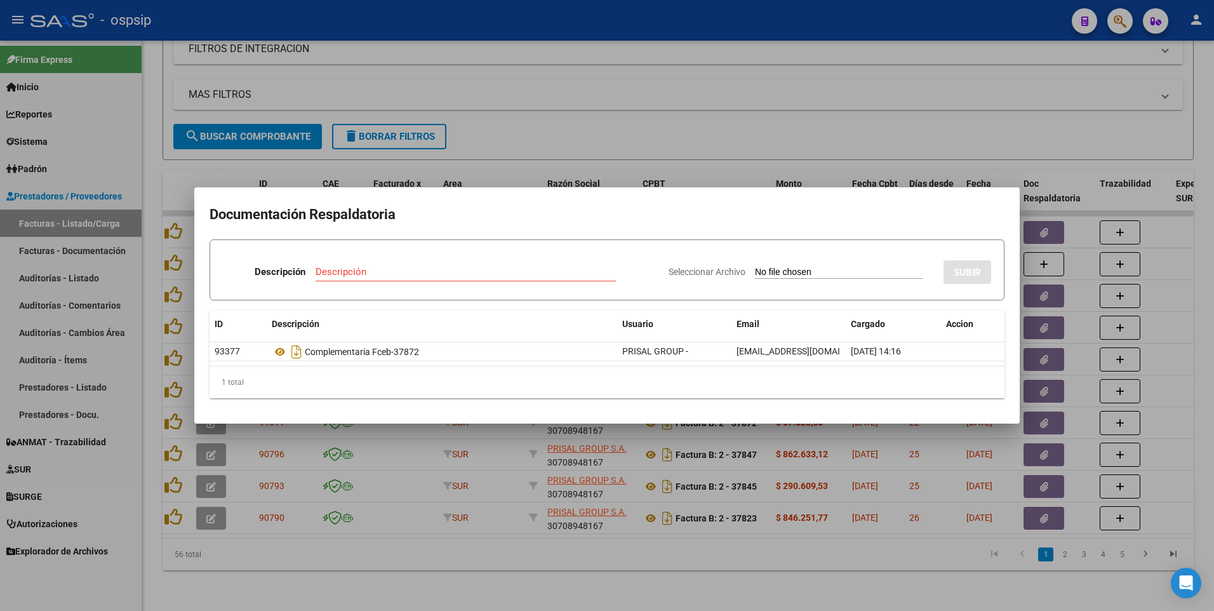
click at [463, 26] on div at bounding box center [607, 305] width 1214 height 611
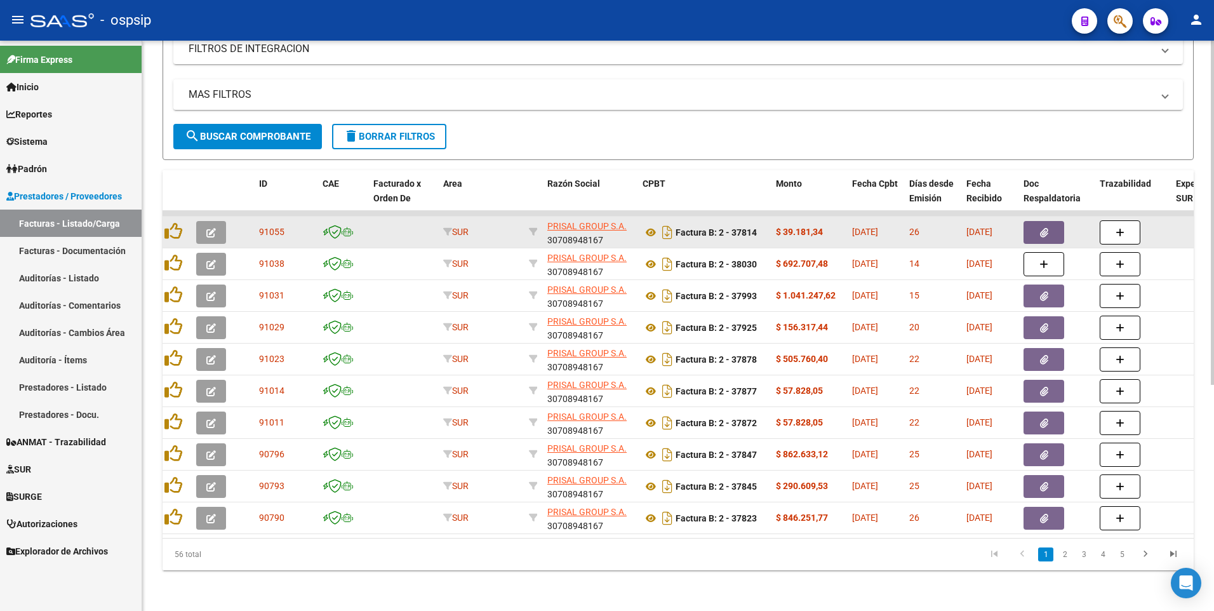
click at [1055, 225] on button "button" at bounding box center [1044, 232] width 41 height 23
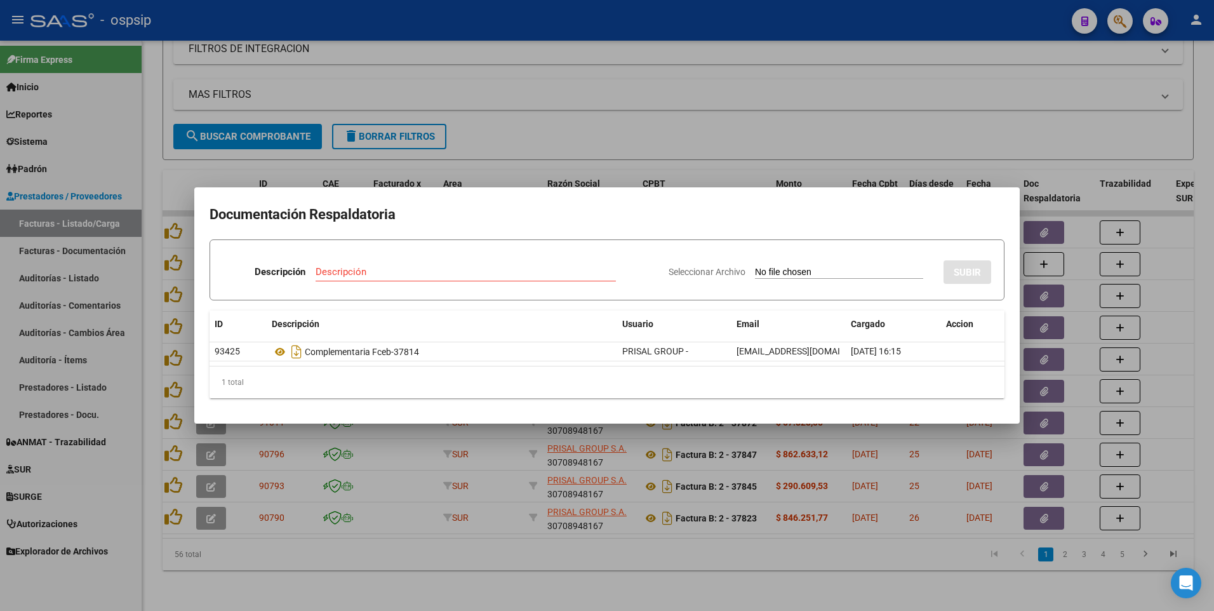
click at [481, 30] on div at bounding box center [607, 305] width 1214 height 611
